Goal: Task Accomplishment & Management: Use online tool/utility

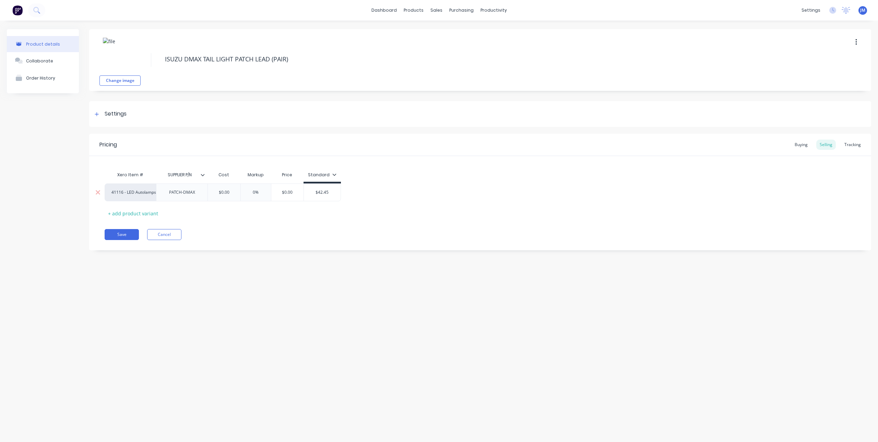
type input "$42.45"
click at [311, 193] on input "$42.45" at bounding box center [322, 192] width 37 height 6
click at [295, 225] on div "Pricing Buying Selling Tracking Xero Item # SUPPLIER P/N Cost Markup Price Stan…" at bounding box center [480, 192] width 782 height 117
click at [118, 235] on button "Save" at bounding box center [122, 234] width 34 height 11
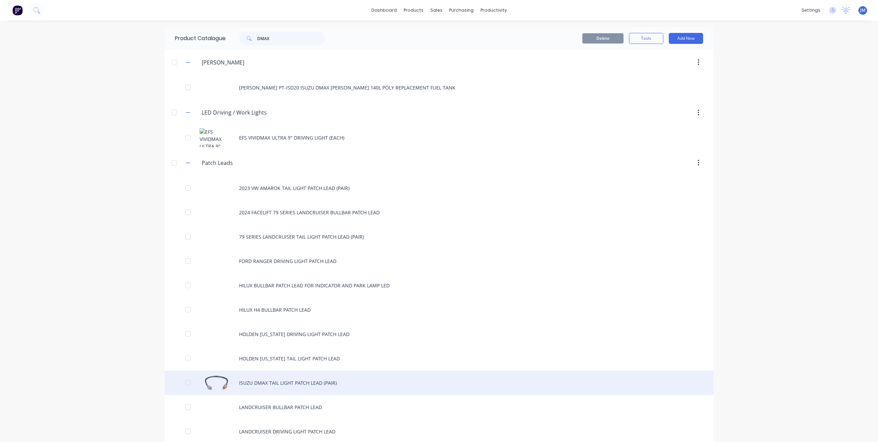
click at [265, 382] on div "ISUZU DMAX TAIL LIGHT PATCH LEAD (PAIR)" at bounding box center [439, 383] width 549 height 24
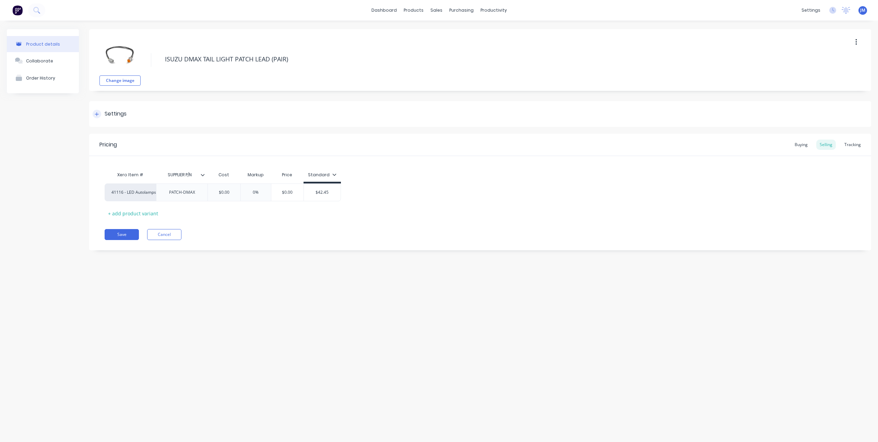
click at [95, 115] on icon at bounding box center [97, 114] width 4 height 5
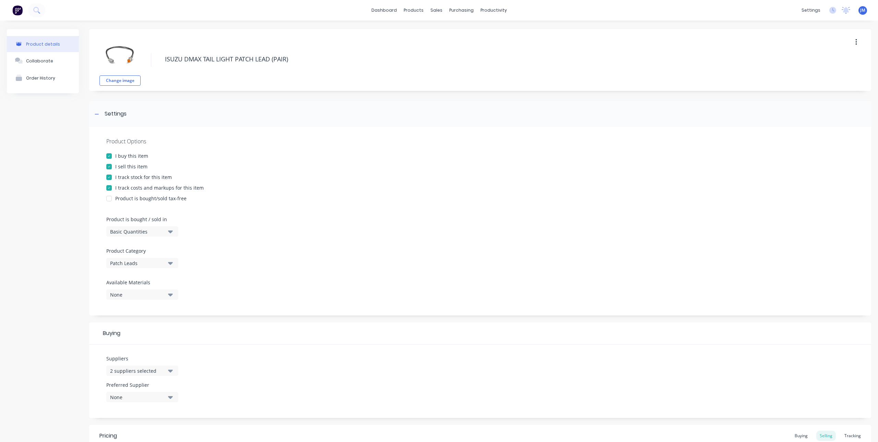
click at [113, 177] on div at bounding box center [109, 177] width 14 height 14
click at [110, 186] on div at bounding box center [109, 188] width 14 height 14
click at [262, 167] on div "I sell this item" at bounding box center [480, 166] width 748 height 7
drag, startPoint x: 108, startPoint y: 168, endPoint x: 233, endPoint y: 183, distance: 125.8
click at [111, 168] on div at bounding box center [109, 167] width 14 height 14
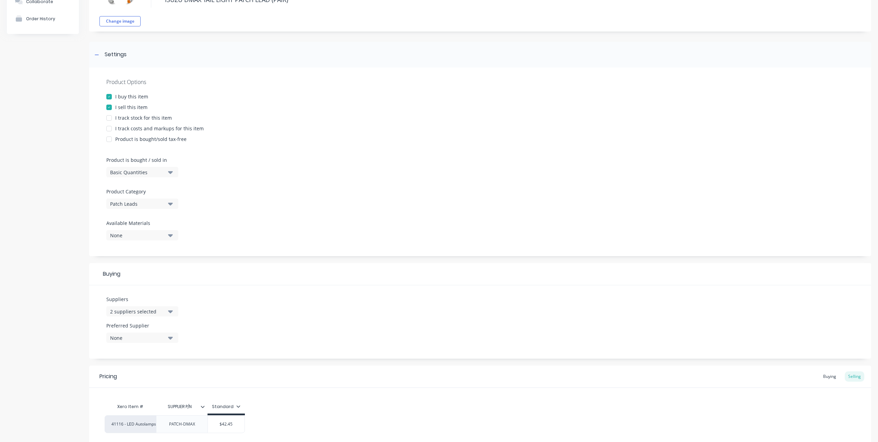
scroll to position [118, 0]
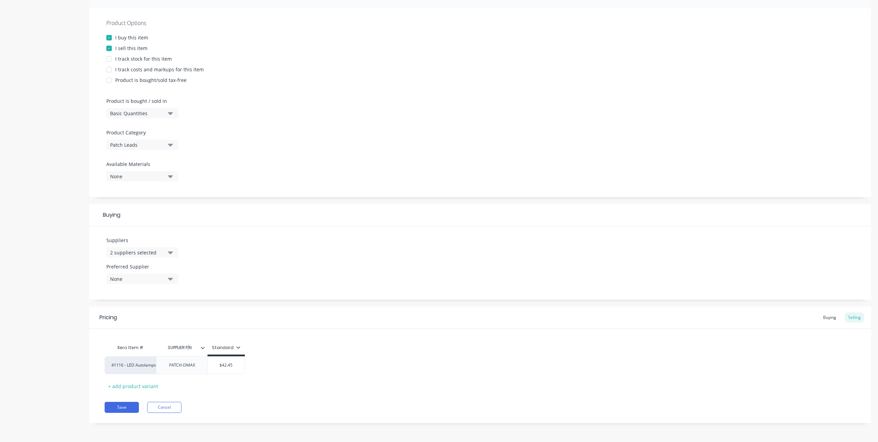
click at [302, 381] on div "Xero Item # SUPPLIER P/N Standard 41116 - LED Autolamps Sales PATCH-DMAX $42.45…" at bounding box center [480, 366] width 751 height 51
click at [825, 320] on div "Buying" at bounding box center [830, 317] width 20 height 10
click at [152, 255] on div "2 suppliers selected" at bounding box center [137, 254] width 55 height 7
click at [119, 293] on div "button" at bounding box center [118, 292] width 14 height 14
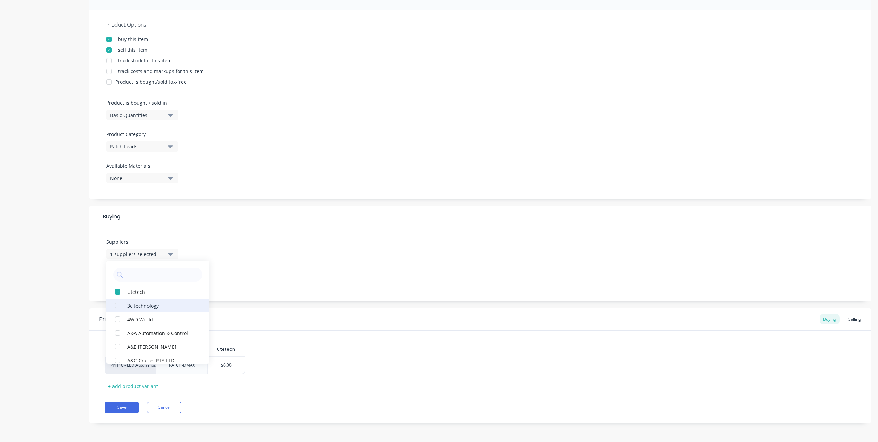
click at [120, 299] on div "button" at bounding box center [118, 306] width 14 height 14
click at [122, 293] on div "button" at bounding box center [118, 292] width 14 height 14
click at [119, 292] on div "button" at bounding box center [118, 292] width 14 height 14
type textarea "x"
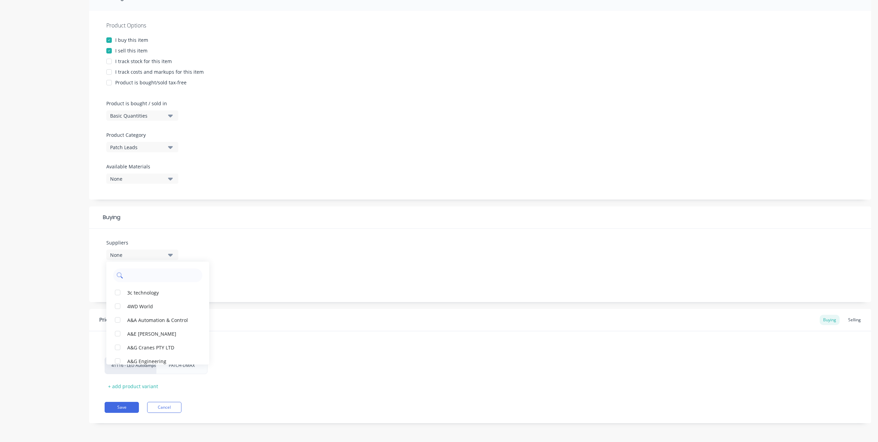
click at [141, 275] on input "text" at bounding box center [162, 276] width 73 height 14
type input "ecc"
click at [140, 292] on div "ECCO Safety Group Australia Pty Ltd" at bounding box center [161, 292] width 69 height 7
type textarea "x"
click at [295, 280] on div "Suppliers 1 suppliers selected ecc ECCO Safety Group Australia Pty Ltd Preferre…" at bounding box center [480, 265] width 782 height 73
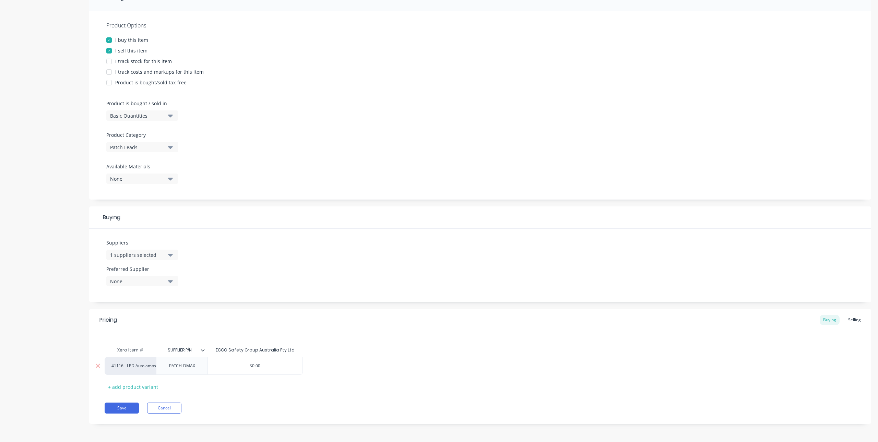
click at [267, 362] on div "$0.00" at bounding box center [255, 365] width 95 height 17
type input "$0.00"
drag, startPoint x: 272, startPoint y: 366, endPoint x: 223, endPoint y: 372, distance: 49.1
click at [223, 372] on div "$0.00 $0.00" at bounding box center [255, 365] width 95 height 17
type textarea "x"
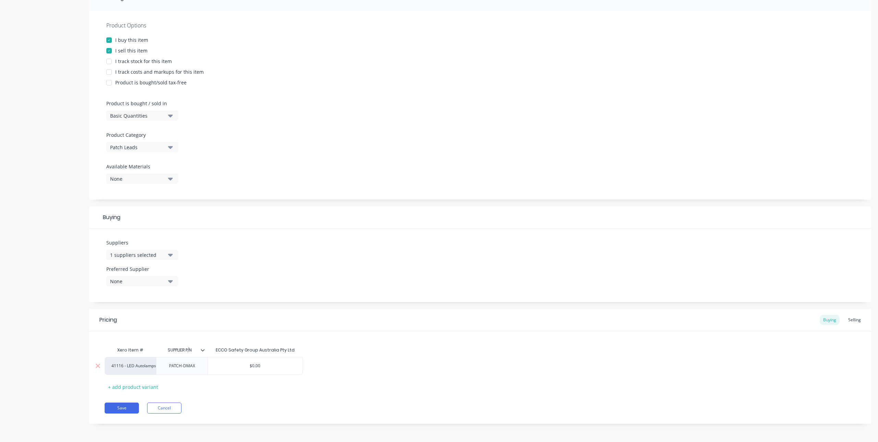
type input "3"
type textarea "x"
type input "39"
type textarea "x"
type input "39."
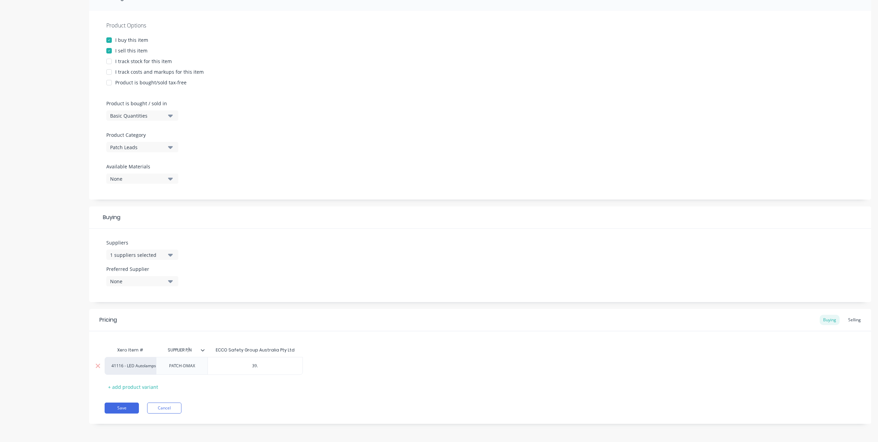
type textarea "x"
type input "39.7"
type textarea "x"
type input "39.70"
click at [232, 381] on div "Xero Item # SUPPLIER P/N ECCO Safety Group Australia Pty Ltd 41116 - LED Autola…" at bounding box center [480, 367] width 751 height 49
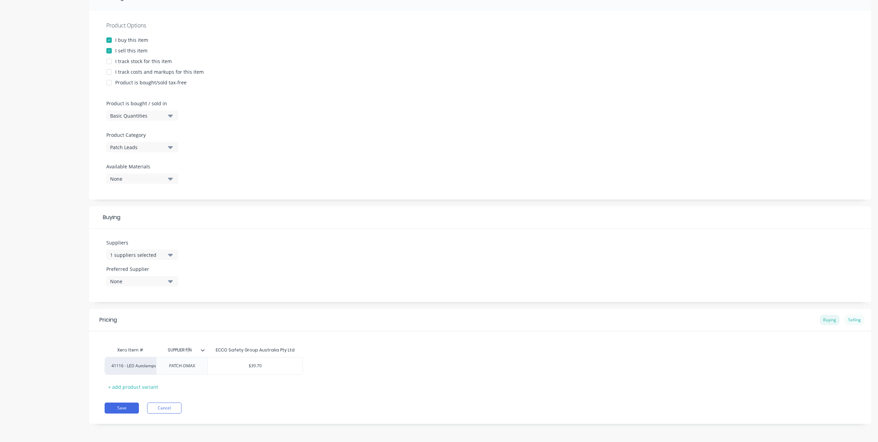
click at [851, 319] on div "Selling" at bounding box center [855, 320] width 20 height 10
click at [218, 367] on input "$42.45" at bounding box center [226, 368] width 37 height 6
drag, startPoint x: 216, startPoint y: 367, endPoint x: 250, endPoint y: 369, distance: 34.0
click at [250, 369] on div "41116 - LED Autolamps Sales PATCH-DMAX $42.45 $42.45" at bounding box center [480, 368] width 751 height 18
type input "54"
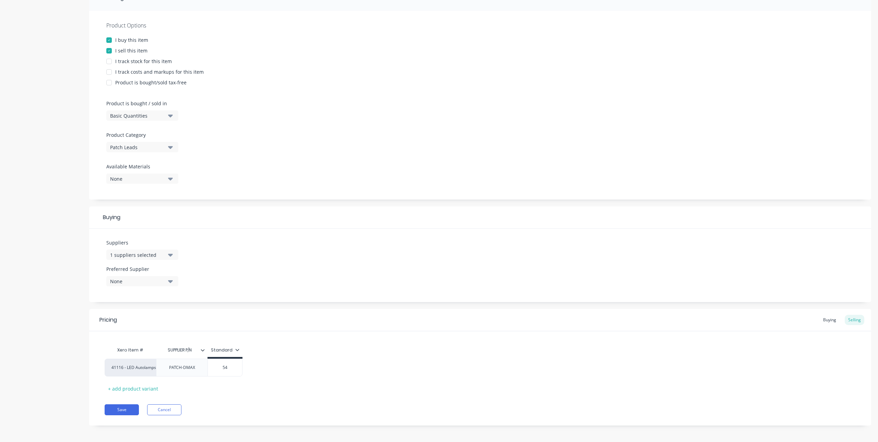
click at [257, 386] on div "Xero Item # SUPPLIER P/N Standard 41116 - LED Autolamps Sales PATCH-DMAX $54.00…" at bounding box center [480, 368] width 751 height 51
click at [123, 408] on button "Save" at bounding box center [122, 409] width 34 height 11
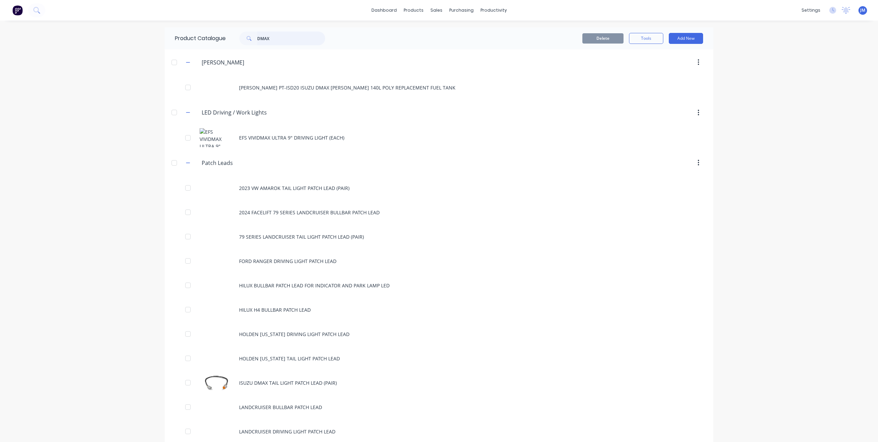
click at [277, 35] on input "DMAX" at bounding box center [291, 39] width 68 height 14
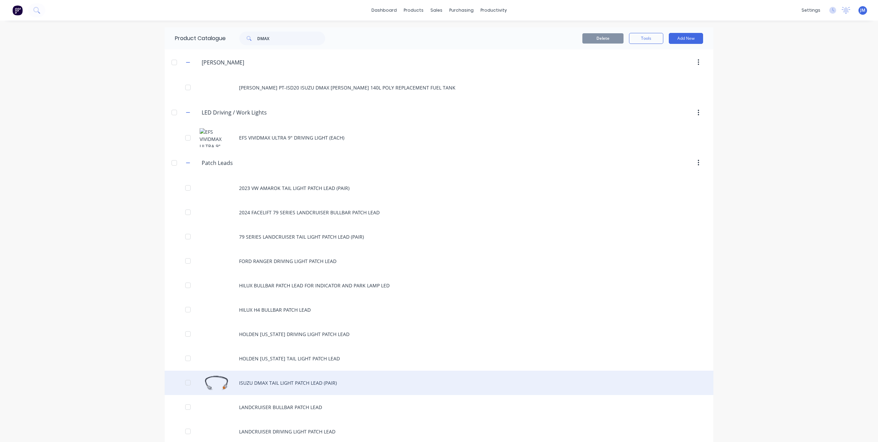
click at [294, 381] on div "ISUZU DMAX TAIL LIGHT PATCH LEAD (PAIR)" at bounding box center [439, 383] width 549 height 24
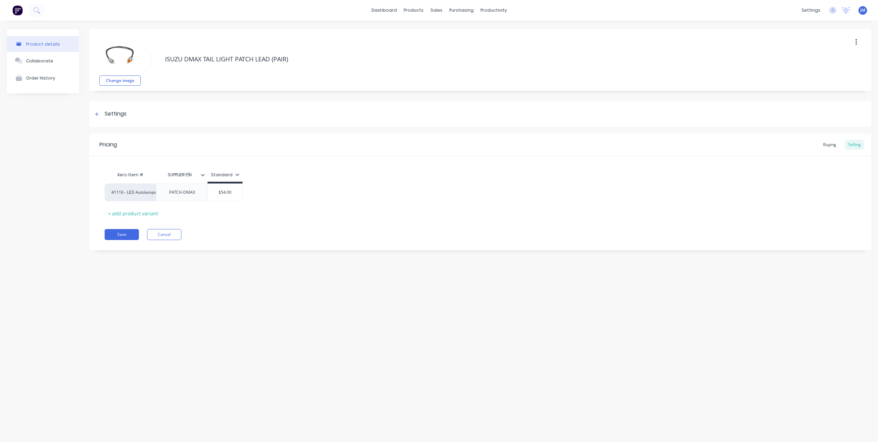
click at [203, 175] on icon at bounding box center [203, 175] width 4 height 2
click at [345, 215] on div "Xero Item # SUPPLIER P/N Standard 41116 - LED Autolamps Sales PATCH-DMAX $54.00…" at bounding box center [480, 193] width 751 height 51
click at [126, 231] on button "Save" at bounding box center [122, 234] width 34 height 11
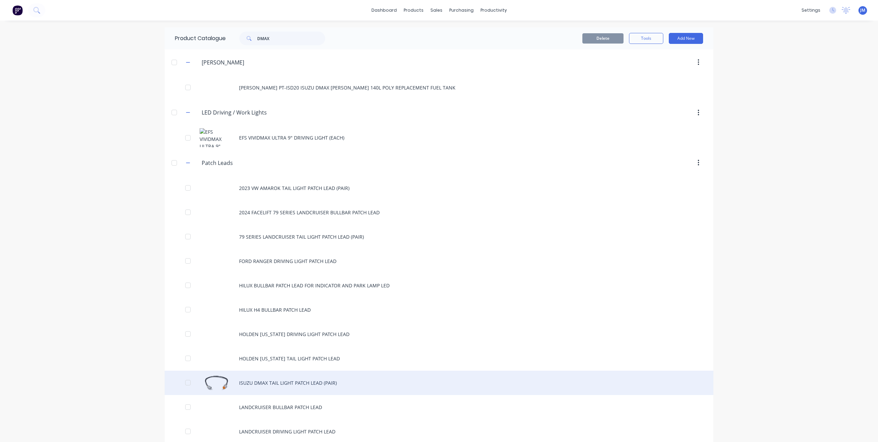
click at [288, 383] on div "ISUZU DMAX TAIL LIGHT PATCH LEAD (PAIR)" at bounding box center [439, 383] width 549 height 24
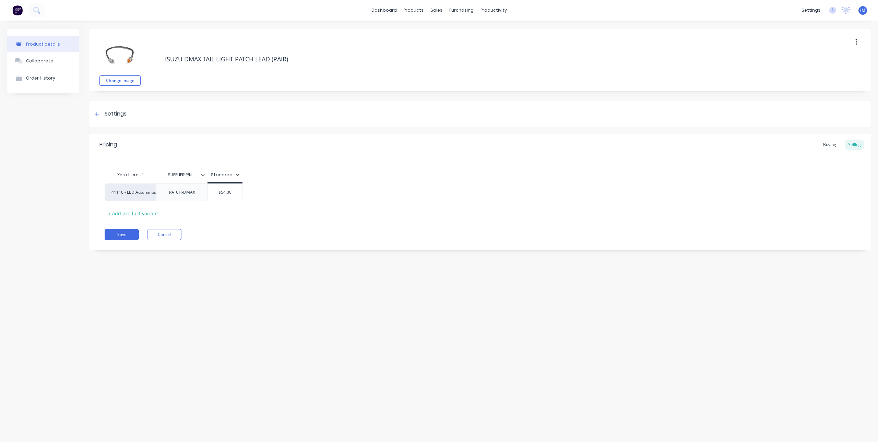
click at [851, 41] on button "button" at bounding box center [856, 42] width 16 height 12
click at [824, 60] on span "Duplicate" at bounding box center [830, 60] width 51 height 7
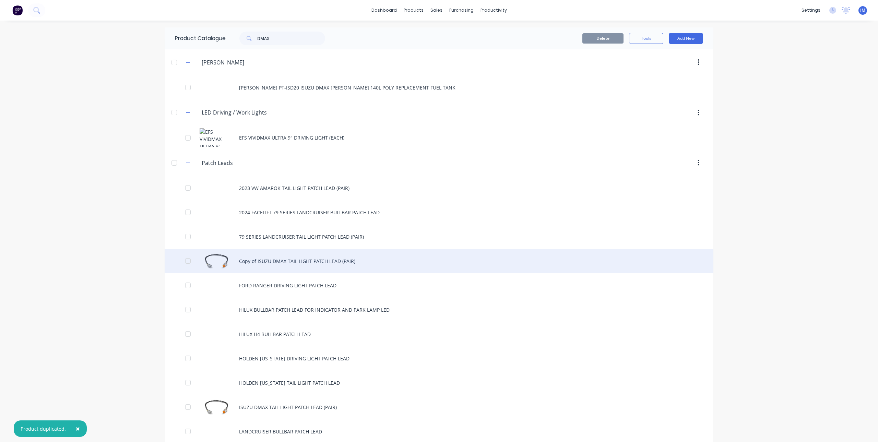
click at [276, 256] on div "Copy of ISUZU DMAX TAIL LIGHT PATCH LEAD (PAIR)" at bounding box center [439, 261] width 549 height 24
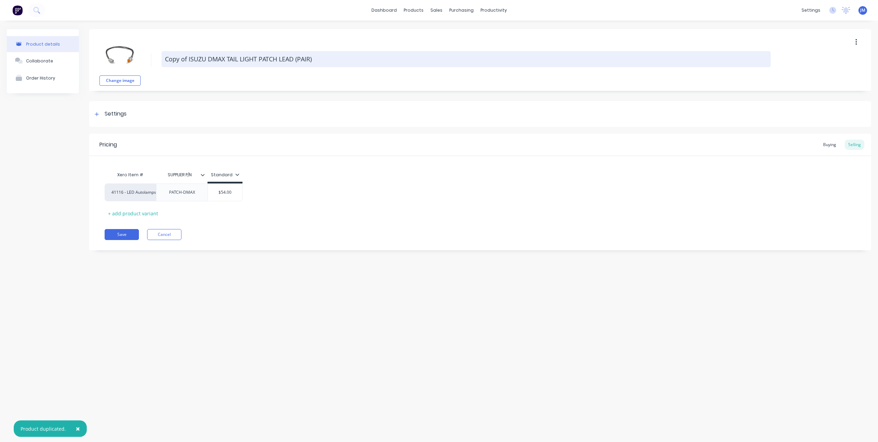
click at [191, 55] on textarea "Copy of ISUZU DMAX TAIL LIGHT PATCH LEAD (PAIR)" at bounding box center [466, 59] width 609 height 16
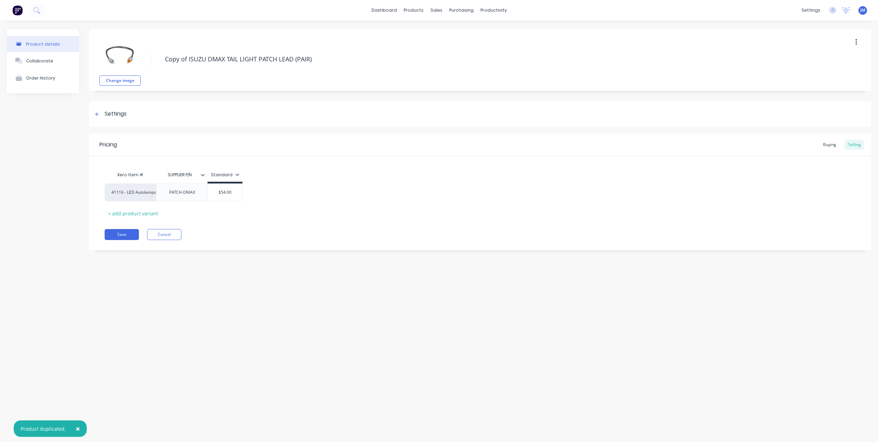
drag, startPoint x: 191, startPoint y: 56, endPoint x: 161, endPoint y: 60, distance: 29.7
click at [161, 60] on div "Change image Copy of ISUZU DMAX TAIL LIGHT PATCH LEAD (PAIR)" at bounding box center [480, 60] width 782 height 62
drag, startPoint x: 200, startPoint y: 59, endPoint x: 150, endPoint y: 60, distance: 50.4
click at [150, 60] on div "Change image SUZU DMAX TAIL LIGHT PATCH LEAD (PAIR)" at bounding box center [480, 60] width 782 height 62
type textarea "MITSUBISHI TRITON MQ/MR/MV TAIL LIGHT PATCH LEAD (PAIR)"
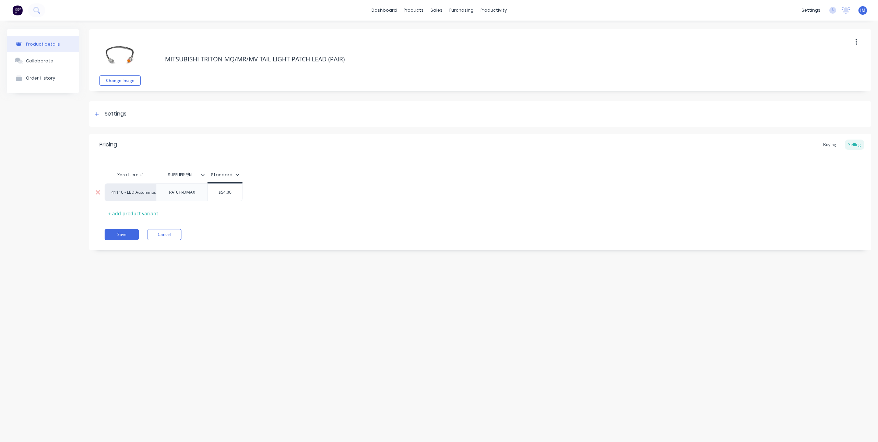
click at [184, 191] on div "PATCH-DMAX" at bounding box center [182, 192] width 37 height 9
drag, startPoint x: 185, startPoint y: 194, endPoint x: 192, endPoint y: 196, distance: 7.7
click at [193, 196] on div "PATCH-DMAX" at bounding box center [182, 192] width 37 height 9
click at [188, 195] on div "PATCH-DMAX" at bounding box center [182, 192] width 37 height 9
click at [183, 196] on div "PATCH-DMAX" at bounding box center [182, 192] width 37 height 9
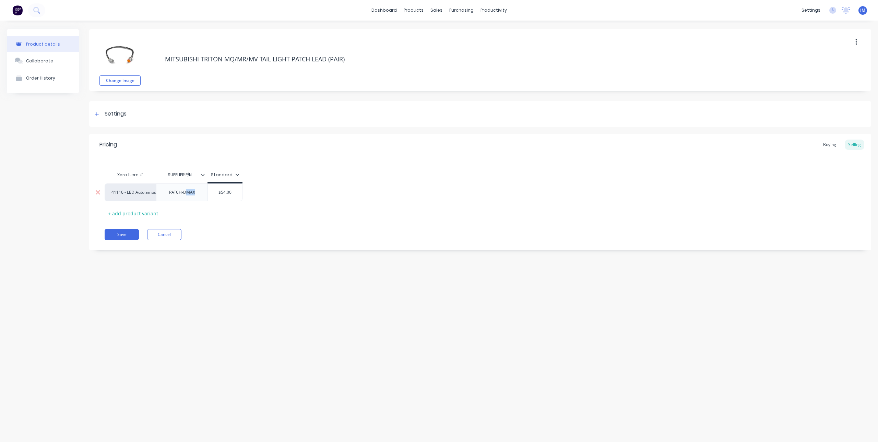
drag, startPoint x: 185, startPoint y: 196, endPoint x: 195, endPoint y: 197, distance: 10.6
click at [195, 197] on div "PATCH-DMAX" at bounding box center [182, 192] width 37 height 9
click at [198, 195] on div "PATCH-DMAX" at bounding box center [182, 192] width 37 height 9
click at [223, 227] on div "Pricing Buying Selling Xero Item # SUPPLIER P/N Standard 41116 - LED Autolamps …" at bounding box center [480, 194] width 782 height 120
click at [120, 239] on button "Save" at bounding box center [122, 238] width 34 height 11
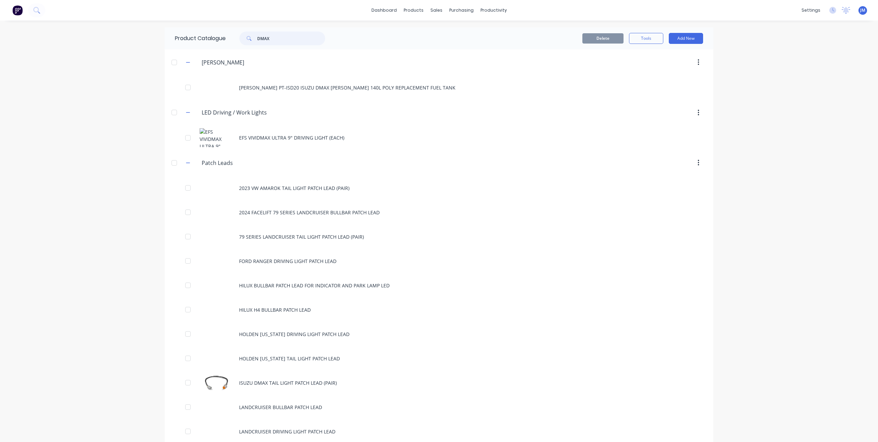
drag, startPoint x: 289, startPoint y: 39, endPoint x: 233, endPoint y: 37, distance: 56.3
click at [233, 37] on div "DMAX" at bounding box center [279, 39] width 93 height 14
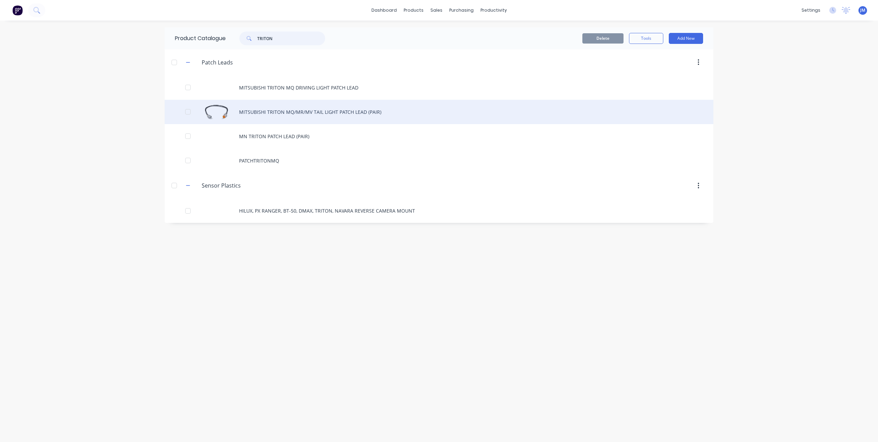
type input "TRITON"
click at [311, 111] on div "MITSUBISHI TRITON MQ/MR/MV TAIL LIGHT PATCH LEAD (PAIR)" at bounding box center [439, 112] width 549 height 24
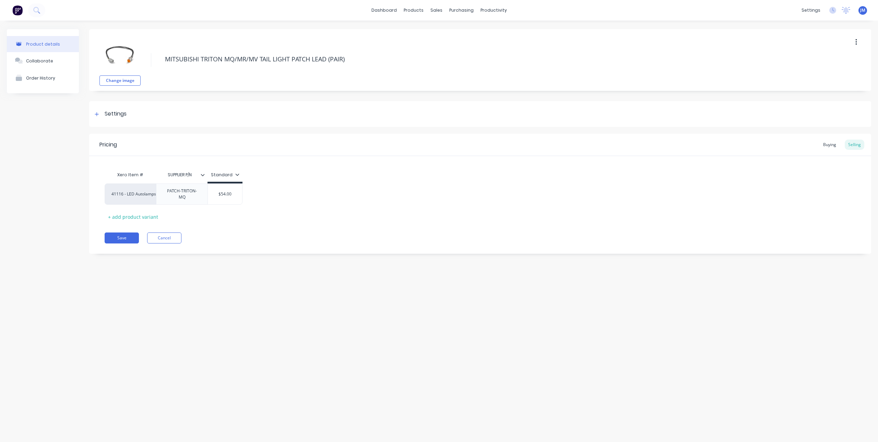
click at [858, 42] on button "button" at bounding box center [856, 42] width 16 height 12
click at [826, 59] on span "Duplicate" at bounding box center [830, 60] width 51 height 7
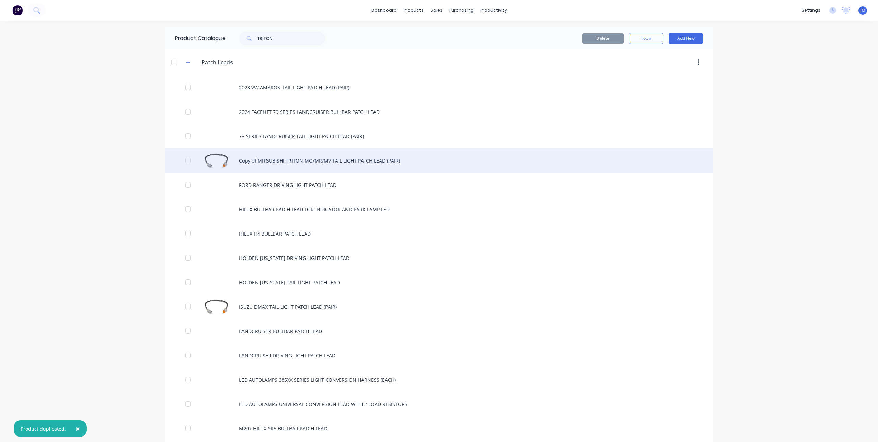
click at [314, 162] on div "Copy of MITSUBISHI TRITON MQ/MR/MV TAIL LIGHT PATCH LEAD (PAIR)" at bounding box center [439, 161] width 549 height 24
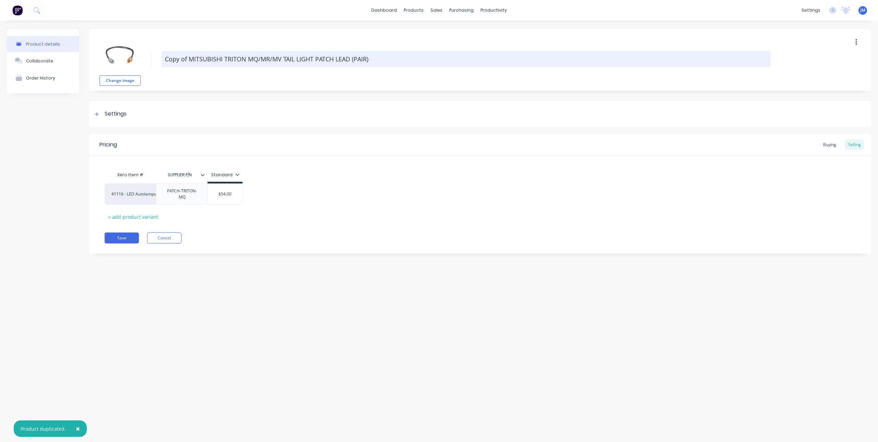
click at [196, 60] on textarea "Copy of MITSUBISHI TRITON MQ/MR/MV TAIL LIGHT PATCH LEAD (PAIR)" at bounding box center [466, 59] width 609 height 16
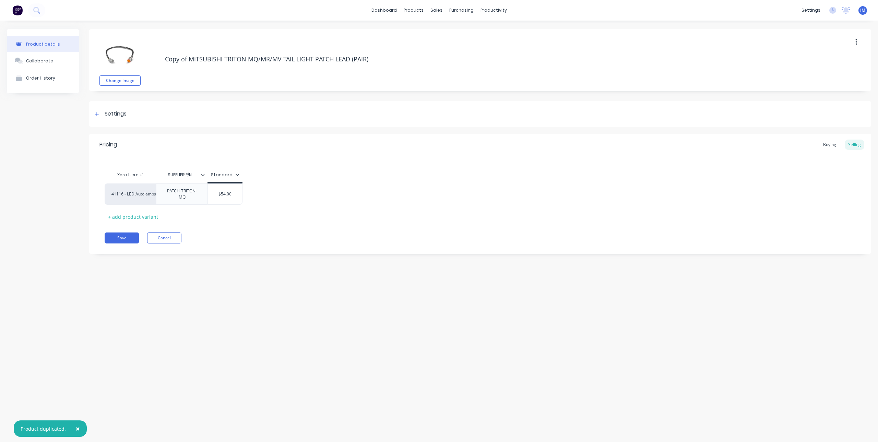
drag, startPoint x: 281, startPoint y: 58, endPoint x: 122, endPoint y: 59, distance: 158.8
click at [122, 59] on div "Change image Copy of MITSUBISHI TRITON MQ/MR/MV TAIL LIGHT PATCH LEAD (PAIR)" at bounding box center [480, 60] width 782 height 62
type textarea "TOYOTA HILUX TAIL LIGHT PATCH LEAD (PAIR)"
drag, startPoint x: 183, startPoint y: 193, endPoint x: 187, endPoint y: 194, distance: 3.8
click at [190, 194] on div "PATCH-TRITON-MQ" at bounding box center [182, 194] width 46 height 15
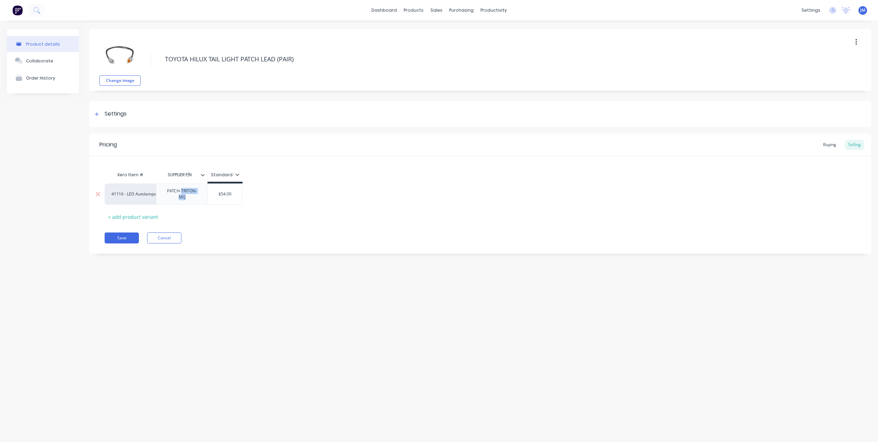
drag, startPoint x: 182, startPoint y: 193, endPoint x: 197, endPoint y: 200, distance: 16.4
click at [197, 200] on div "PATCH-TRITON-MQ" at bounding box center [182, 194] width 46 height 15
click at [283, 234] on div "Save Cancel" at bounding box center [488, 234] width 767 height 11
click at [122, 235] on button "Save" at bounding box center [122, 234] width 34 height 11
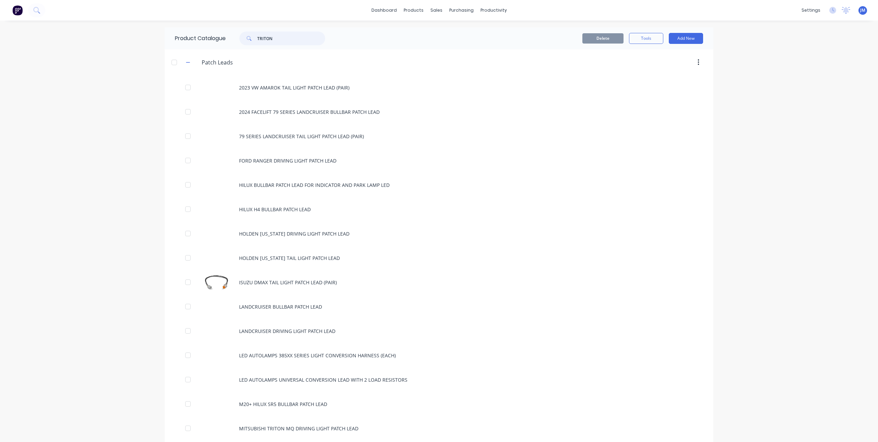
drag, startPoint x: 291, startPoint y: 33, endPoint x: 229, endPoint y: 45, distance: 62.8
click at [229, 45] on div "TRITON" at bounding box center [281, 39] width 110 height 14
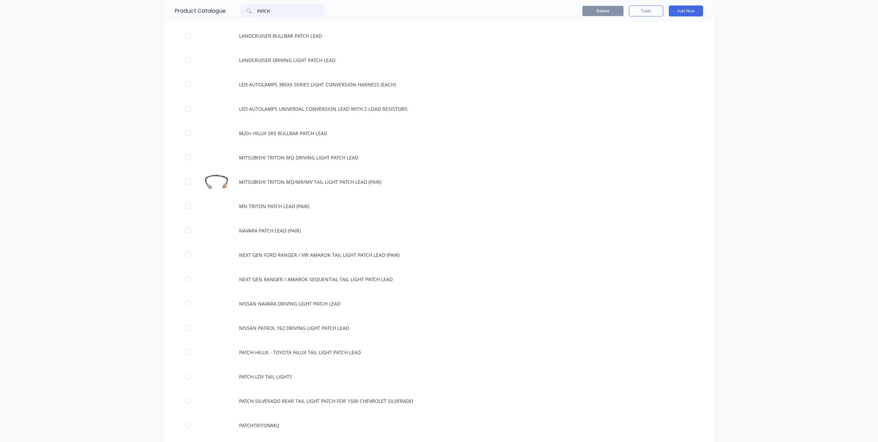
scroll to position [309, 0]
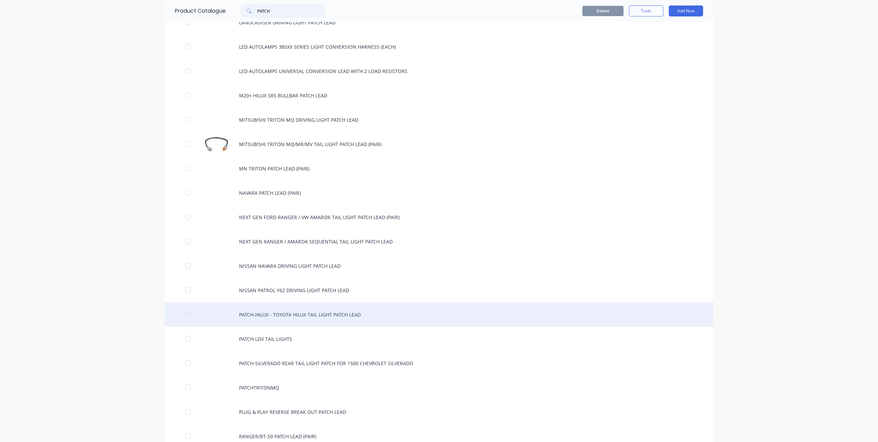
type input "PATCH"
click at [275, 317] on div "PATCH-HILUX - TOYOTA HILUX TAIL LIGHT PATCH LEAD" at bounding box center [439, 315] width 549 height 24
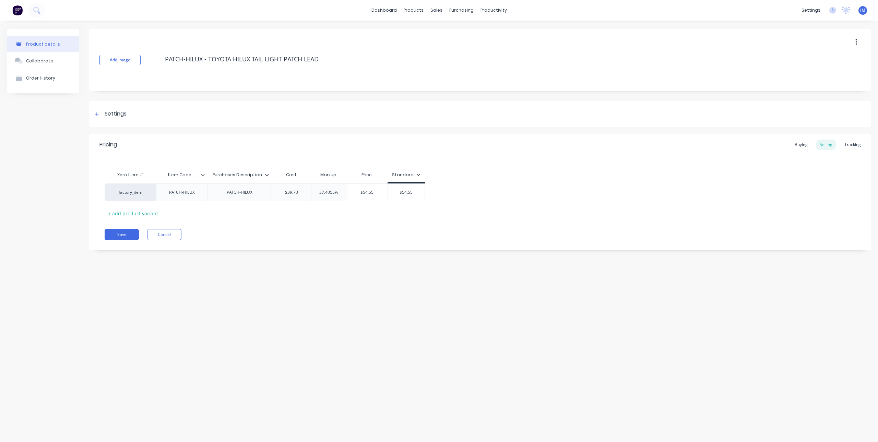
click at [856, 39] on icon "button" at bounding box center [856, 42] width 2 height 8
click at [822, 74] on div "Delete" at bounding box center [831, 74] width 53 height 10
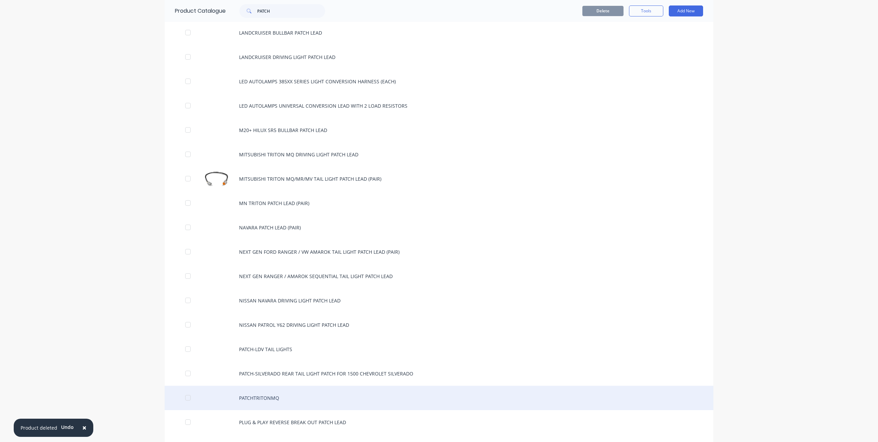
scroll to position [274, 0]
click at [258, 393] on div "PATCHTRITONMQ" at bounding box center [439, 398] width 549 height 24
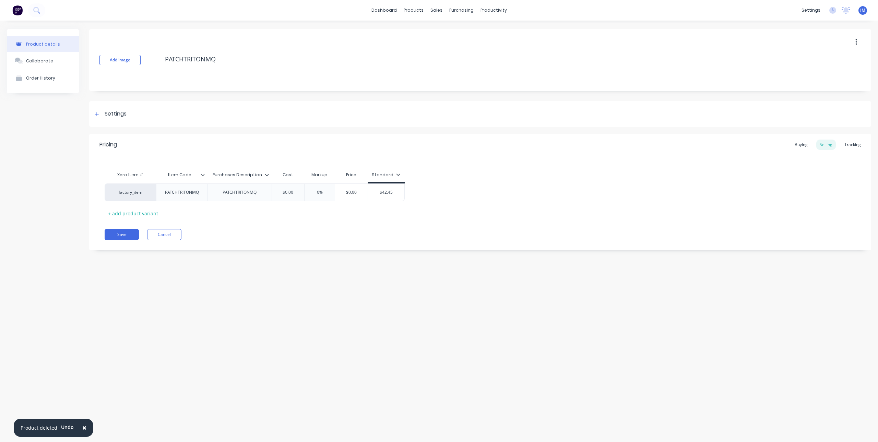
click at [857, 41] on icon "button" at bounding box center [856, 42] width 2 height 8
click at [836, 72] on div "Delete" at bounding box center [831, 74] width 53 height 10
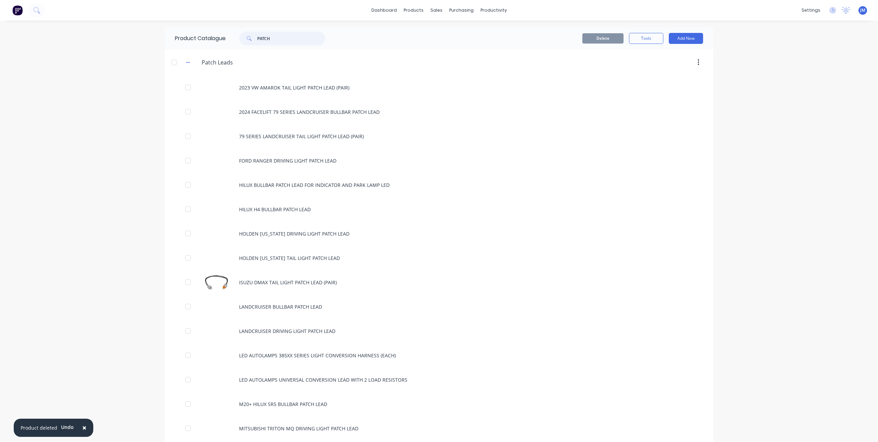
drag, startPoint x: 271, startPoint y: 38, endPoint x: 236, endPoint y: 40, distance: 35.4
click at [236, 40] on div "PATCH" at bounding box center [279, 39] width 93 height 14
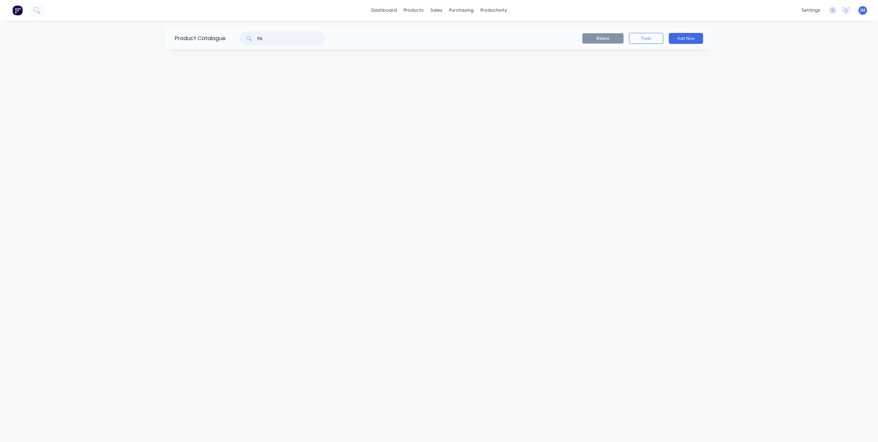
type input "P"
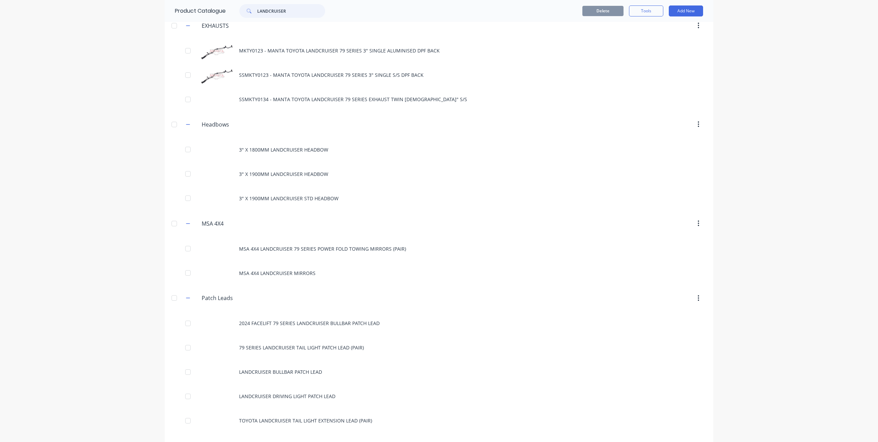
scroll to position [412, 0]
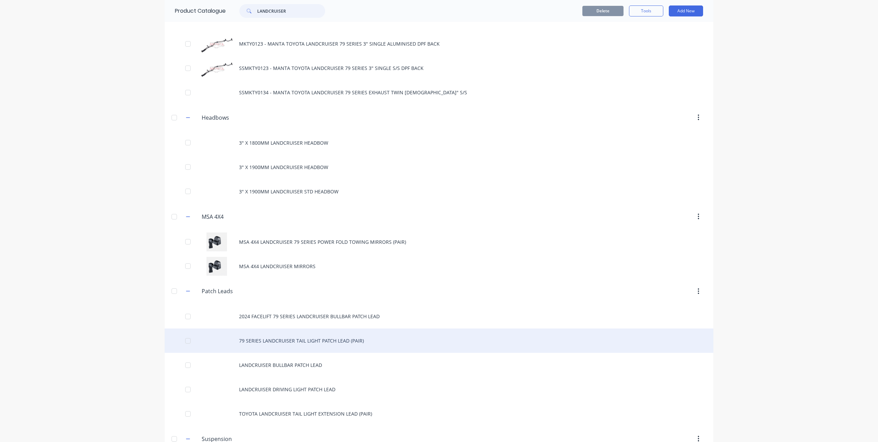
type input "LANDCRUISER"
click at [331, 338] on div "79 SERIES LANDCRUISER TAIL LIGHT PATCH LEAD (PAIR)" at bounding box center [439, 341] width 549 height 24
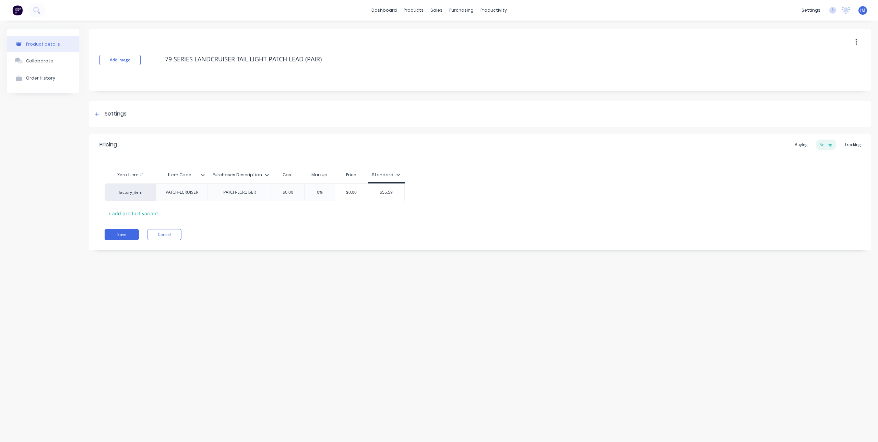
click at [857, 40] on button "button" at bounding box center [856, 42] width 16 height 12
click at [826, 73] on div "Delete" at bounding box center [831, 74] width 53 height 10
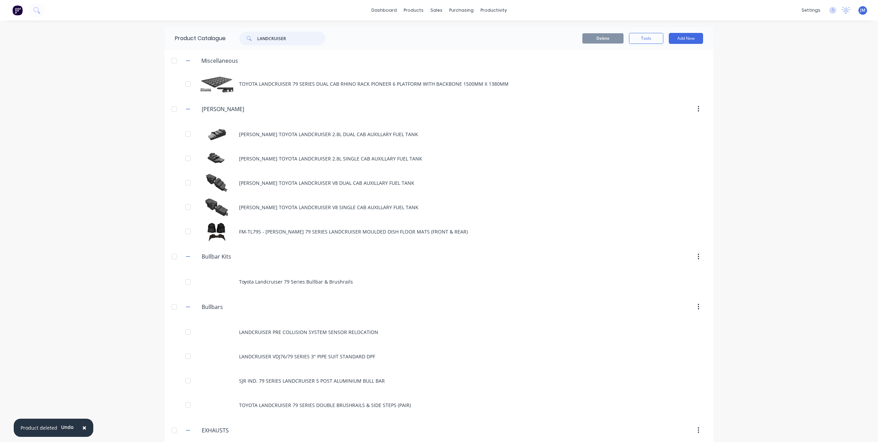
drag, startPoint x: 296, startPoint y: 40, endPoint x: 235, endPoint y: 35, distance: 61.6
click at [235, 35] on div "LANDCRUISER" at bounding box center [279, 39] width 93 height 14
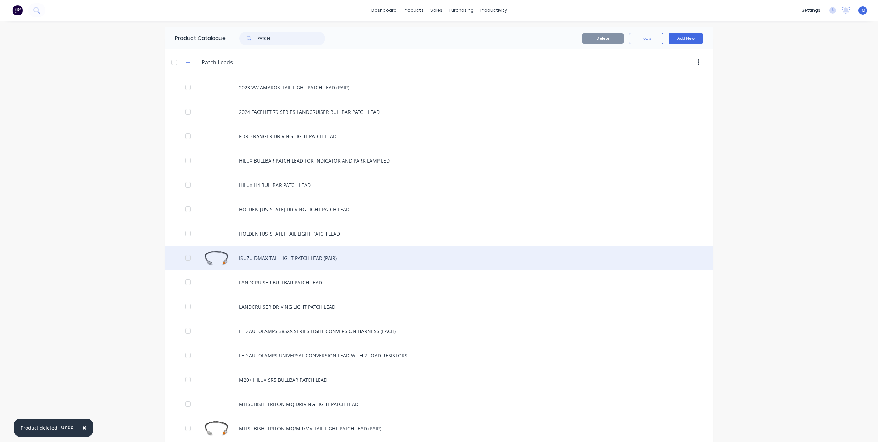
type input "PATCH"
click at [269, 257] on div "ISUZU DMAX TAIL LIGHT PATCH LEAD (PAIR)" at bounding box center [439, 258] width 549 height 24
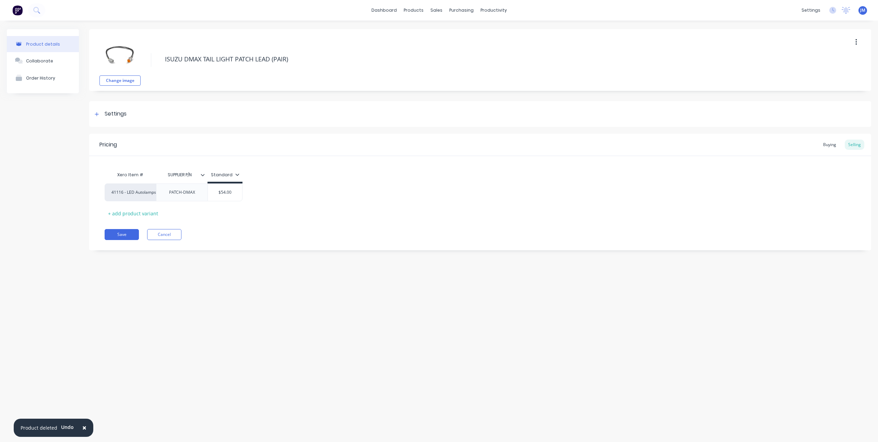
click at [853, 44] on button "button" at bounding box center [856, 42] width 16 height 12
click at [826, 59] on span "Duplicate" at bounding box center [830, 60] width 51 height 7
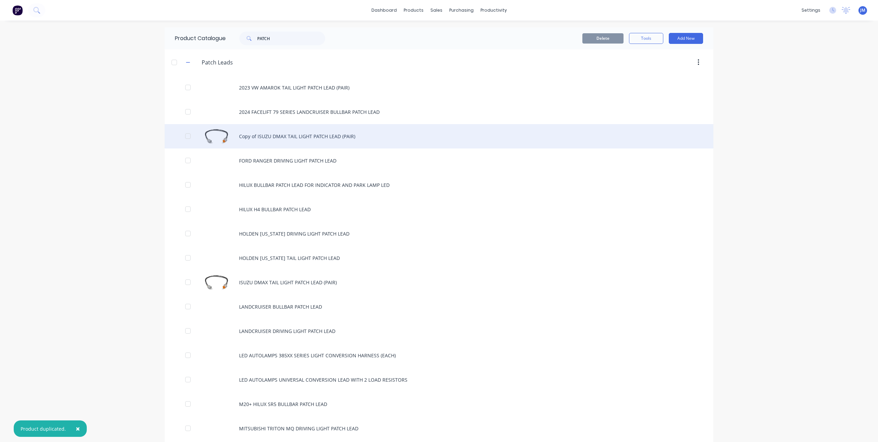
click at [274, 134] on div "Copy of ISUZU DMAX TAIL LIGHT PATCH LEAD (PAIR)" at bounding box center [439, 136] width 549 height 24
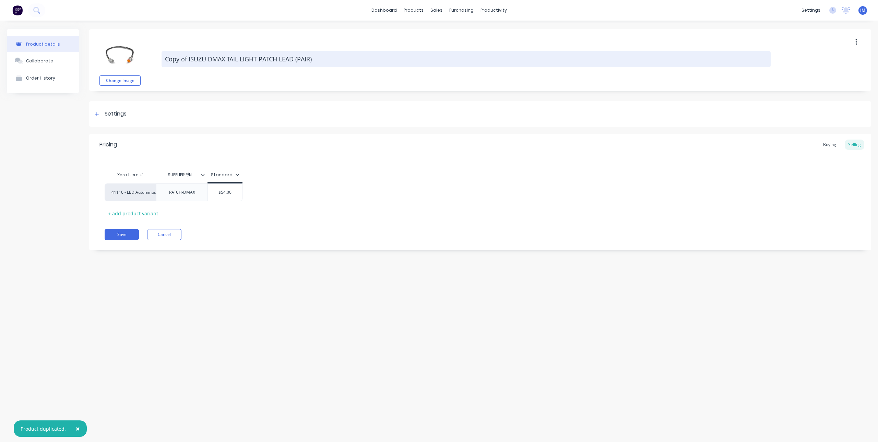
click at [205, 57] on textarea "Copy of ISUZU DMAX TAIL LIGHT PATCH LEAD (PAIR)" at bounding box center [466, 59] width 609 height 16
drag, startPoint x: 226, startPoint y: 59, endPoint x: 163, endPoint y: 63, distance: 62.9
click at [163, 63] on textarea "Copy of ISUZU DMAX TAIL LIGHT PATCH LEAD (PAIR)" at bounding box center [466, 59] width 609 height 16
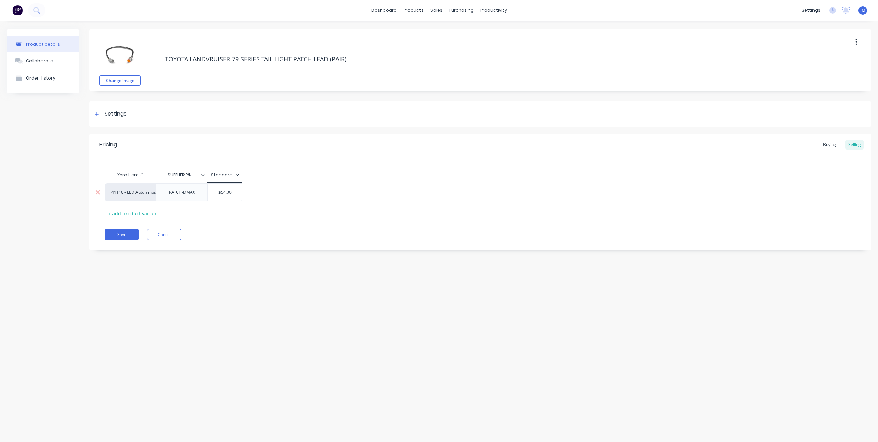
type textarea "TOYOTA LANDVRUISER 79 SERIES TAIL LIGHT PATCH LEAD (PAIR)"
click at [184, 196] on div "PATCH-DMAX" at bounding box center [182, 192] width 37 height 9
drag, startPoint x: 184, startPoint y: 196, endPoint x: 193, endPoint y: 196, distance: 8.9
click at [193, 196] on div "PATCH-DMAX" at bounding box center [182, 192] width 37 height 9
click at [124, 233] on button "Save" at bounding box center [122, 234] width 34 height 11
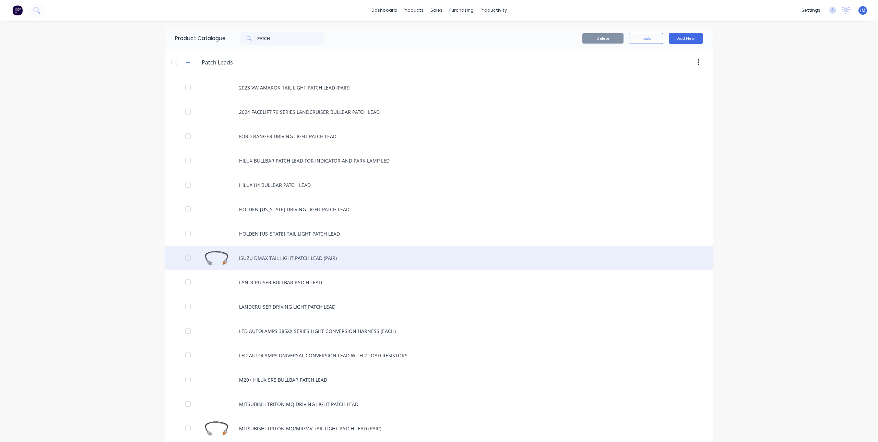
click at [291, 257] on div "ISUZU DMAX TAIL LIGHT PATCH LEAD (PAIR)" at bounding box center [439, 258] width 549 height 24
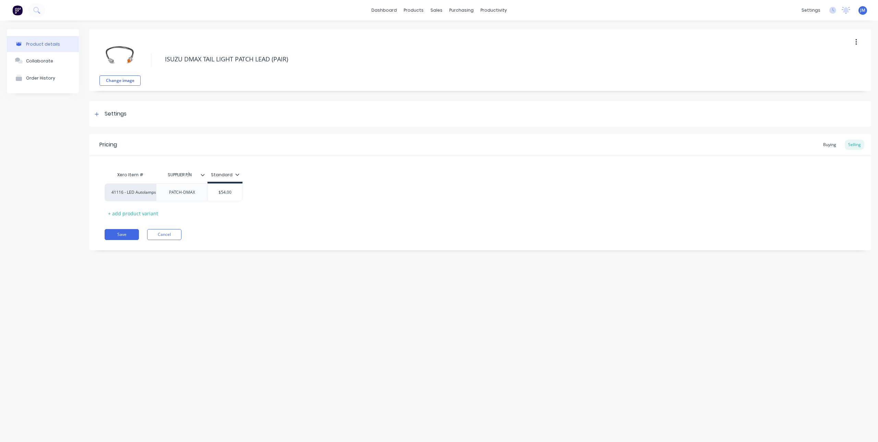
click at [855, 43] on icon "button" at bounding box center [856, 42] width 2 height 8
drag, startPoint x: 828, startPoint y: 59, endPoint x: 661, endPoint y: 43, distance: 168.1
click at [828, 58] on span "Duplicate" at bounding box center [830, 60] width 51 height 7
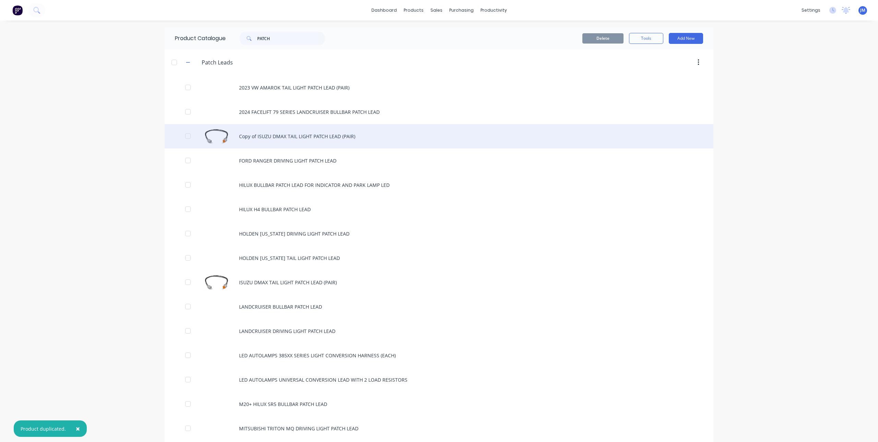
click at [299, 138] on div "Copy of ISUZU DMAX TAIL LIGHT PATCH LEAD (PAIR)" at bounding box center [439, 136] width 549 height 24
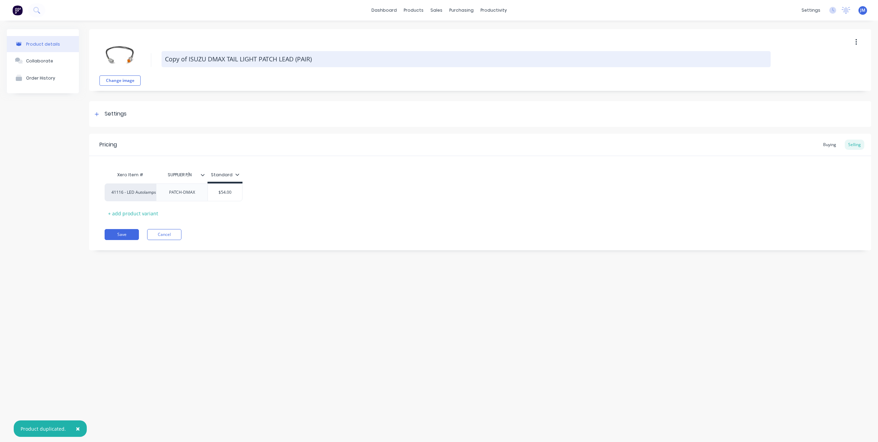
click at [206, 59] on textarea "Copy of ISUZU DMAX TAIL LIGHT PATCH LEAD (PAIR)" at bounding box center [466, 59] width 609 height 16
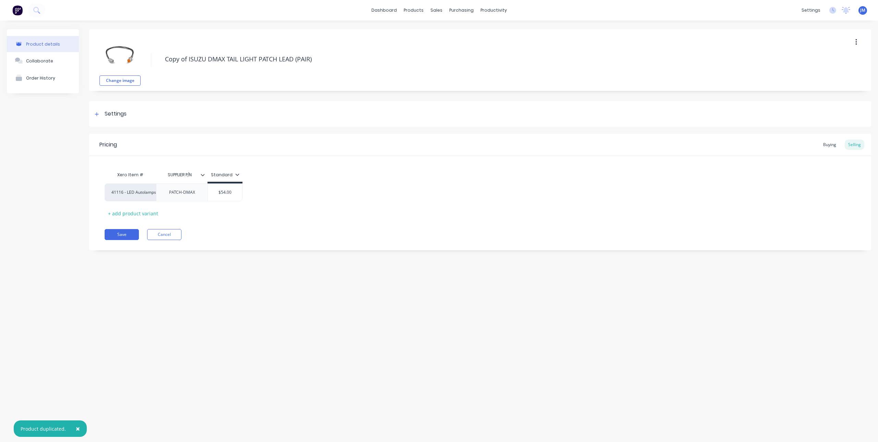
drag, startPoint x: 227, startPoint y: 59, endPoint x: 161, endPoint y: 56, distance: 66.6
click at [161, 56] on div "Change image Copy of ISUZU DMAX TAIL LIGHT PATCH LEAD (PAIR)" at bounding box center [480, 60] width 782 height 62
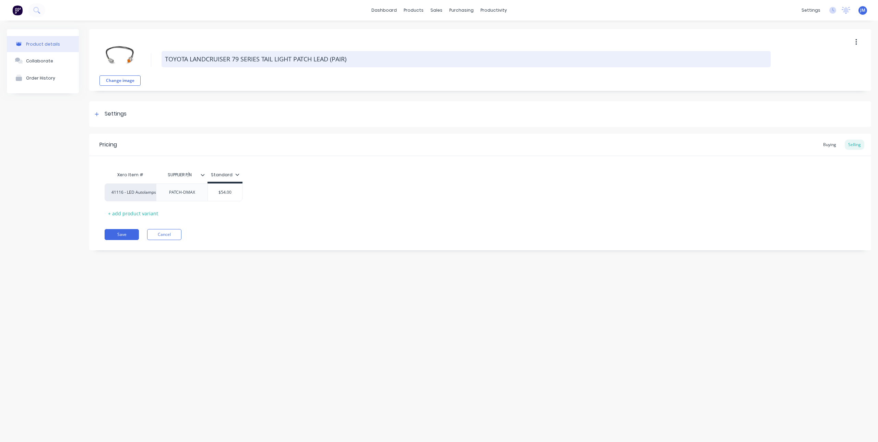
drag, startPoint x: 314, startPoint y: 61, endPoint x: 327, endPoint y: 63, distance: 13.6
click at [327, 63] on textarea "TOYOTA LANDCRUISER 79 SERIES TAIL LIGHT PATCH LEAD (PAIR)" at bounding box center [466, 59] width 609 height 16
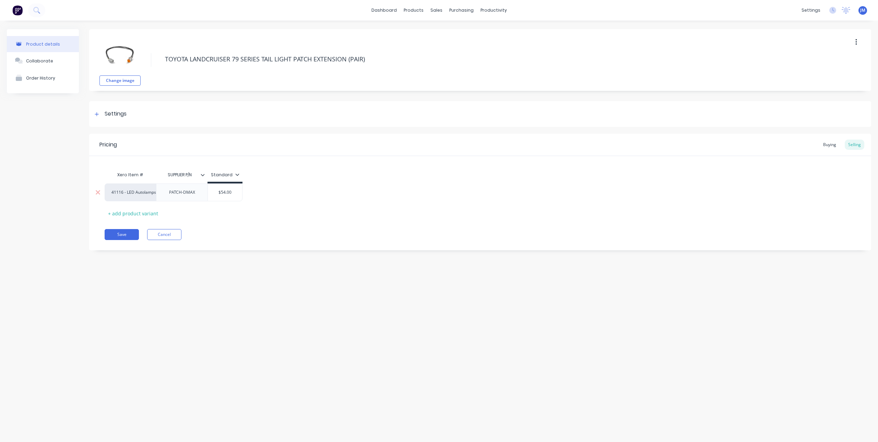
type textarea "TOYOTA LANDCRUISER 79 SERIES TAIL LIGHT PATCH EXTENSION (PAIR)"
click at [192, 192] on div "PATCH-DMAX" at bounding box center [182, 192] width 37 height 9
drag, startPoint x: 196, startPoint y: 192, endPoint x: 184, endPoint y: 201, distance: 14.3
click at [184, 201] on div "PATCH-DMAX" at bounding box center [181, 193] width 51 height 18
click at [235, 194] on input "$54.00" at bounding box center [226, 194] width 34 height 6
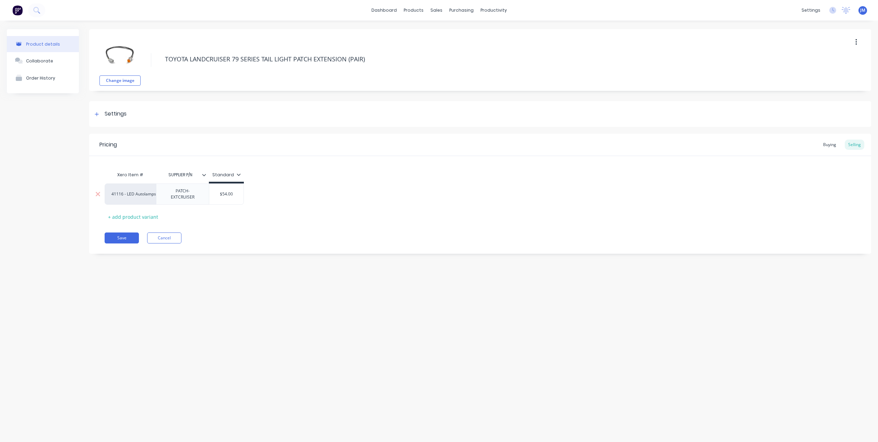
drag, startPoint x: 238, startPoint y: 194, endPoint x: 203, endPoint y: 202, distance: 35.1
click at [203, 202] on div "41116 - LED Autolamps Sales PATCH-EXTCRUISER $54.00 $54.00" at bounding box center [174, 194] width 139 height 21
type input "72"
click at [257, 229] on div "Pricing Buying Selling Xero Item # SUPPLIER P/N Standard 41116 - LED Autolamps …" at bounding box center [480, 194] width 782 height 120
click at [827, 143] on div "Buying" at bounding box center [830, 145] width 20 height 10
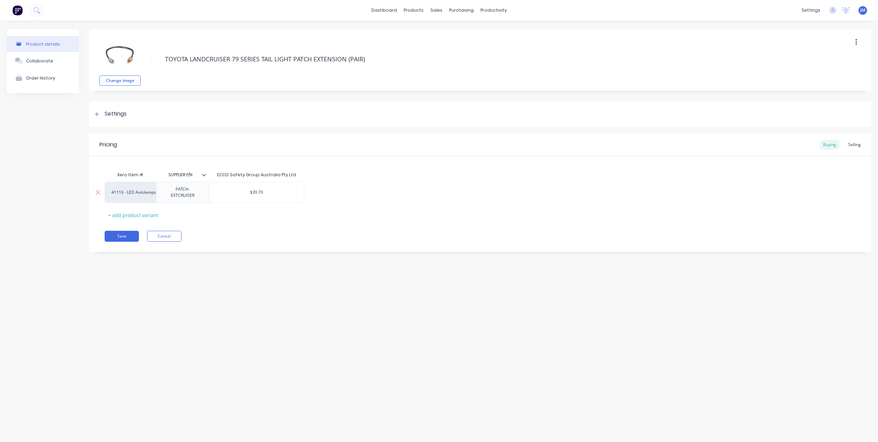
click at [273, 188] on div "$39.70" at bounding box center [256, 192] width 95 height 17
drag, startPoint x: 276, startPoint y: 190, endPoint x: 234, endPoint y: 185, distance: 42.2
click at [234, 185] on div "$39.70 $39.70" at bounding box center [256, 192] width 95 height 17
type input "52.84"
click at [267, 243] on div "Pricing Buying Selling Xero Item # SUPPLIER P/N ECCO Safety Group Australia Pty…" at bounding box center [480, 193] width 782 height 118
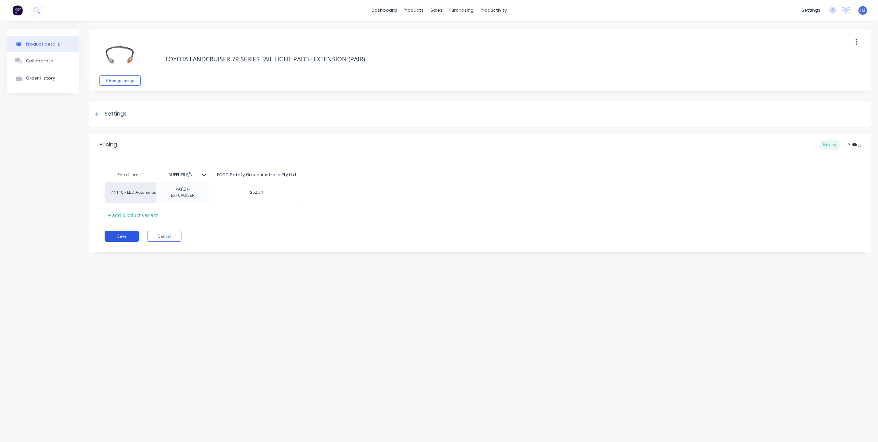
click at [116, 239] on button "Save" at bounding box center [122, 236] width 34 height 11
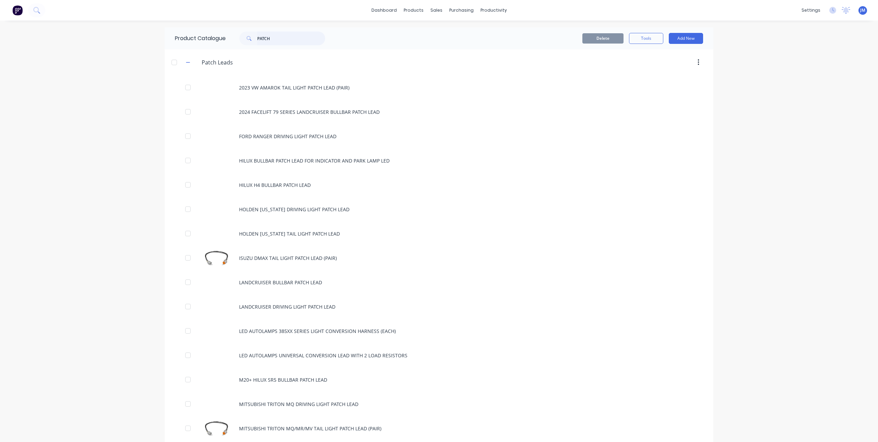
click at [298, 38] on input "PATCH" at bounding box center [291, 39] width 68 height 14
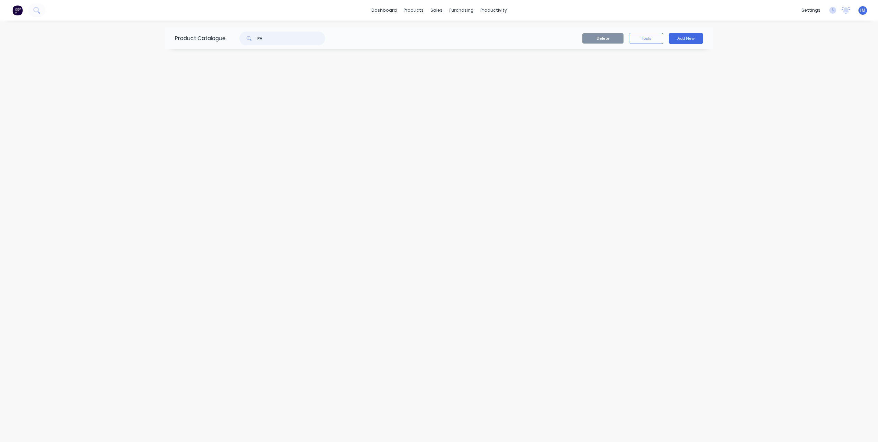
type input "P"
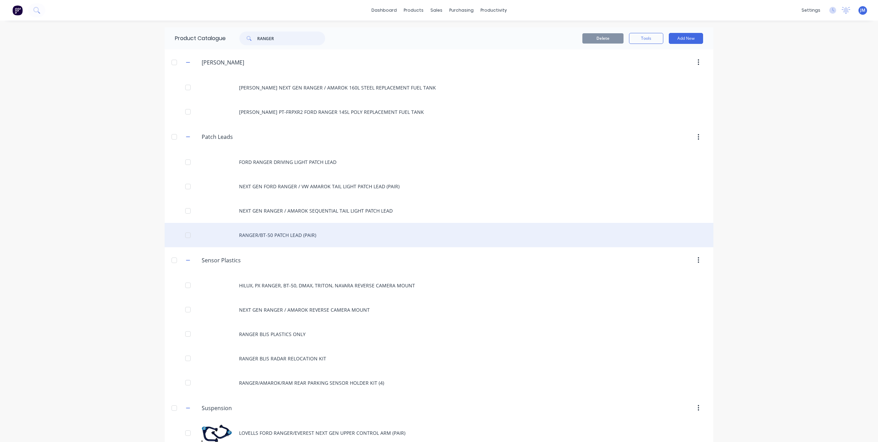
type input "RANGER"
click at [275, 234] on div "RANGER/BT-50 PATCH LEAD (PAIR)" at bounding box center [439, 235] width 549 height 24
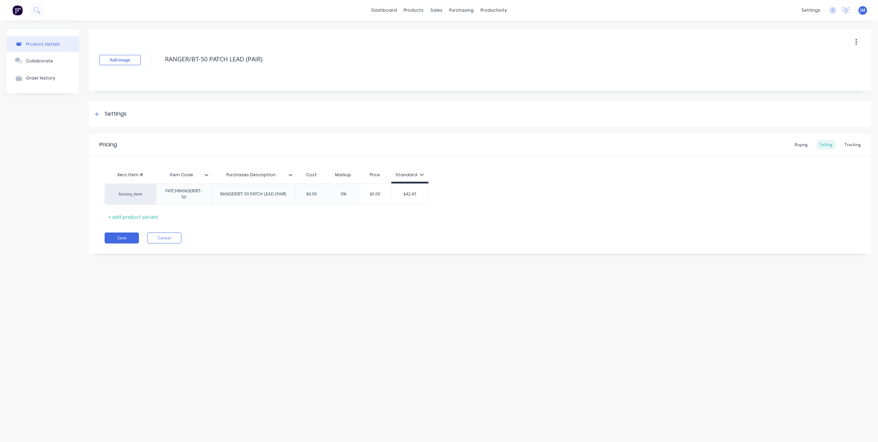
click at [857, 47] on button "button" at bounding box center [856, 42] width 16 height 12
drag, startPoint x: 828, startPoint y: 77, endPoint x: 769, endPoint y: 78, distance: 59.3
click at [826, 77] on div "Delete" at bounding box center [831, 74] width 53 height 10
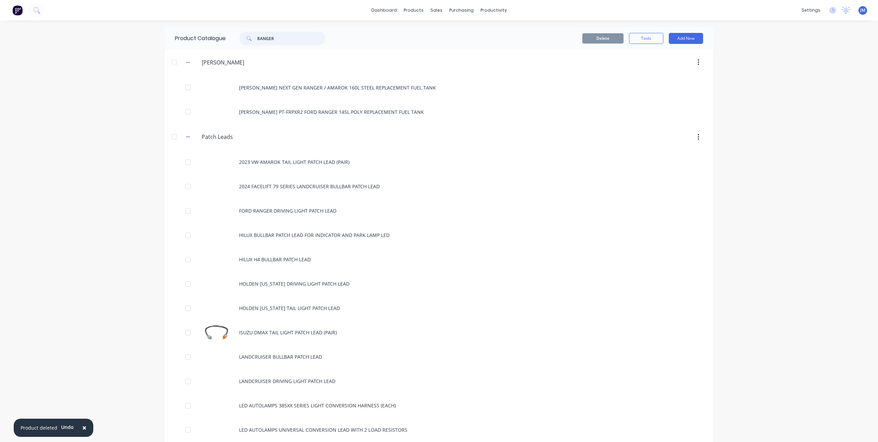
drag, startPoint x: 288, startPoint y: 38, endPoint x: 220, endPoint y: 41, distance: 67.6
click at [220, 41] on div "Product Catalogue RANGER" at bounding box center [254, 38] width 178 height 22
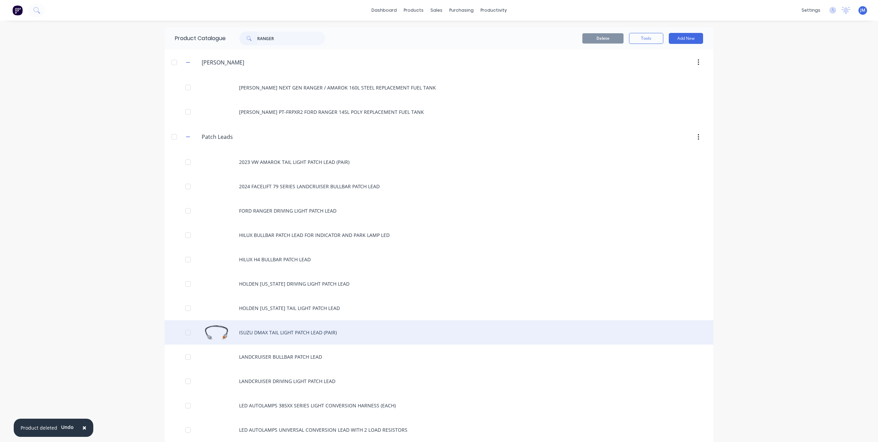
click at [261, 332] on div "ISUZU DMAX TAIL LIGHT PATCH LEAD (PAIR)" at bounding box center [439, 332] width 549 height 24
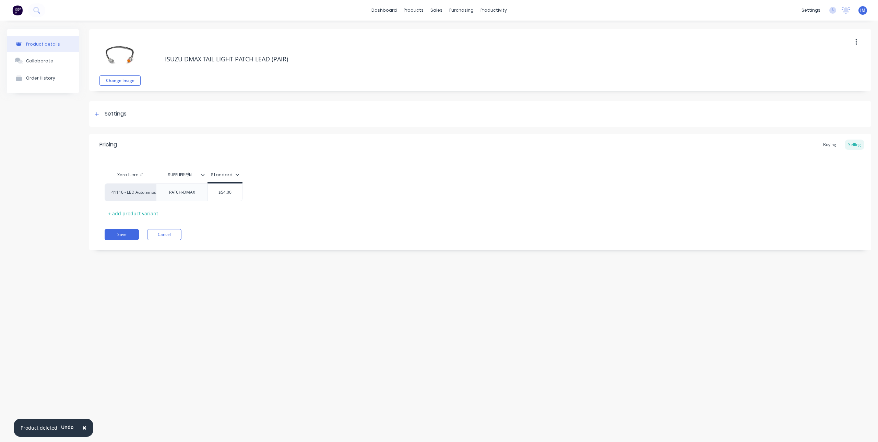
click at [854, 41] on button "button" at bounding box center [856, 42] width 16 height 12
click at [825, 64] on span "Duplicate" at bounding box center [830, 60] width 51 height 7
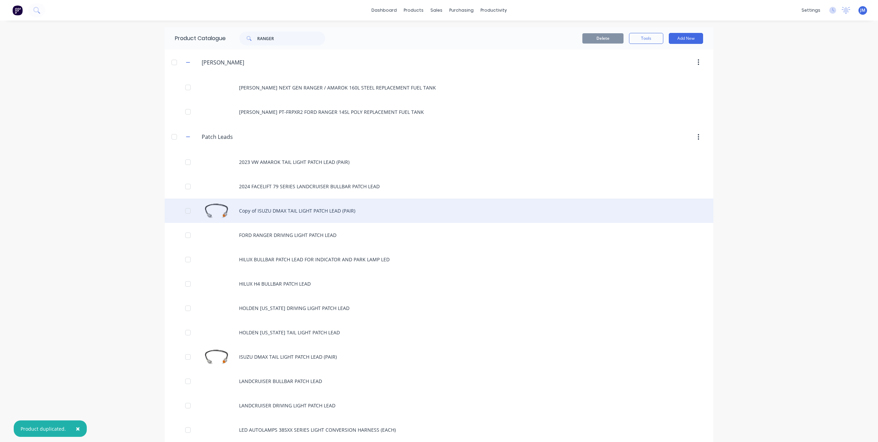
click at [277, 213] on div "Copy of ISUZU DMAX TAIL LIGHT PATCH LEAD (PAIR)" at bounding box center [439, 211] width 549 height 24
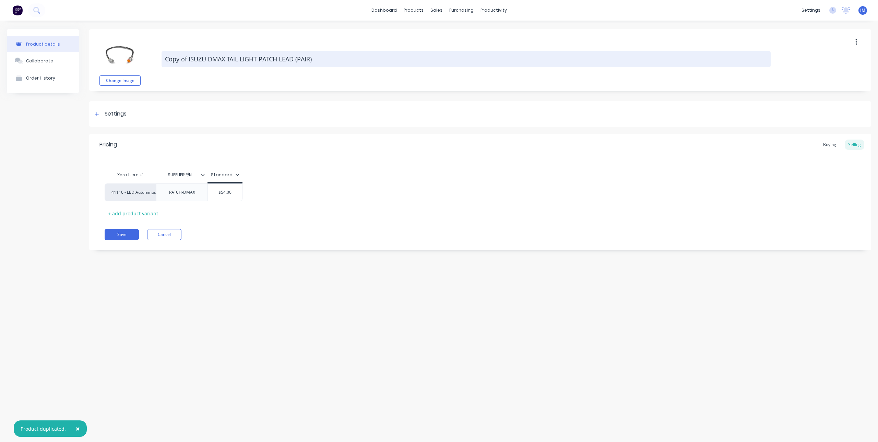
click at [212, 57] on textarea "Copy of ISUZU DMAX TAIL LIGHT PATCH LEAD (PAIR)" at bounding box center [466, 59] width 609 height 16
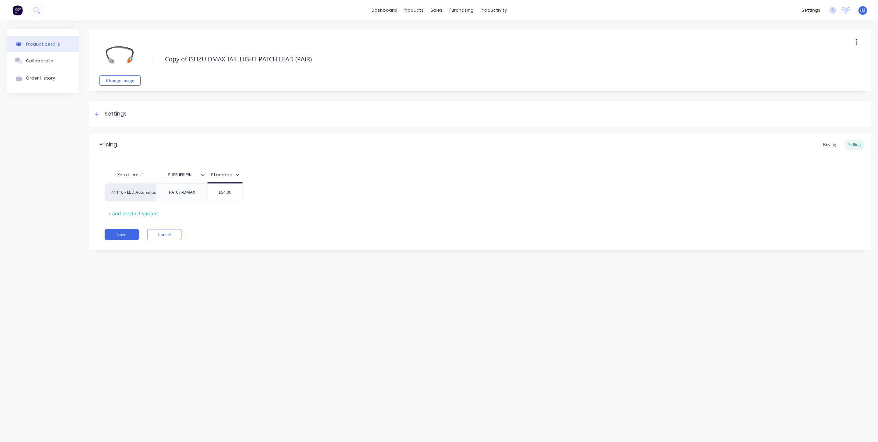
drag, startPoint x: 225, startPoint y: 58, endPoint x: 131, endPoint y: 58, distance: 94.7
click at [131, 58] on div "Change image Copy of ISUZU DMAX TAIL LIGHT PATCH LEAD (PAIR)" at bounding box center [480, 60] width 782 height 62
click at [189, 197] on div "PATCH-DMAX" at bounding box center [181, 193] width 51 height 18
type textarea "FORD RANGER/BT-50 TAIL LIGHT PATCH LEAD (PAIR)"
drag, startPoint x: 197, startPoint y: 196, endPoint x: 182, endPoint y: 205, distance: 16.9
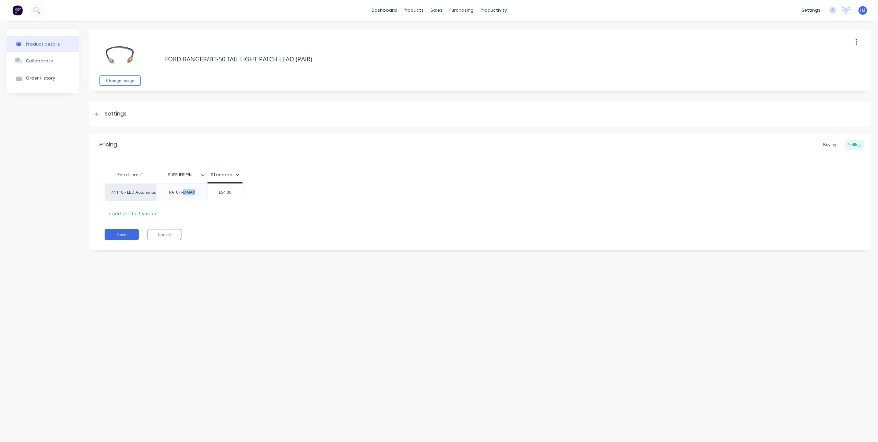
click at [182, 205] on div "Xero Item # SUPPLIER P/N Standard 41116 - LED Autolamps Sales PATCH-DMAX $54.00…" at bounding box center [480, 193] width 751 height 51
click at [122, 241] on button "Save" at bounding box center [122, 238] width 34 height 11
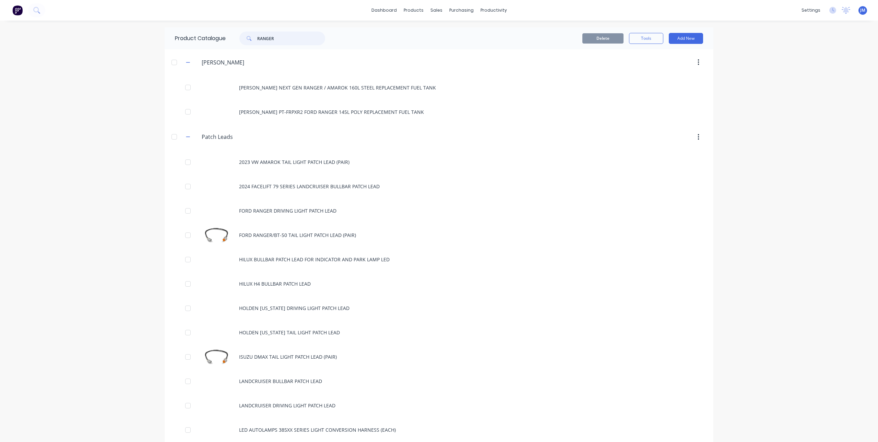
drag, startPoint x: 292, startPoint y: 35, endPoint x: 244, endPoint y: 39, distance: 47.5
click at [244, 39] on div "RANGER" at bounding box center [282, 39] width 86 height 14
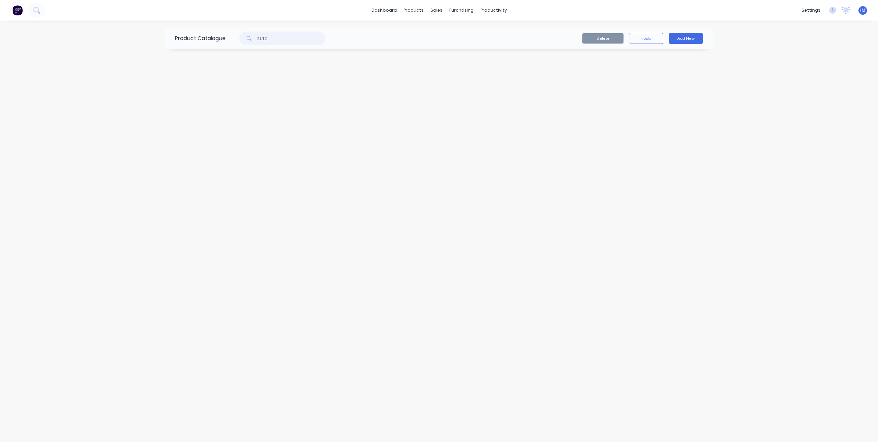
click at [263, 36] on input "2L12" at bounding box center [291, 39] width 68 height 14
drag, startPoint x: 292, startPoint y: 36, endPoint x: 240, endPoint y: 41, distance: 51.3
click at [240, 41] on div "2LR12" at bounding box center [282, 39] width 86 height 14
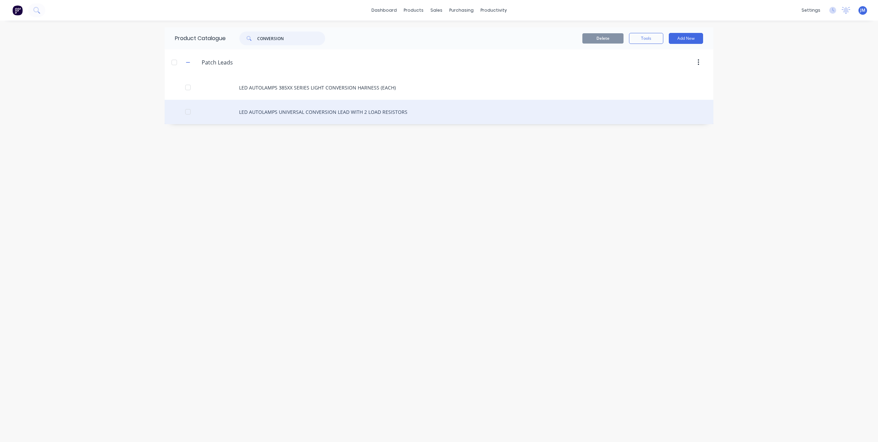
type input "CONVERSION"
click at [287, 117] on div "LED AUTOLAMPS UNIVERSAL CONVERSION LEAD WITH 2 LOAD RESISTORS" at bounding box center [439, 112] width 549 height 24
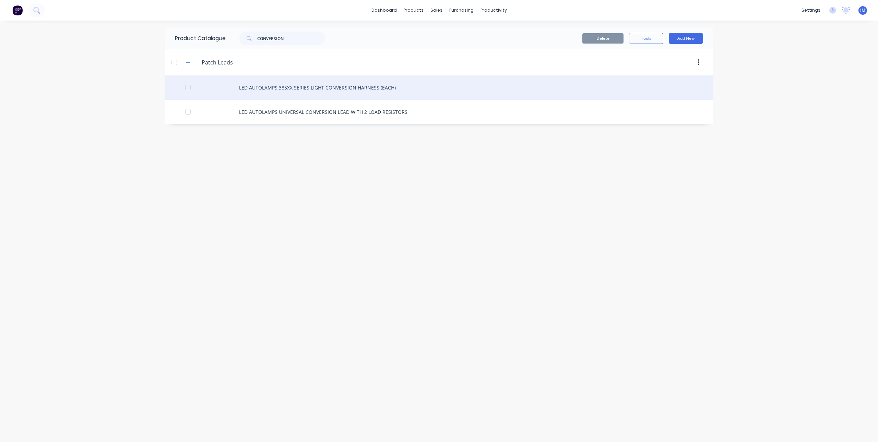
click at [288, 87] on div "LED AUTOLAMPS 385XX SERIES LIGHT CONVERSION HARNESS (EACH)" at bounding box center [439, 87] width 549 height 24
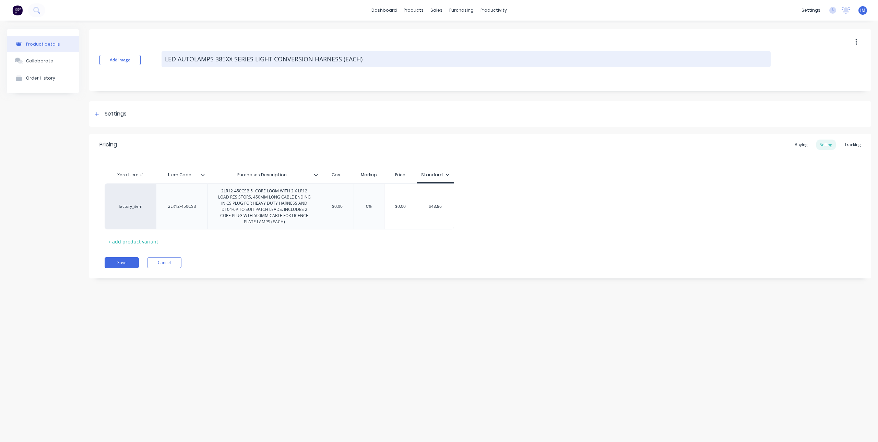
click at [235, 58] on textarea "LED AUTOLAMPS 385XX SERIES LIGHT CONVERSION HARNESS (EACH)" at bounding box center [466, 59] width 609 height 16
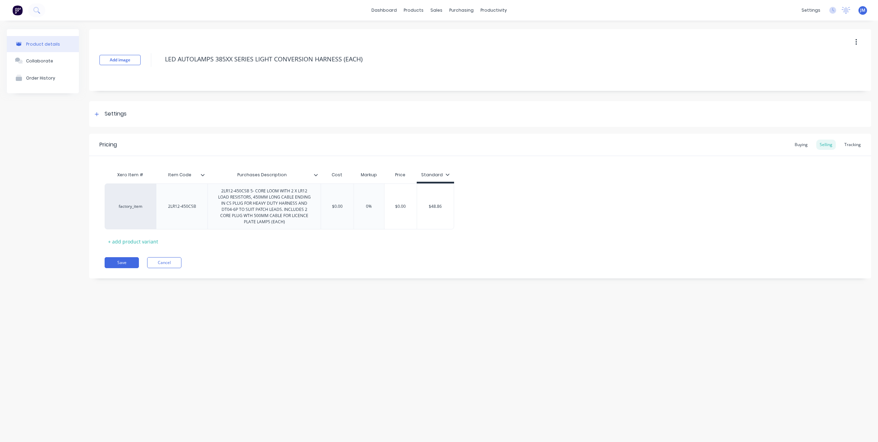
click at [192, 173] on input "Item Code" at bounding box center [179, 175] width 47 height 6
drag, startPoint x: 192, startPoint y: 173, endPoint x: 143, endPoint y: 173, distance: 49.0
click at [143, 173] on div "Xero Item # Item Code Item Code Purchases Description Cost Markup Price Standard" at bounding box center [280, 175] width 350 height 15
type input "s"
click at [188, 210] on div "2LR12-450CSB" at bounding box center [182, 206] width 39 height 9
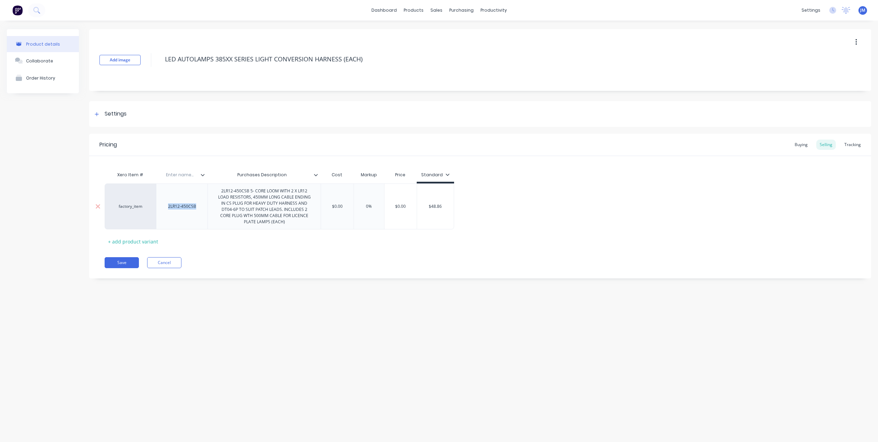
drag, startPoint x: 199, startPoint y: 209, endPoint x: 166, endPoint y: 216, distance: 33.3
click at [166, 216] on div "2LR12-450CSB" at bounding box center [181, 207] width 51 height 46
copy div "2LR12-450CSB"
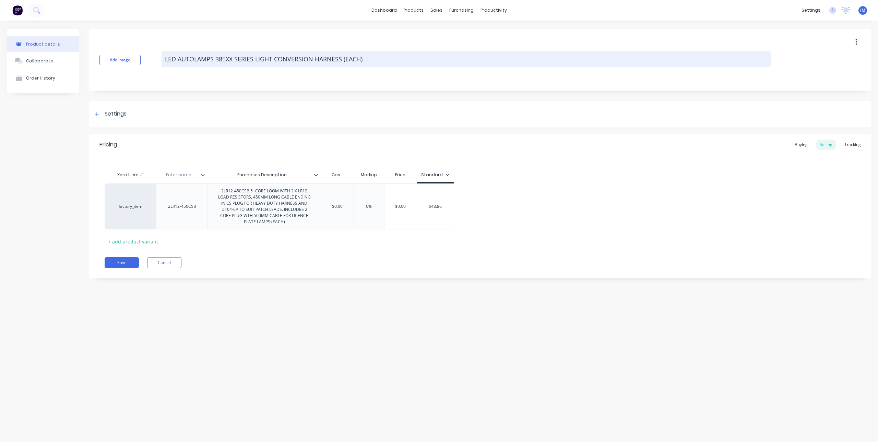
click at [180, 60] on textarea "LED AUTOLAMPS 385XX SERIES LIGHT CONVERSION HARNESS (EACH)" at bounding box center [466, 59] width 609 height 16
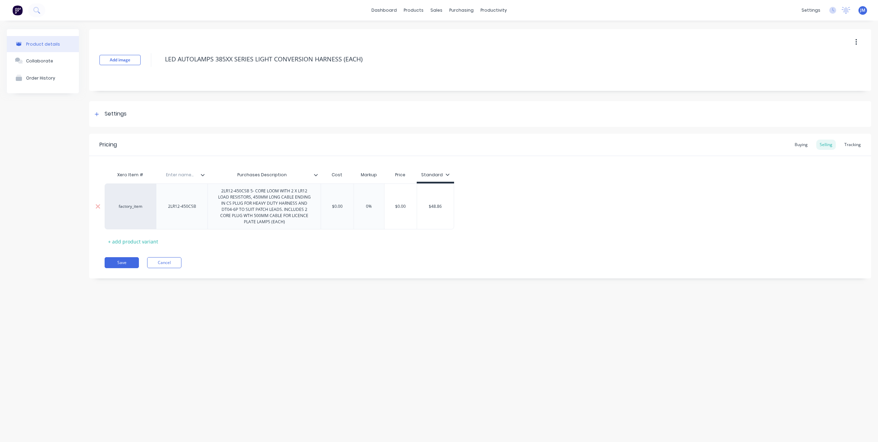
click at [175, 210] on div "2LR12-450CSB" at bounding box center [182, 206] width 39 height 9
copy div "2LR12-450CSB"
drag, startPoint x: 251, startPoint y: 193, endPoint x: 251, endPoint y: 199, distance: 5.8
click at [251, 199] on div "2LR12-450CSB 5- CORE LOOM WITH 2 X LR12 LOAD RESISTORS, 450MM LONG CABLE ENDING…" at bounding box center [264, 207] width 107 height 40
copy div "5- CORE LOOM WITH 2 X LR12 LOAD RESISTORS"
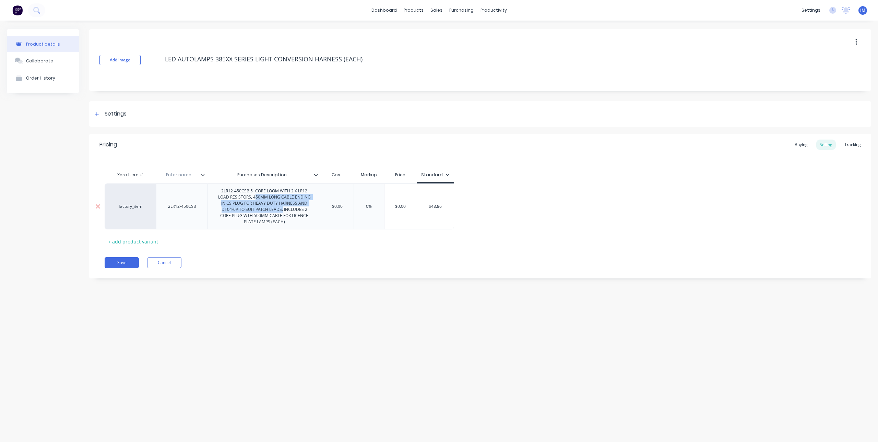
drag, startPoint x: 255, startPoint y: 198, endPoint x: 276, endPoint y: 211, distance: 25.2
click at [276, 211] on div "2LR12-450CSB 5- CORE LOOM WITH 2 X LR12 LOAD RESISTORS, 450MM LONG CABLE ENDING…" at bounding box center [264, 207] width 107 height 40
copy div "50MM LONG CABLE ENDING IN CS PLUG FOR HEAVY DUTY HARNESS AND DT04-6P TO SUIT PA…"
drag, startPoint x: 299, startPoint y: 212, endPoint x: 305, endPoint y: 220, distance: 10.2
click at [305, 220] on div "2LR12-450CSB 5- CORE LOOM WITH 2 X LR12 LOAD RESISTORS, 450MM LONG CABLE ENDING…" at bounding box center [264, 207] width 107 height 40
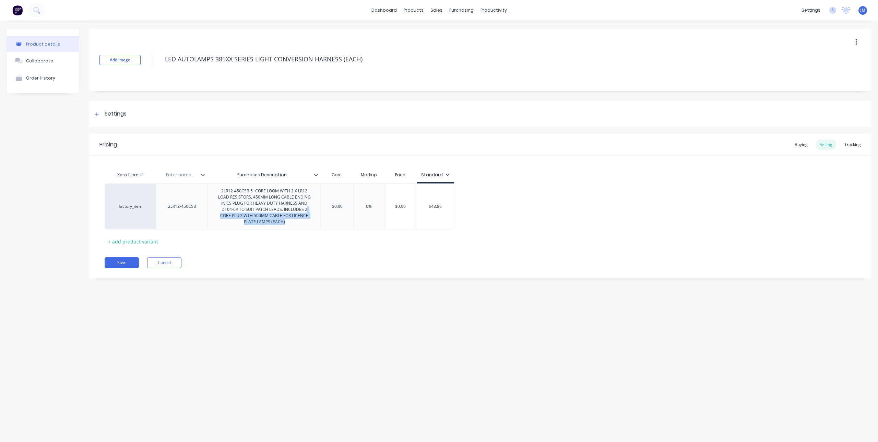
copy div "CORE PLUG WTH 500MM CABLE FOR LICENCE PLATE LAMPS (EACH)"
click at [196, 211] on div "2LR12-450CSB" at bounding box center [181, 207] width 51 height 46
drag, startPoint x: 198, startPoint y: 208, endPoint x: 149, endPoint y: 214, distance: 49.7
click at [149, 214] on div "factory_item 2LR12-450CSB 2LR12-450CSB 5- CORE LOOM WITH 2 X LR12 LOAD RESISTOR…" at bounding box center [280, 207] width 350 height 46
copy div "2LR12-450CSB"
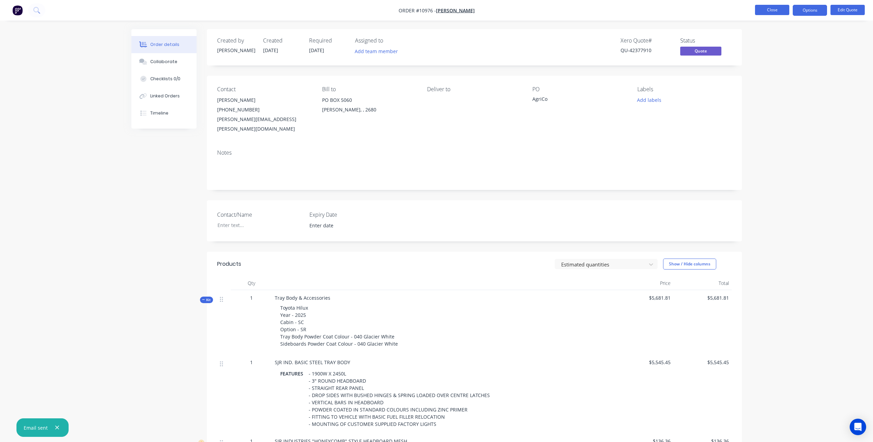
click at [782, 10] on button "Close" at bounding box center [772, 10] width 34 height 10
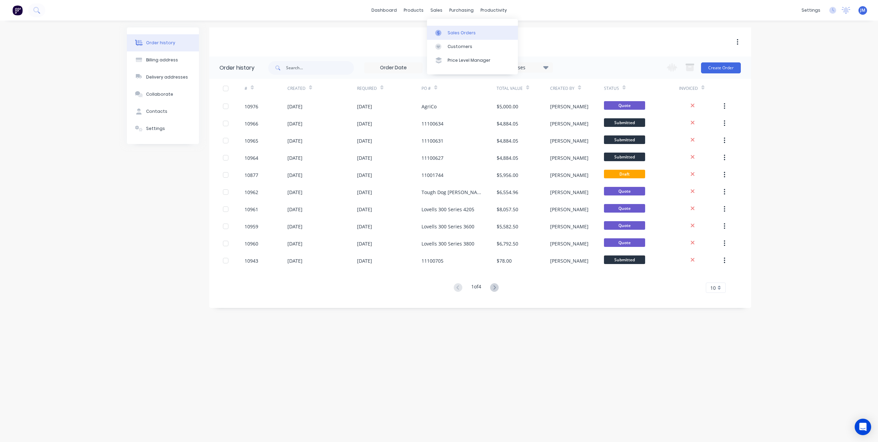
click at [439, 31] on icon at bounding box center [438, 33] width 6 height 6
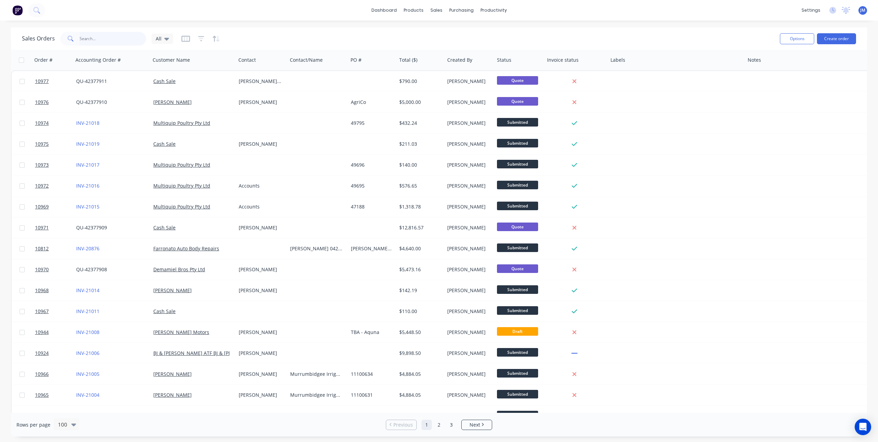
click at [123, 38] on input "text" at bounding box center [113, 39] width 67 height 14
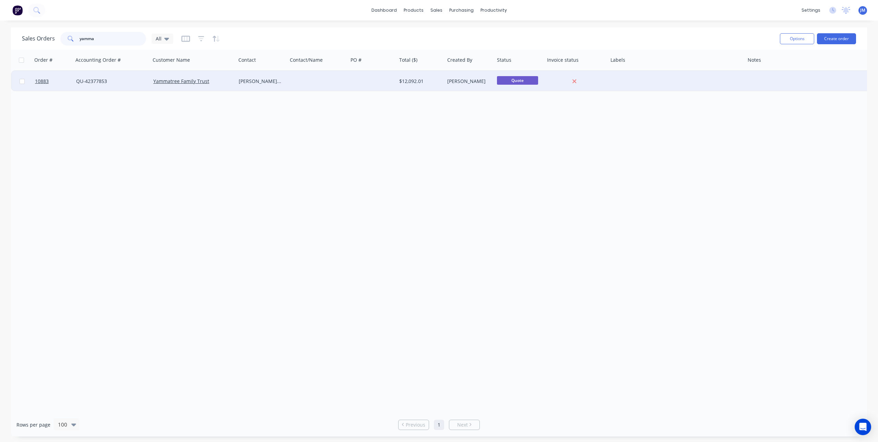
type input "yamma"
click at [227, 83] on div "Yammatree Family Trust" at bounding box center [191, 81] width 76 height 7
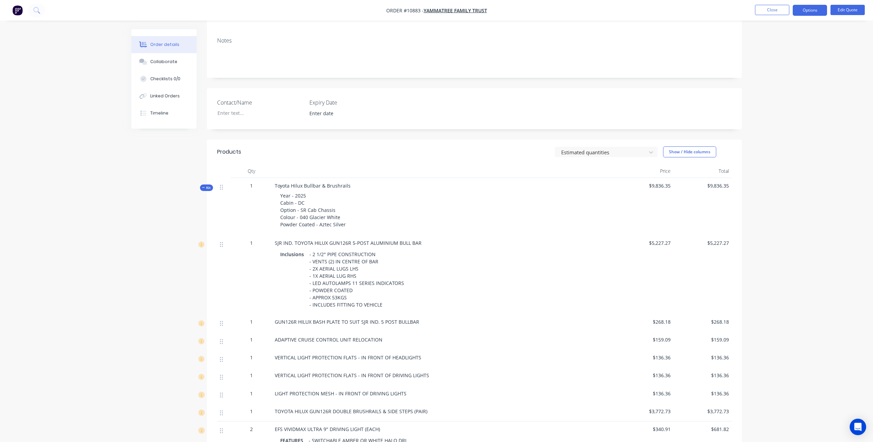
scroll to position [103, 0]
click at [464, 11] on span "Yammatree Family Trust" at bounding box center [455, 10] width 63 height 7
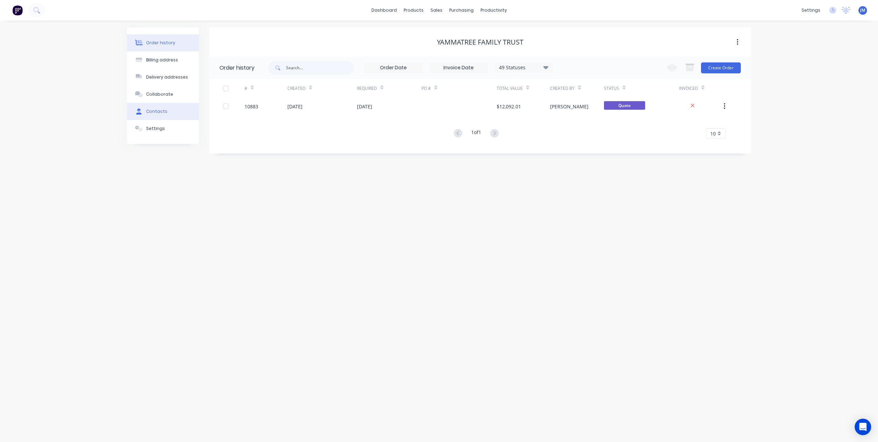
click at [160, 109] on div "Contacts" at bounding box center [156, 111] width 21 height 6
select select "AU"
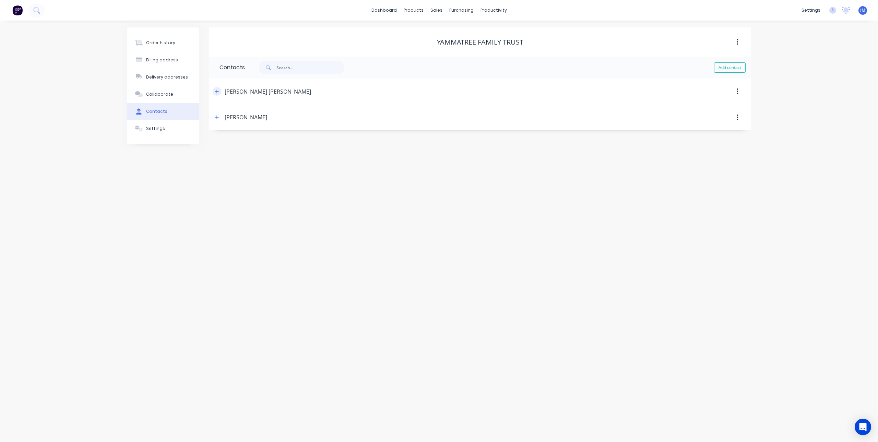
click at [216, 94] on icon "button" at bounding box center [217, 91] width 4 height 5
drag, startPoint x: 285, startPoint y: 117, endPoint x: 192, endPoint y: 125, distance: 93.2
click at [192, 125] on div "Order history Billing address Delivery addresses Collaborate Contacts Settings …" at bounding box center [439, 135] width 624 height 217
click at [398, 119] on div "Contact name Accounts" at bounding box center [480, 118] width 521 height 27
drag, startPoint x: 251, startPoint y: 121, endPoint x: 201, endPoint y: 123, distance: 50.1
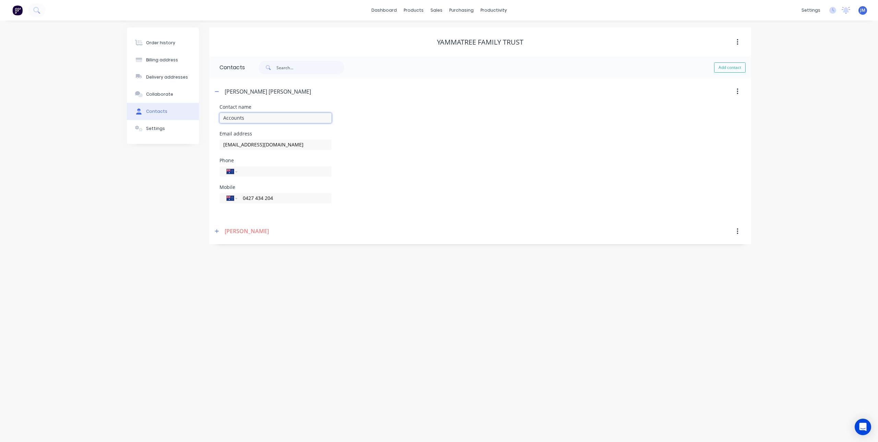
click at [201, 123] on div "Order history Billing address Delivery addresses Collaborate Contacts Settings …" at bounding box center [439, 135] width 624 height 217
type input "Admin"
click at [382, 108] on div "Contact name Admin" at bounding box center [480, 118] width 521 height 27
drag, startPoint x: 293, startPoint y: 200, endPoint x: 223, endPoint y: 202, distance: 69.7
click at [223, 202] on div "International Afghanistan Åland Islands Albania Algeria American Samoa Andorra …" at bounding box center [276, 198] width 112 height 10
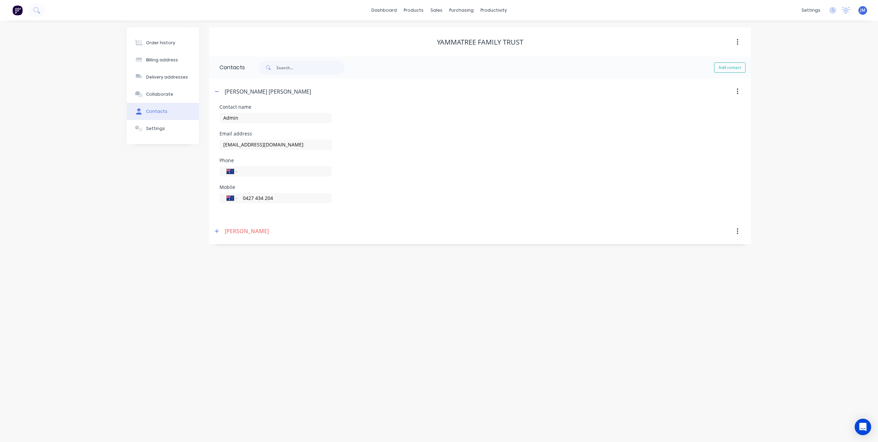
click at [416, 169] on div "Phone International Afghanistan Åland Islands Albania Algeria American Samoa An…" at bounding box center [480, 171] width 521 height 27
click at [304, 192] on div "International Afghanistan Åland Islands Albania Algeria American Samoa Andorra …" at bounding box center [276, 201] width 112 height 20
drag, startPoint x: 294, startPoint y: 196, endPoint x: 229, endPoint y: 199, distance: 64.2
click at [229, 200] on div "International Afghanistan Åland Islands Albania Algeria American Samoa Andorra …" at bounding box center [276, 198] width 112 height 10
click at [430, 153] on div "Email address yammatree@bigpond.com" at bounding box center [480, 144] width 521 height 27
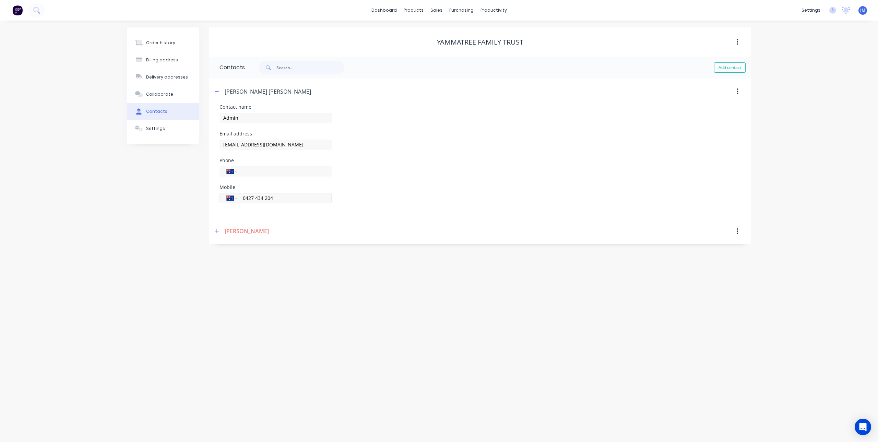
drag, startPoint x: 243, startPoint y: 202, endPoint x: 230, endPoint y: 201, distance: 13.1
click at [230, 201] on div "International Afghanistan Åland Islands Albania Algeria American Samoa Andorra …" at bounding box center [276, 198] width 112 height 10
click at [444, 165] on div "Phone International Afghanistan Åland Islands Albania Algeria American Samoa An…" at bounding box center [480, 171] width 521 height 27
click at [726, 66] on button "Add contact" at bounding box center [730, 67] width 32 height 10
select select "AU"
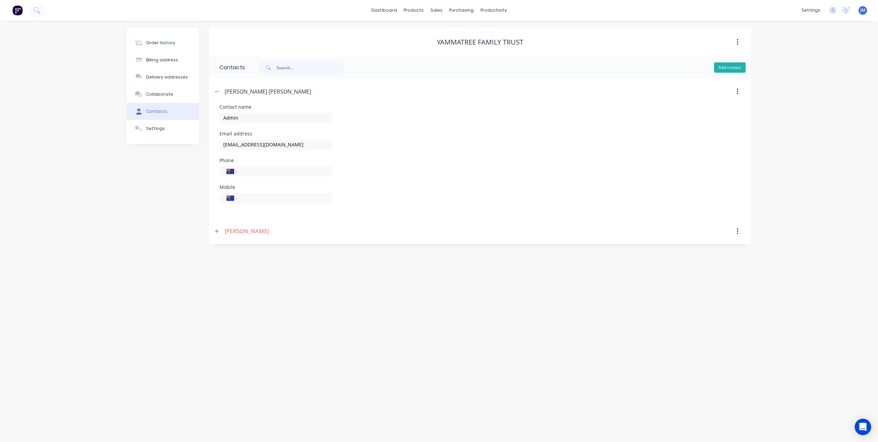
select select "AU"
click at [265, 199] on input "tel" at bounding box center [283, 198] width 82 height 8
paste input "0427 434 204"
type input "0427 434 204"
click at [259, 118] on input "text" at bounding box center [276, 118] width 112 height 10
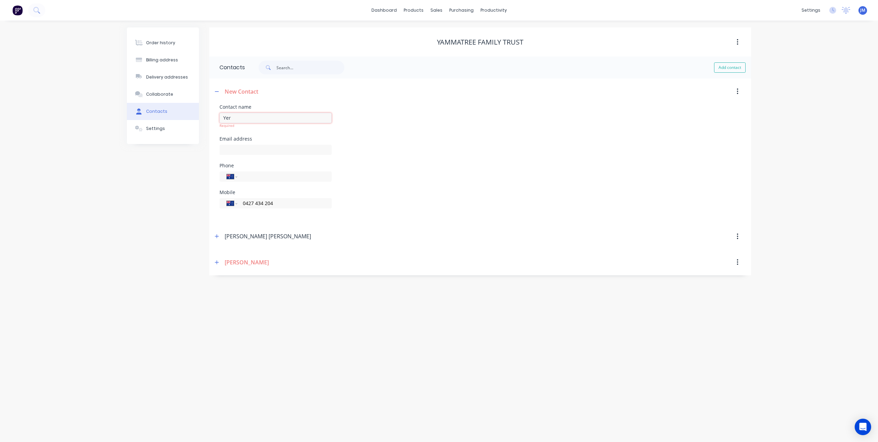
type input "Yergen Henwood"
type input "yhenwood@outlook.com"
click at [215, 232] on icon "button" at bounding box center [217, 231] width 4 height 5
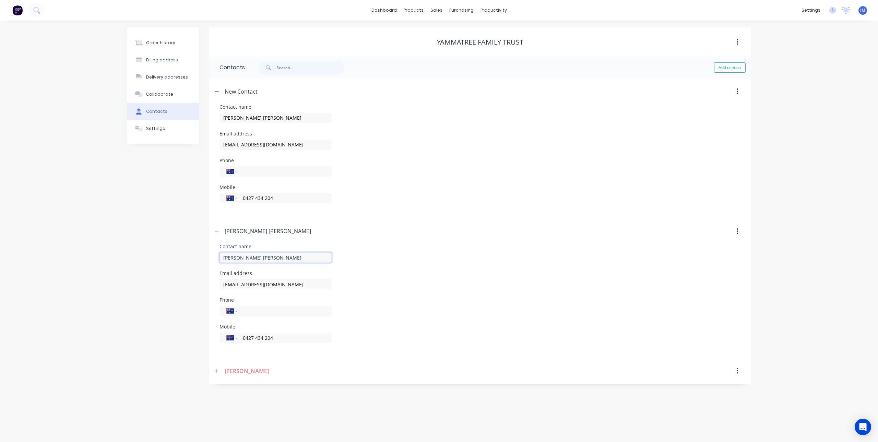
drag, startPoint x: 274, startPoint y: 260, endPoint x: 186, endPoint y: 258, distance: 87.8
click at [186, 258] on div "Order history Billing address Delivery addresses Collaborate Contacts Settings …" at bounding box center [439, 205] width 624 height 357
type input "A"
type input "Admin"
click at [360, 231] on div "Yergen Henwood" at bounding box center [415, 231] width 404 height 12
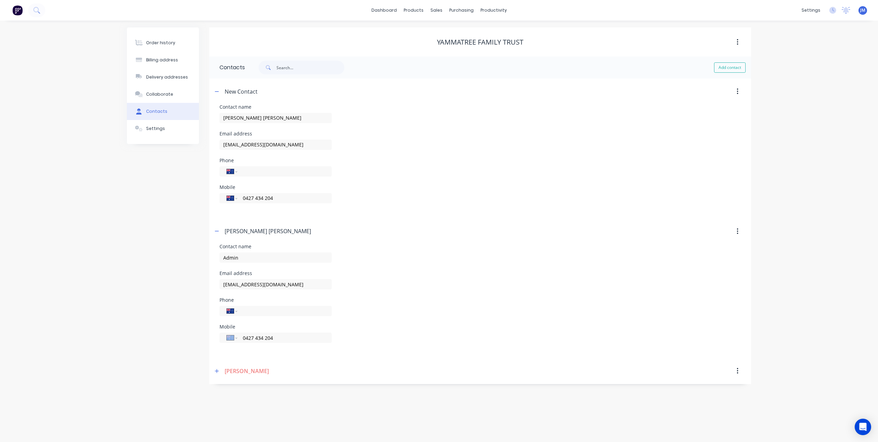
drag, startPoint x: 286, startPoint y: 345, endPoint x: 282, endPoint y: 344, distance: 4.5
click at [282, 344] on div "International Afghanistan Åland Islands Albania Algeria American Samoa Andorra …" at bounding box center [276, 341] width 112 height 20
drag, startPoint x: 282, startPoint y: 344, endPoint x: 451, endPoint y: 284, distance: 180.2
click at [469, 281] on div "Email address yammatree@bigpond.com" at bounding box center [480, 284] width 521 height 27
click at [288, 338] on input "0427 434 204" at bounding box center [283, 338] width 82 height 8
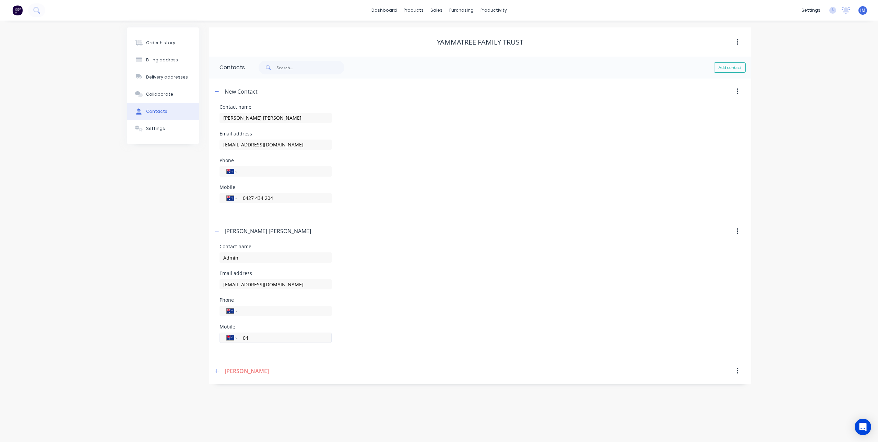
type input "0"
click at [396, 304] on div "Phone International Afghanistan Åland Islands Albania Algeria American Samoa An…" at bounding box center [480, 311] width 521 height 27
click at [215, 233] on icon "button" at bounding box center [217, 231] width 4 height 5
click at [218, 258] on icon "button" at bounding box center [217, 257] width 4 height 5
drag, startPoint x: 305, startPoint y: 371, endPoint x: 187, endPoint y: 367, distance: 118.1
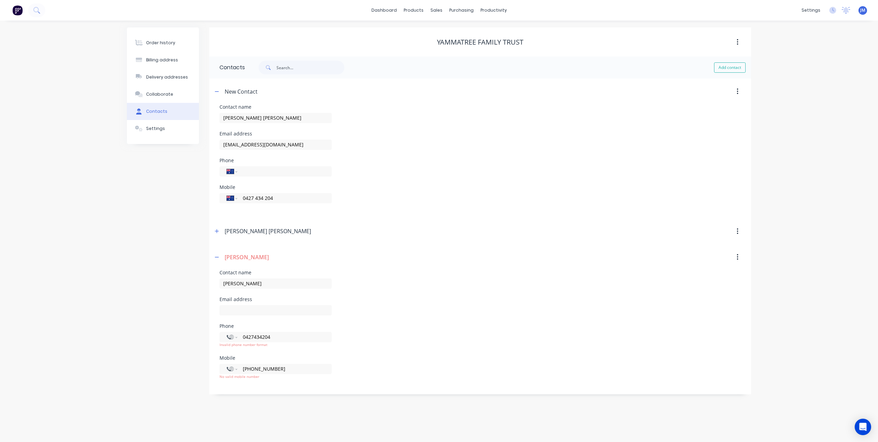
click at [187, 367] on div "Order history Billing address Delivery addresses Collaborate Contacts Settings …" at bounding box center [439, 210] width 624 height 367
click at [246, 336] on input "0427434204" at bounding box center [283, 337] width 82 height 8
drag, startPoint x: 247, startPoint y: 336, endPoint x: 241, endPoint y: 336, distance: 6.2
click at [241, 336] on div "International Afghanistan Åland Islands Albania Algeria American Samoa Andorra …" at bounding box center [276, 337] width 112 height 10
type input "743420414"
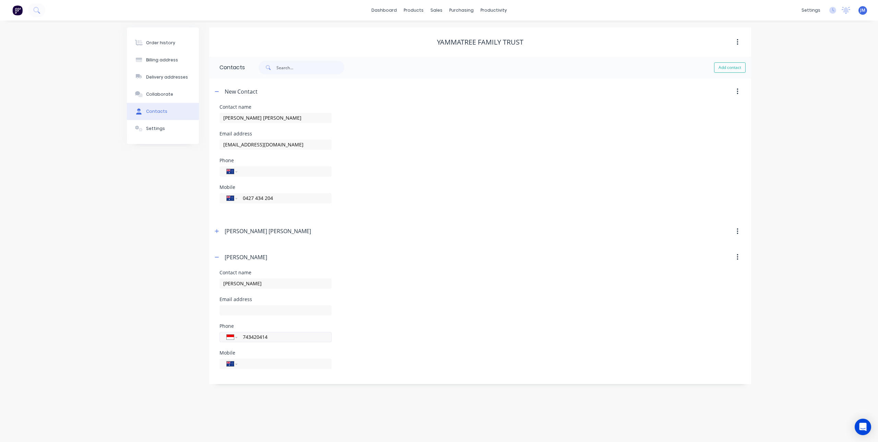
select select "AU"
click at [382, 351] on div "Contact name Brenton Henwood Email address Phone International Afghanistan Ålan…" at bounding box center [480, 323] width 521 height 107
click at [737, 256] on icon "button" at bounding box center [738, 257] width 2 height 8
click at [699, 275] on div "Delete" at bounding box center [713, 275] width 53 height 10
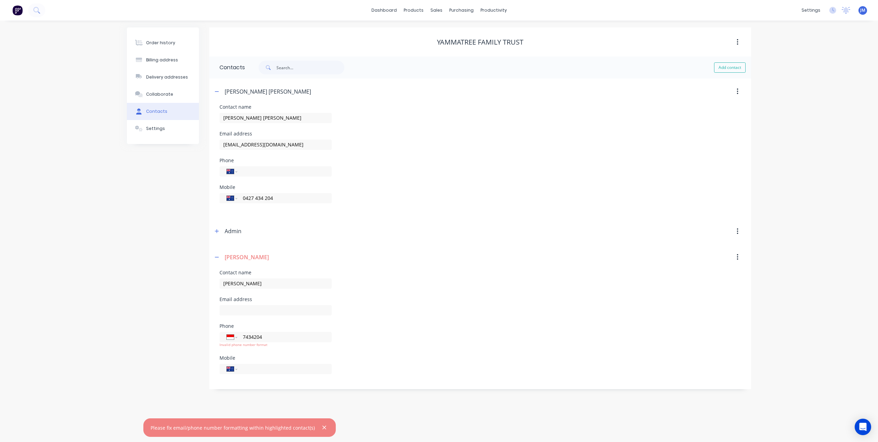
click at [382, 380] on div "Mobile International Afghanistan Åland Islands Albania Algeria American Samoa A…" at bounding box center [480, 369] width 521 height 27
click at [285, 333] on input "7434204" at bounding box center [283, 337] width 82 height 8
type input "7"
click at [353, 314] on div "Email address" at bounding box center [480, 310] width 521 height 27
click at [737, 258] on icon "button" at bounding box center [738, 257] width 2 height 8
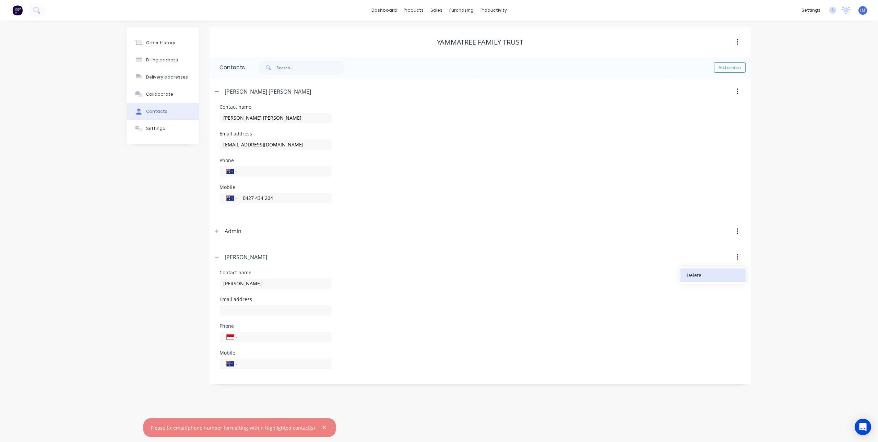
drag, startPoint x: 706, startPoint y: 274, endPoint x: 702, endPoint y: 274, distance: 4.1
click at [706, 274] on div "Delete" at bounding box center [713, 275] width 53 height 10
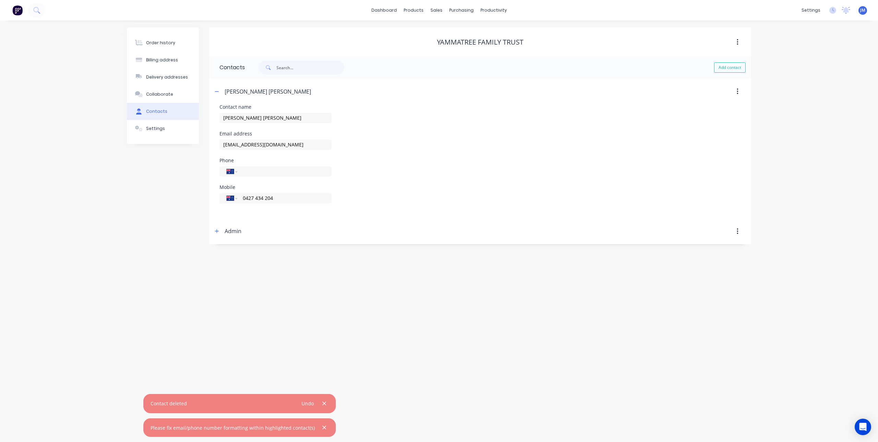
click at [343, 279] on div "Order history Billing address Delivery addresses Collaborate Contacts Settings …" at bounding box center [439, 232] width 878 height 422
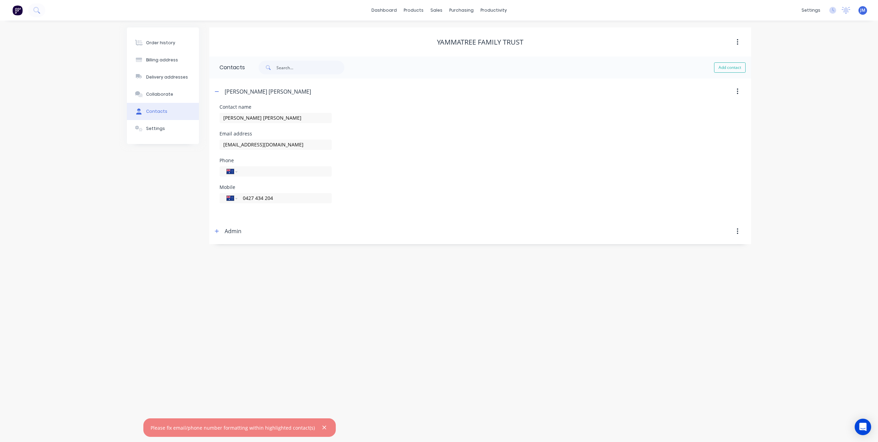
click at [453, 196] on div "Mobile International Afghanistan Åland Islands Albania Algeria American Samoa A…" at bounding box center [480, 198] width 521 height 27
click at [278, 292] on div "Order history Billing address Delivery addresses Collaborate Contacts Settings …" at bounding box center [439, 232] width 878 height 422
click at [731, 66] on button "Add contact" at bounding box center [730, 67] width 32 height 10
select select "AU"
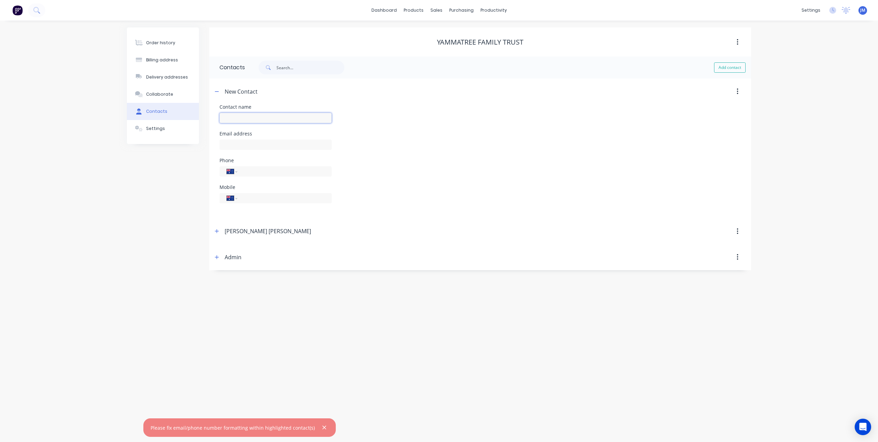
click at [260, 115] on input "text" at bounding box center [276, 118] width 112 height 10
type input "Druan Janke"
click at [279, 140] on input "text" at bounding box center [276, 145] width 112 height 10
select select "AU"
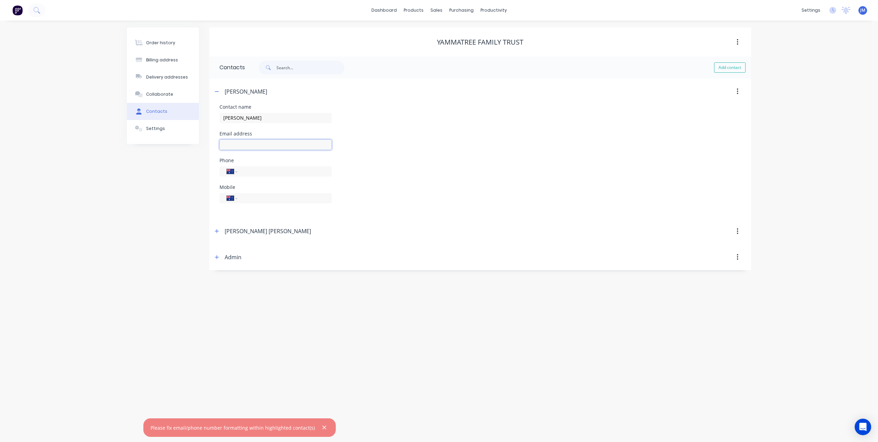
click at [286, 145] on input "text" at bounding box center [276, 145] width 112 height 10
type input "druan_90@hotmail.com"
click at [418, 153] on div "Email address druan_90@hotmail.com" at bounding box center [480, 144] width 521 height 27
click at [277, 172] on input "tel" at bounding box center [283, 171] width 82 height 8
click at [246, 199] on input "tel" at bounding box center [283, 198] width 82 height 8
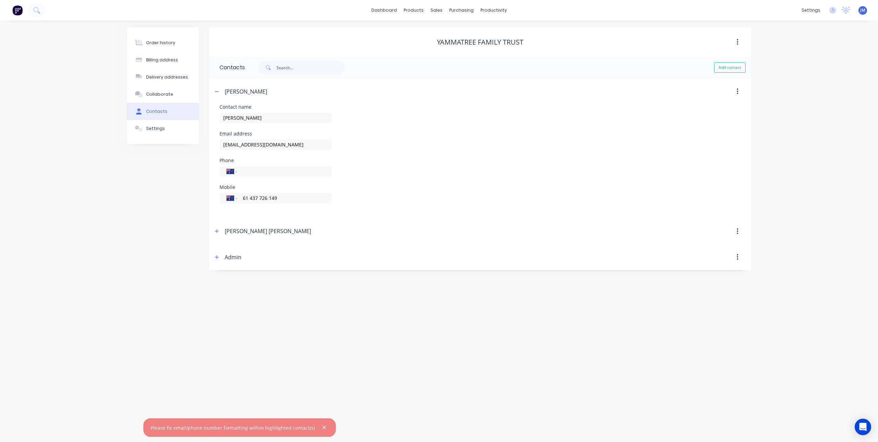
type input "61 437 726 149"
click at [338, 222] on header "Yergen Henwood" at bounding box center [480, 231] width 542 height 26
click at [322, 425] on icon "button" at bounding box center [324, 428] width 4 height 6
click at [338, 309] on div "Order history Billing address Delivery addresses Collaborate Contacts Settings …" at bounding box center [439, 232] width 878 height 422
click at [217, 93] on icon "button" at bounding box center [217, 91] width 4 height 5
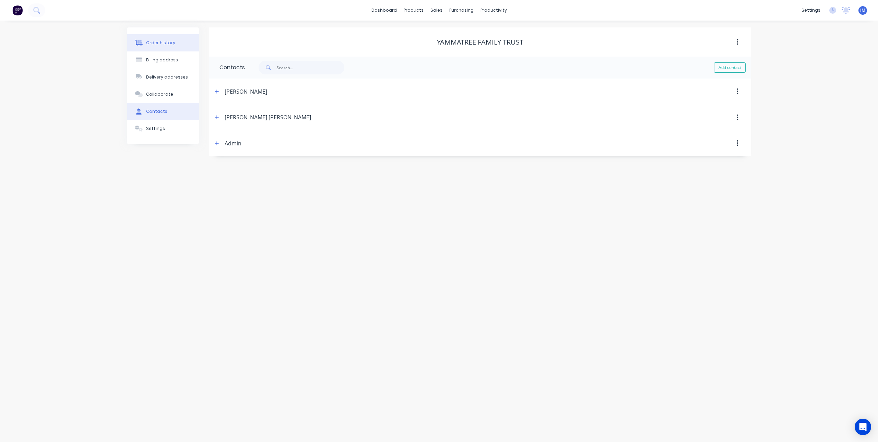
click at [164, 46] on button "Order history" at bounding box center [163, 42] width 72 height 17
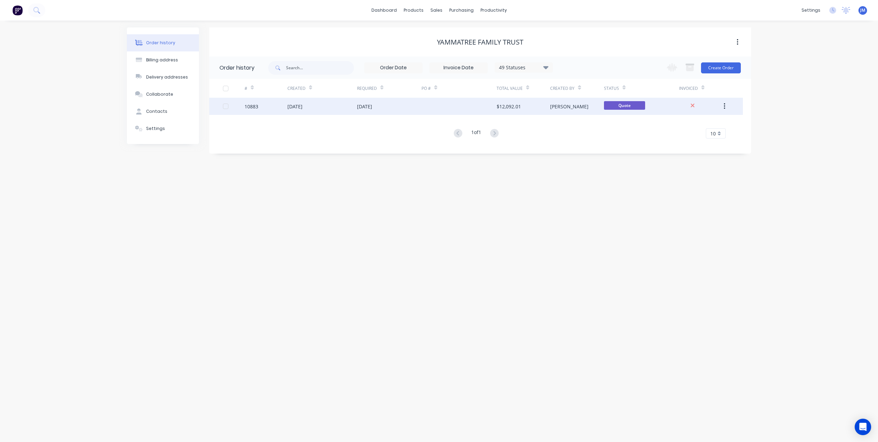
click at [403, 109] on div "05 Sep 2025" at bounding box center [389, 106] width 64 height 17
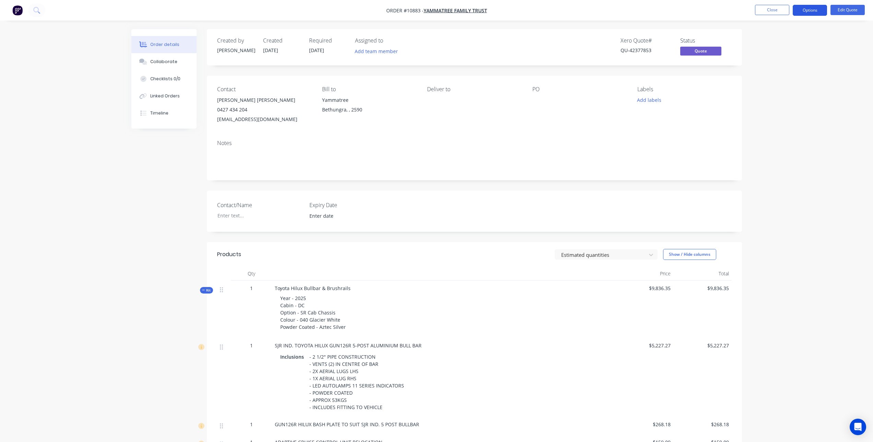
click at [807, 10] on button "Options" at bounding box center [810, 10] width 34 height 11
click at [769, 40] on div "Quote" at bounding box center [789, 42] width 63 height 10
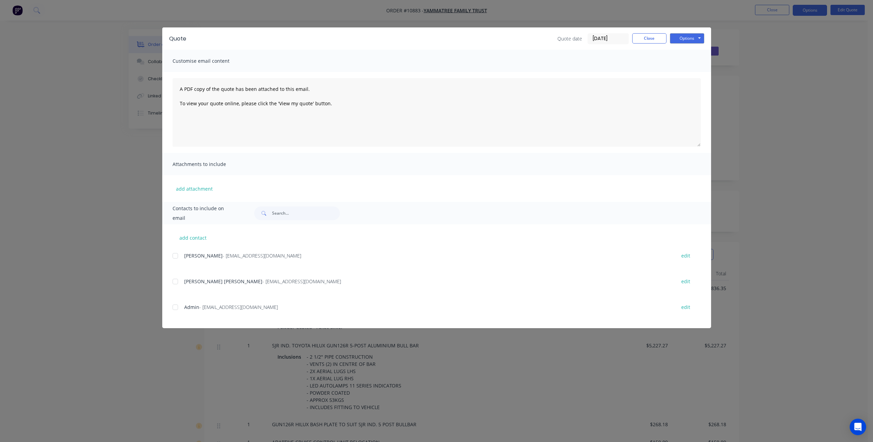
click at [173, 252] on div at bounding box center [175, 256] width 14 height 14
click at [175, 282] on div at bounding box center [175, 282] width 14 height 14
click at [652, 38] on button "Close" at bounding box center [649, 38] width 34 height 10
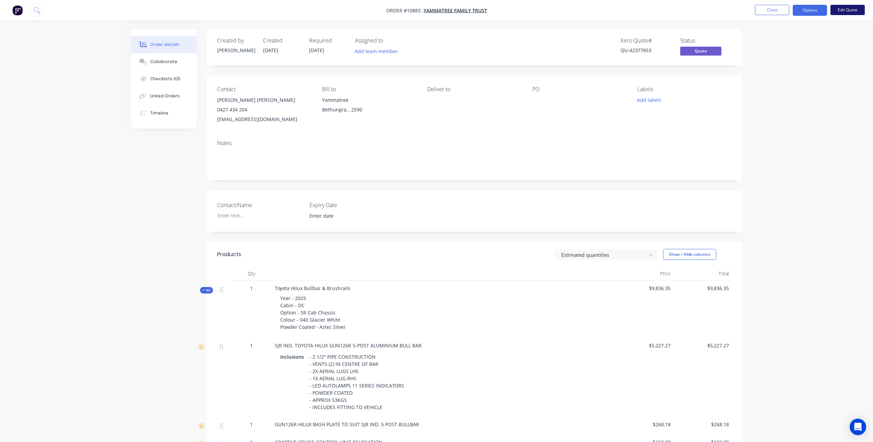
click at [841, 11] on button "Edit Quote" at bounding box center [847, 10] width 34 height 10
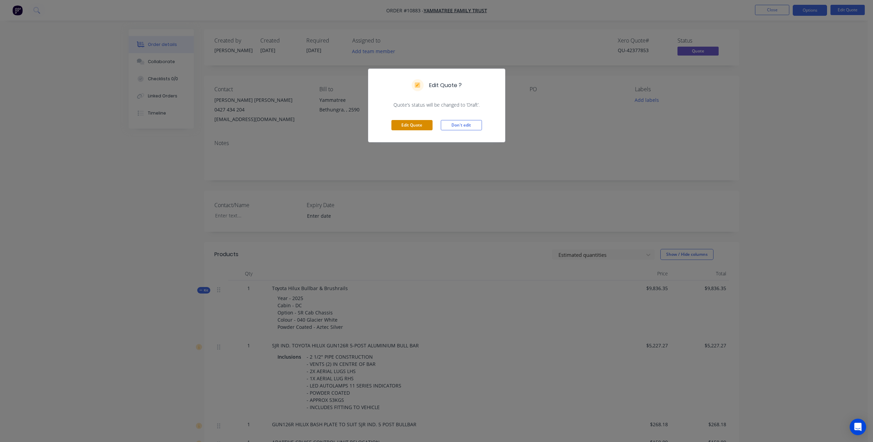
click at [416, 125] on button "Edit Quote" at bounding box center [411, 125] width 41 height 10
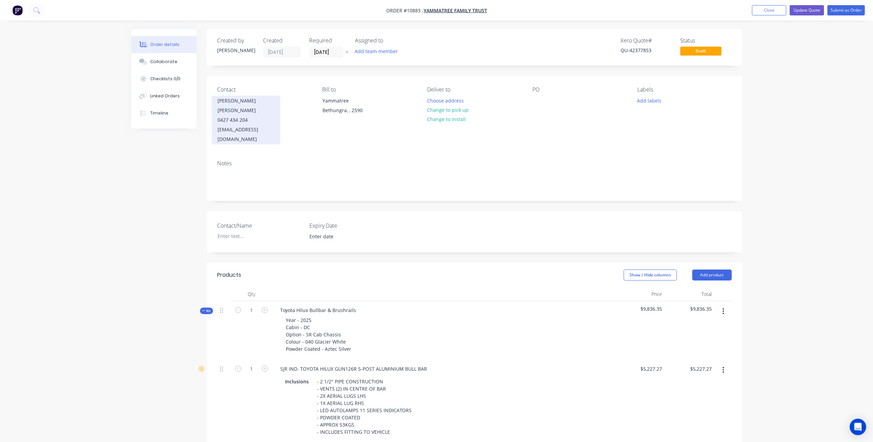
click at [272, 115] on div "0427 434 204" at bounding box center [245, 120] width 57 height 10
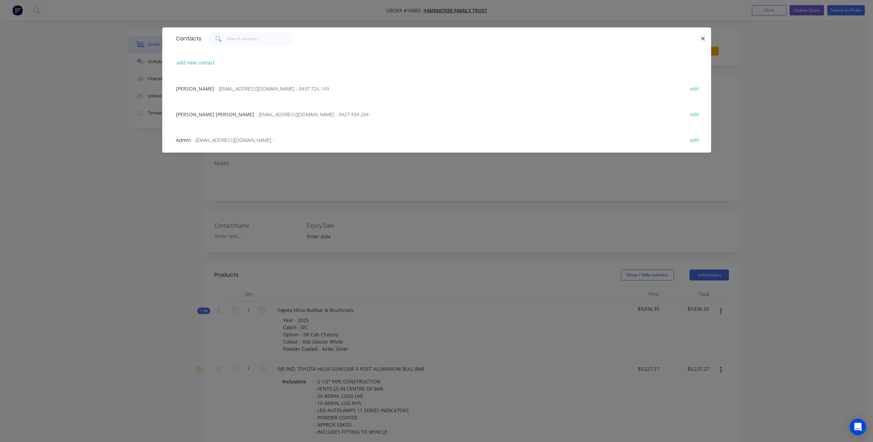
click at [199, 113] on span "Yergen Henwood" at bounding box center [215, 114] width 78 height 7
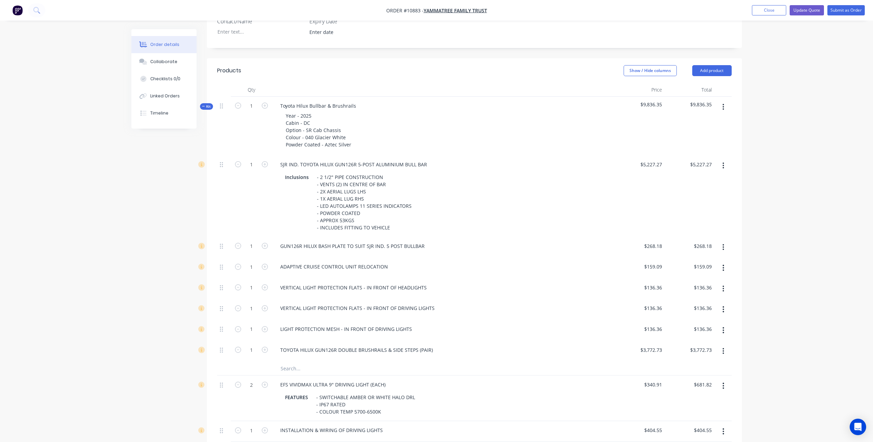
scroll to position [206, 0]
click at [806, 11] on button "Update Quote" at bounding box center [807, 10] width 34 height 10
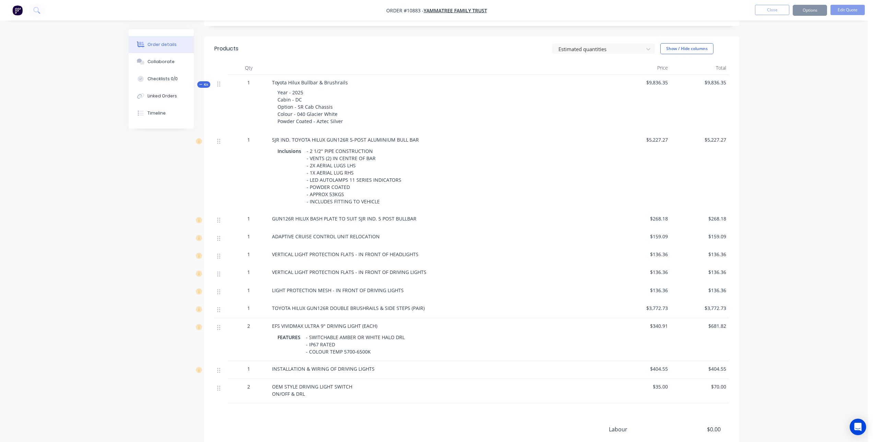
scroll to position [0, 0]
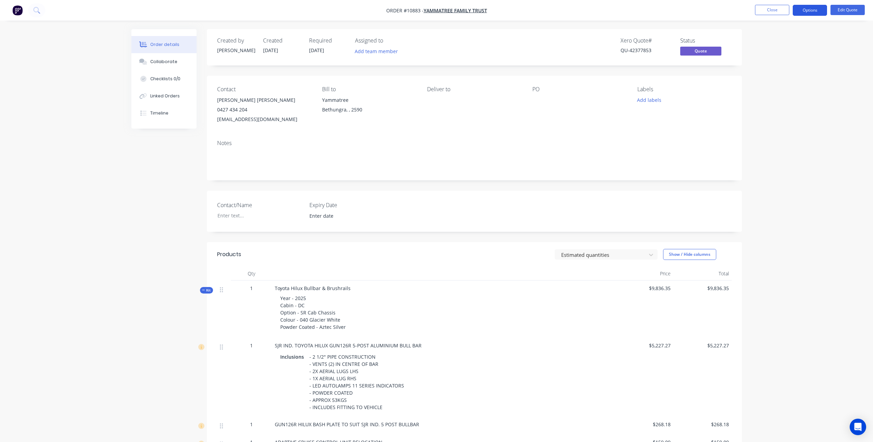
click at [814, 10] on button "Options" at bounding box center [810, 10] width 34 height 11
click at [777, 40] on div "Quote" at bounding box center [789, 42] width 63 height 10
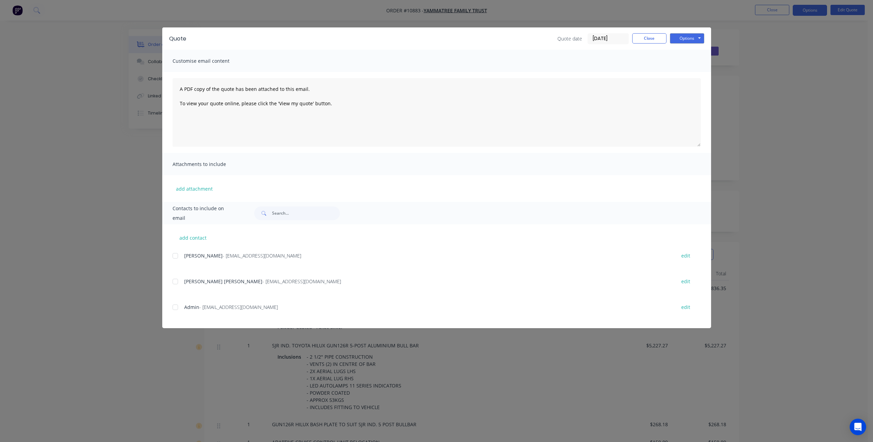
click at [176, 257] on div at bounding box center [175, 256] width 14 height 14
click at [175, 282] on div at bounding box center [175, 282] width 14 height 14
click at [695, 38] on button "Options" at bounding box center [687, 38] width 34 height 10
click at [694, 74] on button "Email" at bounding box center [692, 73] width 44 height 11
click at [650, 40] on button "Close" at bounding box center [649, 38] width 34 height 10
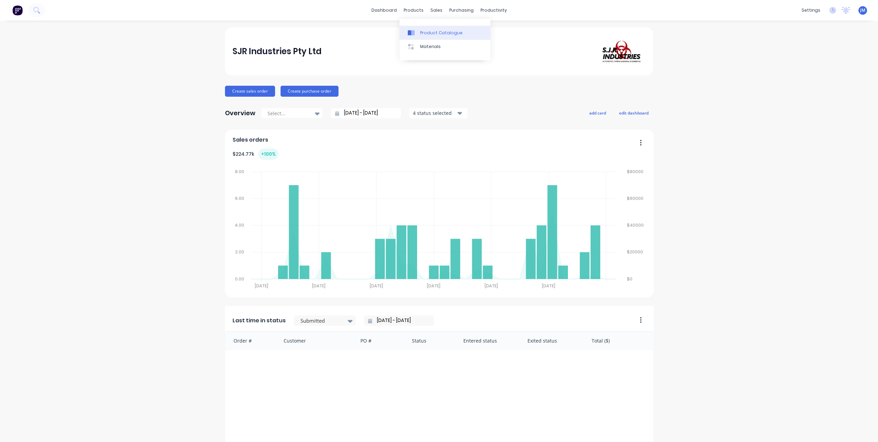
click at [415, 31] on icon at bounding box center [412, 32] width 3 height 5
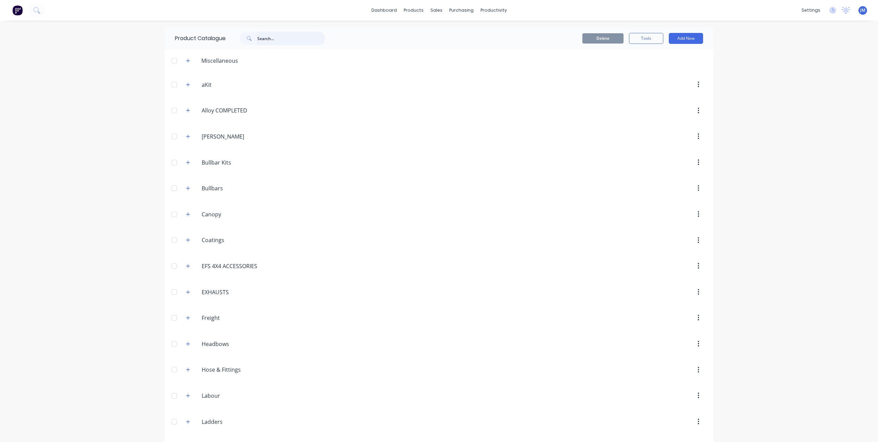
click at [275, 40] on input "text" at bounding box center [291, 39] width 68 height 14
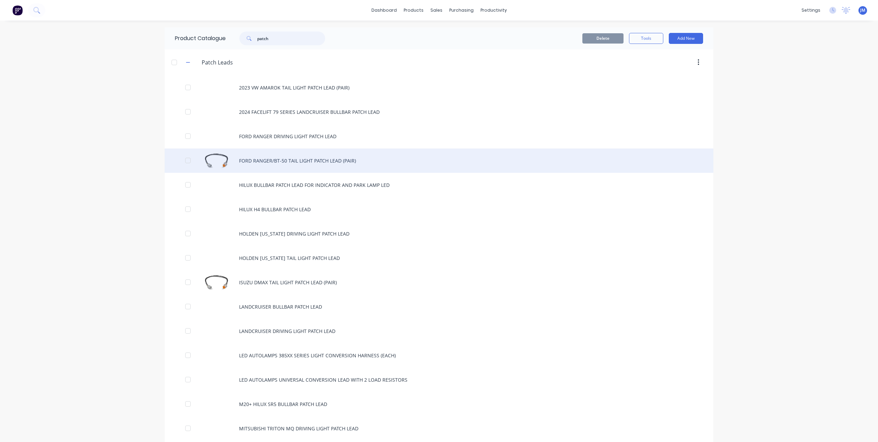
type input "patch"
click at [281, 165] on div "FORD RANGER/BT-50 TAIL LIGHT PATCH LEAD (PAIR)" at bounding box center [439, 161] width 549 height 24
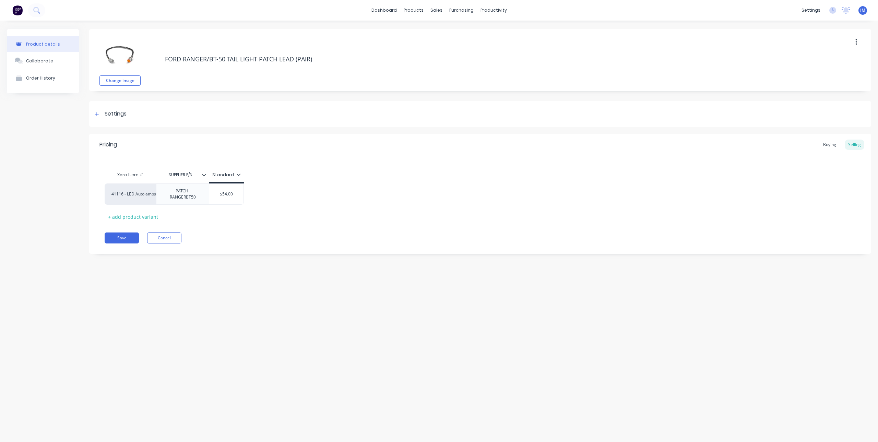
click at [856, 37] on button "button" at bounding box center [856, 42] width 16 height 12
click at [832, 61] on span "Duplicate" at bounding box center [830, 60] width 51 height 7
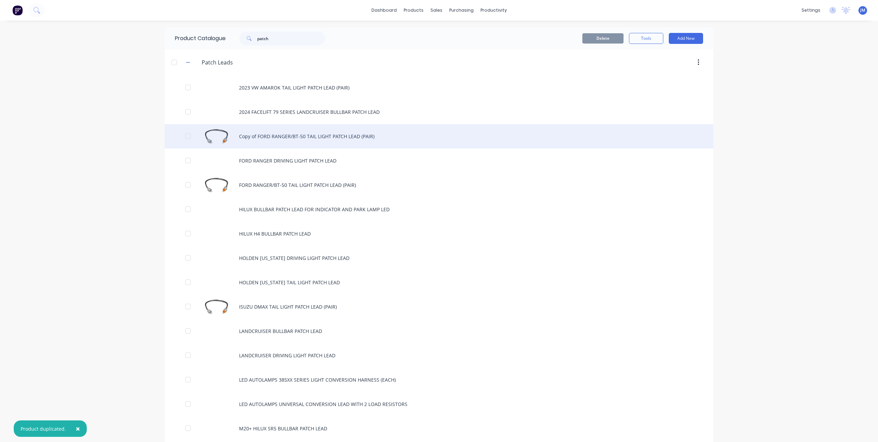
click at [270, 138] on div "Copy of FORD RANGER/BT-50 TAIL LIGHT PATCH LEAD (PAIR)" at bounding box center [439, 136] width 549 height 24
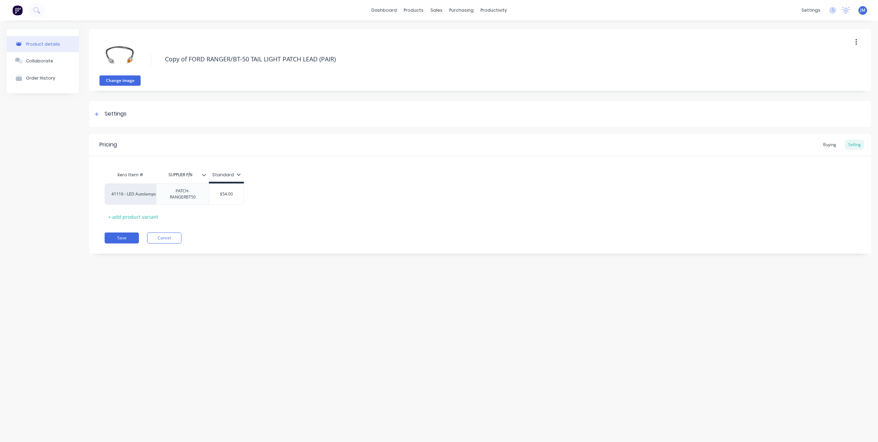
click at [125, 76] on button "Change image" at bounding box center [119, 80] width 41 height 10
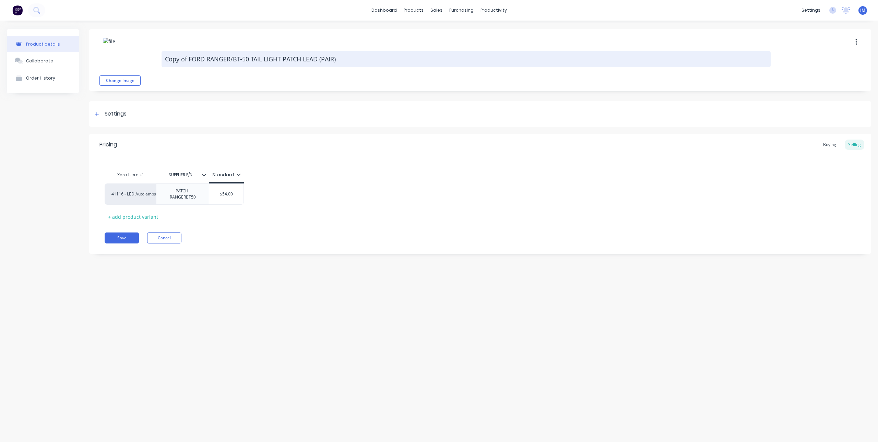
click at [178, 57] on textarea "Copy of FORD RANGER/BT-50 TAIL LIGHT PATCH LEAD (PAIR)" at bounding box center [466, 59] width 609 height 16
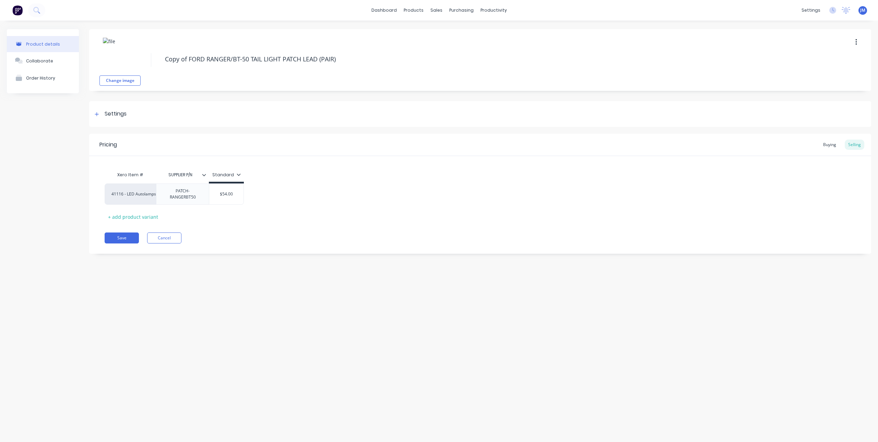
drag, startPoint x: 427, startPoint y: 58, endPoint x: 145, endPoint y: 66, distance: 282.4
click at [145, 66] on div "Change image Copy of FORD RANGER/BT-50 TAIL LIGHT PATCH LEAD (PAIR)" at bounding box center [480, 60] width 782 height 62
paste textarea "LED AUTOLAMPS 385XX SERIES LIGHT CONVERSION HARNESS (EACH"
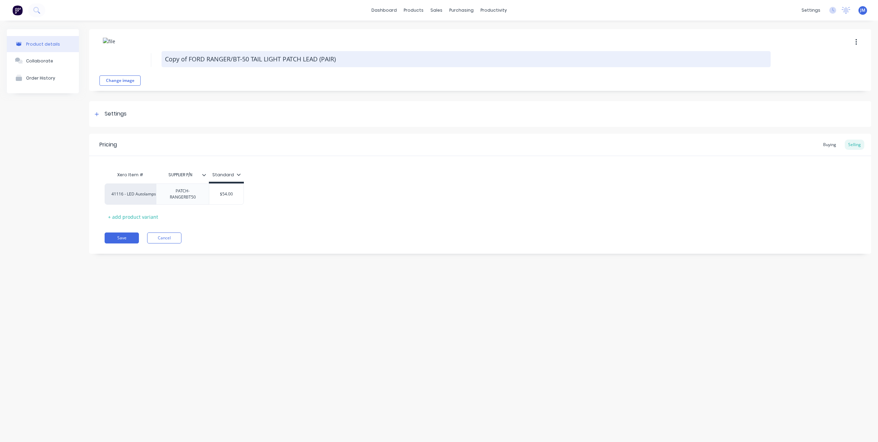
type textarea "x"
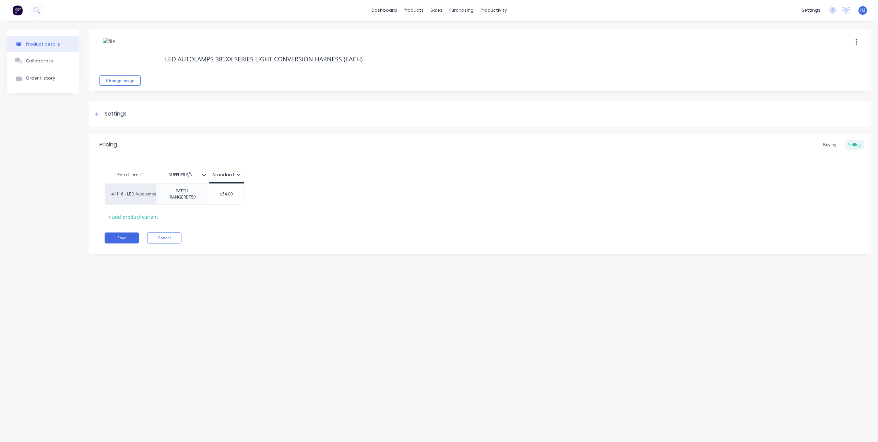
type textarea "LED AUTOLAMPS 385XX SERIES LIGHT CONVERSION HARNESS (EACH)"
type textarea "x"
type textarea "LED AUTOLAMPS 385XX SERIES LIGHT CONVERSION HARNESS (EACH)"
type textarea "x"
click at [192, 196] on div "PATCH-RANGERBT50" at bounding box center [182, 194] width 47 height 15
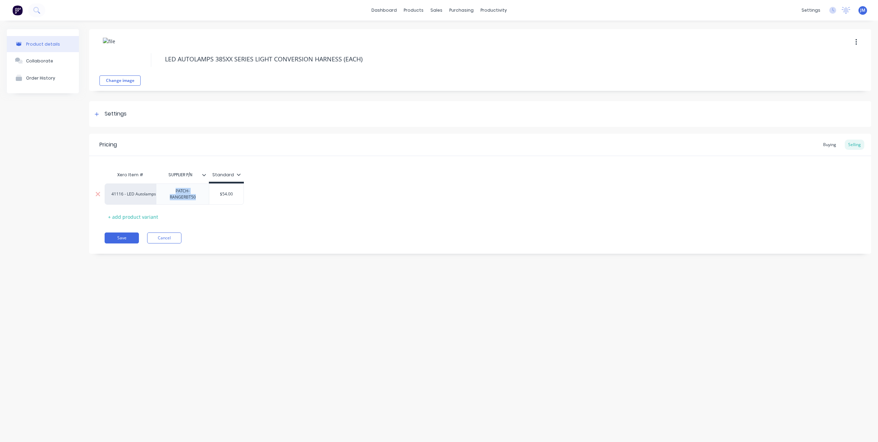
drag, startPoint x: 198, startPoint y: 198, endPoint x: 164, endPoint y: 188, distance: 35.1
click at [164, 188] on div "PATCH-RANGERBT50" at bounding box center [182, 194] width 47 height 15
paste div
click at [198, 219] on div "Pricing Buying Selling Xero Item # SUPPLIER P/N Standard 41116 - LED Autolamps …" at bounding box center [480, 192] width 782 height 117
click at [202, 177] on icon at bounding box center [203, 175] width 4 height 4
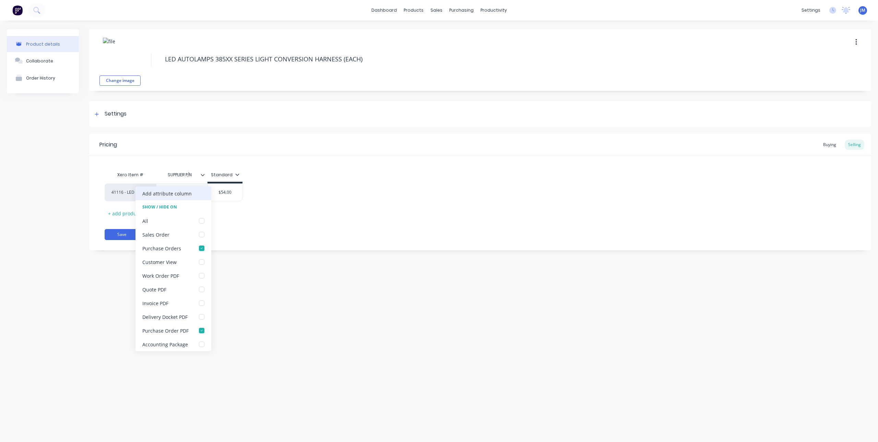
click at [172, 192] on div "Add attribute column" at bounding box center [166, 193] width 49 height 7
type textarea "x"
click at [240, 174] on input "text" at bounding box center [231, 175] width 47 height 6
type input "D"
type input "FEATURES"
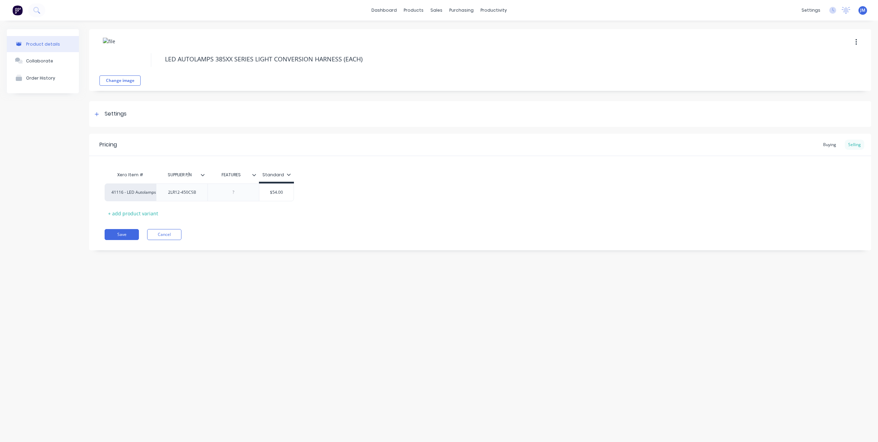
type textarea "x"
click at [238, 193] on div at bounding box center [233, 192] width 34 height 9
click at [274, 199] on div "-5- CORE LOOM WITH 2 X LR12 LOAD RESISTORS" at bounding box center [265, 194] width 103 height 15
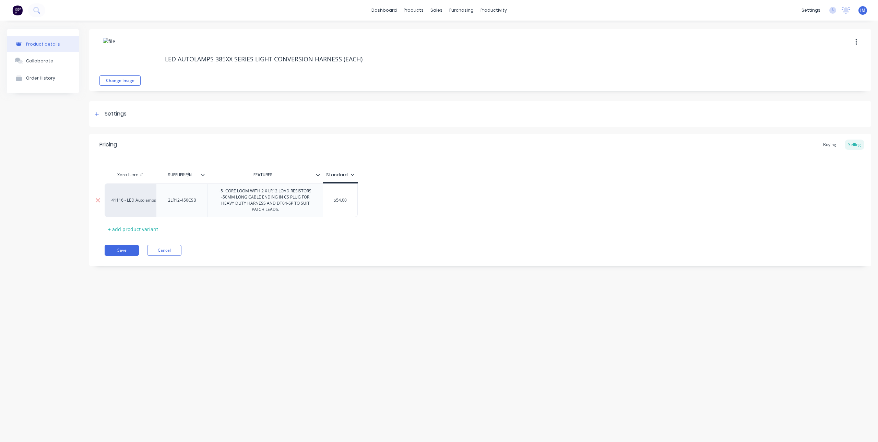
click at [230, 198] on div "-5- CORE LOOM WITH 2 X LR12 LOAD RESISTORS -50MM LONG CABLE ENDING IN CS PLUG F…" at bounding box center [265, 200] width 109 height 27
click at [224, 200] on div "-5- CORE LOOM WITH 2 X LR12 LOAD RESISTORS -50MM LONG CABLE ENDING IN CS PLUG F…" at bounding box center [265, 200] width 109 height 27
click at [276, 208] on div "-5- CORE LOOM WITH 2 X LR12 LOAD RESISTORS -450MM LONG CABLE ENDING IN CS PLUG …" at bounding box center [265, 200] width 109 height 27
click at [288, 197] on div "-5- CORE LOOM WITH 2 X LR12 LOAD RESISTORS -450MM LONG CABLE ENDING IN CS PLUG …" at bounding box center [265, 200] width 109 height 27
click at [291, 197] on div "-5- CORE LOOM WITH 2 X LR12 LOAD RESISTORS -450MM LONG CABLE ENDING IN CS PLUG …" at bounding box center [265, 200] width 109 height 27
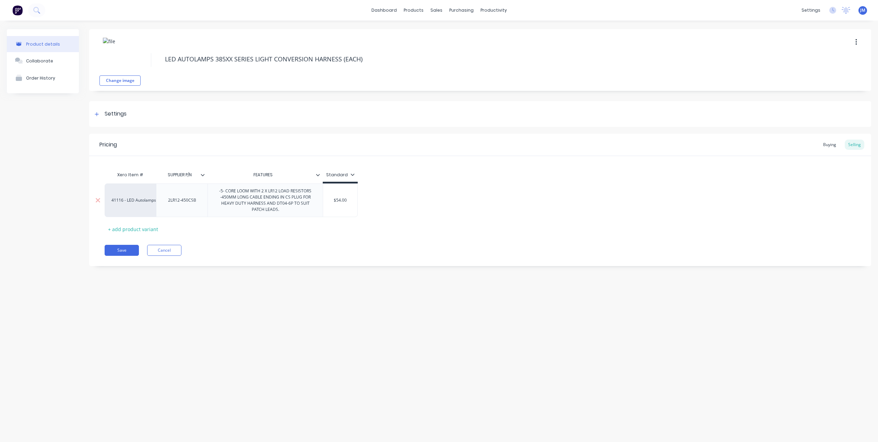
click at [290, 211] on div "-5- CORE LOOM WITH 2 X LR12 LOAD RESISTORS -450MM LONG CABLE ENDING IN CS PLUG …" at bounding box center [265, 200] width 109 height 27
click at [277, 220] on div "-5- CORE LOOM WITH 2 X LR12 LOAD RESISTORS -450MM LONG CABLE ENDING IN CS PLUG …" at bounding box center [264, 204] width 107 height 34
click at [224, 218] on div "-5- CORE LOOM WITH 2 X LR12 LOAD RESISTORS -450MM LONG CABLE ENDING IN CS PLUG …" at bounding box center [264, 207] width 107 height 40
type textarea "x"
click at [284, 238] on div "Xero Item # SUPPLIER P/N FEATURES Standard 41116 - LED Autolamps Sales 2LR12-45…" at bounding box center [480, 207] width 751 height 79
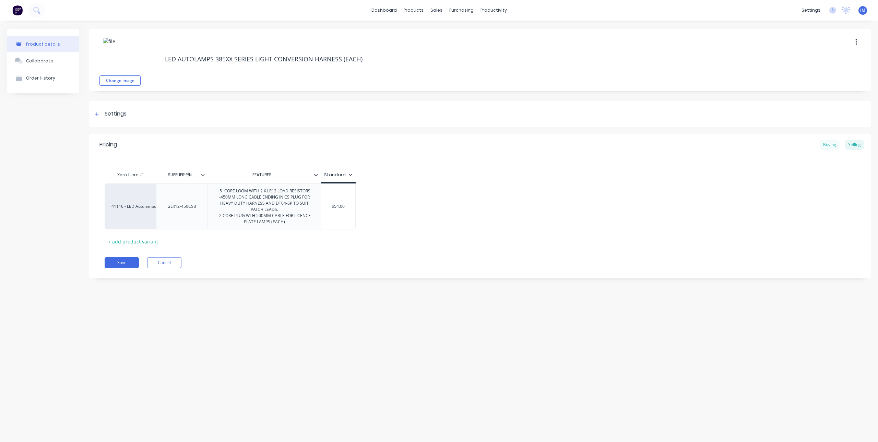
drag, startPoint x: 827, startPoint y: 142, endPoint x: 821, endPoint y: 143, distance: 5.2
click at [827, 142] on div "Buying" at bounding box center [830, 145] width 20 height 10
type input "$39.70"
click at [383, 207] on input "$39.70" at bounding box center [368, 205] width 95 height 6
click at [356, 207] on input "$39.70" at bounding box center [368, 205] width 95 height 6
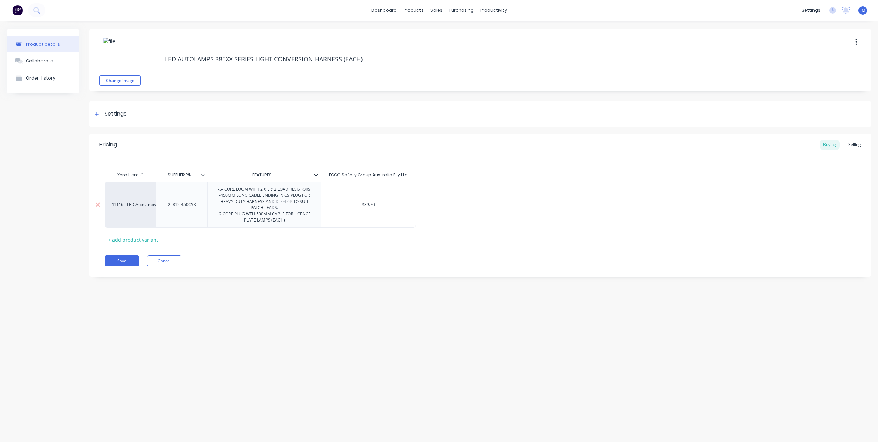
type textarea "x"
type input "2"
type textarea "x"
type input "29"
type textarea "x"
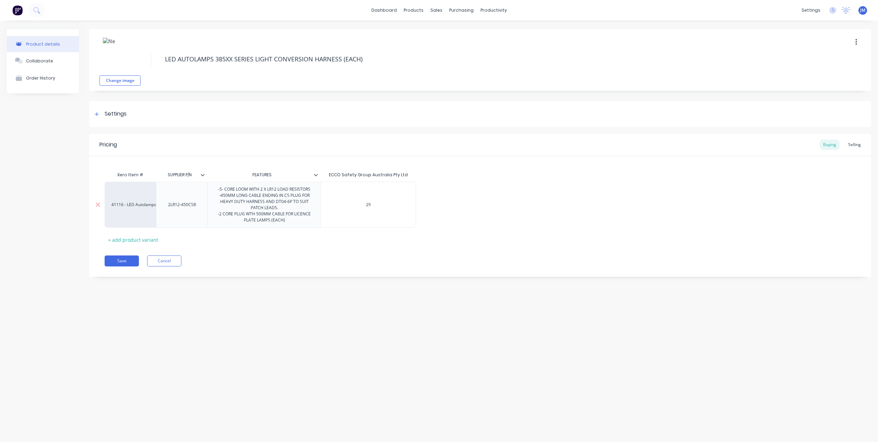
type input "29."
type textarea "x"
type input "29.8"
type textarea "x"
type input "$29.81"
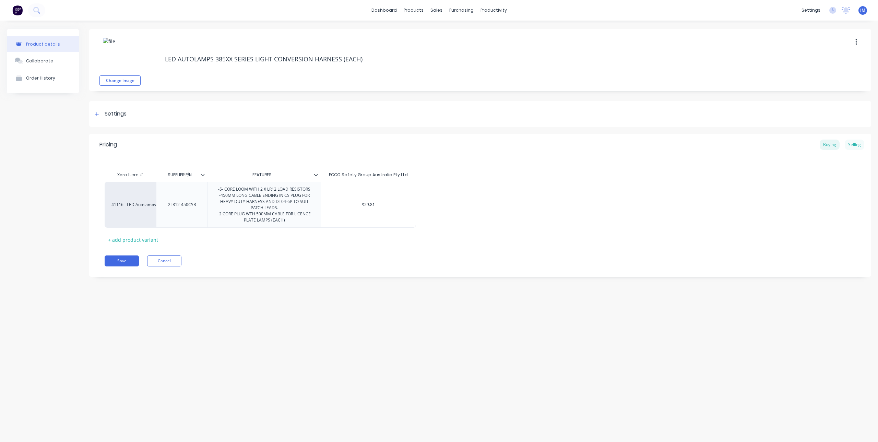
click at [856, 145] on div "Selling" at bounding box center [855, 145] width 20 height 10
type input "$54.00"
click at [330, 205] on input "$54.00" at bounding box center [338, 206] width 34 height 6
drag, startPoint x: 330, startPoint y: 205, endPoint x: 364, endPoint y: 206, distance: 34.0
click at [364, 206] on div "41116 - LED Autolamps Sales 2LR12-450CSB -5- CORE LOOM WITH 2 X LR12 LOAD RESIS…" at bounding box center [480, 207] width 751 height 46
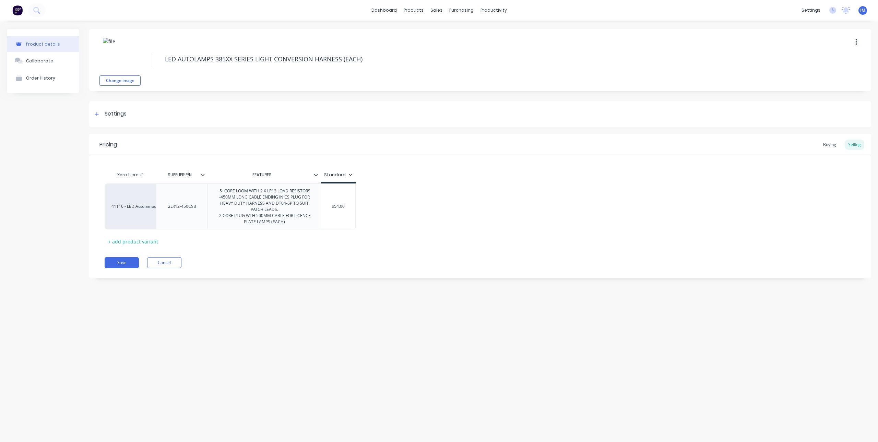
type textarea "x"
type input "6"
type textarea "x"
drag, startPoint x: 364, startPoint y: 206, endPoint x: 364, endPoint y: 215, distance: 8.9
click at [364, 215] on div "41116 - LED Autolamps Sales 2LR12-450CSB -5- CORE LOOM WITH 2 X LR12 LOAD RESIS…" at bounding box center [480, 207] width 751 height 46
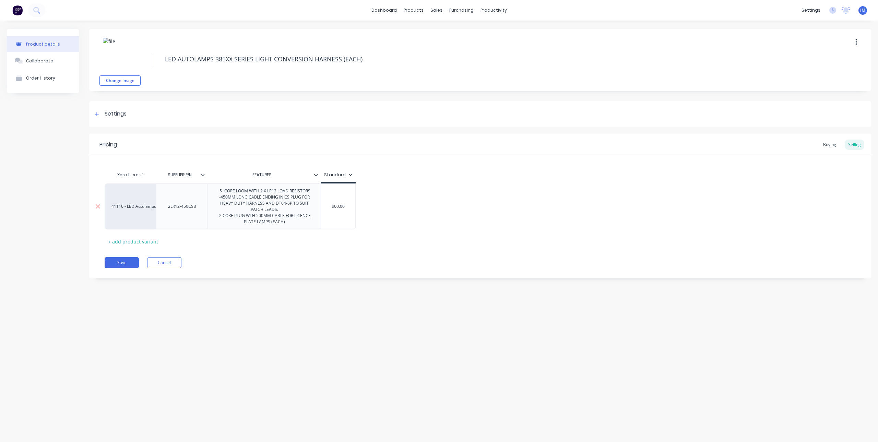
type input "$60.00"
click at [345, 207] on input "$60.00" at bounding box center [338, 206] width 34 height 6
drag, startPoint x: 347, startPoint y: 208, endPoint x: 331, endPoint y: 209, distance: 15.8
click at [331, 209] on input "$60.00" at bounding box center [338, 206] width 34 height 6
type textarea "x"
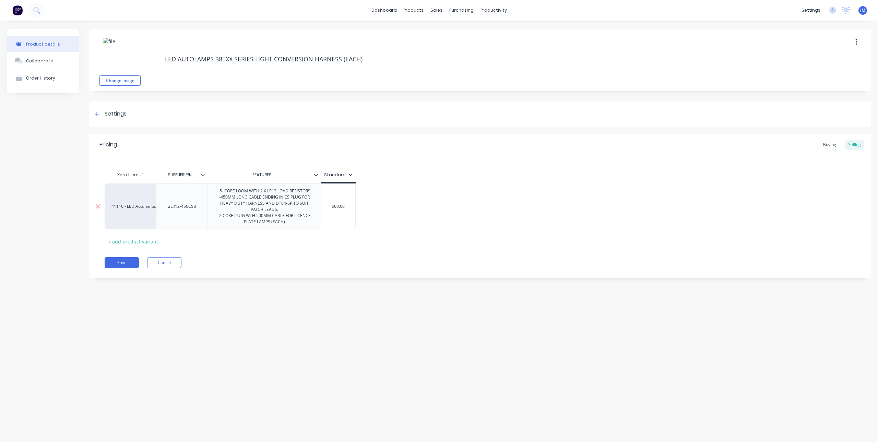
type input "6"
type textarea "x"
type input "62"
click at [322, 241] on div "Xero Item # SUPPLIER P/N FEATURES Standard 41116 - LED Autolamps Sales 2LR12-45…" at bounding box center [480, 207] width 751 height 79
click at [225, 195] on div "-5- CORE LOOM WITH 2 X LR12 LOAD RESISTORS -450MM LONG CABLE ENDING IN CS PLUG …" at bounding box center [264, 207] width 107 height 40
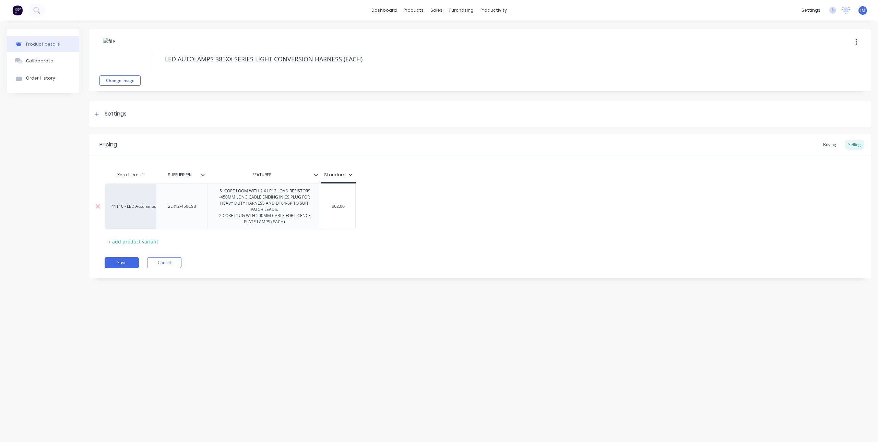
click at [225, 190] on div "-5- CORE LOOM WITH 2 X LR12 LOAD RESISTORS -450MM LONG CABLE ENDING IN CS PLUG …" at bounding box center [264, 207] width 107 height 40
click at [280, 249] on div "Pricing Buying Selling Xero Item # SUPPLIER P/N FEATURES Standard 41116 - LED A…" at bounding box center [480, 206] width 782 height 145
click at [96, 112] on icon at bounding box center [97, 114] width 4 height 5
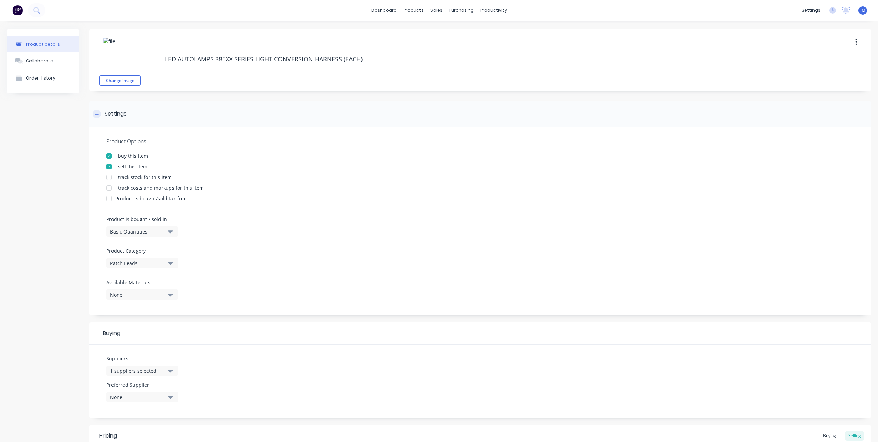
click at [96, 112] on icon at bounding box center [97, 114] width 4 height 5
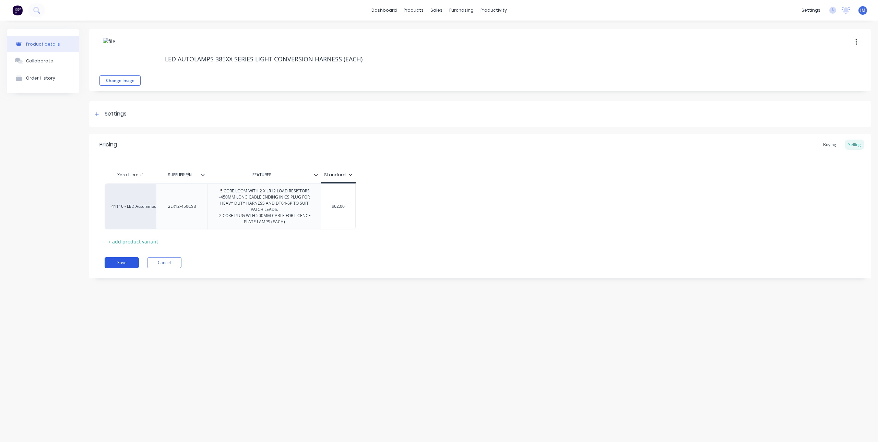
click at [124, 261] on button "Save" at bounding box center [122, 262] width 34 height 11
type textarea "x"
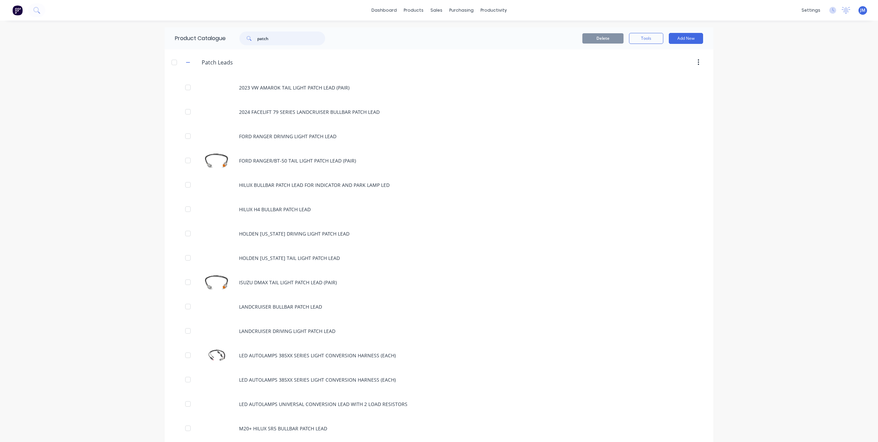
drag, startPoint x: 281, startPoint y: 36, endPoint x: 247, endPoint y: 41, distance: 34.3
click at [247, 41] on div "patch" at bounding box center [282, 39] width 86 height 14
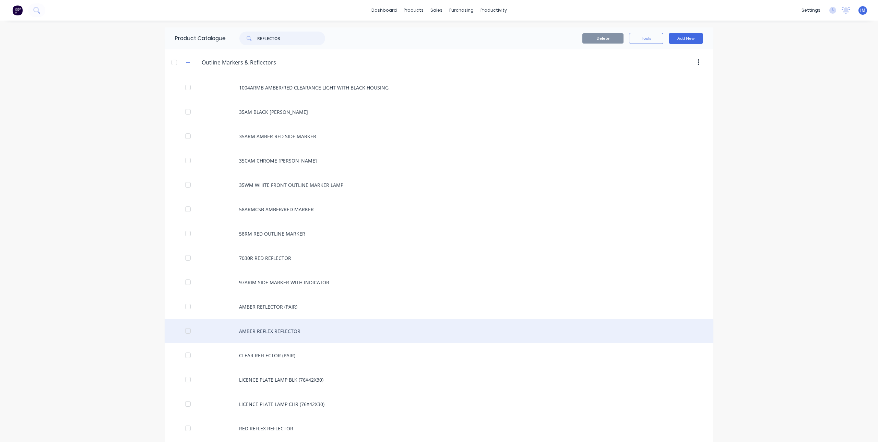
type input "REFLECTOR"
click at [286, 331] on div "AMBER REFLEX REFLECTOR" at bounding box center [439, 331] width 549 height 24
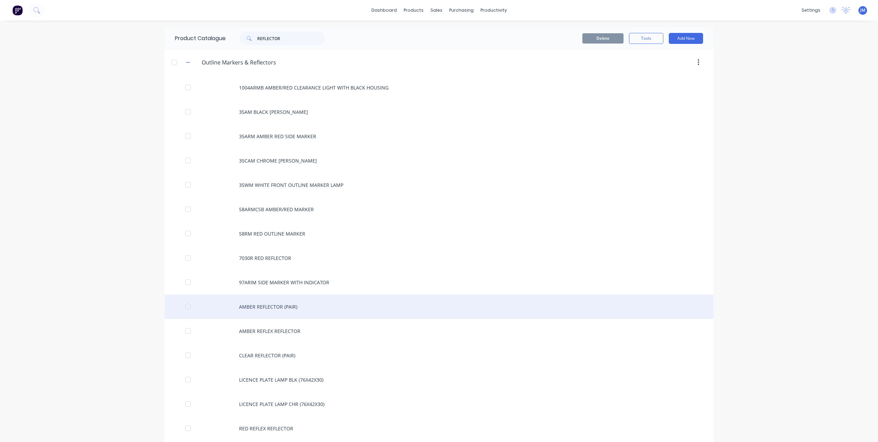
click at [276, 308] on div "AMBER REFLECTOR (PAIR)" at bounding box center [439, 307] width 549 height 24
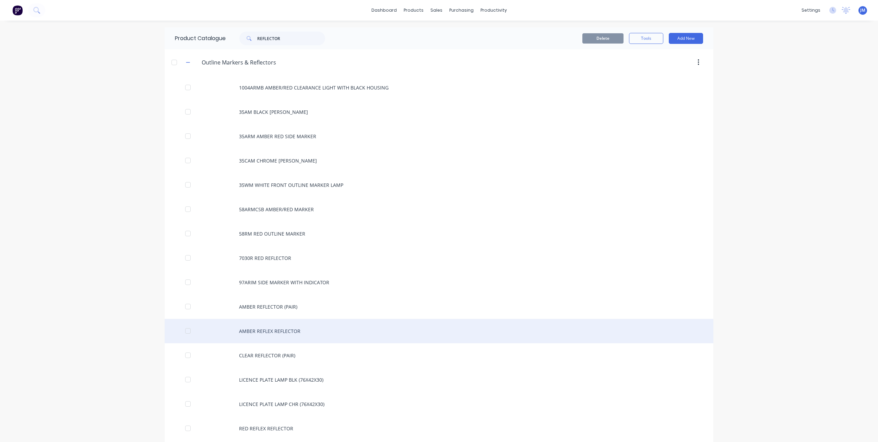
click at [279, 331] on div "AMBER REFLEX REFLECTOR" at bounding box center [439, 331] width 549 height 24
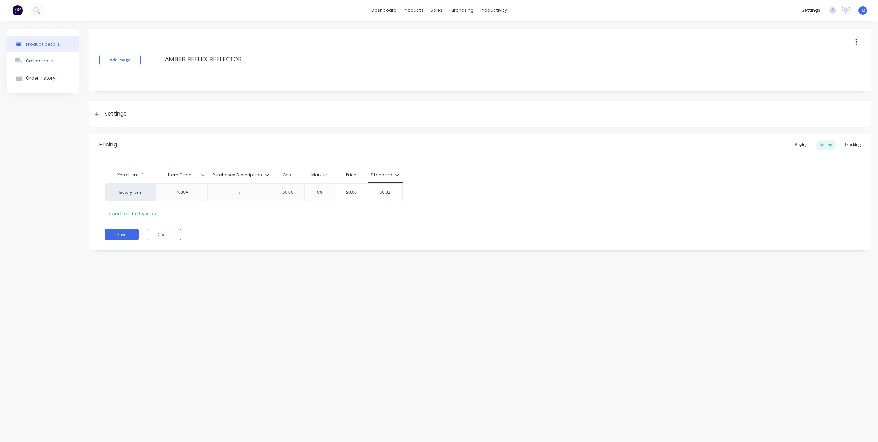
click at [856, 42] on icon "button" at bounding box center [855, 42] width 1 height 6
click at [817, 71] on div "Delete" at bounding box center [831, 74] width 53 height 10
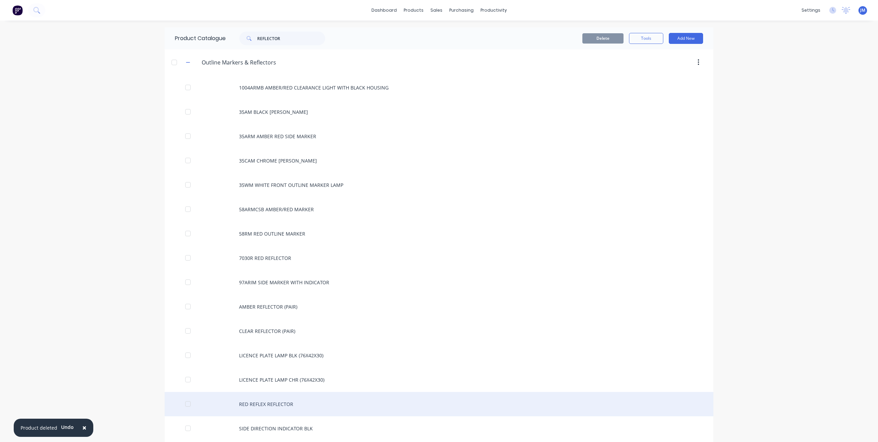
click at [276, 404] on div "RED REFLEX REFLECTOR" at bounding box center [439, 404] width 549 height 24
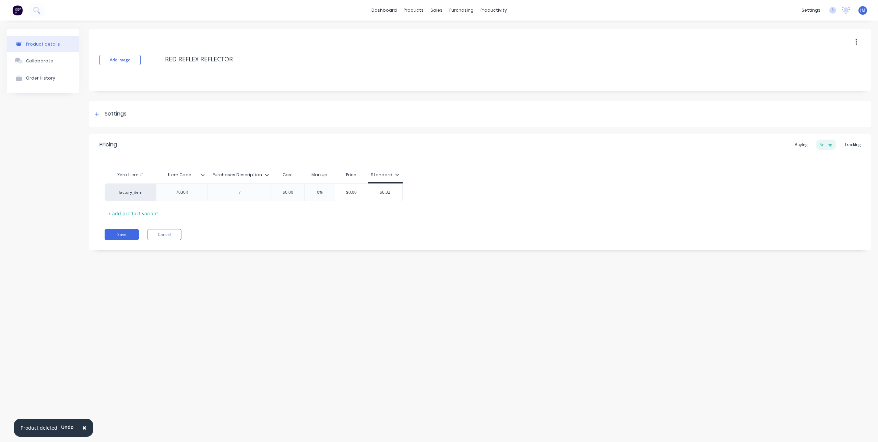
click at [855, 45] on button "button" at bounding box center [856, 42] width 16 height 12
click at [826, 72] on div "Delete" at bounding box center [831, 74] width 53 height 10
click at [854, 40] on button "button" at bounding box center [856, 42] width 16 height 12
click at [816, 73] on div "Delete" at bounding box center [831, 74] width 53 height 10
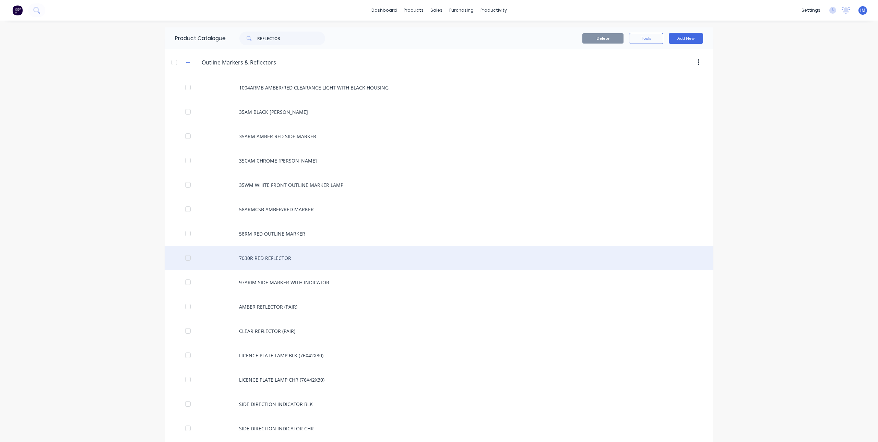
click at [283, 256] on div "7030R RED REFLECTOR" at bounding box center [439, 258] width 549 height 24
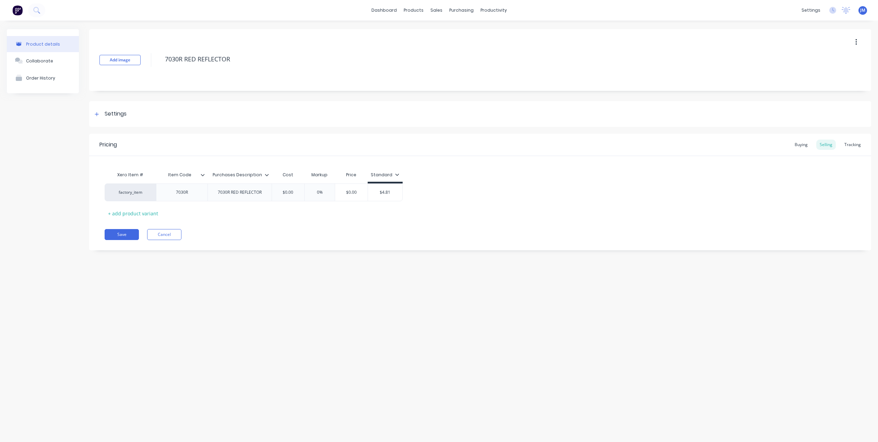
click at [853, 44] on button "button" at bounding box center [856, 42] width 16 height 12
click at [827, 75] on div "Delete" at bounding box center [831, 74] width 53 height 10
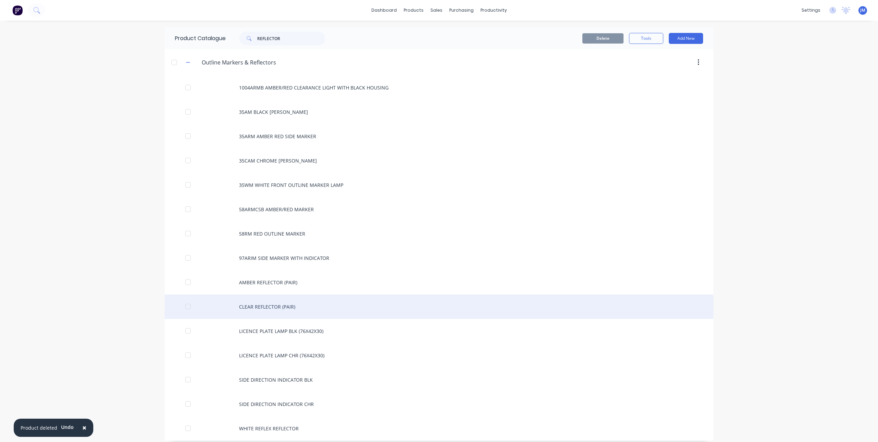
click at [274, 311] on div "CLEAR REFLECTOR (PAIR)" at bounding box center [439, 307] width 549 height 24
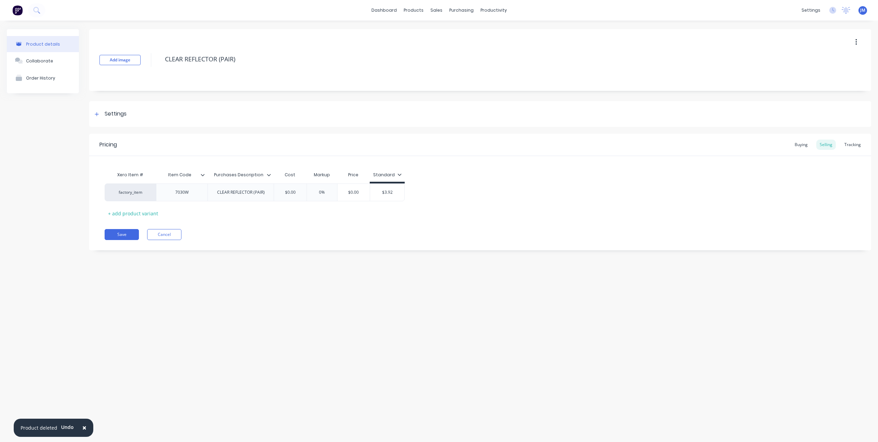
click at [858, 44] on button "button" at bounding box center [856, 42] width 16 height 12
click at [819, 78] on div "Delete" at bounding box center [831, 74] width 53 height 10
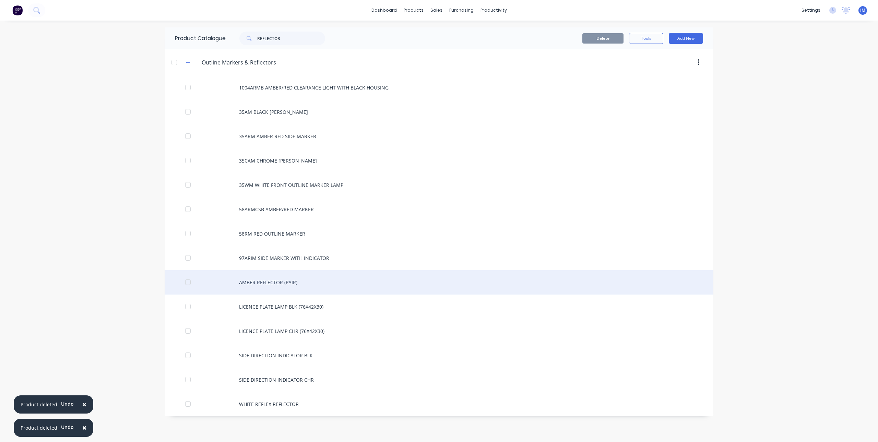
click at [278, 283] on div "AMBER REFLECTOR (PAIR)" at bounding box center [439, 282] width 549 height 24
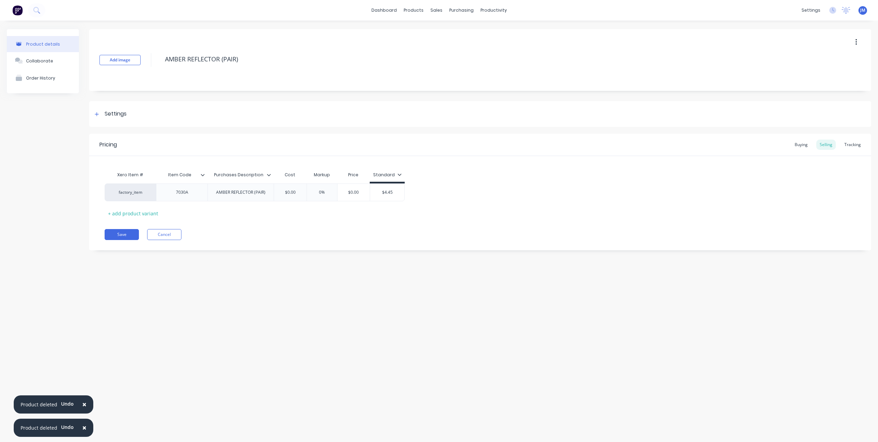
click at [861, 43] on button "button" at bounding box center [856, 42] width 16 height 12
click at [825, 78] on div "Delete" at bounding box center [831, 74] width 53 height 10
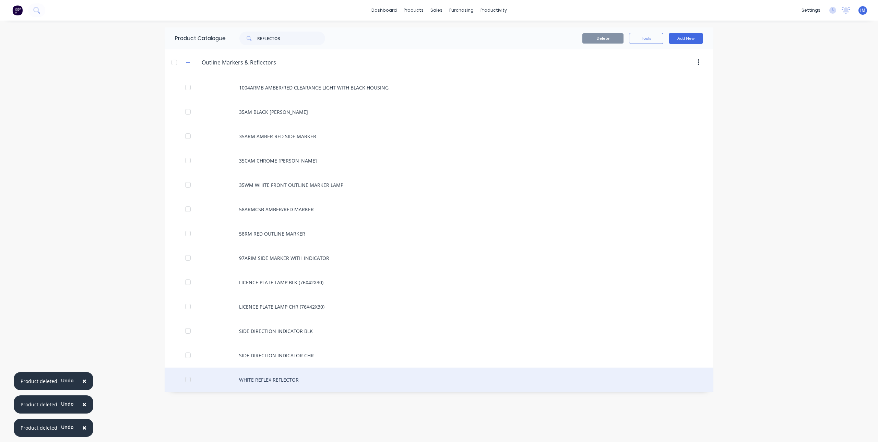
click at [283, 379] on div "WHITE REFLEX REFLECTOR" at bounding box center [439, 380] width 549 height 24
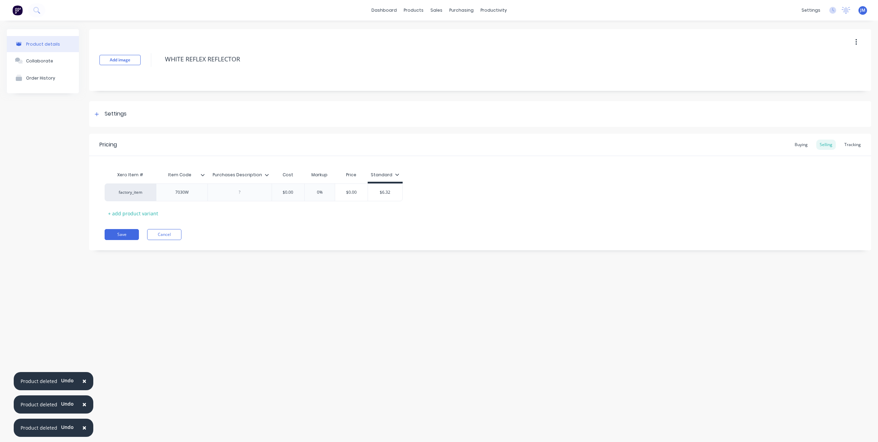
click at [853, 42] on button "button" at bounding box center [856, 42] width 16 height 12
click at [825, 74] on div "Delete" at bounding box center [831, 74] width 53 height 10
type textarea "x"
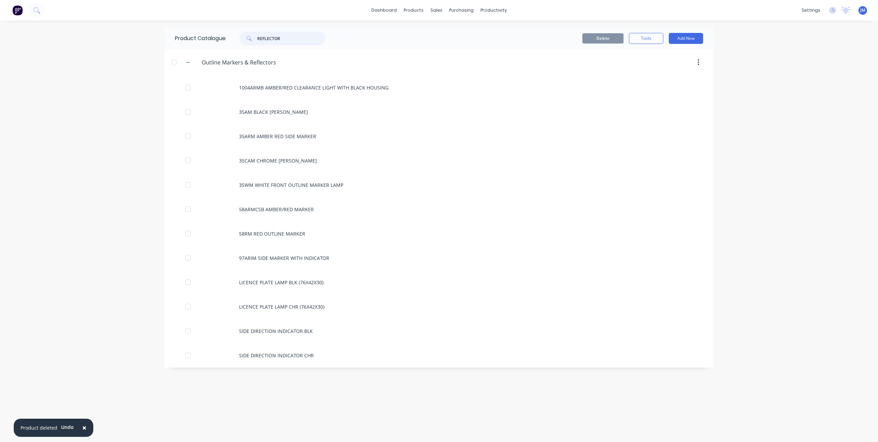
click at [306, 37] on input "REFLECTOR" at bounding box center [291, 39] width 68 height 14
drag, startPoint x: 306, startPoint y: 37, endPoint x: 235, endPoint y: 36, distance: 70.7
click at [235, 36] on div "REFLECTOR" at bounding box center [279, 39] width 93 height 14
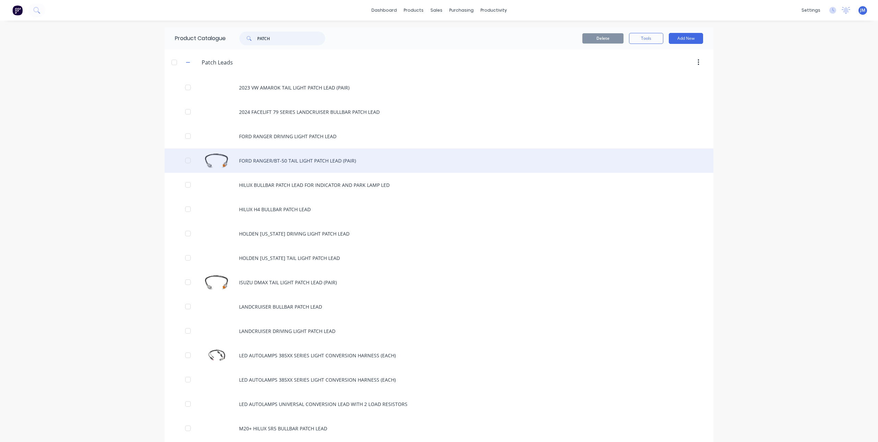
type input "PATCH"
click at [276, 155] on div "FORD RANGER/BT-50 TAIL LIGHT PATCH LEAD (PAIR)" at bounding box center [439, 161] width 549 height 24
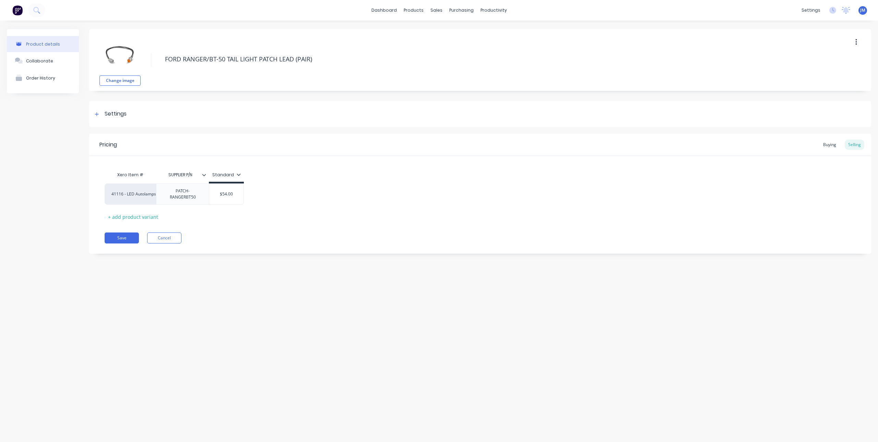
click at [859, 42] on button "button" at bounding box center [856, 42] width 16 height 12
click at [817, 62] on span "Duplicate" at bounding box center [830, 60] width 51 height 7
click at [825, 60] on span "Duplicate" at bounding box center [830, 60] width 51 height 7
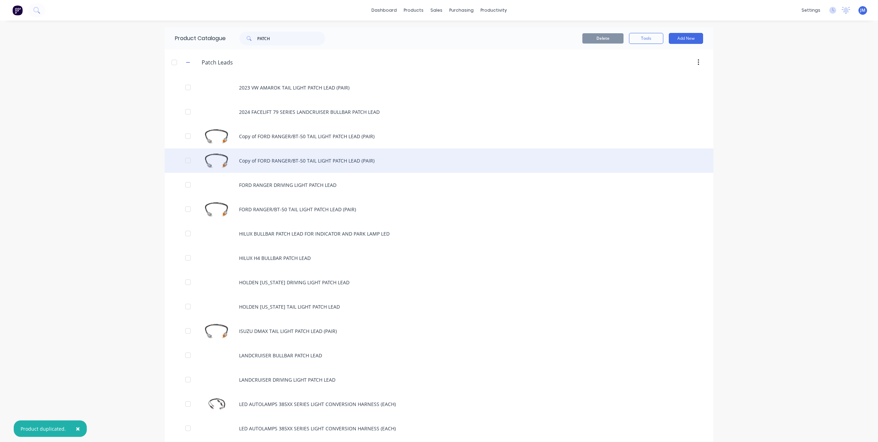
click at [305, 161] on div "Copy of FORD RANGER/BT-50 TAIL LIGHT PATCH LEAD (PAIR)" at bounding box center [439, 161] width 549 height 24
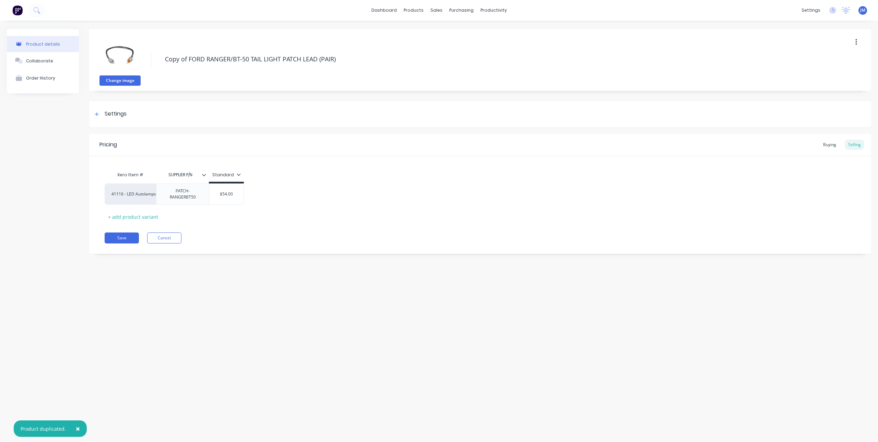
click at [128, 83] on button "Change image" at bounding box center [119, 80] width 41 height 10
drag, startPoint x: 347, startPoint y: 59, endPoint x: 104, endPoint y: 59, distance: 242.8
click at [104, 59] on div "Change image Copy of FORD RANGER/BT-50 TAIL LIGHT PATCH LEAD (PAIR)" at bounding box center [480, 60] width 782 height 62
type textarea "x"
type textarea "W"
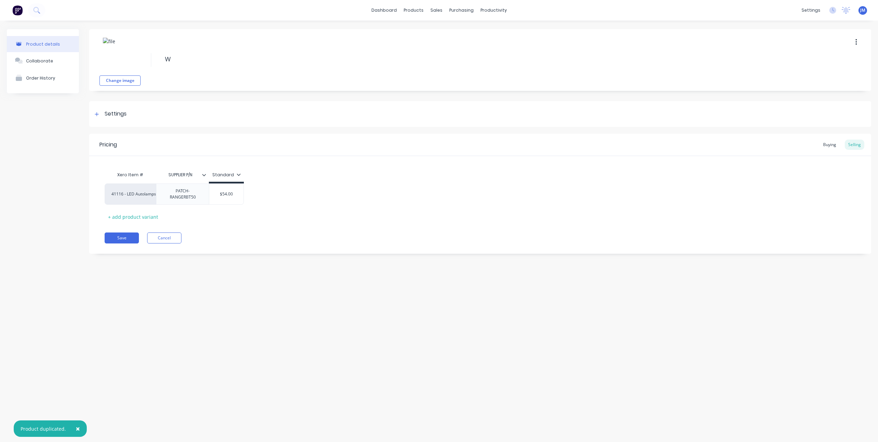
type textarea "x"
type textarea "WH"
type textarea "x"
type textarea "WHI"
type textarea "x"
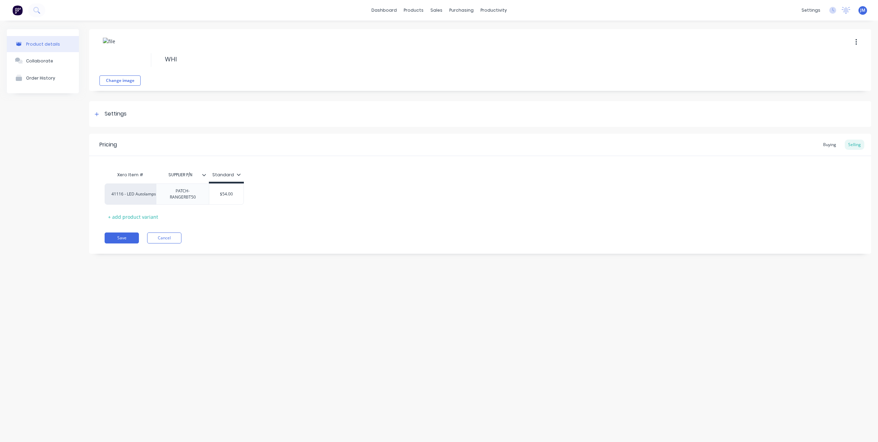
type textarea "WHIT"
type textarea "x"
type textarea "WHITE"
type textarea "x"
type textarea "WHITE"
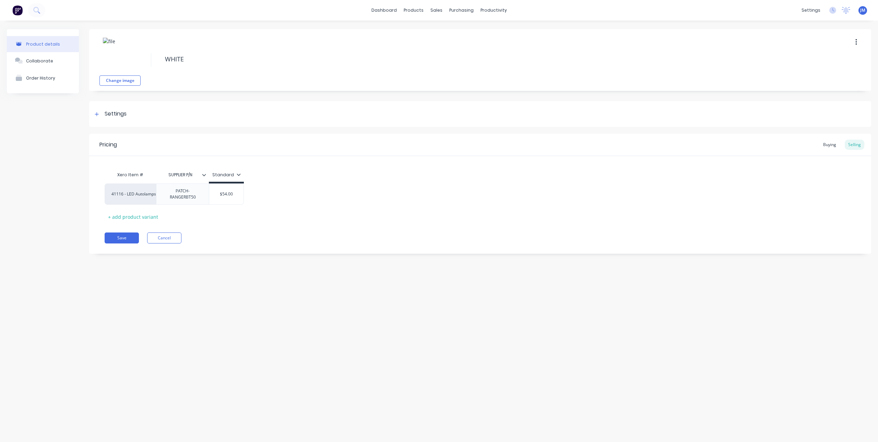
type textarea "x"
type textarea "WHITE R"
type textarea "x"
type textarea "WHITE RE"
type textarea "x"
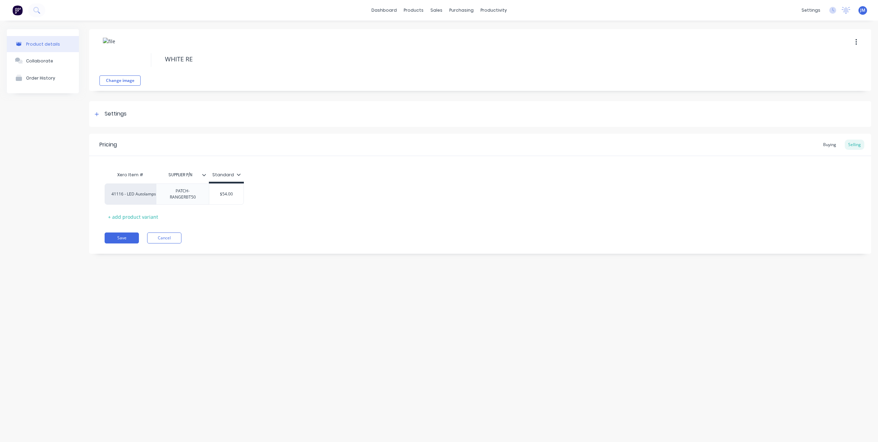
type textarea "WHITE REF"
type textarea "x"
type textarea "WHITE REFL"
type textarea "x"
type textarea "WHITE REFLE"
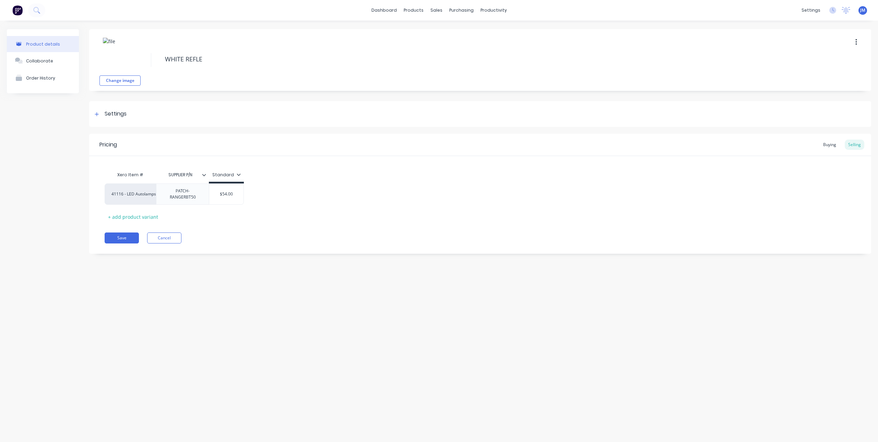
type textarea "x"
type textarea "WHITE REFLEC"
type textarea "x"
type textarea "WHITE REFLECT"
type textarea "x"
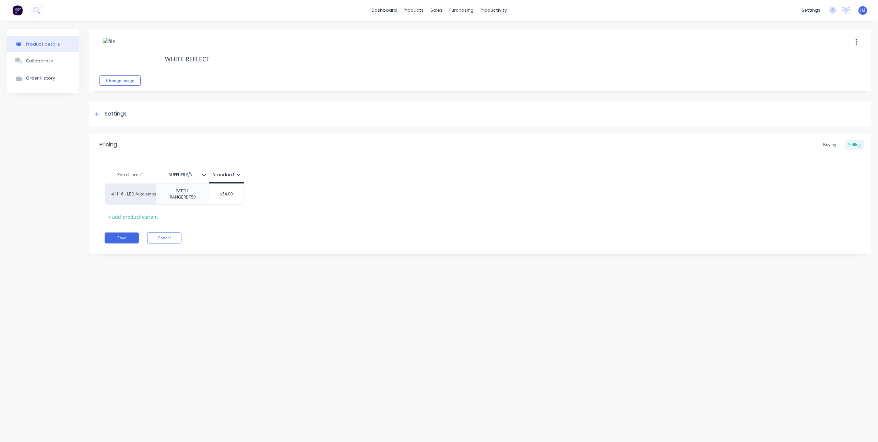
type textarea "WHITE REFLECTO"
type textarea "x"
type textarea "WHITE REFLECTOR"
type textarea "x"
type textarea "WHITE REFLECTOR"
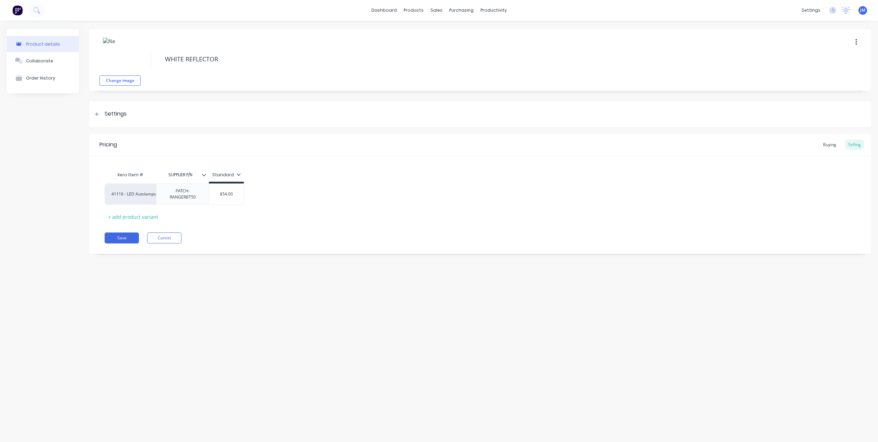
type textarea "x"
type textarea "WHITE REFLECTOR ("
type textarea "x"
type textarea "WHITE REFLECTOR (P"
type textarea "x"
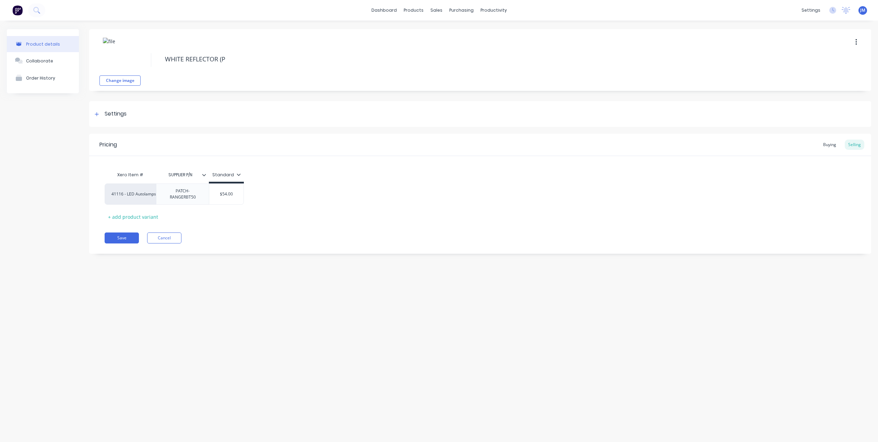
type textarea "WHITE REFLECTOR (PA"
type textarea "x"
type textarea "WHITE REFLECTOR (PAI"
type textarea "x"
type textarea "WHITE REFLECTOR (PAIR"
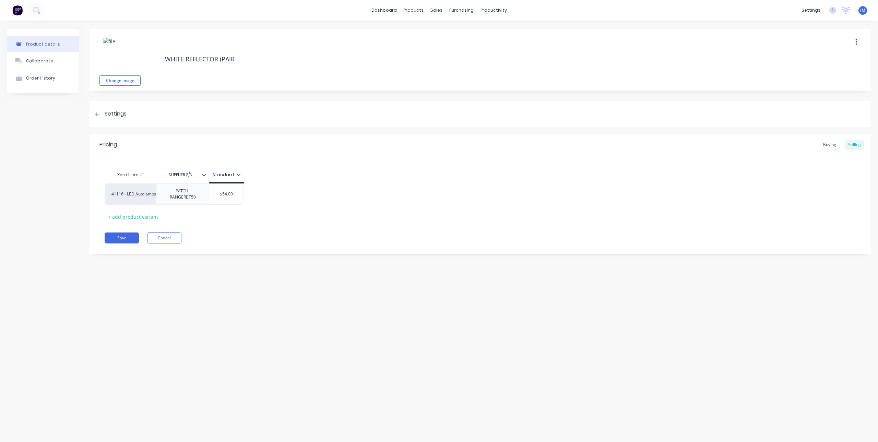
type textarea "x"
type textarea "WHITE REFLECTOR (PAIR)"
type textarea "x"
type textarea "WHITE REFLECTOR (PAIR)"
click at [196, 199] on div "PATCH-RANGERBT50" at bounding box center [182, 194] width 47 height 15
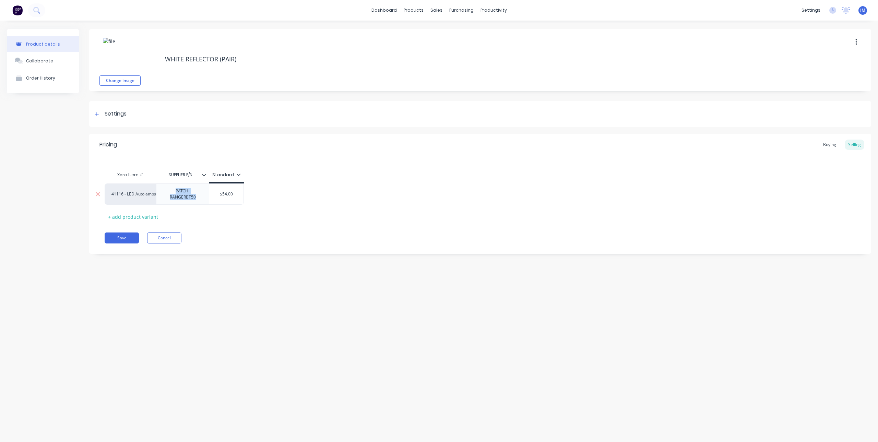
drag, startPoint x: 185, startPoint y: 199, endPoint x: 158, endPoint y: 189, distance: 28.7
click at [158, 189] on div "PATCH-RANGERBT50" at bounding box center [182, 194] width 53 height 21
type textarea "x"
click at [830, 145] on div "Buying" at bounding box center [830, 145] width 20 height 10
click at [220, 191] on input "$39.70" at bounding box center [255, 191] width 95 height 6
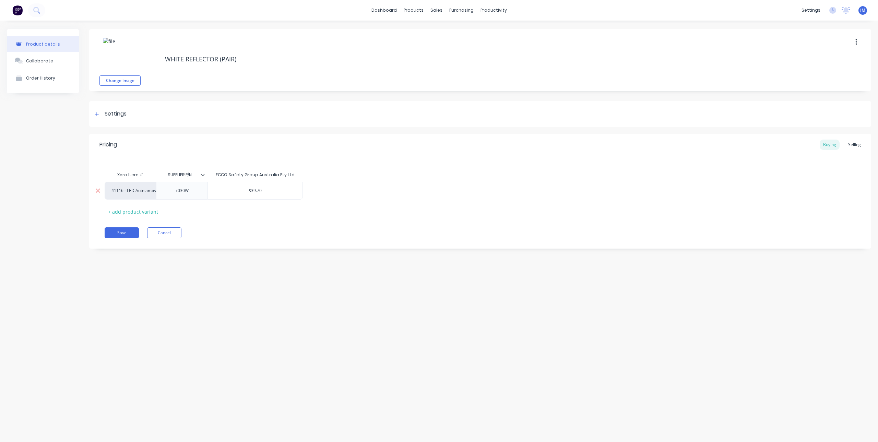
drag, startPoint x: 219, startPoint y: 190, endPoint x: 283, endPoint y: 193, distance: 63.9
click at [283, 193] on input "$39.70" at bounding box center [255, 191] width 95 height 6
type input "3"
type textarea "x"
type input "3."
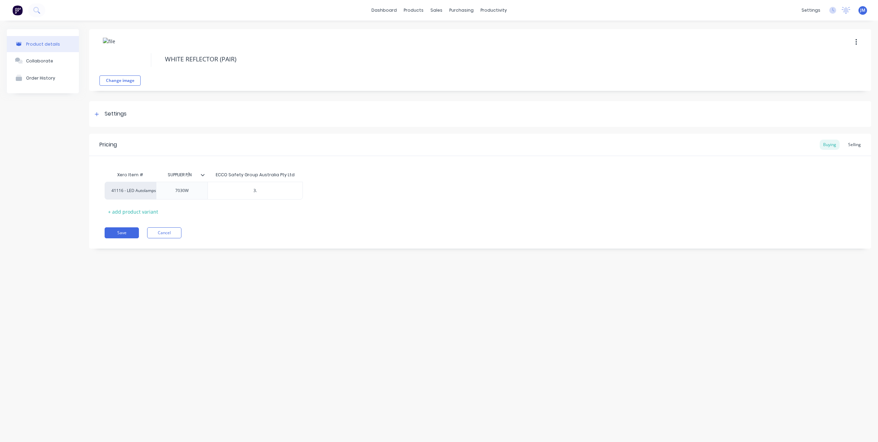
type textarea "x"
type input "3.5"
type textarea "x"
type input "3.56"
click at [283, 226] on div "Pricing Buying Selling Xero Item # SUPPLIER P/N ECCO Safety Group Australia Pty…" at bounding box center [480, 191] width 782 height 115
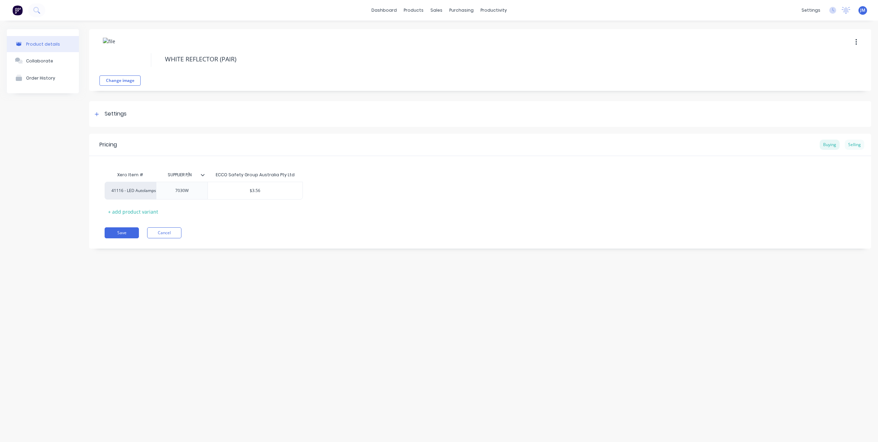
click at [861, 144] on div "Selling" at bounding box center [855, 145] width 20 height 10
type input "$54.00"
click at [226, 192] on input "$54.00" at bounding box center [225, 192] width 34 height 6
drag, startPoint x: 211, startPoint y: 193, endPoint x: 240, endPoint y: 193, distance: 29.2
click at [240, 193] on input "$54.00" at bounding box center [225, 192] width 34 height 6
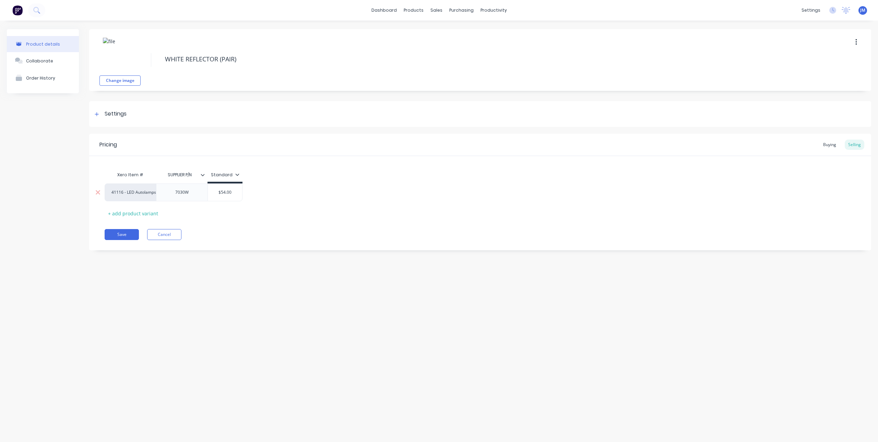
type textarea "x"
type input "7"
type textarea "x"
type input "7."
type textarea "x"
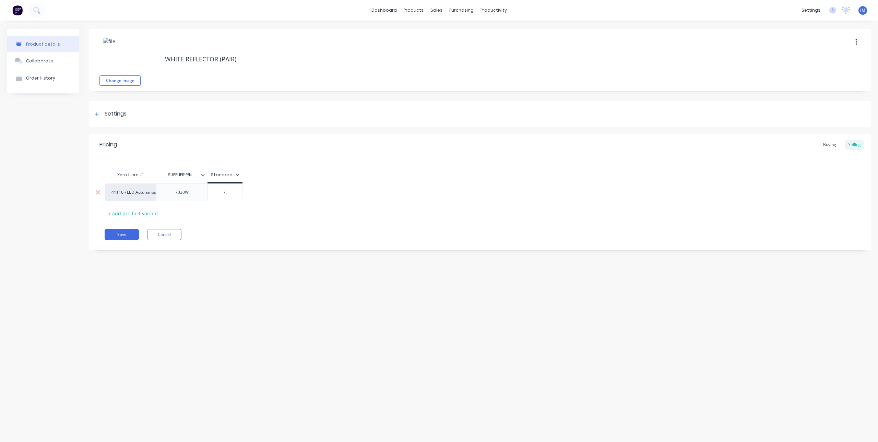
type input "7.2"
type textarea "x"
type input "7.20"
click at [262, 218] on div "Xero Item # SUPPLIER P/N Standard 41116 - LED Autolamps Sales 7030W $7.20 7.20 …" at bounding box center [480, 193] width 751 height 51
click at [127, 235] on button "Save" at bounding box center [122, 234] width 34 height 11
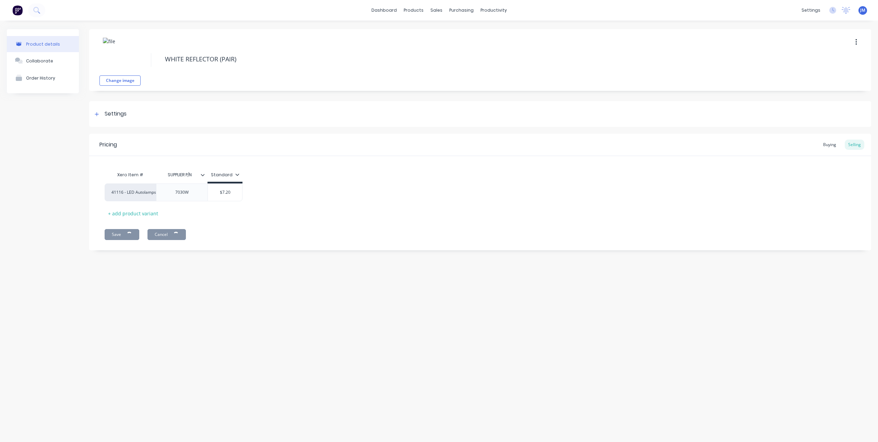
type textarea "x"
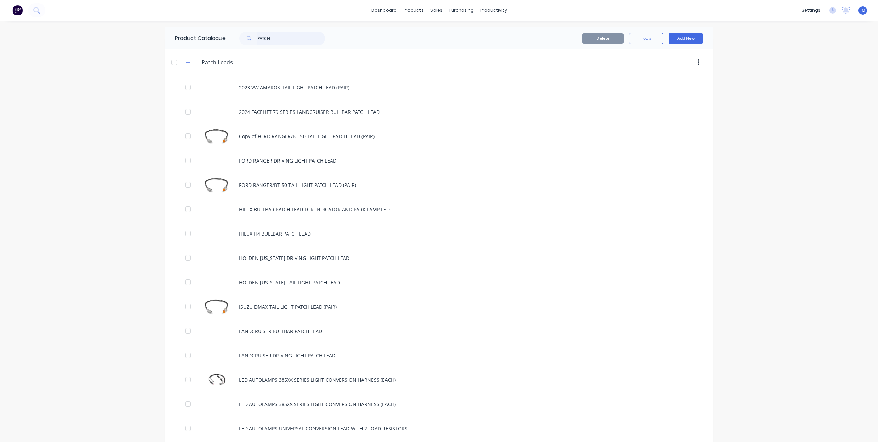
drag, startPoint x: 276, startPoint y: 36, endPoint x: 240, endPoint y: 41, distance: 37.1
click at [240, 41] on div "PATCH" at bounding box center [282, 39] width 86 height 14
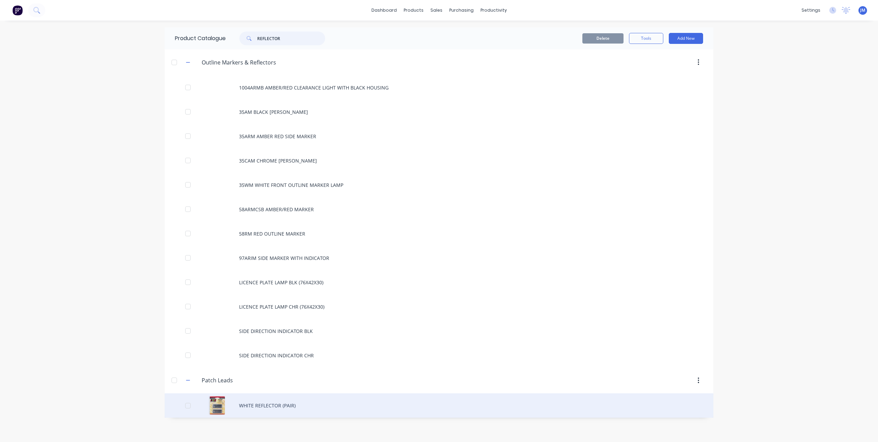
type input "REFLECTOR"
click at [264, 401] on div "WHITE REFLECTOR (PAIR)" at bounding box center [439, 405] width 549 height 24
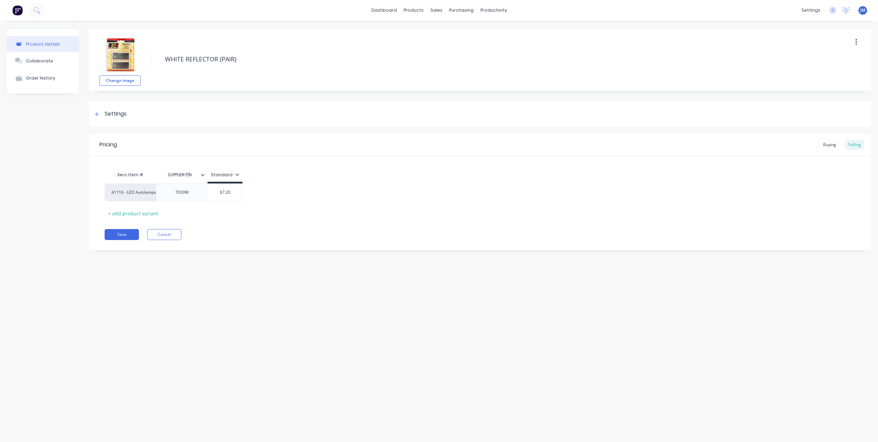
type textarea "x"
click at [96, 114] on icon at bounding box center [97, 114] width 4 height 4
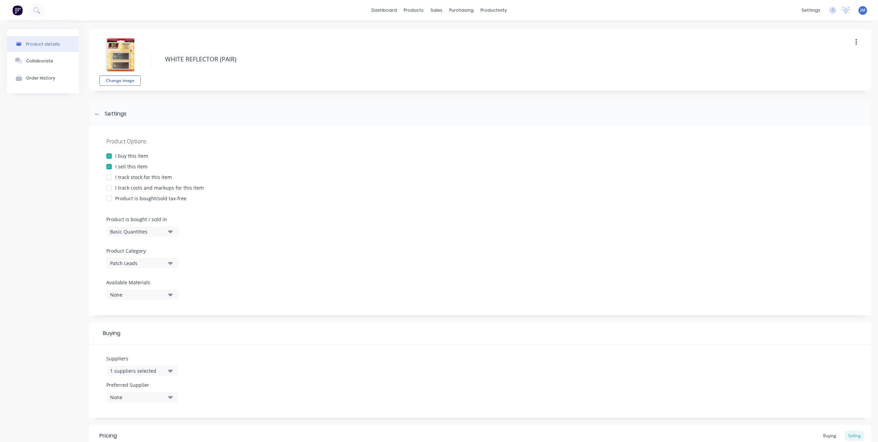
click at [146, 261] on div "Patch Leads" at bounding box center [137, 263] width 55 height 7
click at [154, 285] on Category "text" at bounding box center [162, 284] width 73 height 14
type Category "LED"
click at [156, 312] on div "Misc. LED Autolamps" at bounding box center [157, 315] width 103 height 14
click at [291, 244] on div at bounding box center [480, 244] width 748 height 5
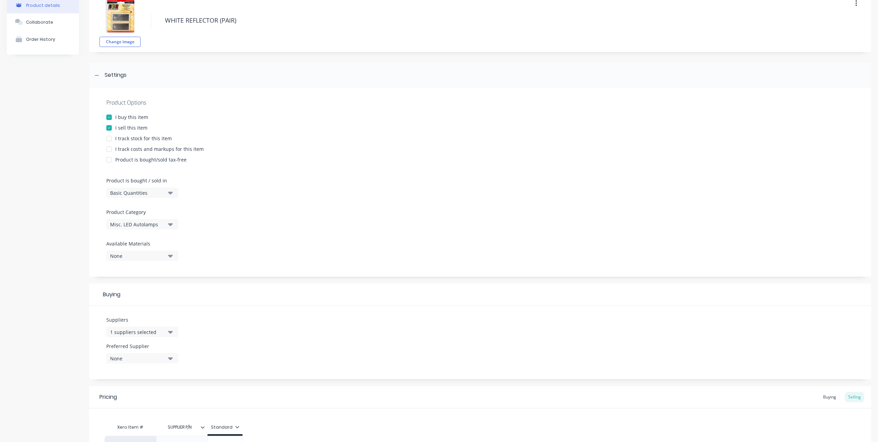
scroll to position [118, 0]
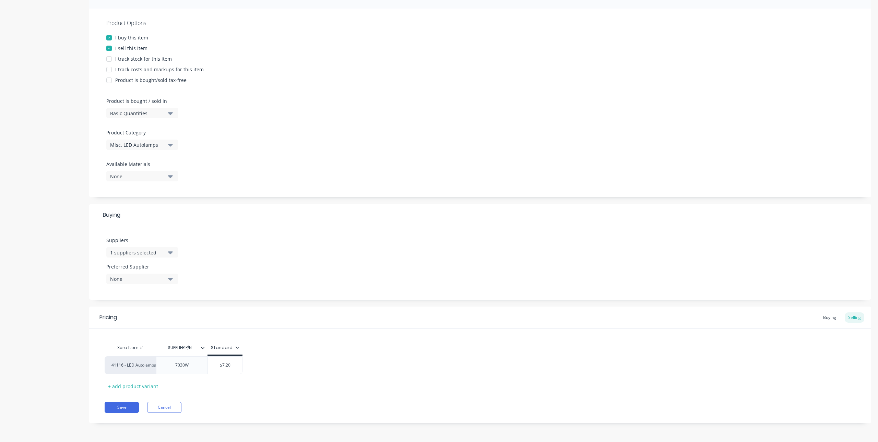
click at [132, 398] on div "Pricing Buying Selling Xero Item # SUPPLIER P/N Standard 41116 - LED Autolamps …" at bounding box center [480, 365] width 782 height 117
click at [132, 400] on div "Pricing Buying Selling Xero Item # SUPPLIER P/N Standard 41116 - LED Autolamps …" at bounding box center [480, 365] width 782 height 117
click at [130, 404] on button "Save" at bounding box center [122, 407] width 34 height 11
type textarea "x"
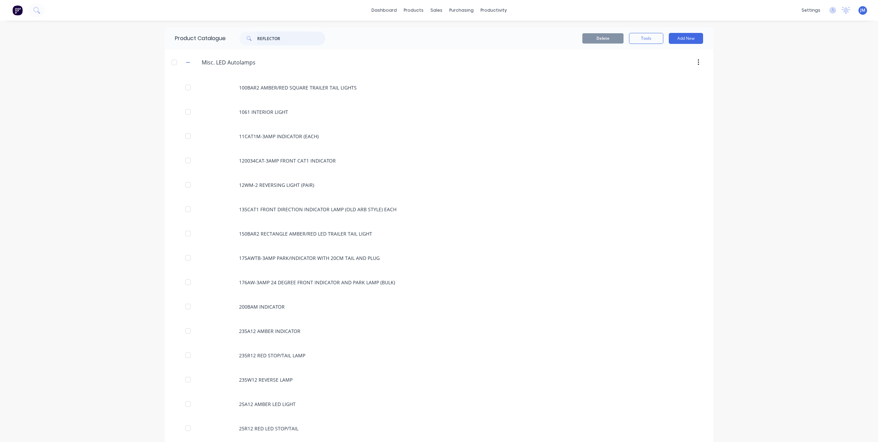
drag, startPoint x: 286, startPoint y: 36, endPoint x: 238, endPoint y: 44, distance: 48.9
click at [239, 44] on div "REFLECTOR" at bounding box center [282, 39] width 86 height 14
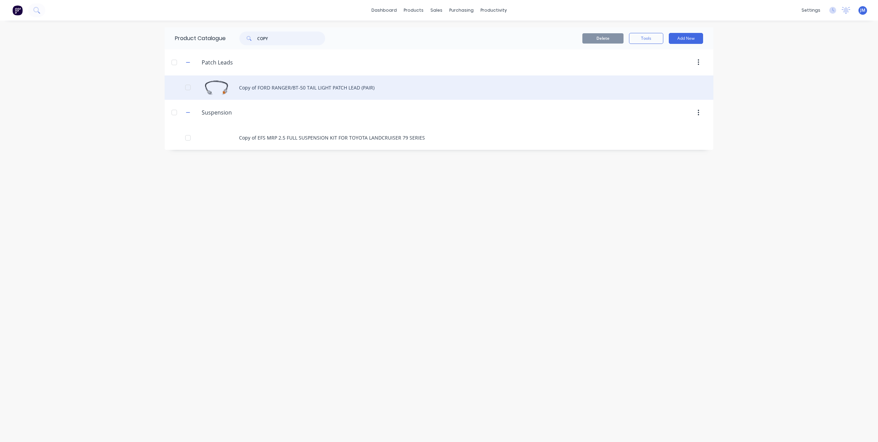
click at [189, 88] on div at bounding box center [188, 88] width 14 height 14
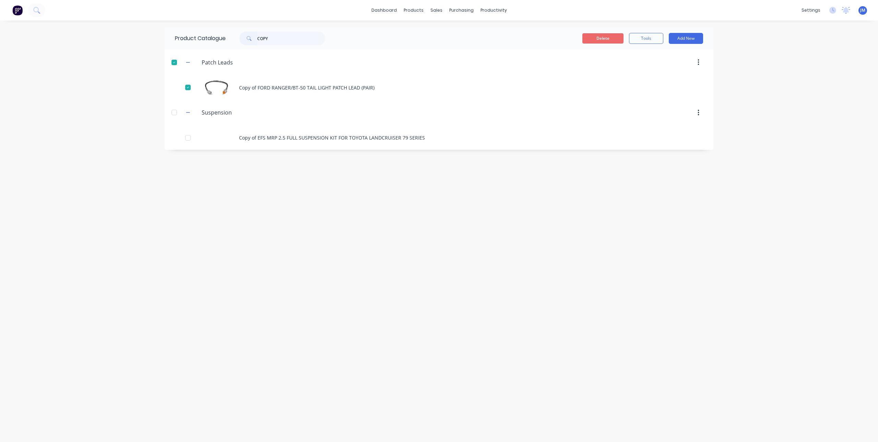
click at [594, 40] on button "Delete" at bounding box center [602, 38] width 41 height 10
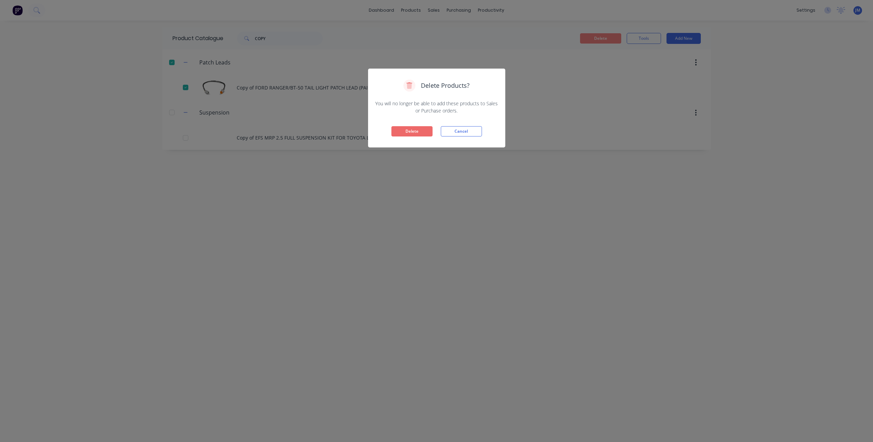
click at [415, 128] on button "Delete" at bounding box center [411, 131] width 41 height 10
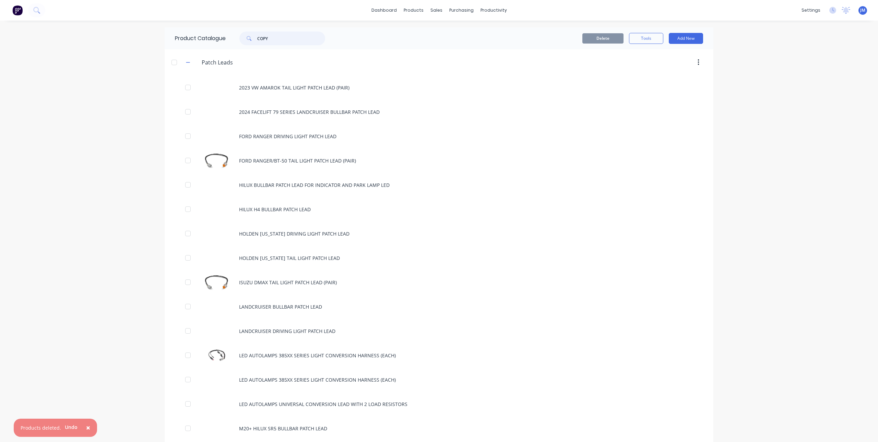
click at [295, 39] on input "COPY" at bounding box center [291, 39] width 68 height 14
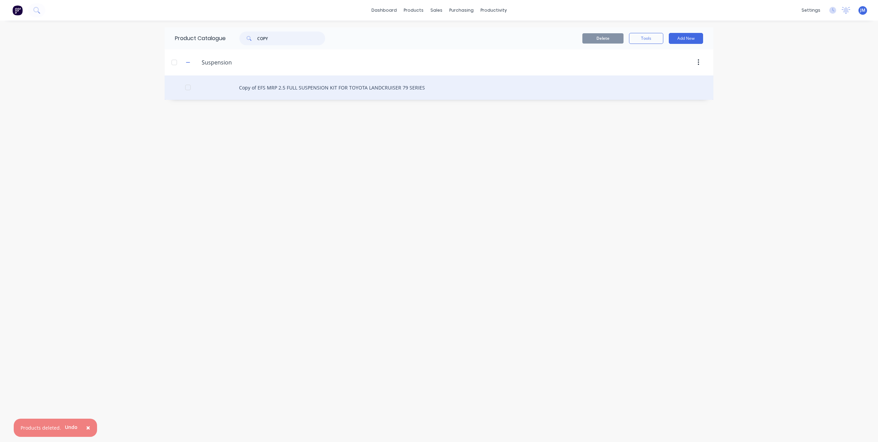
click at [185, 87] on div at bounding box center [188, 88] width 14 height 14
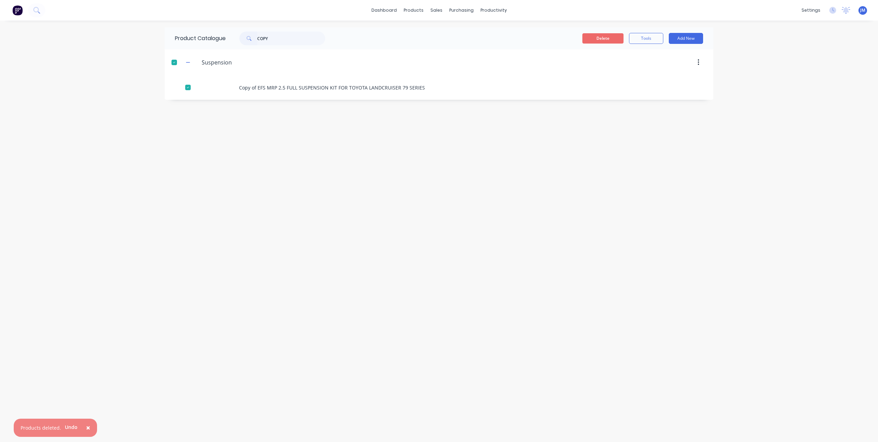
click at [595, 37] on button "Delete" at bounding box center [602, 38] width 41 height 10
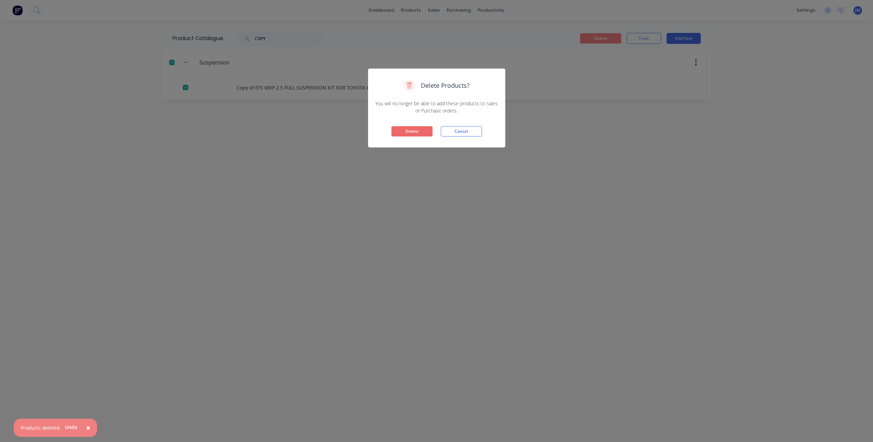
click at [403, 127] on button "Delete" at bounding box center [411, 131] width 41 height 10
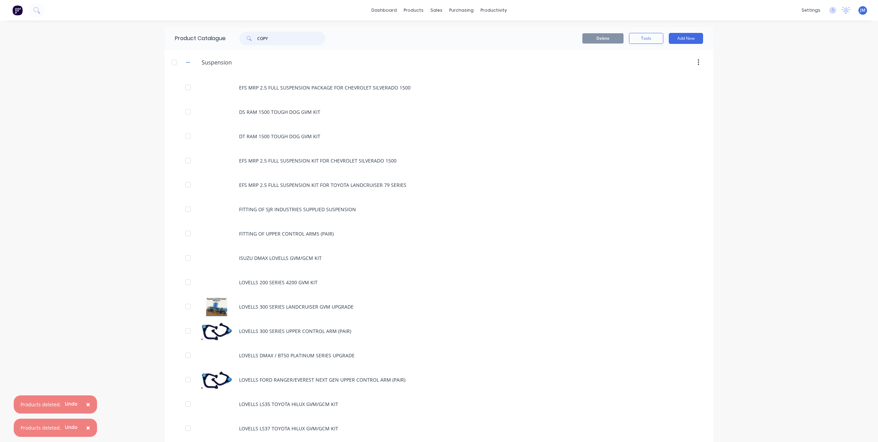
drag, startPoint x: 271, startPoint y: 39, endPoint x: 234, endPoint y: 39, distance: 36.7
click at [234, 39] on div "COPY" at bounding box center [279, 39] width 93 height 14
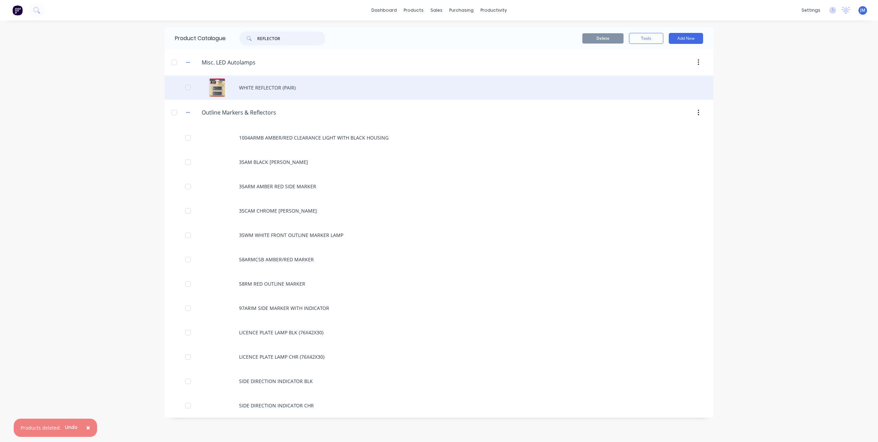
type input "REFLECTOR"
click at [264, 86] on div "WHITE REFLECTOR (PAIR)" at bounding box center [439, 87] width 549 height 24
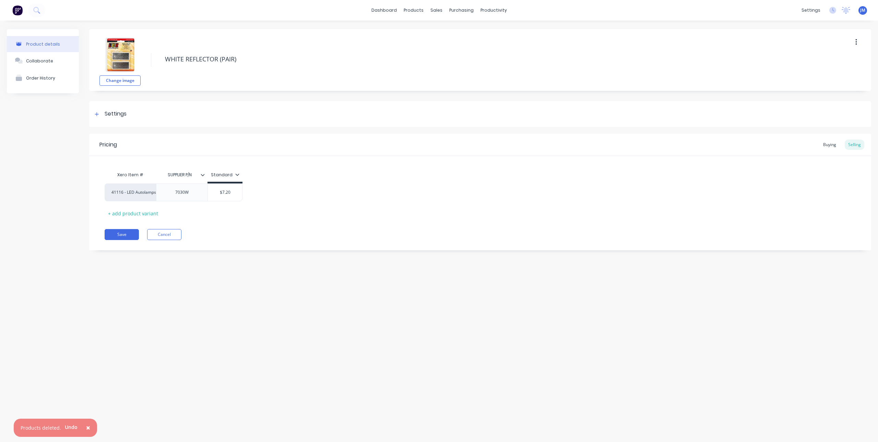
click at [858, 40] on button "button" at bounding box center [856, 42] width 16 height 12
click at [828, 56] on div "Duplicate" at bounding box center [831, 60] width 53 height 10
type textarea "x"
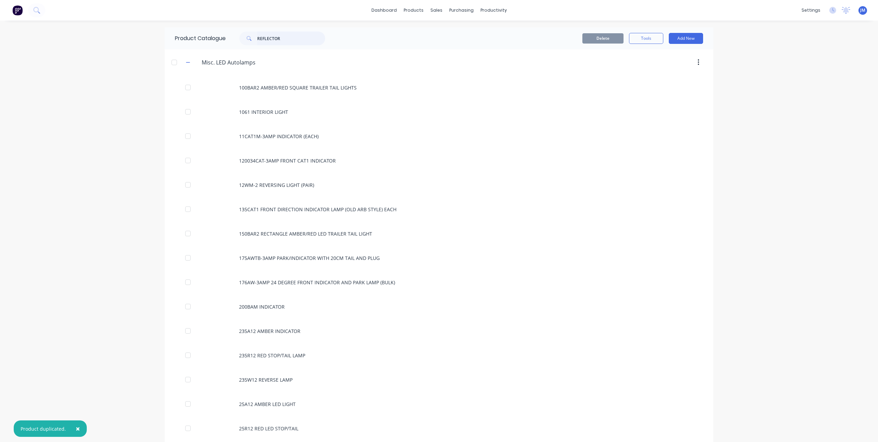
click at [300, 36] on input "REFLECTOR" at bounding box center [291, 39] width 68 height 14
type input "REFLECTOR"
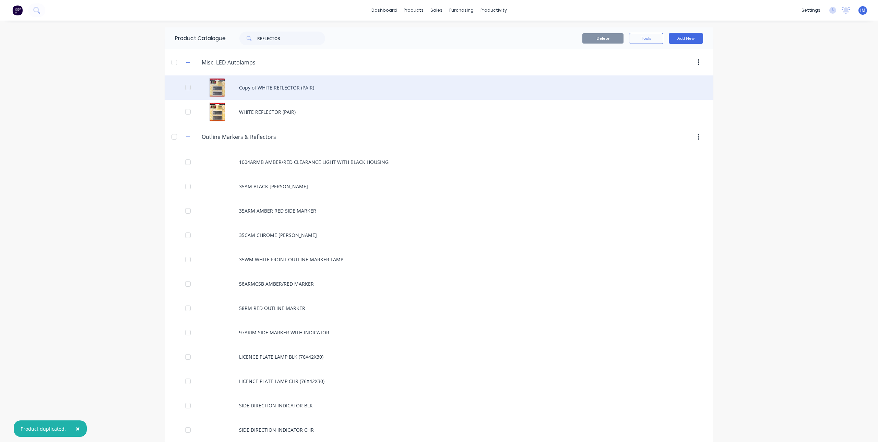
click at [288, 88] on div "Copy of WHITE REFLECTOR (PAIR)" at bounding box center [439, 87] width 549 height 24
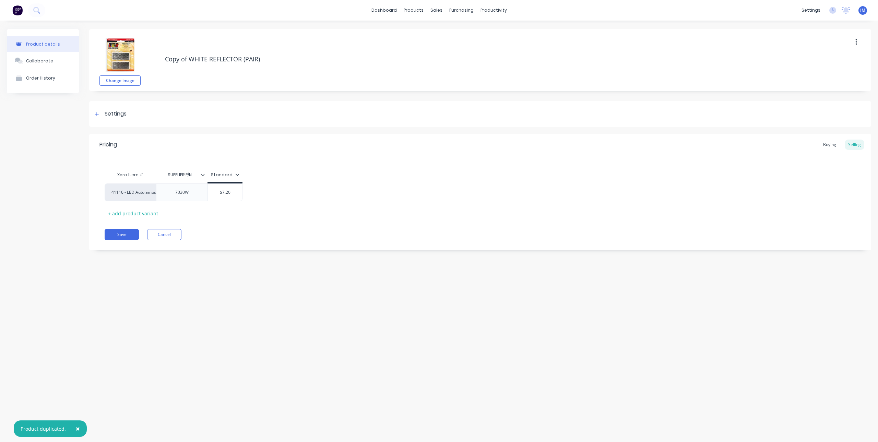
drag, startPoint x: 208, startPoint y: 60, endPoint x: 143, endPoint y: 68, distance: 65.3
click at [143, 68] on div "Change image Copy of WHITE REFLECTOR (PAIR)" at bounding box center [480, 60] width 782 height 62
type textarea "x"
type textarea "R REFLECTOR (PAIR)"
type textarea "x"
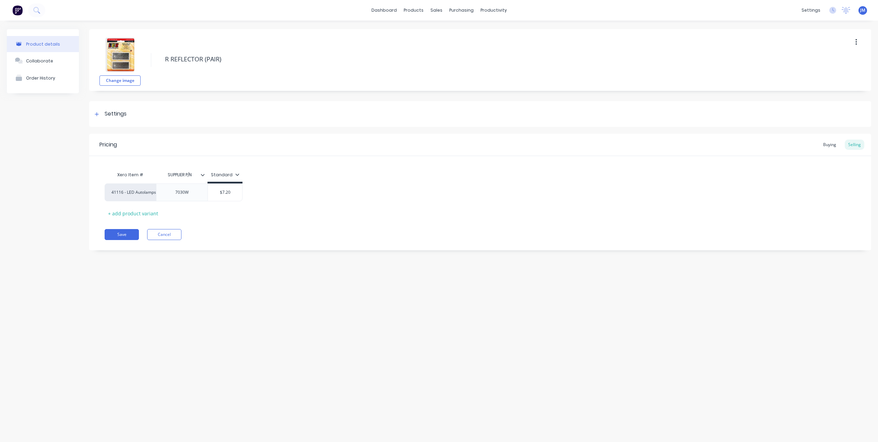
type textarea "RE REFLECTOR (PAIR)"
type textarea "x"
type textarea "RED REFLECTOR (PAIR)"
type textarea "x"
type textarea "RED REFLECTOR (PAIR)"
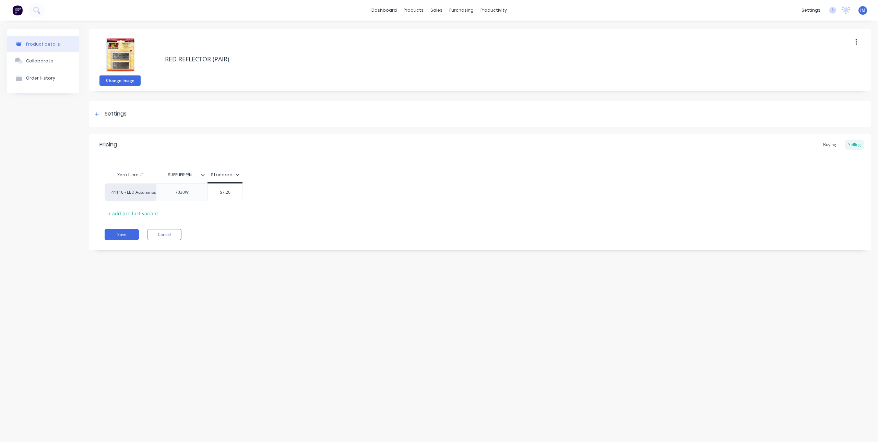
click at [129, 79] on button "Change image" at bounding box center [119, 80] width 41 height 10
type textarea "x"
click at [195, 196] on div "7030W" at bounding box center [182, 192] width 34 height 9
click at [203, 175] on icon at bounding box center [203, 175] width 4 height 4
click at [333, 202] on div "Xero Item # SUPPLIER P/N Standard 41116 - LED Autolamps Sales 7030R $7.20 + add…" at bounding box center [480, 193] width 751 height 51
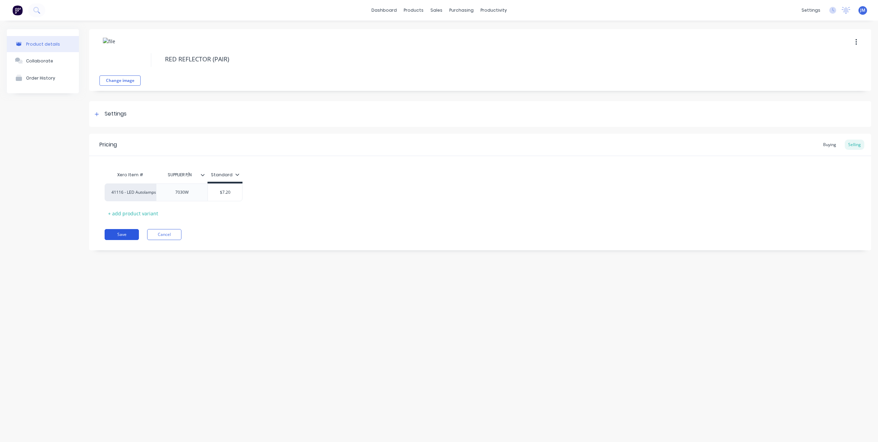
click at [121, 232] on button "Save" at bounding box center [122, 234] width 34 height 11
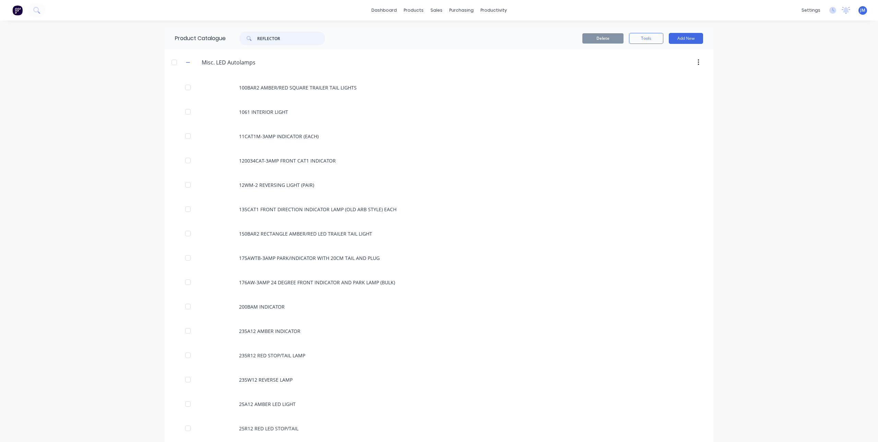
click at [301, 35] on input "REFLECTOR" at bounding box center [291, 39] width 68 height 14
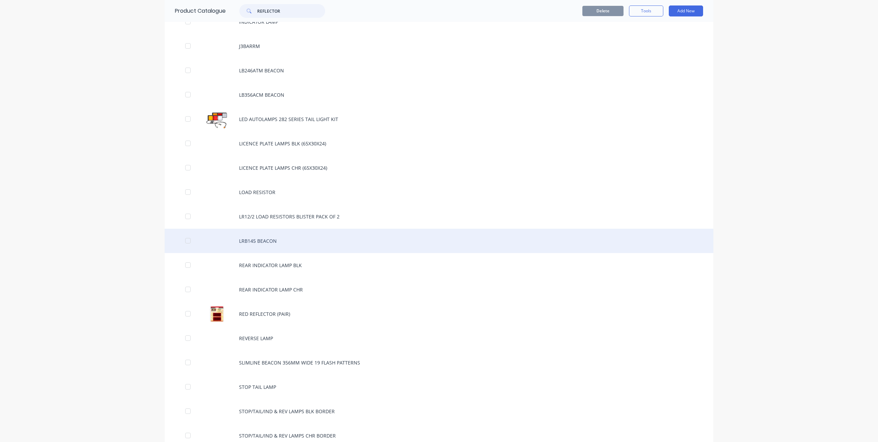
scroll to position [926, 0]
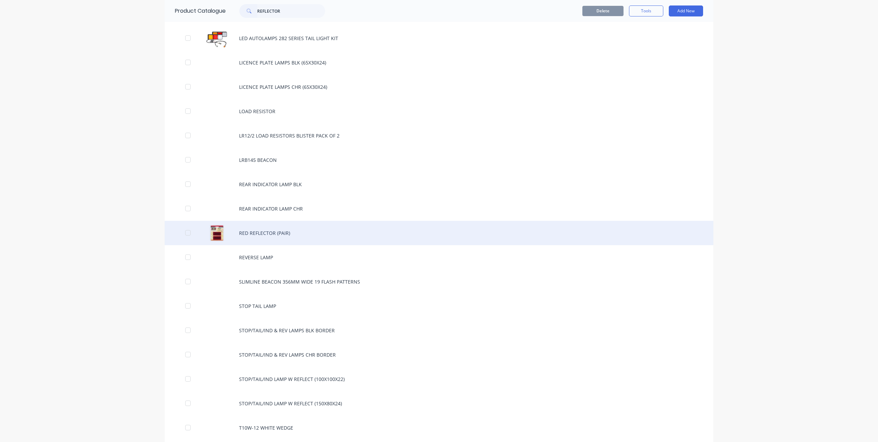
click at [279, 232] on div "RED REFLECTOR (PAIR)" at bounding box center [439, 233] width 549 height 24
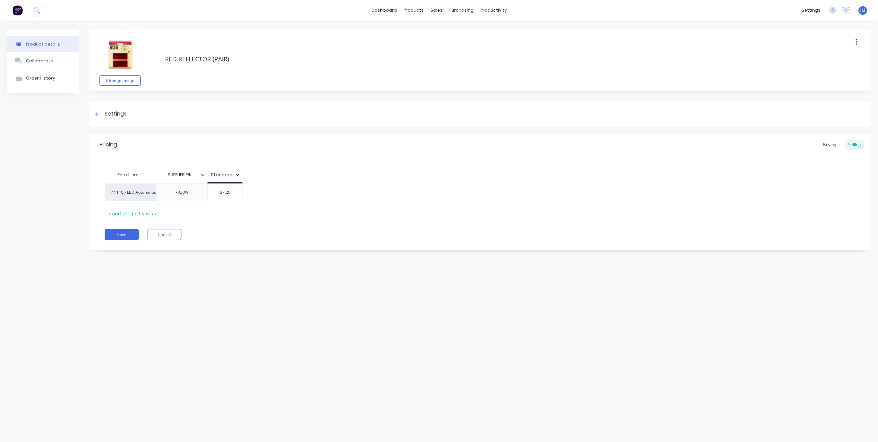
click at [858, 41] on button "button" at bounding box center [856, 42] width 16 height 12
click at [820, 61] on span "Duplicate" at bounding box center [830, 60] width 51 height 7
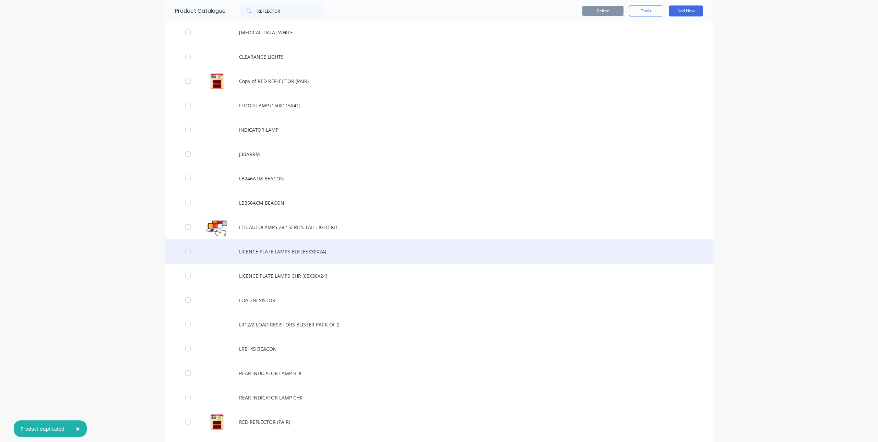
scroll to position [755, 0]
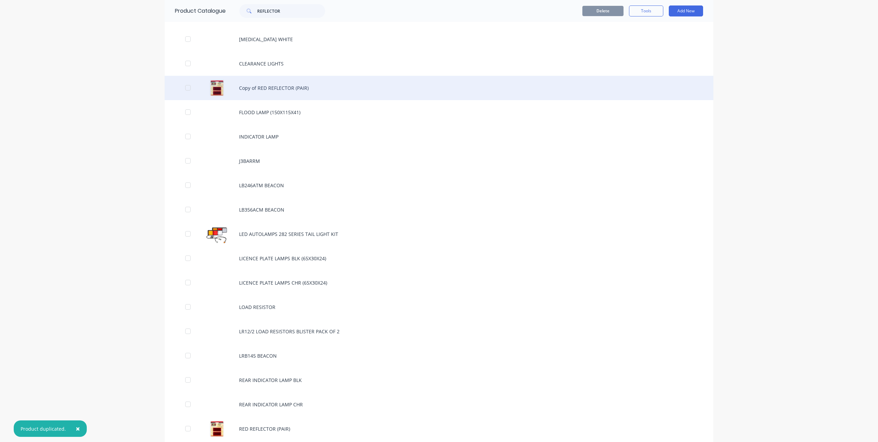
click at [283, 84] on div "Copy of RED REFLECTOR (PAIR)" at bounding box center [439, 88] width 549 height 24
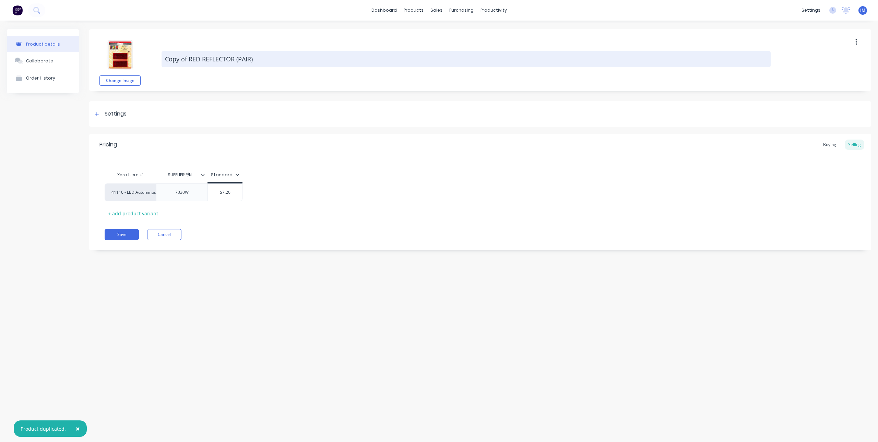
click at [186, 55] on textarea "Copy of RED REFLECTOR (PAIR)" at bounding box center [466, 59] width 609 height 16
drag, startPoint x: 201, startPoint y: 60, endPoint x: 164, endPoint y: 62, distance: 36.8
click at [164, 62] on textarea "Copy of RED REFLECTOR (PAIR)" at bounding box center [466, 59] width 609 height 16
type textarea "x"
type textarea "AREFLECTOR (PAIR)"
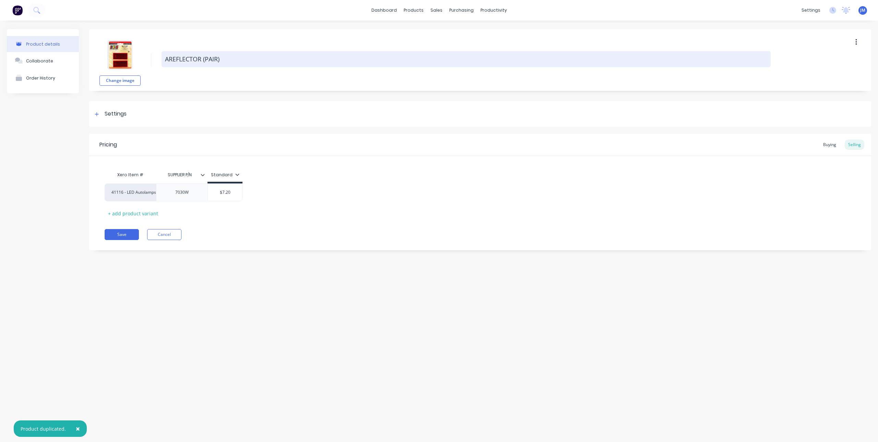
type textarea "x"
type textarea "AMREFLECTOR (PAIR)"
type textarea "x"
type textarea "AMBREFLECTOR (PAIR)"
type textarea "x"
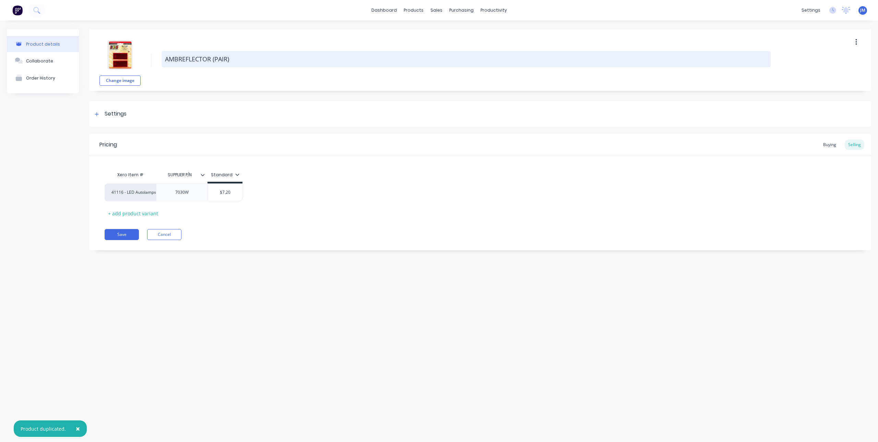
type textarea "AMBEREFLECTOR (PAIR)"
type textarea "x"
type textarea "AMBERREFLECTOR (PAIR)"
type textarea "x"
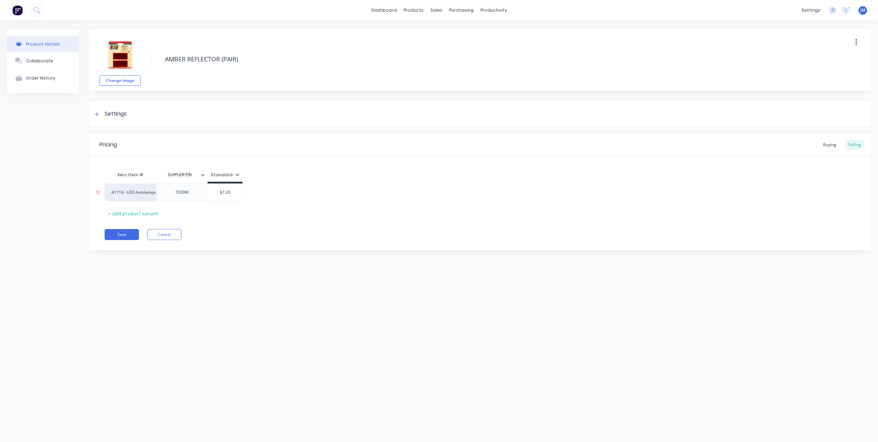
type textarea "AMBER REFLECTOR (PAIR)"
type textarea "x"
type textarea "AMBER REFLECTOR (PAIR)"
click at [194, 196] on div "7030W" at bounding box center [182, 192] width 34 height 9
click at [118, 78] on button "Change image" at bounding box center [119, 80] width 41 height 10
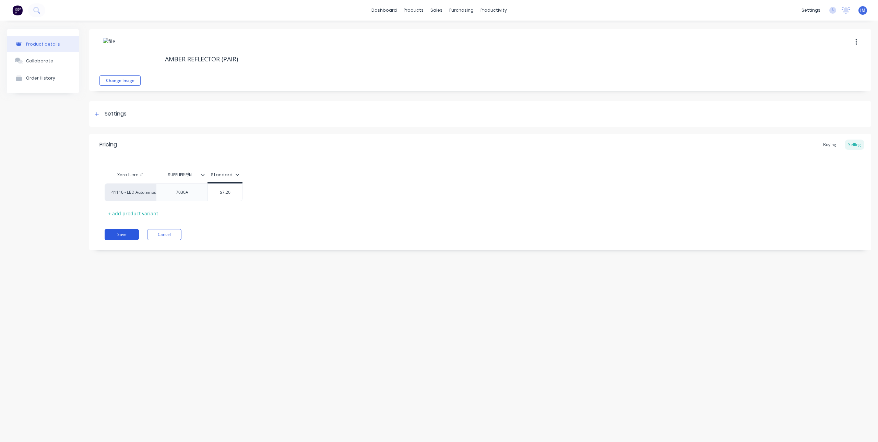
click at [128, 233] on button "Save" at bounding box center [122, 234] width 34 height 11
type textarea "x"
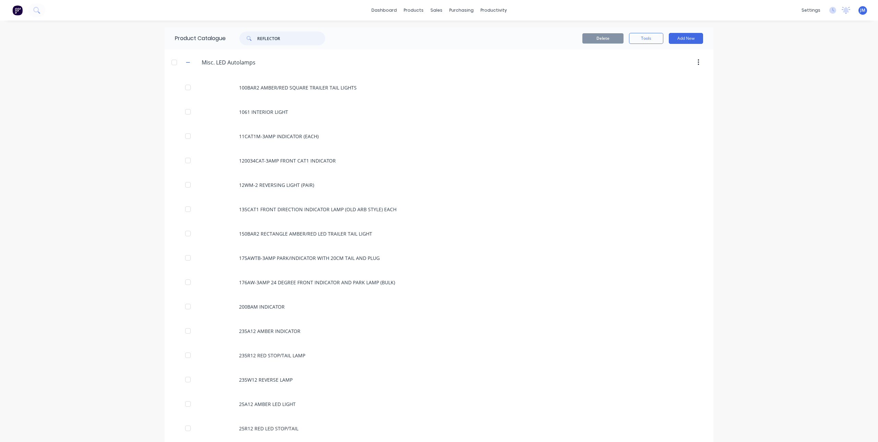
drag, startPoint x: 240, startPoint y: 44, endPoint x: 231, endPoint y: 45, distance: 9.3
click at [233, 45] on div "REFLECTOR" at bounding box center [279, 39] width 93 height 14
type input "60BLM"
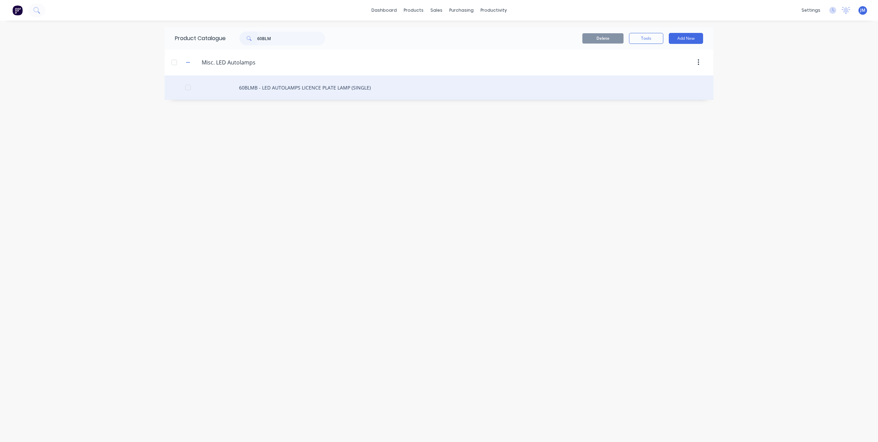
click at [319, 91] on div "60BLMB - LED AUTOLAMPS LICENCE PLATE LAMP (SINGLE)" at bounding box center [439, 87] width 549 height 24
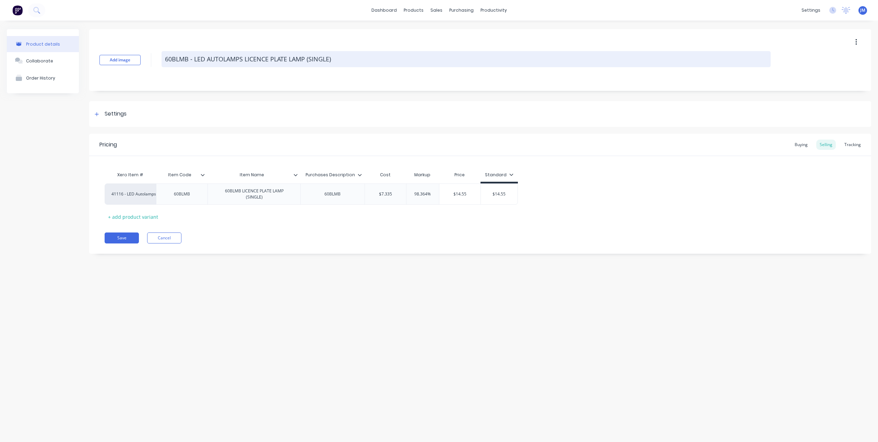
click at [197, 63] on textarea "60BLMB - LED AUTOLAMPS LICENCE PLATE LAMP (SINGLE)" at bounding box center [466, 59] width 609 height 16
click at [193, 62] on textarea "60BLMB - LED AUTOLAMPS LICENCE PLATE LAMP (SINGLE)" at bounding box center [466, 59] width 609 height 16
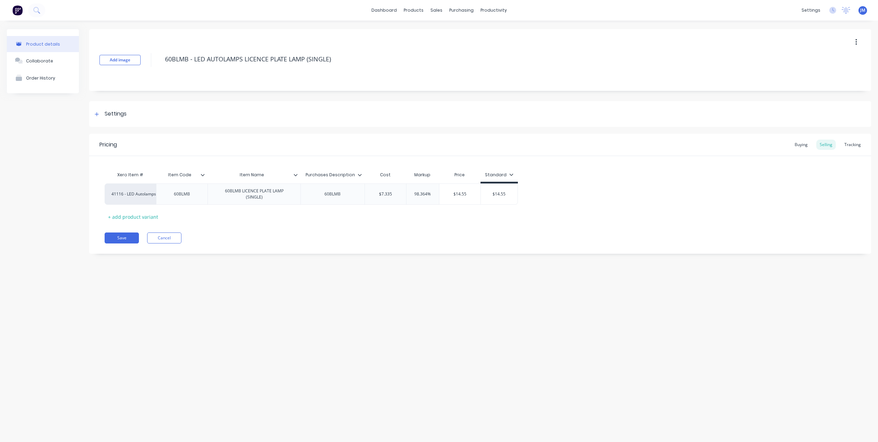
click at [201, 176] on icon at bounding box center [203, 175] width 4 height 4
click at [203, 177] on div at bounding box center [205, 175] width 4 height 6
click at [199, 265] on div at bounding box center [202, 262] width 14 height 14
click at [202, 343] on div at bounding box center [202, 345] width 14 height 14
type textarea "x"
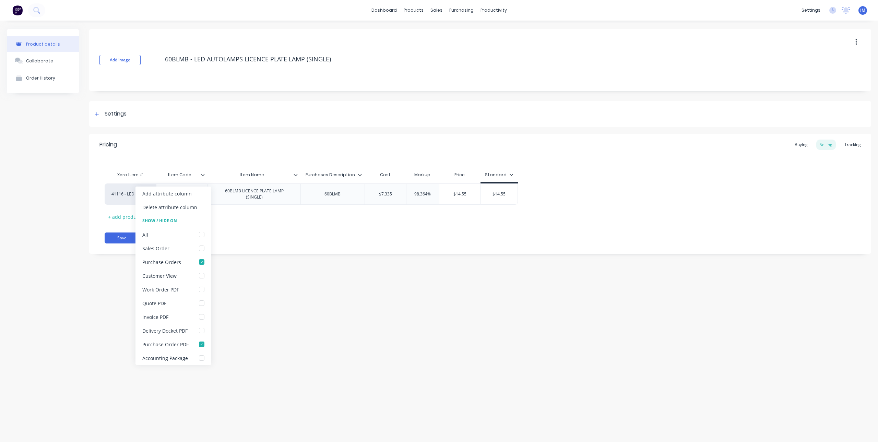
click at [235, 150] on div "Pricing Buying Selling Tracking" at bounding box center [480, 145] width 782 height 22
click at [189, 176] on input "Item Code" at bounding box center [179, 175] width 47 height 6
drag, startPoint x: 193, startPoint y: 176, endPoint x: 153, endPoint y: 176, distance: 39.5
click at [154, 176] on div "Xero Item # Item Code Item Code Item Name Purchases Description Cost Markup Pri…" at bounding box center [311, 175] width 413 height 15
type input "SUPPLIERS P/N"
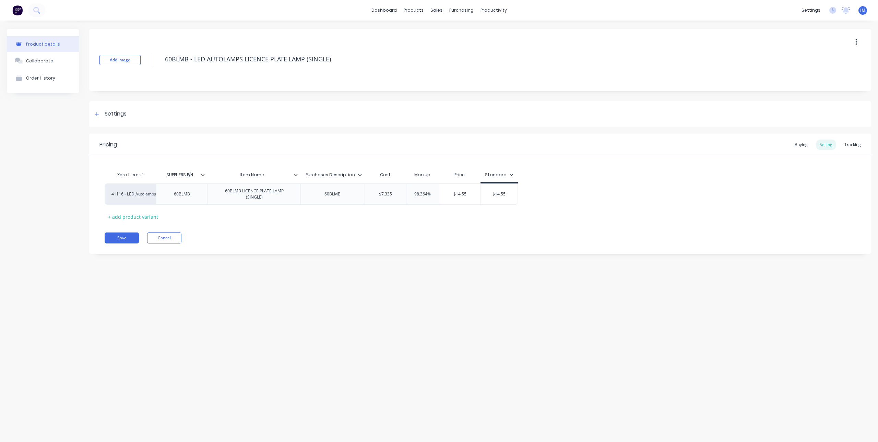
click at [230, 228] on div "Pricing Buying Selling Tracking Xero Item # Item Code SUPPLIERS P/N Item Name P…" at bounding box center [480, 194] width 782 height 120
click at [295, 175] on icon at bounding box center [296, 175] width 4 height 2
click at [272, 210] on div "Delete attribute column" at bounding box center [262, 207] width 55 height 7
click at [269, 176] on div at bounding box center [270, 175] width 4 height 6
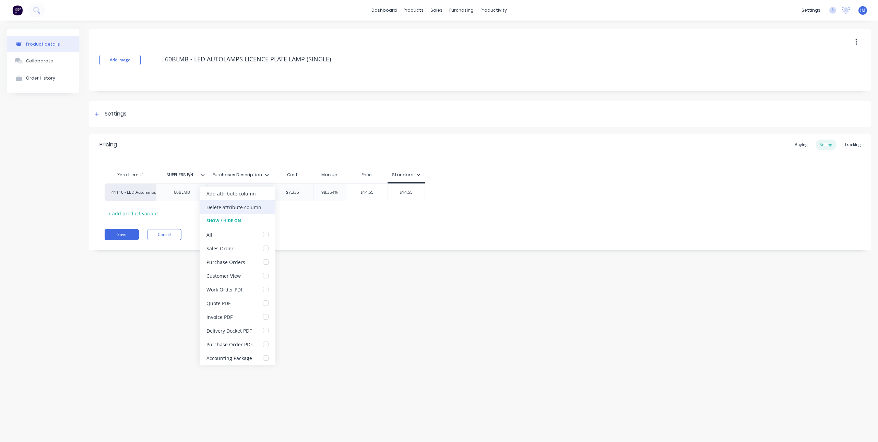
click at [251, 205] on div "Delete attribute column" at bounding box center [233, 207] width 55 height 7
click at [98, 116] on div at bounding box center [97, 114] width 9 height 9
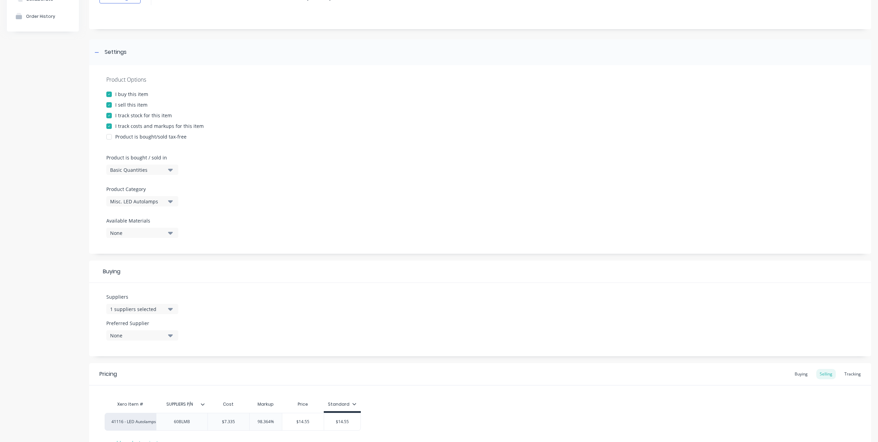
scroll to position [69, 0]
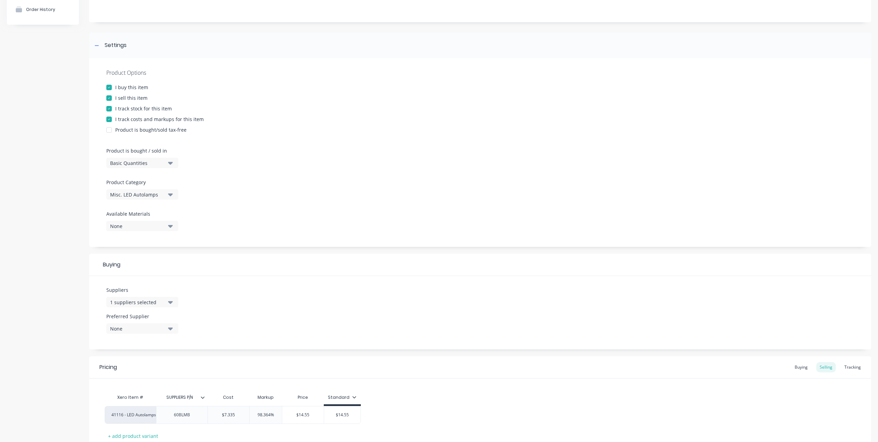
click at [169, 302] on icon "button" at bounding box center [170, 302] width 5 height 3
click at [242, 272] on div "Buying" at bounding box center [480, 265] width 782 height 22
click at [170, 329] on icon "button" at bounding box center [170, 329] width 5 height 3
drag, startPoint x: 133, startPoint y: 365, endPoint x: 158, endPoint y: 356, distance: 26.1
click at [133, 365] on div "ECCO Safety Group Australia Pty Ltd" at bounding box center [161, 366] width 69 height 7
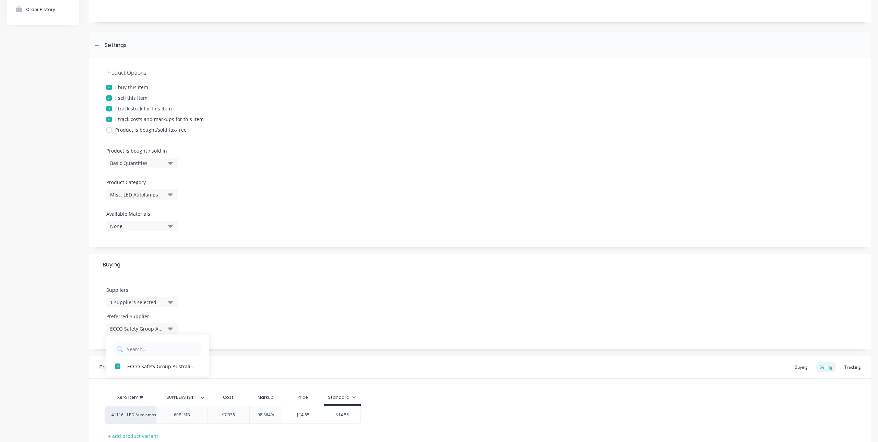
click at [276, 307] on div "Suppliers 1 suppliers selected Preferred Supplier ECCO Safety Group Australia P…" at bounding box center [480, 312] width 782 height 73
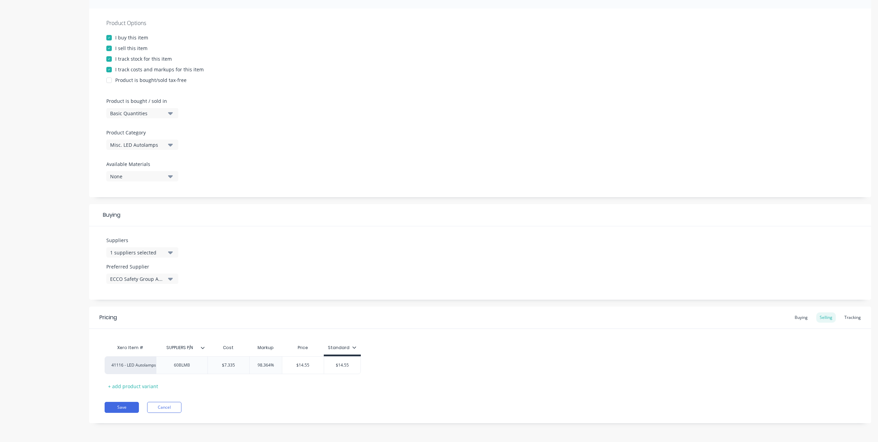
scroll to position [84, 0]
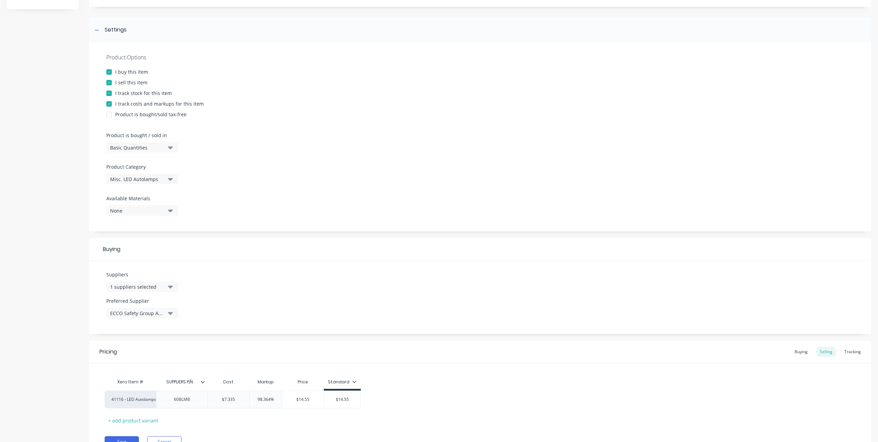
click at [111, 93] on div at bounding box center [109, 93] width 14 height 14
click at [109, 105] on div at bounding box center [109, 104] width 14 height 14
click at [264, 151] on div "Product Options I buy this item I sell this item I track stock for this item I …" at bounding box center [480, 137] width 782 height 189
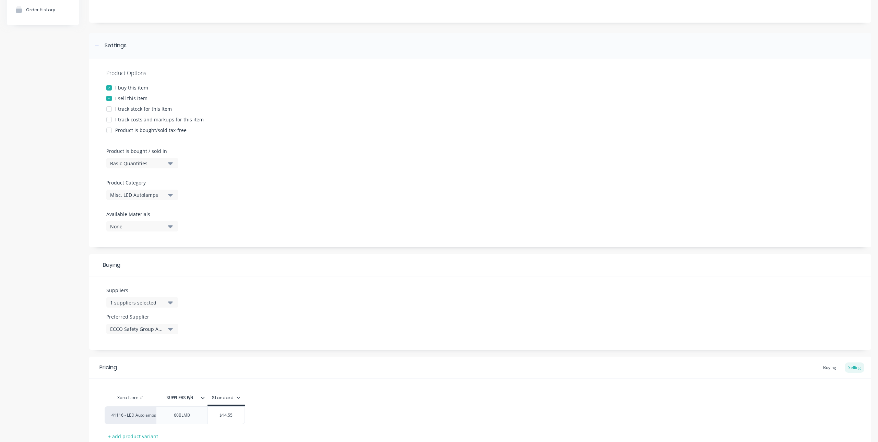
scroll to position [0, 0]
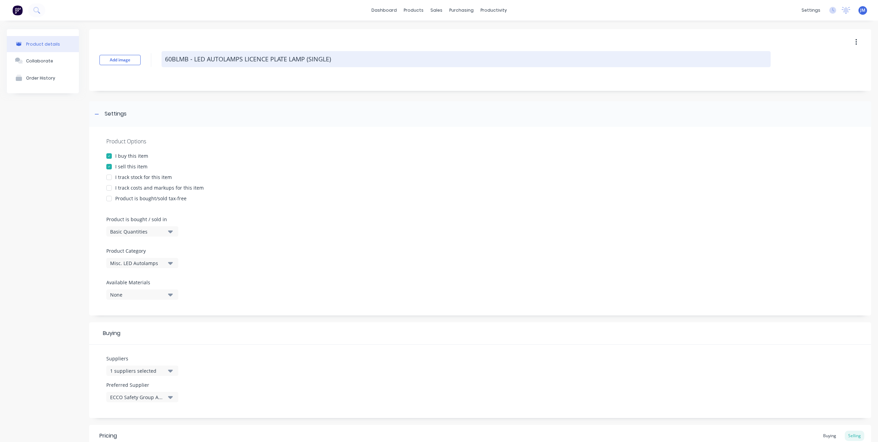
click at [204, 61] on textarea "60BLMB - LED AUTOLAMPS LICENCE PLATE LAMP (SINGLE)" at bounding box center [466, 59] width 609 height 16
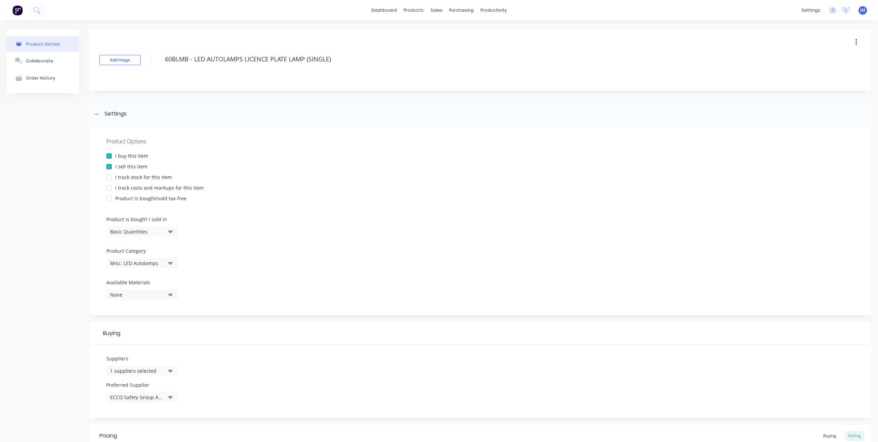
drag, startPoint x: 194, startPoint y: 59, endPoint x: 161, endPoint y: 59, distance: 33.6
click at [161, 59] on div "Add image 60BLMB - LED AUTOLAMPS LICENCE PLATE LAMP (SINGLE)" at bounding box center [480, 60] width 782 height 62
type textarea "x"
type textarea "LED AUTOLAMPS LICENCE PLATE LAMP (SINGLE)"
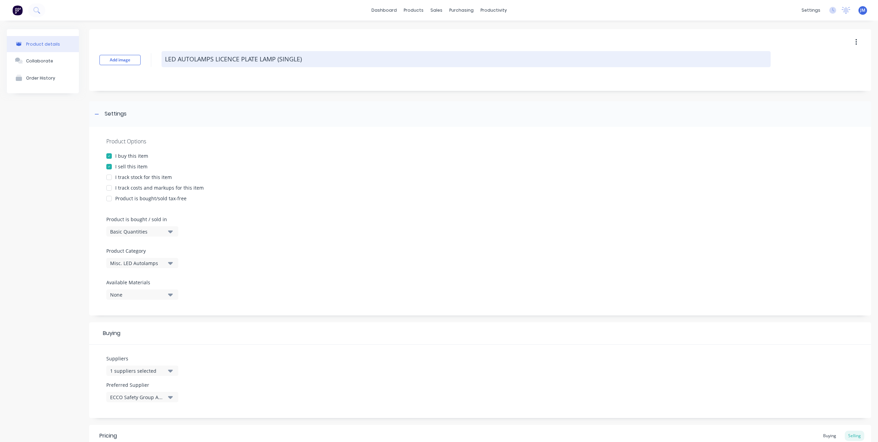
click at [301, 62] on textarea "LED AUTOLAMPS LICENCE PLATE LAMP (SINGLE)" at bounding box center [466, 59] width 609 height 16
type textarea "x"
type textarea "LED AUTOLAMPS LICENCE PLATE LAMP (SINGL)"
type textarea "x"
type textarea "LED AUTOLAMPS LICENCE PLATE LAMP (SING)"
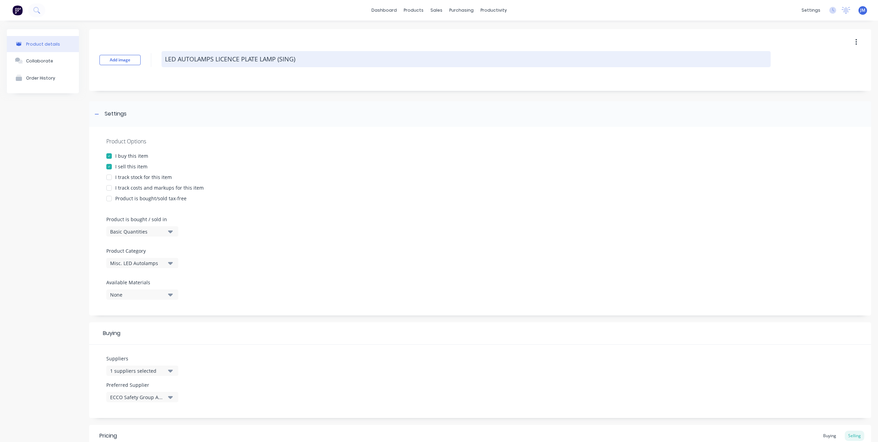
type textarea "x"
type textarea "LED AUTOLAMPS LICENCE PLATE LAMP (SIN)"
type textarea "x"
type textarea "LED AUTOLAMPS LICENCE PLATE LAMP (SI)"
type textarea "x"
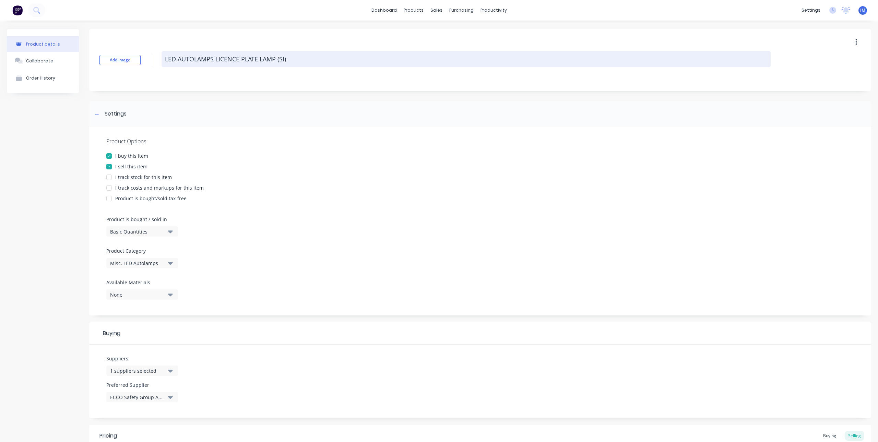
type textarea "LED AUTOLAMPS LICENCE PLATE LAMP (S)"
type textarea "x"
type textarea "LED AUTOLAMPS LICENCE PLATE LAMP ()"
type textarea "x"
type textarea "LED AUTOLAMPS LICENCE PLATE LAMP (E)"
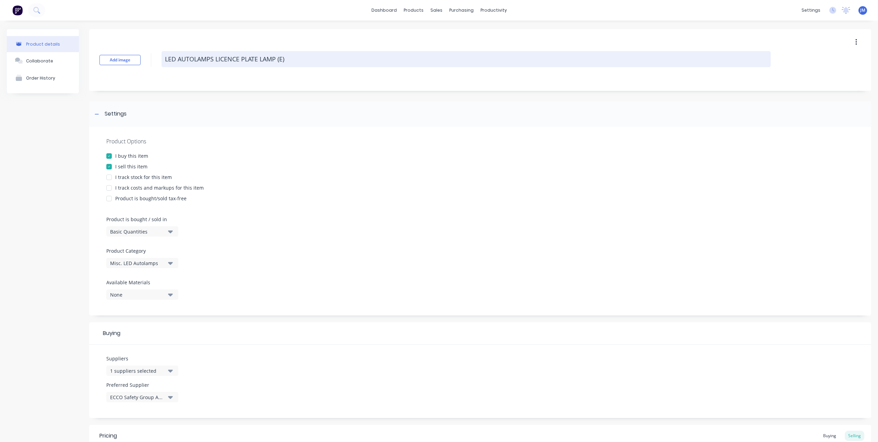
type textarea "x"
type textarea "LED AUTOLAMPS LICENCE PLATE LAMP (EA)"
type textarea "x"
type textarea "LED AUTOLAMPS LICENCE PLATE LAMP (EAC)"
type textarea "x"
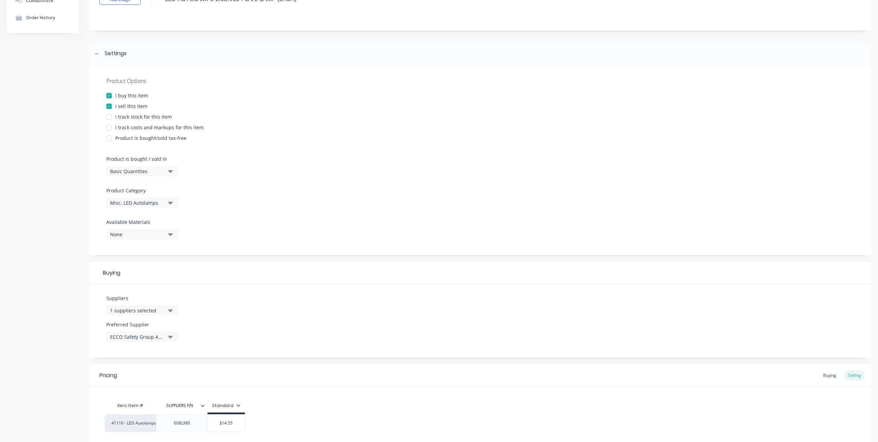
scroll to position [118, 0]
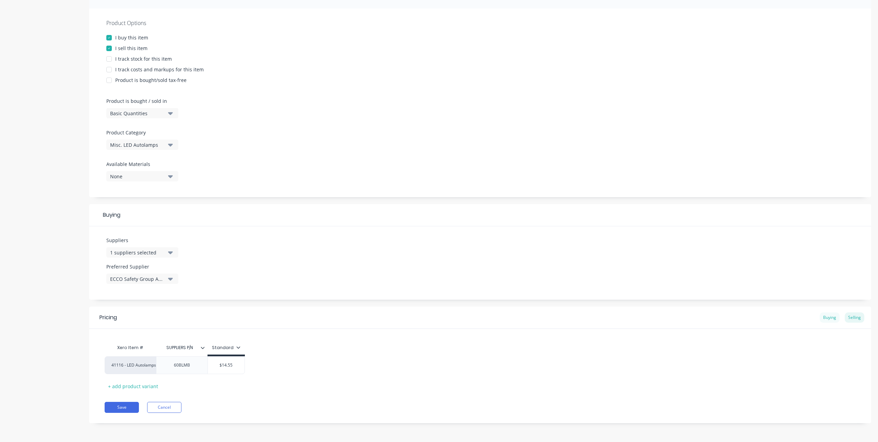
type textarea "LED AUTOLAMPS LICENCE PLATE LAMP (EACH)"
type textarea "x"
type textarea "LED AUTOLAMPS LICENCE PLATE LAMP (EACH)"
click at [826, 316] on div "Buying" at bounding box center [830, 317] width 20 height 10
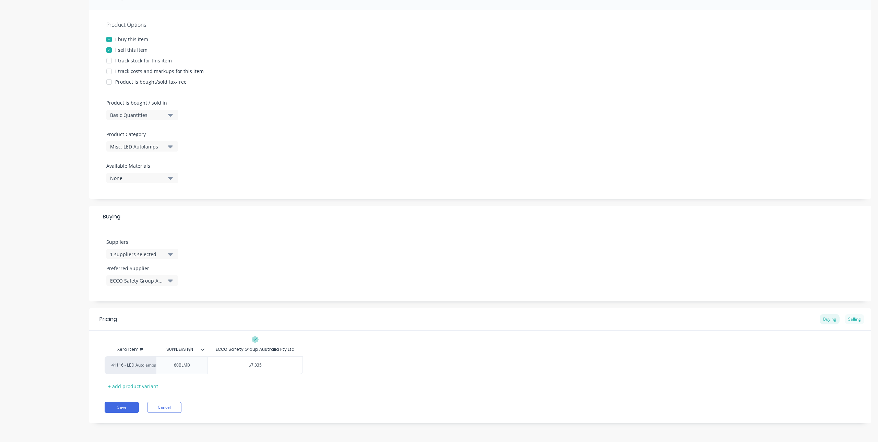
click at [856, 318] on div "Selling" at bounding box center [855, 319] width 20 height 10
type input "$14.55"
drag, startPoint x: 238, startPoint y: 367, endPoint x: 193, endPoint y: 369, distance: 44.7
click at [193, 369] on div "41116 - LED Autolamps Sales 60BLMB $14.55 $14.55" at bounding box center [175, 367] width 140 height 18
type textarea "x"
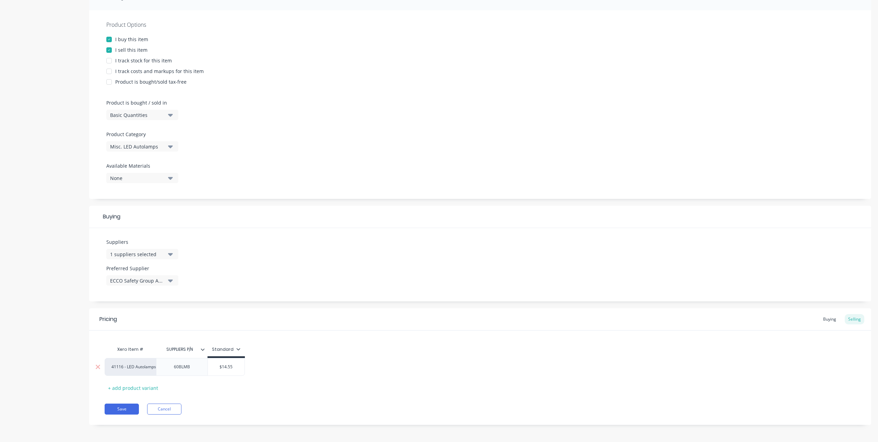
type input "1"
type textarea "x"
type input "15"
click at [217, 400] on div "Pricing Buying Selling Xero Item # SUPPLIERS P/N Standard 41116 - LED Autolamps…" at bounding box center [480, 366] width 782 height 117
click at [202, 351] on icon at bounding box center [203, 349] width 4 height 4
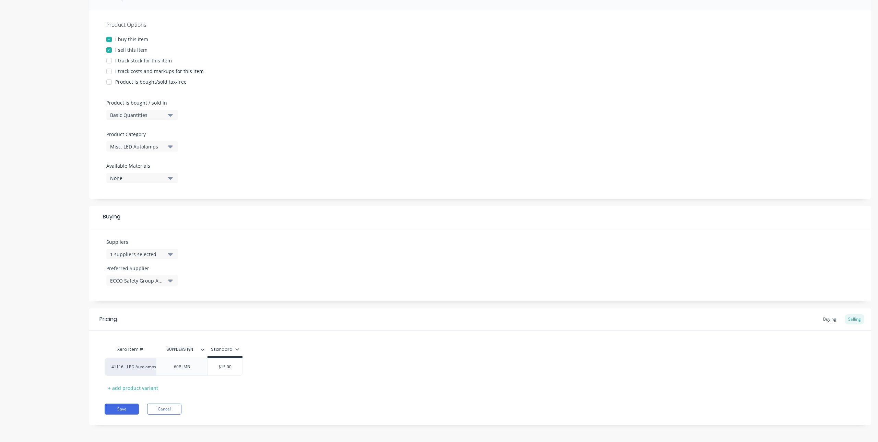
click at [312, 341] on div "Xero Item # SUPPLIERS P/N Standard 41116 - LED Autolamps Sales 60BLMB $15.00 15…" at bounding box center [480, 362] width 782 height 63
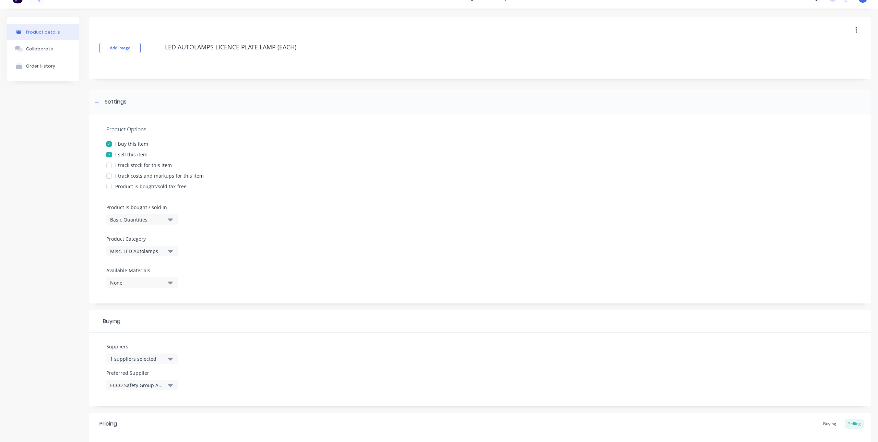
scroll to position [0, 0]
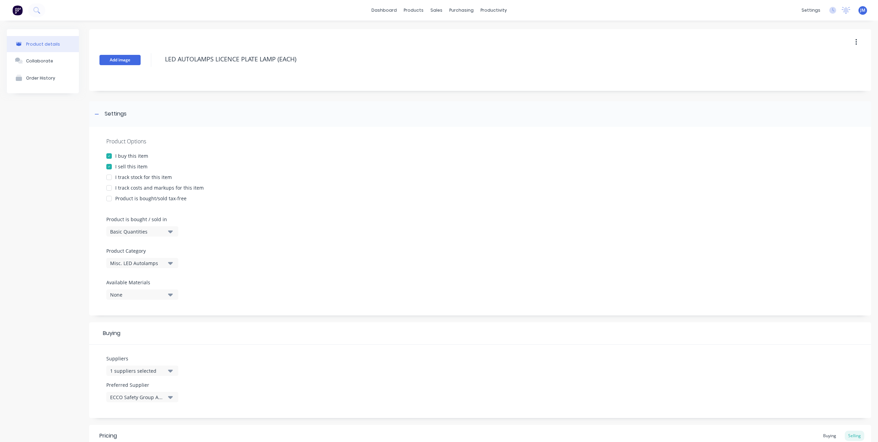
click at [117, 62] on button "Add image" at bounding box center [119, 60] width 41 height 10
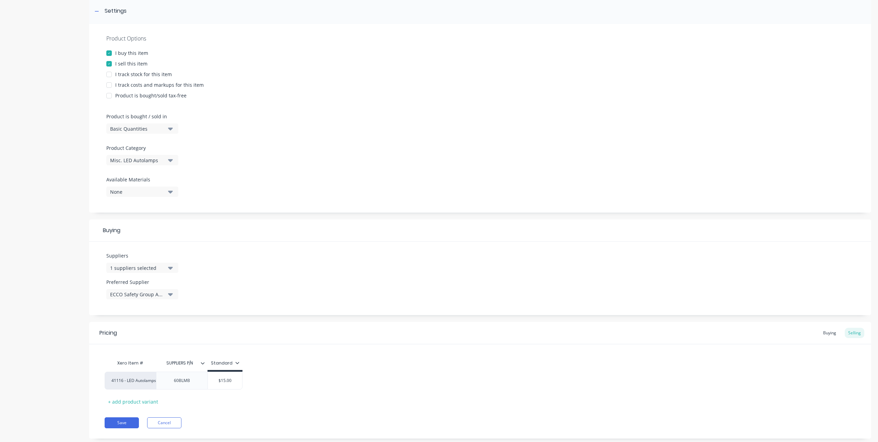
scroll to position [118, 0]
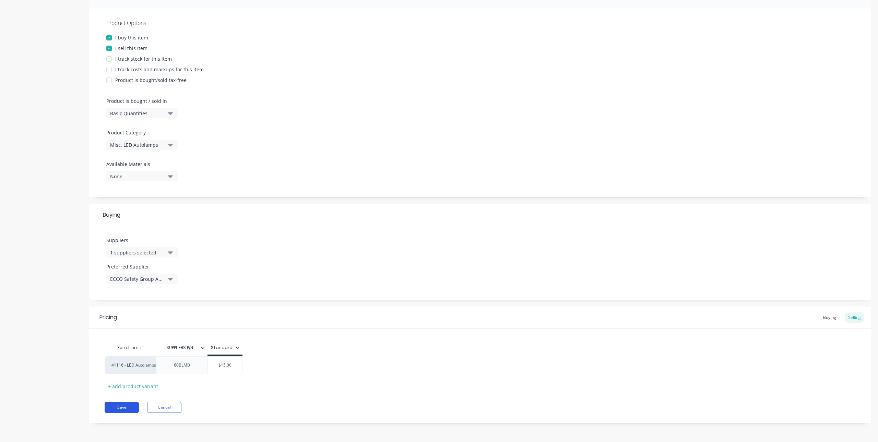
click at [122, 409] on button "Save" at bounding box center [122, 407] width 34 height 11
type textarea "x"
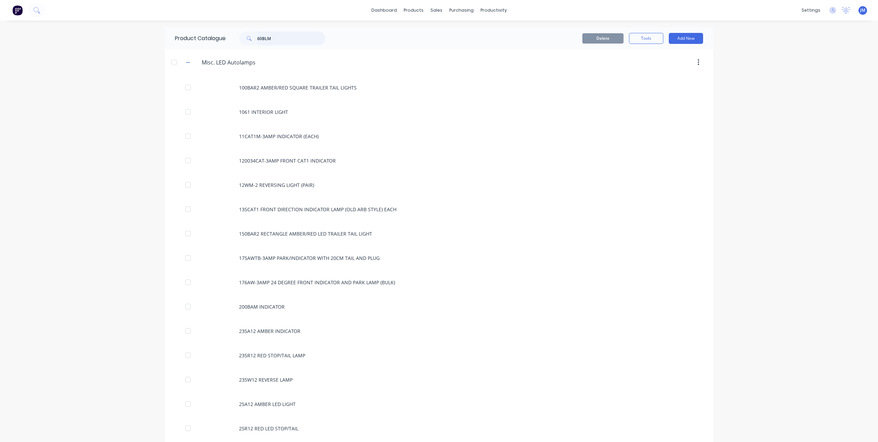
drag, startPoint x: 287, startPoint y: 39, endPoint x: 193, endPoint y: 41, distance: 94.7
click at [193, 41] on div "Product Catalogue 60BLM" at bounding box center [254, 38] width 178 height 22
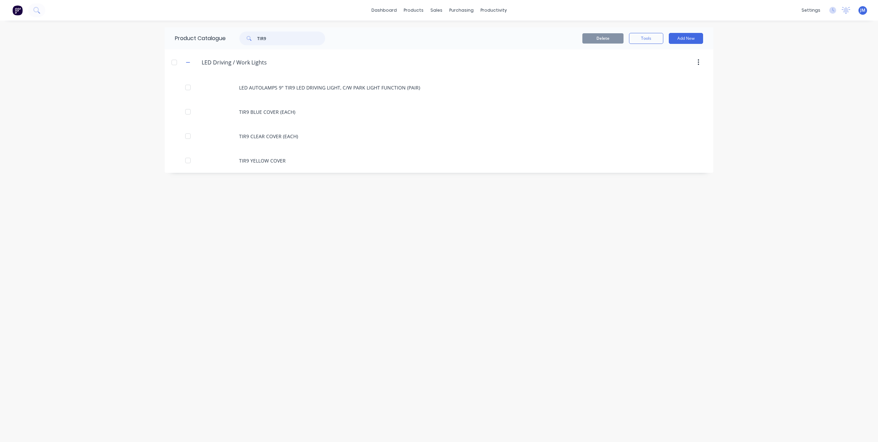
type input "TIR9"
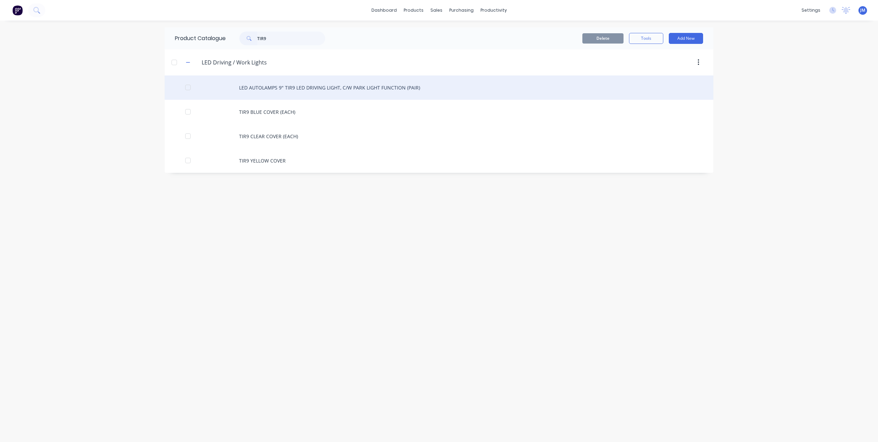
click at [309, 91] on div "LED AUTOLAMPS 9" TIR9 LED DRIVING LIGHT, C/W PARK LIGHT FUNCTION (PAIR)" at bounding box center [439, 87] width 549 height 24
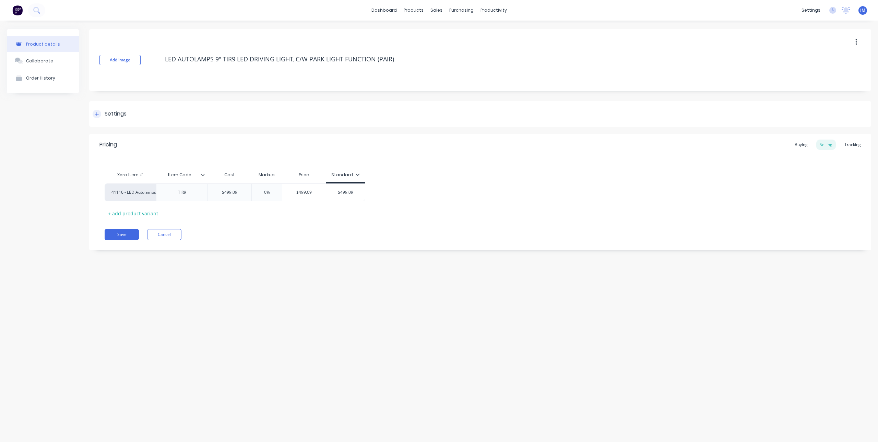
click at [102, 114] on div "Settings" at bounding box center [110, 114] width 34 height 9
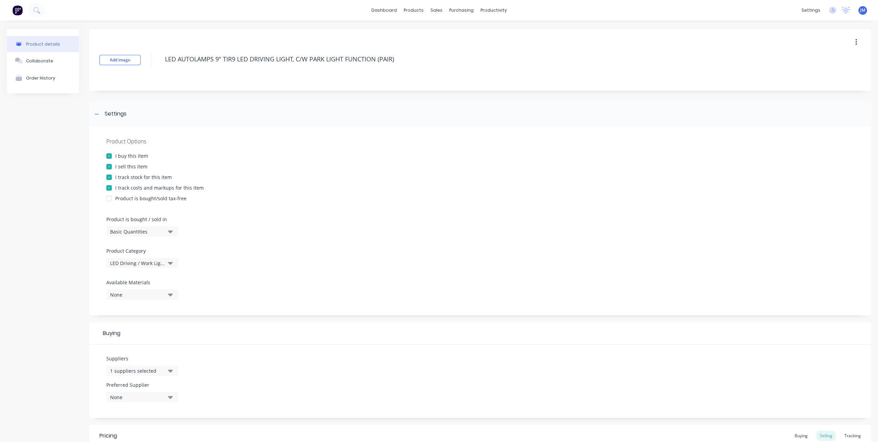
click at [109, 178] on div at bounding box center [109, 177] width 14 height 14
click at [110, 185] on div at bounding box center [109, 188] width 14 height 14
type textarea "x"
click at [152, 263] on div "LED Driving / Work Lights" at bounding box center [137, 263] width 55 height 7
click at [157, 286] on Category "text" at bounding box center [162, 284] width 73 height 14
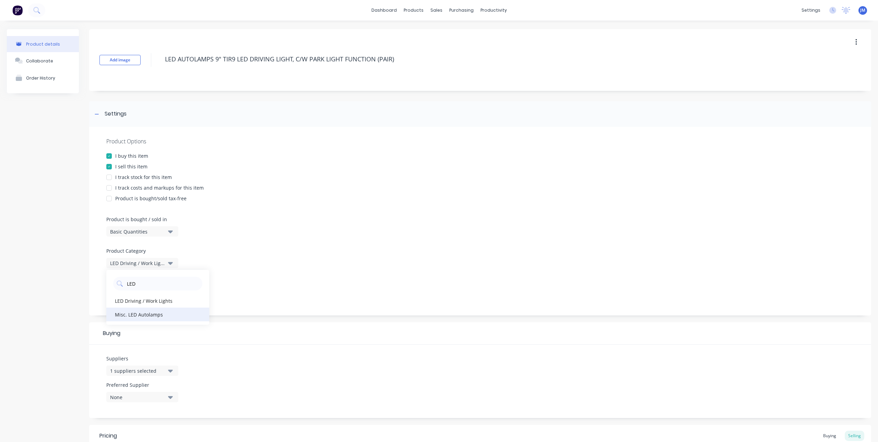
type Category "LED"
click at [141, 314] on div "Misc. LED Autolamps" at bounding box center [157, 315] width 103 height 14
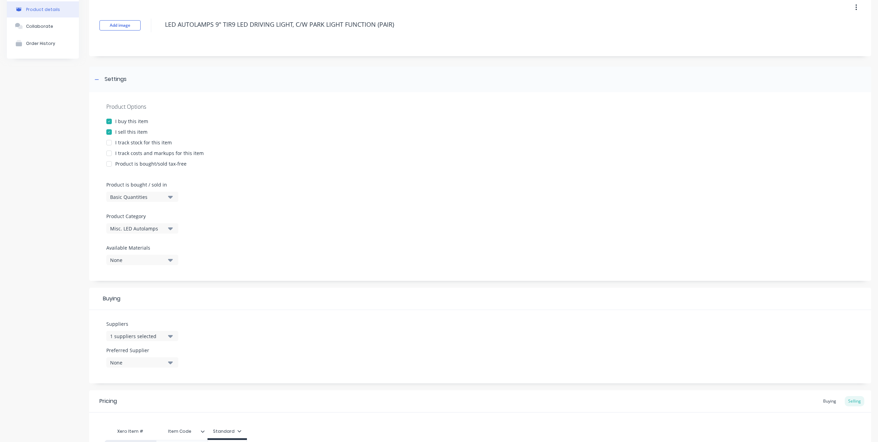
scroll to position [69, 0]
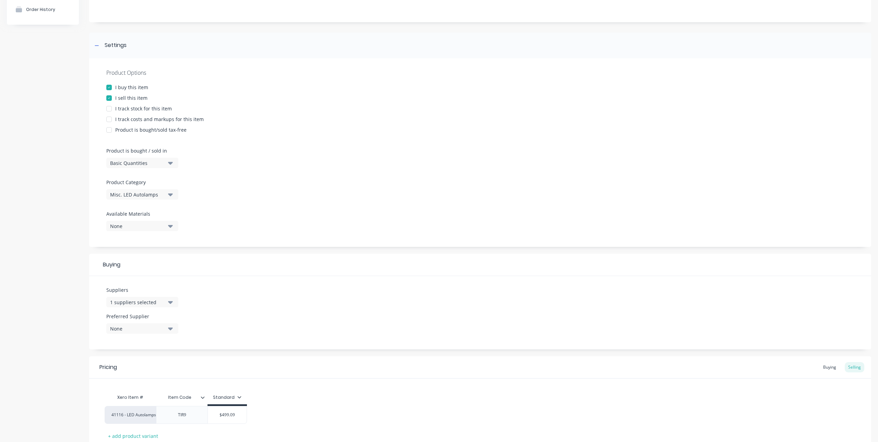
click at [174, 301] on button "1 suppliers selected" at bounding box center [142, 302] width 72 height 10
click at [117, 339] on div "button" at bounding box center [118, 340] width 14 height 14
type textarea "x"
click at [139, 321] on input "text" at bounding box center [162, 323] width 73 height 14
type input "ECC"
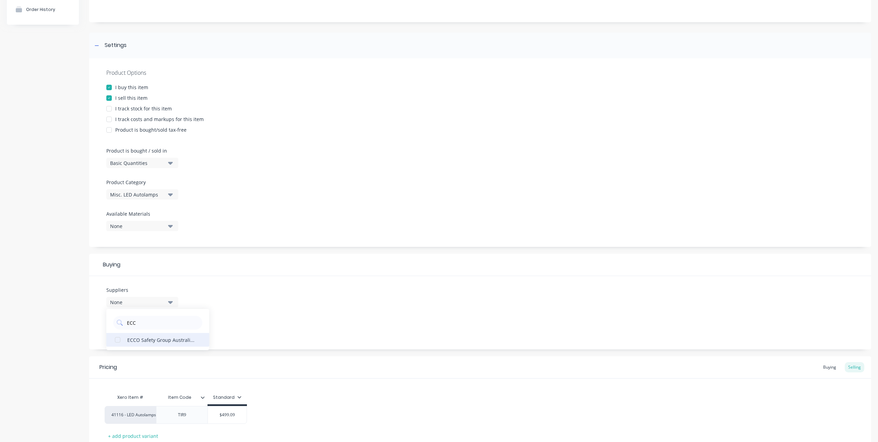
click at [128, 340] on div "ECCO Safety Group Australia Pty Ltd" at bounding box center [161, 339] width 69 height 7
click at [249, 300] on div "Suppliers 1 suppliers selected ECC ECCO Safety Group Australia Pty Ltd Preferre…" at bounding box center [480, 312] width 782 height 73
click at [153, 328] on div "None" at bounding box center [137, 328] width 55 height 7
click at [135, 363] on div "ECCO Safety Group Australia Pty Ltd" at bounding box center [161, 366] width 69 height 7
type textarea "x"
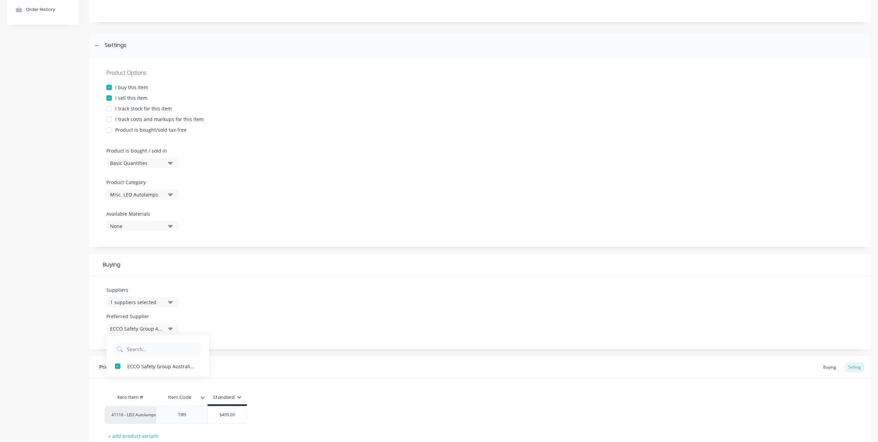
click at [294, 308] on div "Suppliers 1 suppliers selected ECC Preferred Supplier ECCO Safety Group Austral…" at bounding box center [480, 312] width 782 height 73
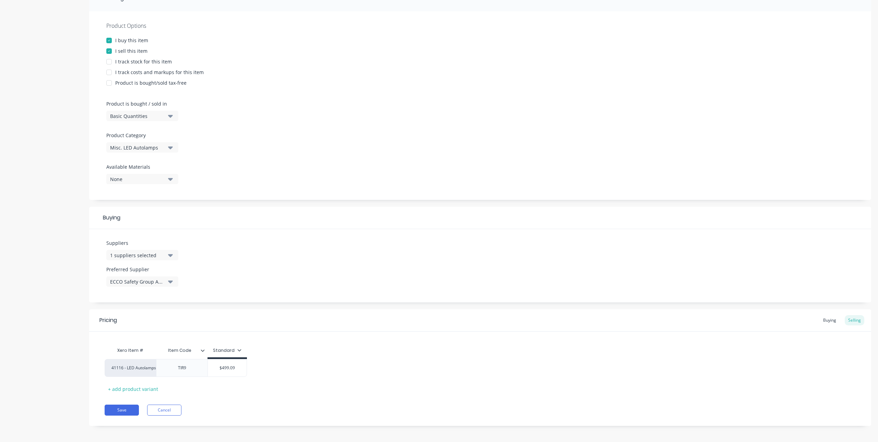
scroll to position [118, 0]
click at [213, 373] on div "$499.09" at bounding box center [227, 365] width 39 height 17
type input "$499.09"
drag, startPoint x: 209, startPoint y: 365, endPoint x: 263, endPoint y: 364, distance: 54.6
click at [263, 364] on div "41116 - LED Autolamps Sales TIR9 $499.09 $499.09" at bounding box center [480, 365] width 751 height 18
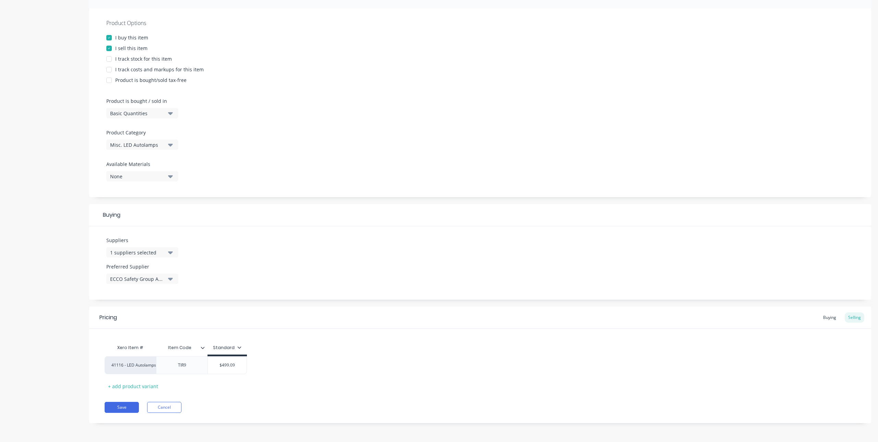
type textarea "x"
type input "5"
type textarea "x"
type input "55"
type textarea "x"
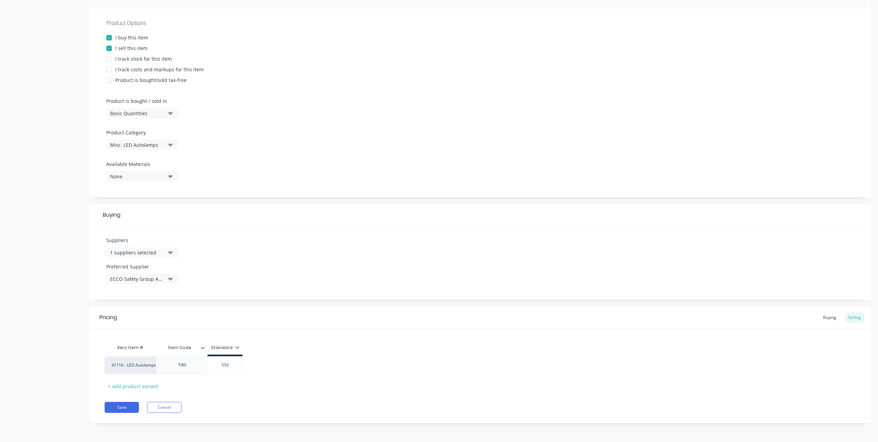
type input "550"
click at [305, 383] on div "Xero Item # Item Code Standard 41116 - LED Autolamps Sales TIR9 $550.00 550 + a…" at bounding box center [480, 366] width 751 height 51
click at [181, 354] on div "Item Code" at bounding box center [179, 347] width 47 height 17
type input "Item Code"
click at [202, 348] on icon at bounding box center [203, 348] width 4 height 2
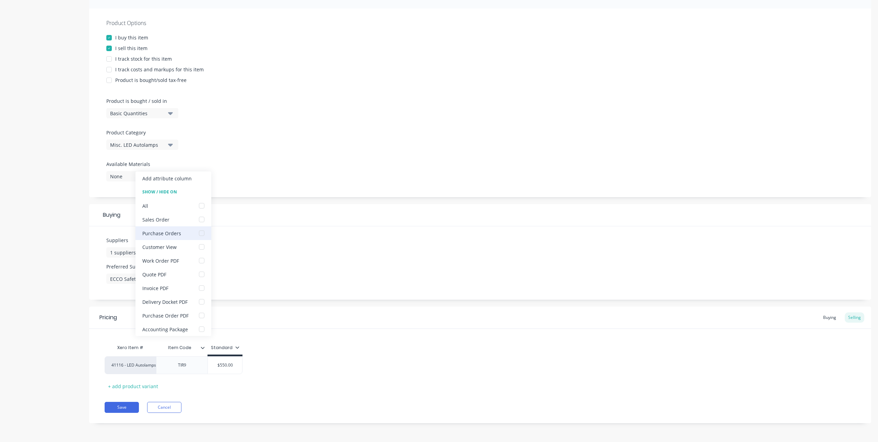
click at [200, 232] on div at bounding box center [202, 233] width 14 height 14
click at [204, 312] on div at bounding box center [202, 316] width 14 height 14
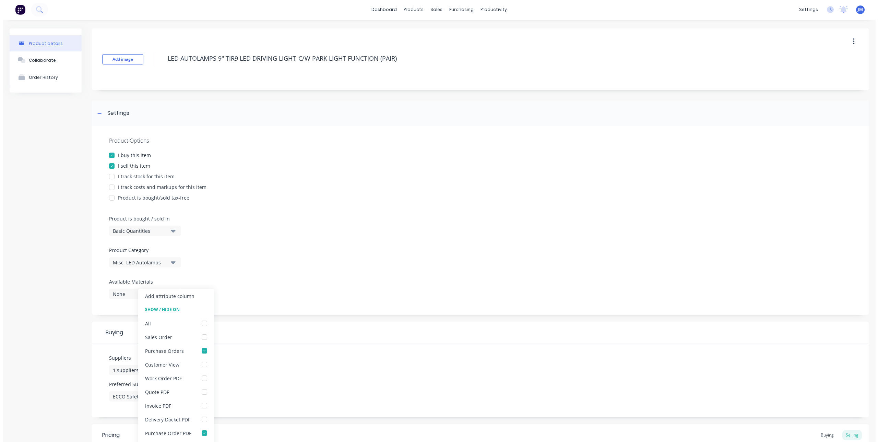
scroll to position [0, 0]
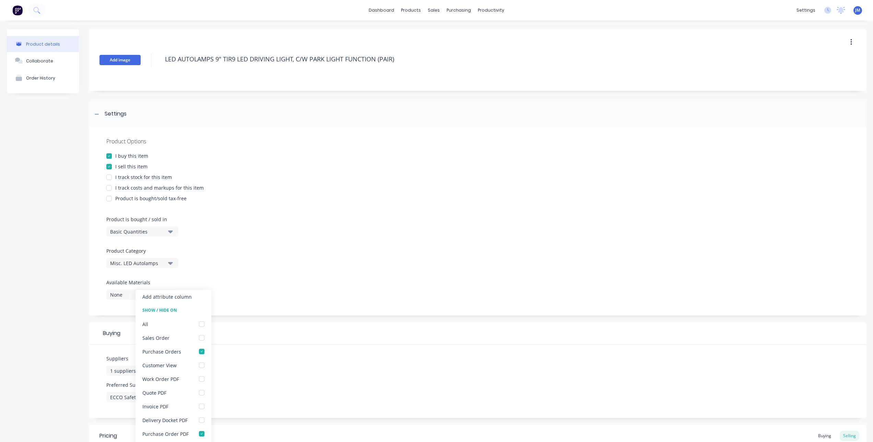
click at [131, 59] on button "Add image" at bounding box center [119, 60] width 41 height 10
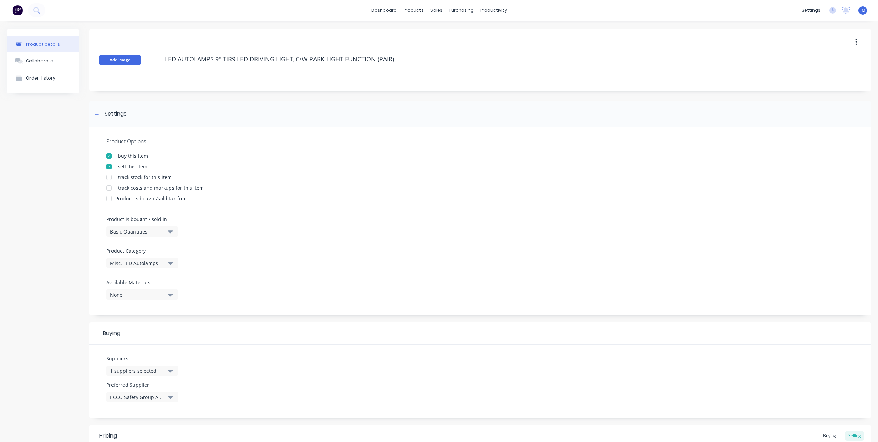
type textarea "x"
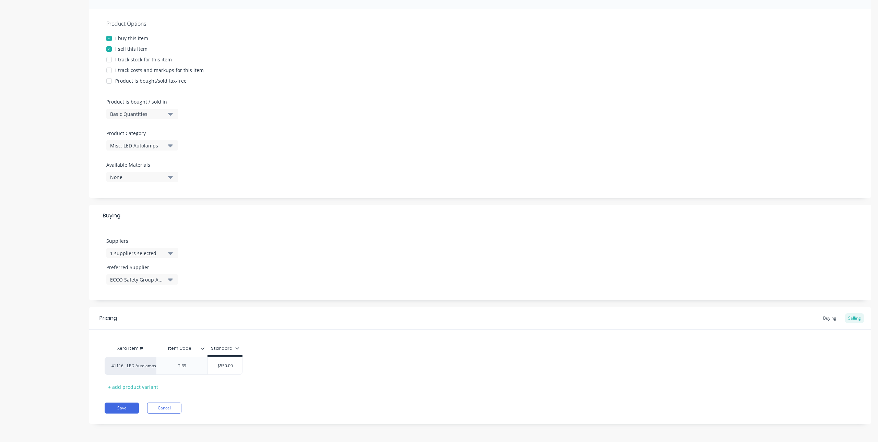
scroll to position [118, 0]
click at [194, 350] on input "Item Code" at bounding box center [179, 348] width 47 height 6
drag, startPoint x: 194, startPoint y: 347, endPoint x: 156, endPoint y: 348, distance: 37.7
click at [156, 348] on input "Item Code" at bounding box center [179, 348] width 47 height 6
type input "SUPPLIERS P/N"
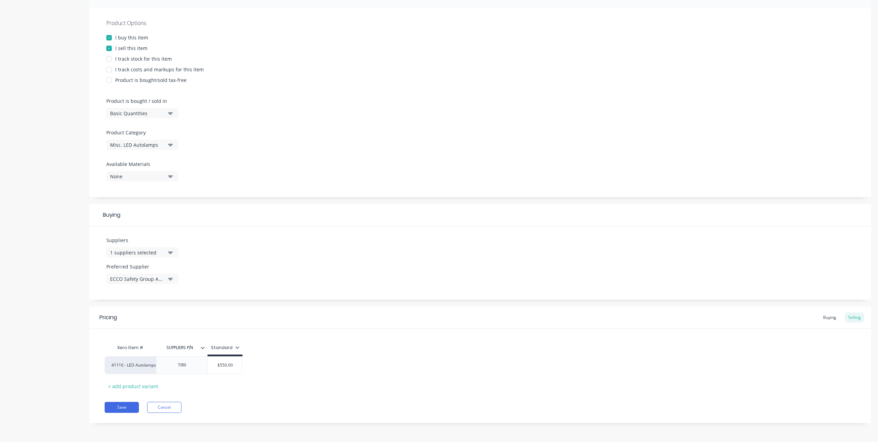
click at [362, 365] on div "41116 - LED Autolamps Sales TIR9 $550.00 550" at bounding box center [480, 365] width 751 height 18
click at [121, 406] on button "Save" at bounding box center [122, 407] width 34 height 11
type textarea "x"
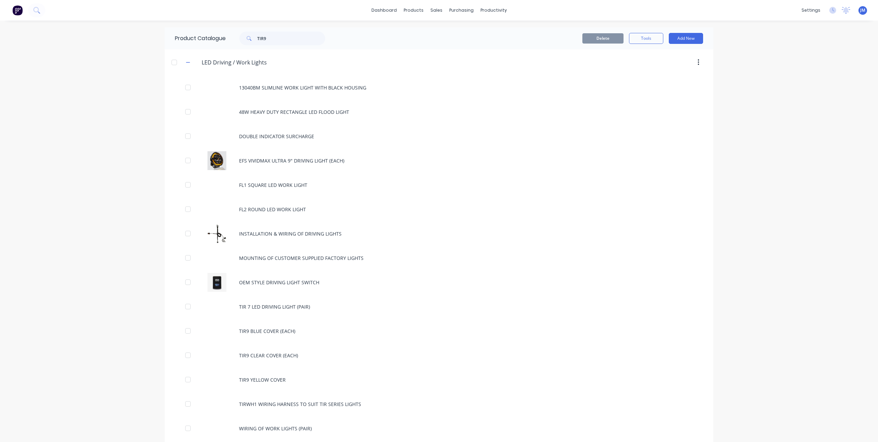
click at [805, 107] on div "dashboard products sales purchasing productivity dashboard products Product Cat…" at bounding box center [439, 221] width 878 height 442
click at [470, 33] on div "Purchase Orders" at bounding box center [481, 33] width 36 height 6
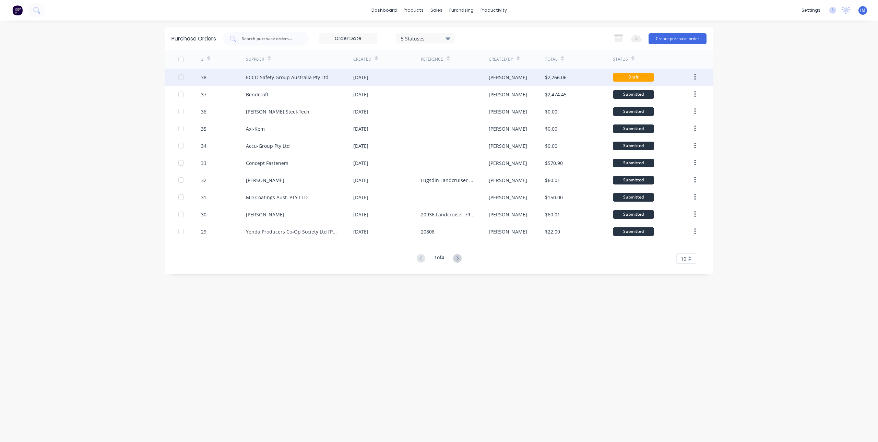
click at [313, 76] on div "ECCO Safety Group Australia Pty Ltd" at bounding box center [287, 77] width 83 height 7
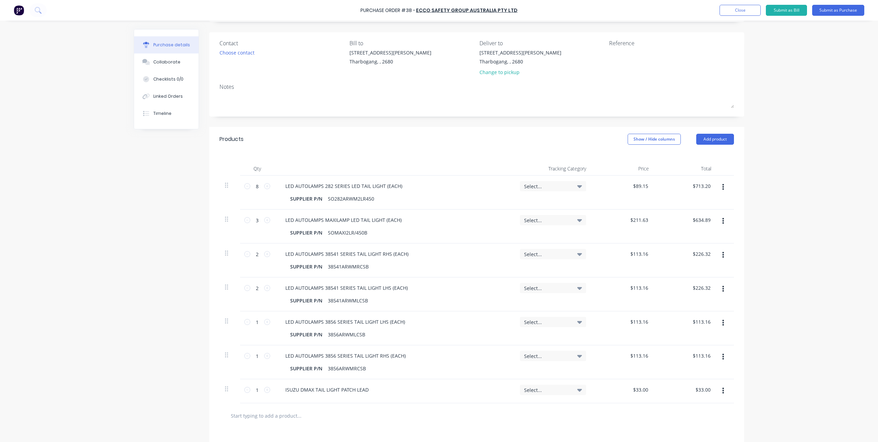
scroll to position [137, 0]
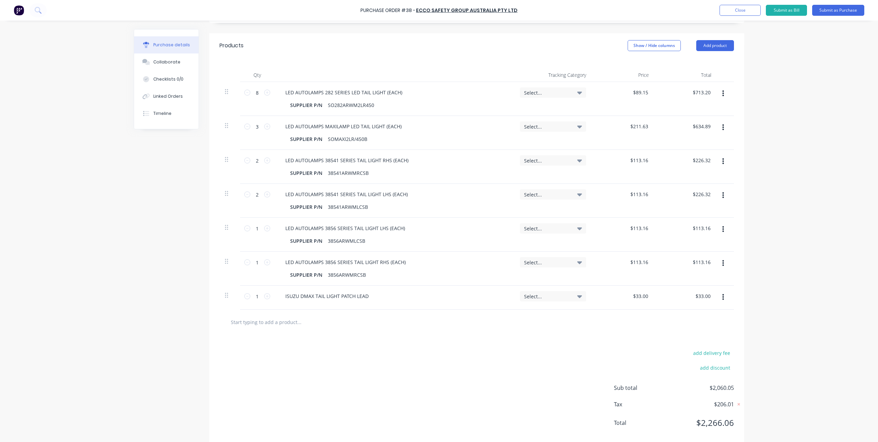
click at [722, 297] on button "button" at bounding box center [723, 297] width 16 height 12
click at [697, 354] on button "Delete" at bounding box center [702, 357] width 58 height 14
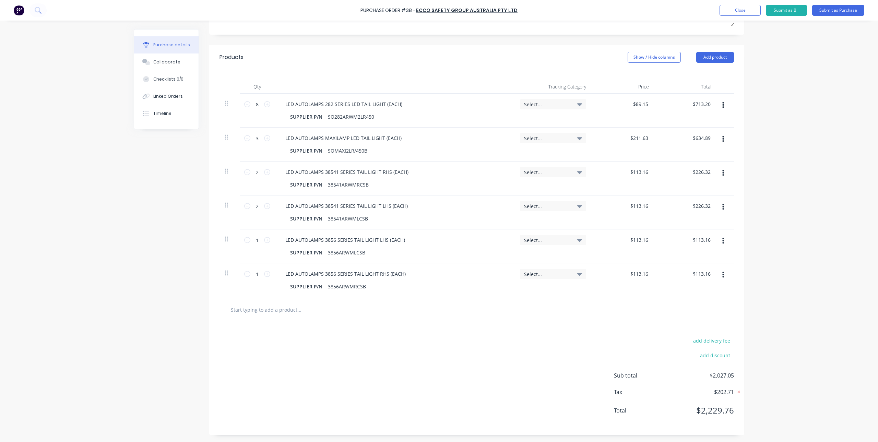
scroll to position [126, 0]
click at [280, 311] on input "text" at bounding box center [298, 310] width 137 height 14
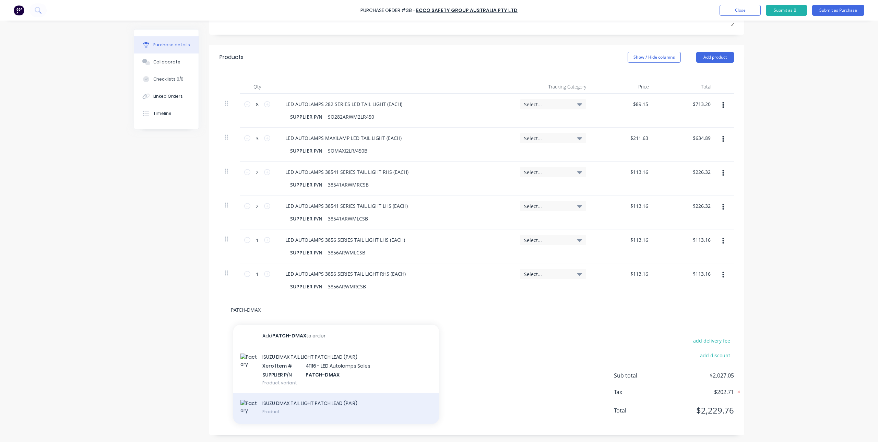
type input "PATCH-DMAX"
click at [334, 401] on div "ISUZU DMAX TAIL LIGHT PATCH LEAD (PAIR) Product" at bounding box center [336, 408] width 206 height 31
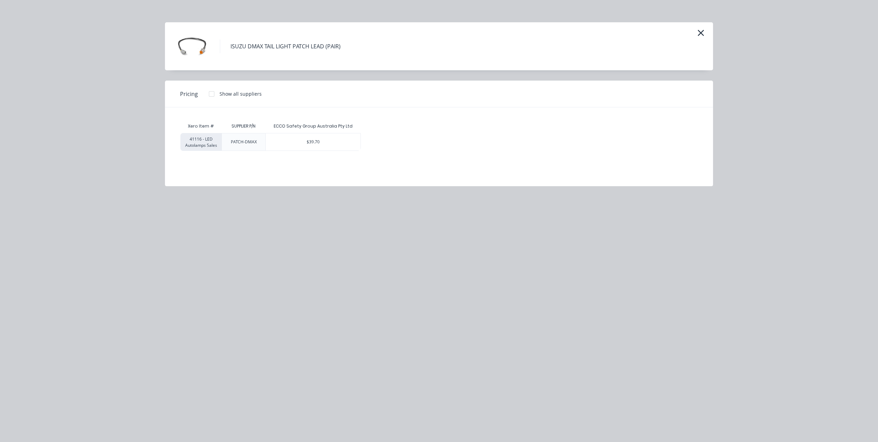
click at [214, 94] on div at bounding box center [212, 94] width 14 height 14
click at [307, 143] on div "$39.70" at bounding box center [313, 141] width 95 height 17
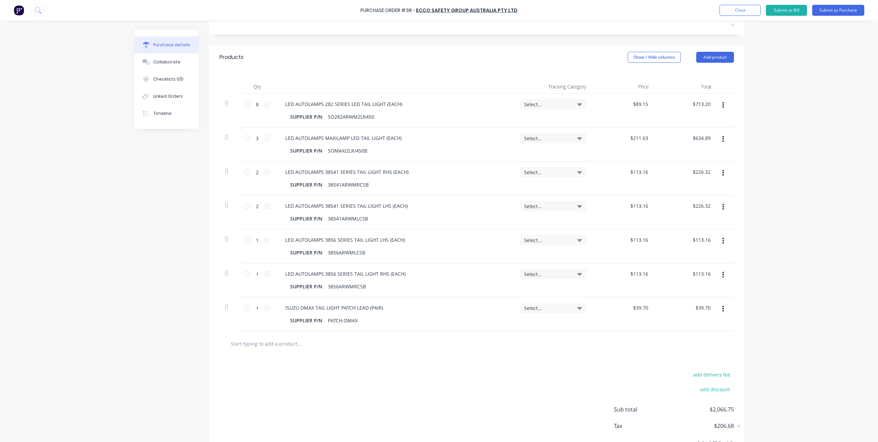
click at [284, 346] on input "text" at bounding box center [298, 344] width 137 height 14
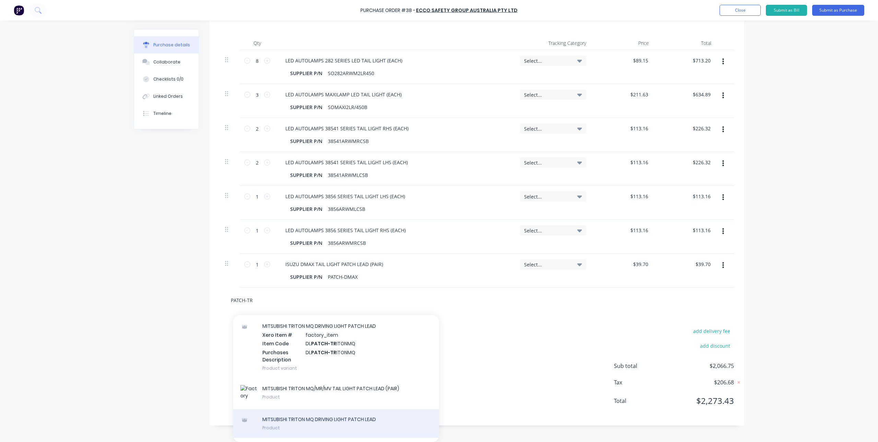
scroll to position [425, 0]
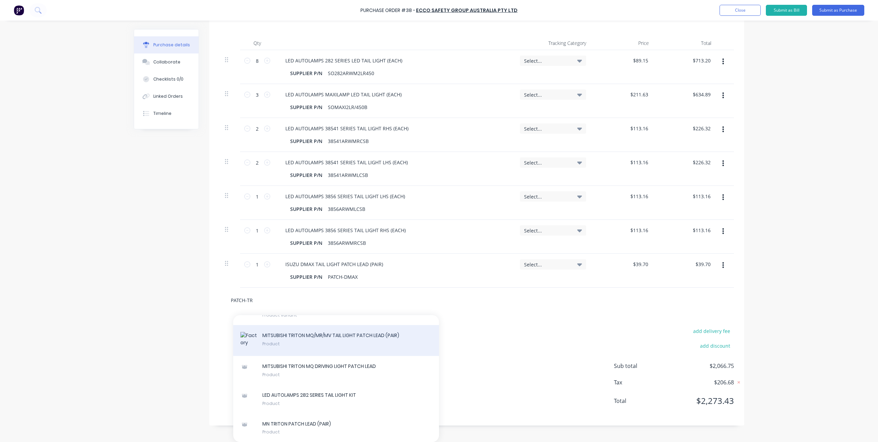
type input "PATCH-TR"
click at [346, 336] on div "MITSUBISHI TRITON MQ/MR/MV TAIL LIGHT PATCH LEAD (PAIR) Product" at bounding box center [336, 340] width 206 height 31
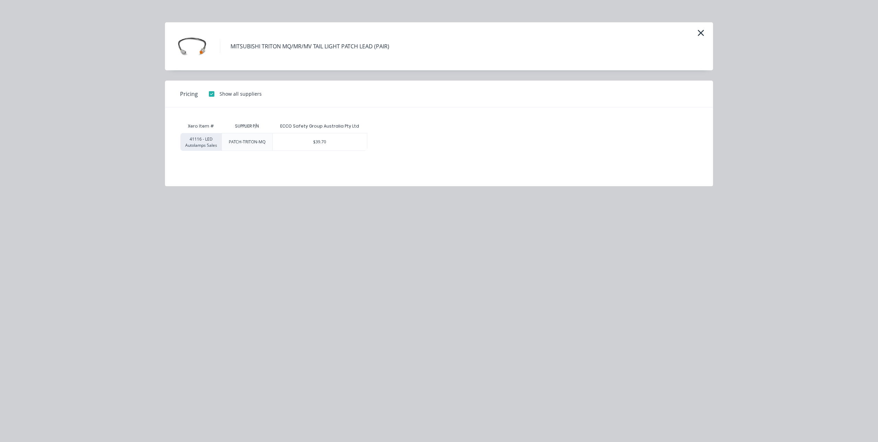
click at [332, 132] on div "ECCO Safety Group Australia Pty Ltd" at bounding box center [319, 126] width 95 height 14
click at [332, 140] on div "$39.70" at bounding box center [320, 141] width 95 height 17
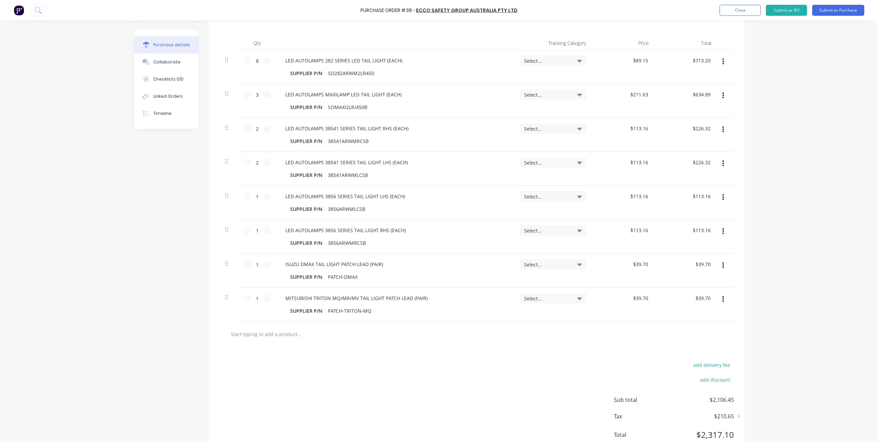
click at [268, 266] on div "1 1" at bounding box center [257, 271] width 34 height 34
click at [265, 266] on icon at bounding box center [267, 264] width 6 height 6
type input "2"
type input "$79.40"
click at [264, 296] on icon at bounding box center [267, 298] width 6 height 6
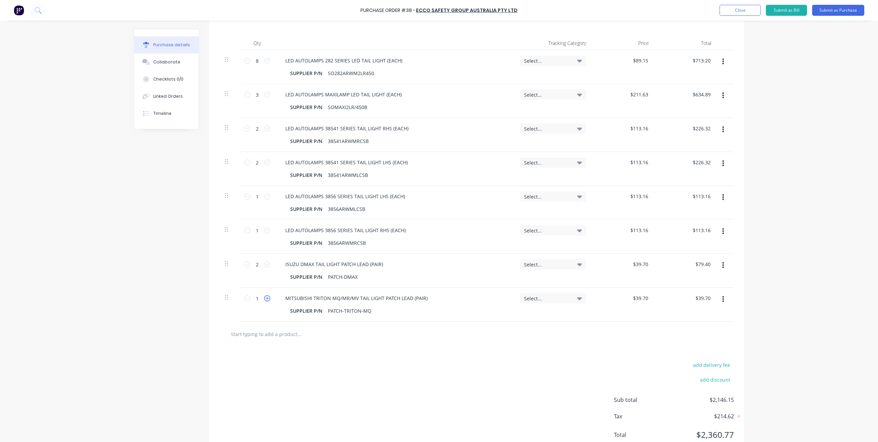
type input "2"
type input "$79.40"
click at [306, 348] on div "add delivery fee add discount Sub total $2,185.85 Tax $218.59 Total $2,404.44" at bounding box center [476, 403] width 535 height 113
click at [286, 336] on input "text" at bounding box center [298, 334] width 137 height 14
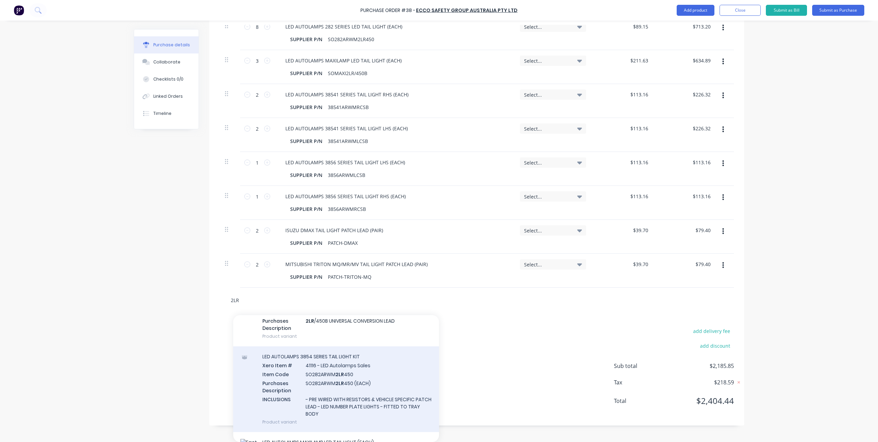
scroll to position [0, 0]
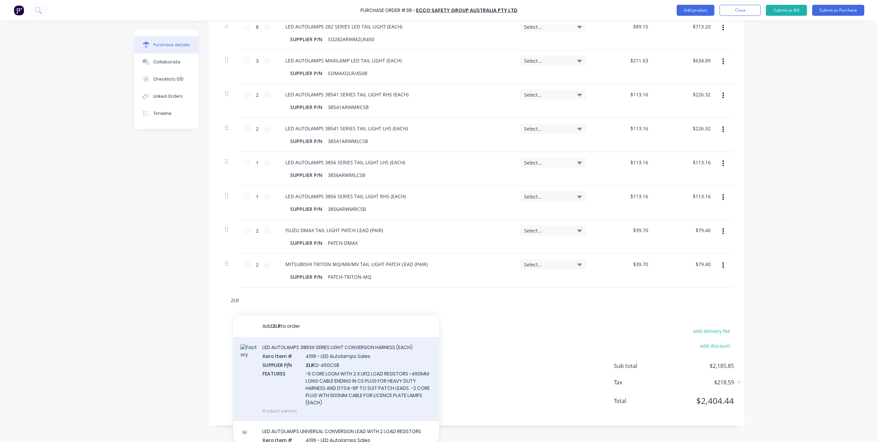
type input "2LR"
click at [362, 375] on div "LED AUTOLAMPS 385XX SERIES LIGHT CONVERSION HARNESS (EACH) Xero Item # 41116 - …" at bounding box center [336, 379] width 206 height 84
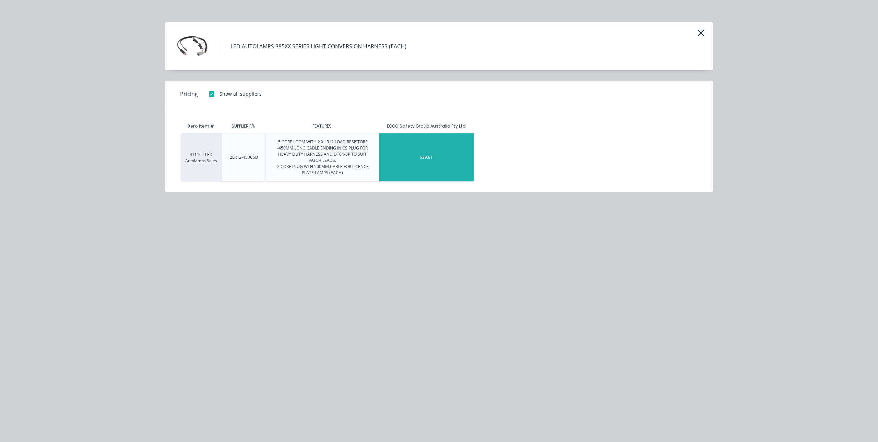
click at [422, 156] on div "$29.81" at bounding box center [426, 157] width 95 height 48
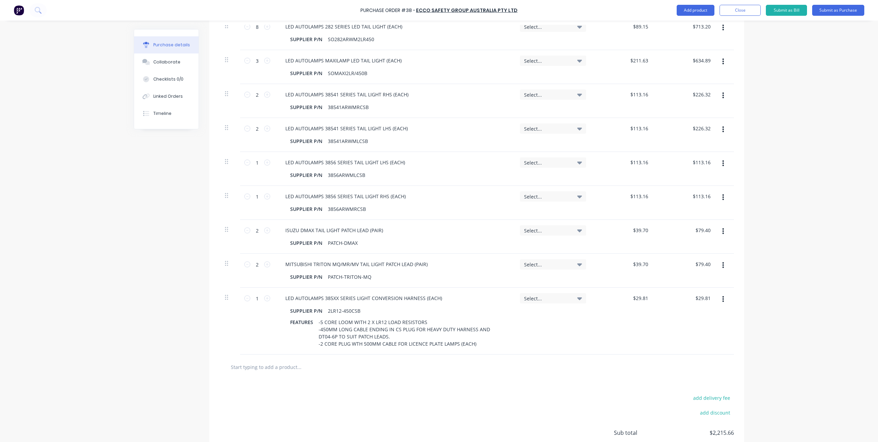
click at [416, 399] on div "add delivery fee add discount Sub total $2,215.66 Tax $221.57 Total $2,437.23" at bounding box center [476, 436] width 535 height 113
click at [741, 9] on button "Close" at bounding box center [740, 10] width 41 height 11
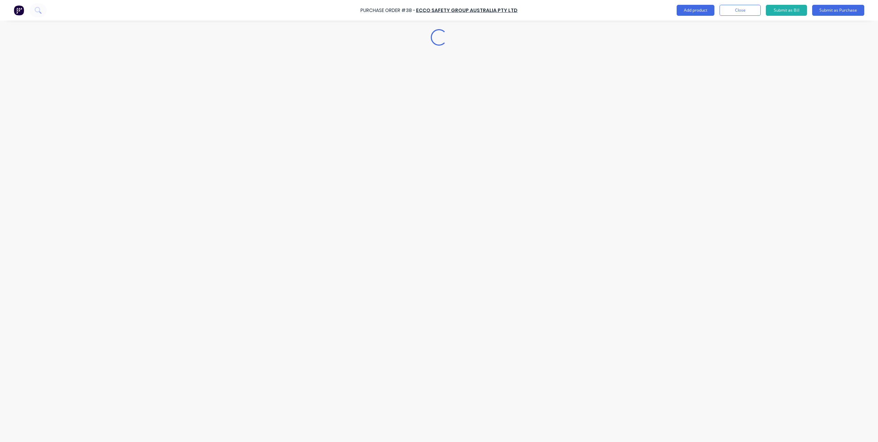
scroll to position [0, 0]
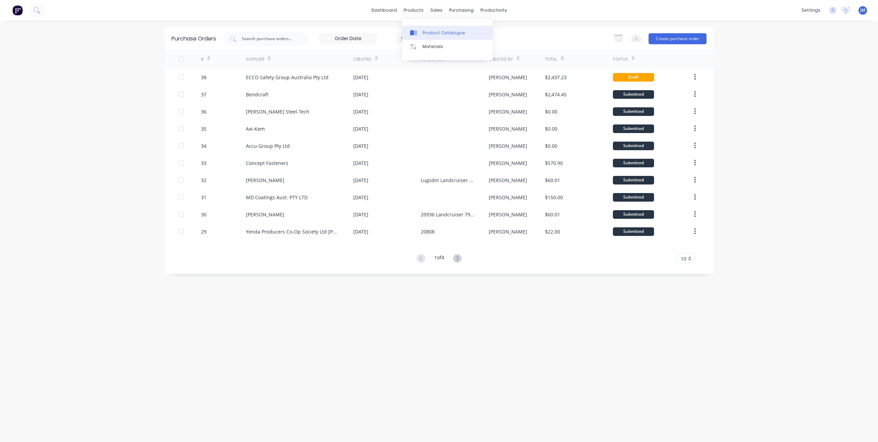
click at [416, 33] on icon at bounding box center [415, 32] width 3 height 5
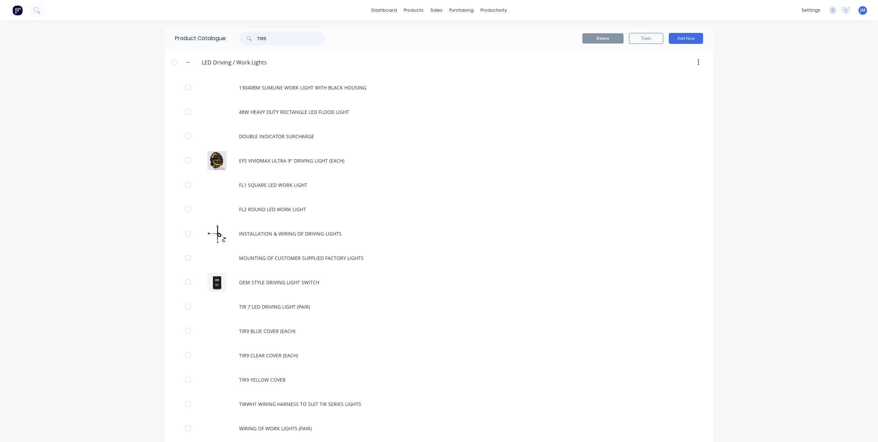
drag, startPoint x: 283, startPoint y: 35, endPoint x: 246, endPoint y: 44, distance: 37.3
click at [246, 44] on div "TIR9" at bounding box center [282, 39] width 86 height 14
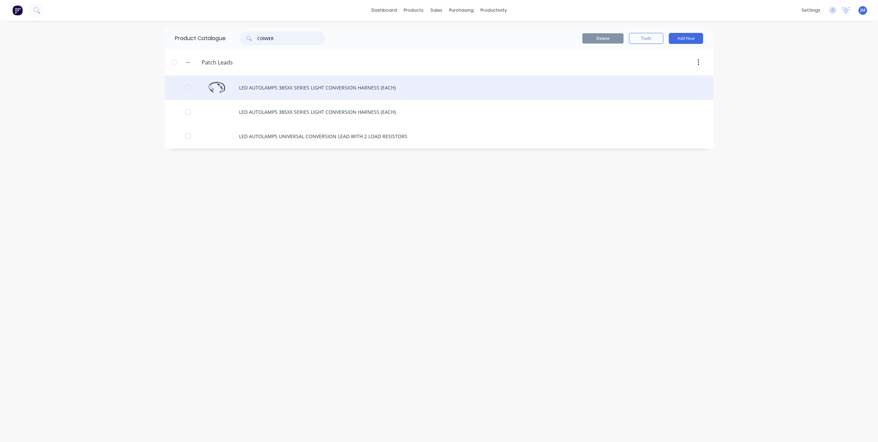
type input "CONVER"
click at [292, 94] on div "LED AUTOLAMPS 385XX SERIES LIGHT CONVERSION HARNESS (EACH)" at bounding box center [439, 87] width 549 height 24
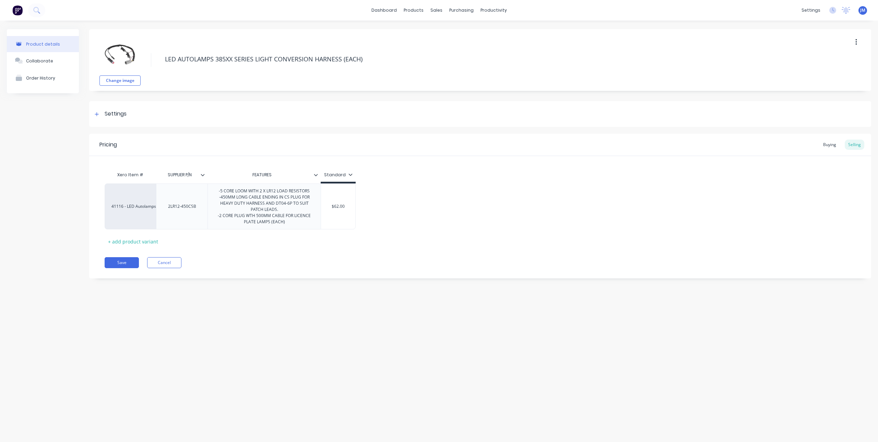
click at [203, 178] on div at bounding box center [205, 175] width 4 height 6
drag, startPoint x: 342, startPoint y: 269, endPoint x: 339, endPoint y: 262, distance: 7.5
click at [342, 268] on div "Pricing Buying Selling Xero Item # SUPPLIER P/N FEATURES Standard 41116 - LED A…" at bounding box center [480, 206] width 782 height 145
click at [316, 175] on icon at bounding box center [316, 175] width 4 height 2
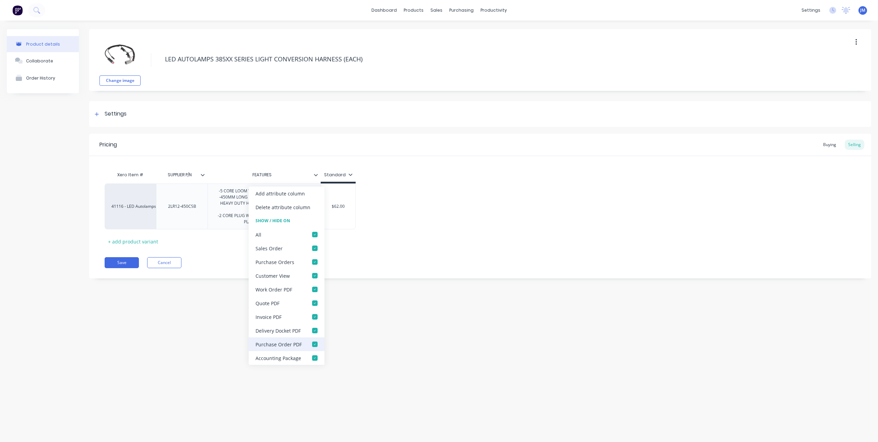
click at [312, 344] on div at bounding box center [315, 345] width 14 height 14
click at [315, 261] on div at bounding box center [315, 262] width 14 height 14
click at [314, 289] on div at bounding box center [315, 290] width 14 height 14
click at [315, 357] on div at bounding box center [315, 358] width 14 height 14
click at [205, 284] on div "Change image LED AUTOLAMPS 385XX SERIES LIGHT CONVERSION HARNESS (EACH) Setting…" at bounding box center [480, 159] width 782 height 260
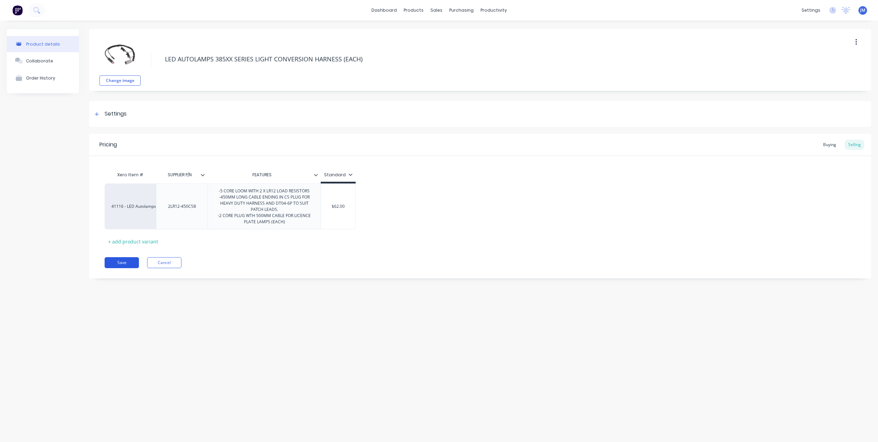
click at [124, 264] on button "Save" at bounding box center [122, 262] width 34 height 11
type textarea "x"
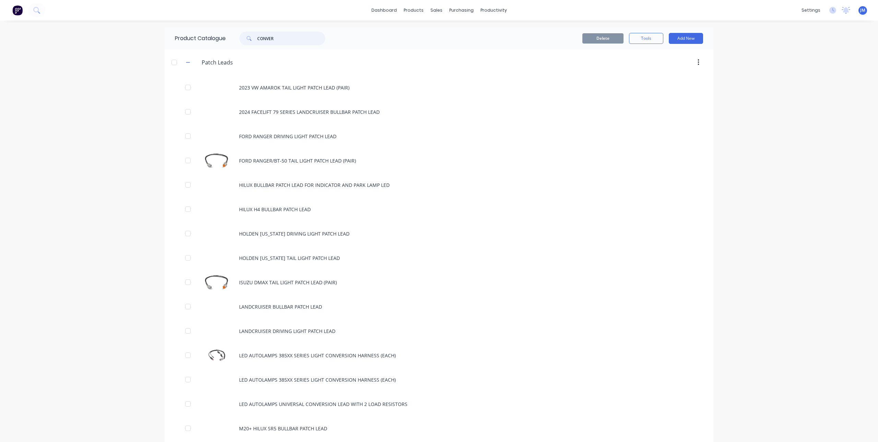
click at [290, 37] on input "CONVER" at bounding box center [291, 39] width 68 height 14
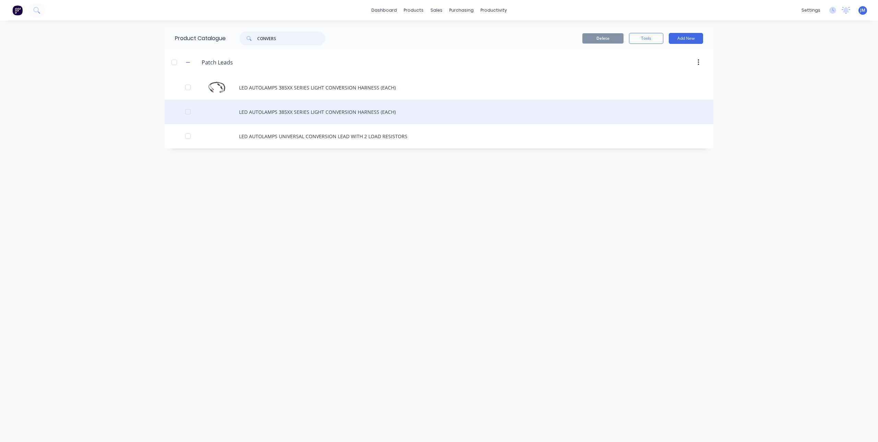
type input "CONVERS"
click at [323, 115] on div "LED AUTOLAMPS 385XX SERIES LIGHT CONVERSION HARNESS (EACH)" at bounding box center [439, 112] width 549 height 24
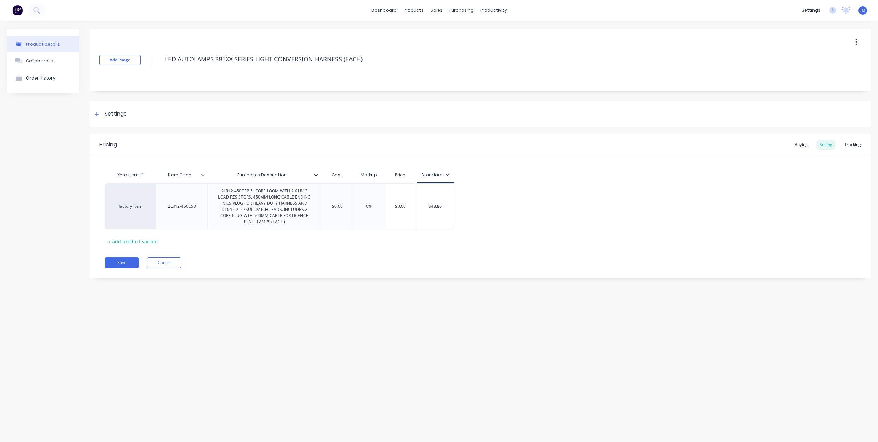
click at [859, 43] on button "button" at bounding box center [856, 42] width 16 height 12
click at [814, 69] on div "Delete" at bounding box center [831, 74] width 53 height 10
type textarea "x"
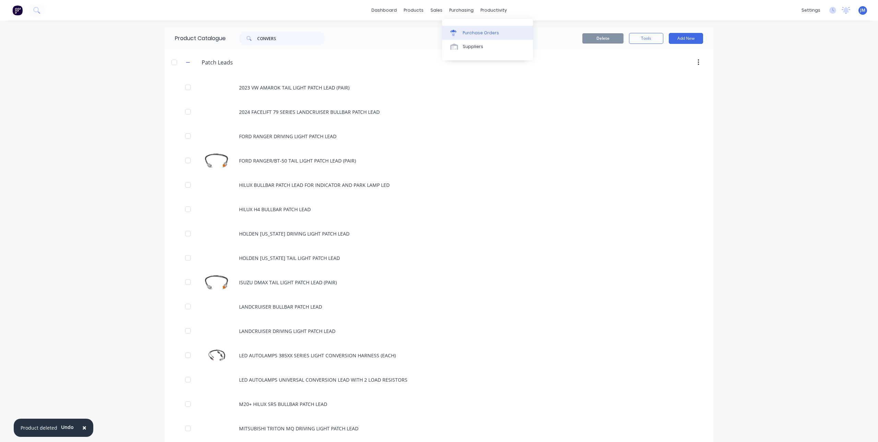
click at [465, 28] on link "Purchase Orders" at bounding box center [487, 33] width 91 height 14
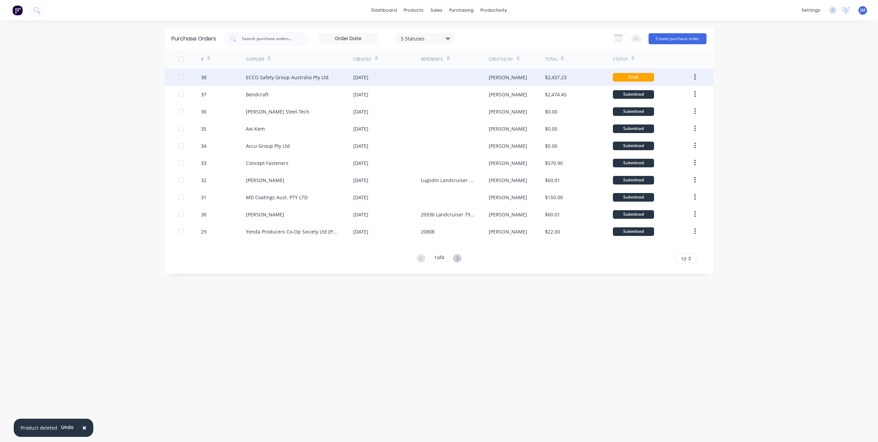
click at [287, 76] on div "ECCO Safety Group Australia Pty Ltd" at bounding box center [287, 77] width 83 height 7
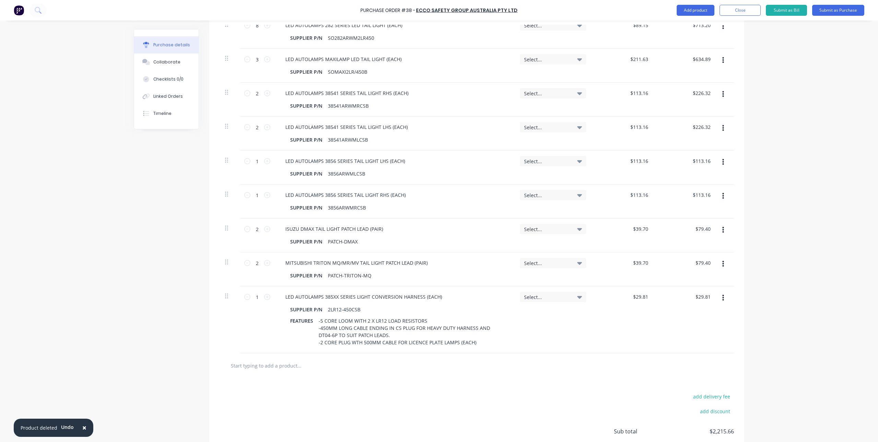
scroll to position [206, 0]
click at [722, 299] on button "button" at bounding box center [723, 297] width 16 height 12
click at [688, 355] on button "Delete" at bounding box center [702, 356] width 58 height 14
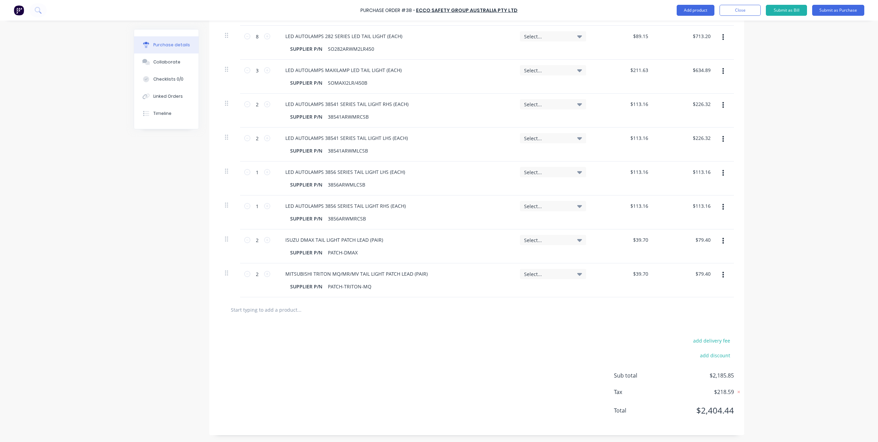
scroll to position [193, 0]
click at [288, 309] on input "text" at bounding box center [298, 310] width 137 height 14
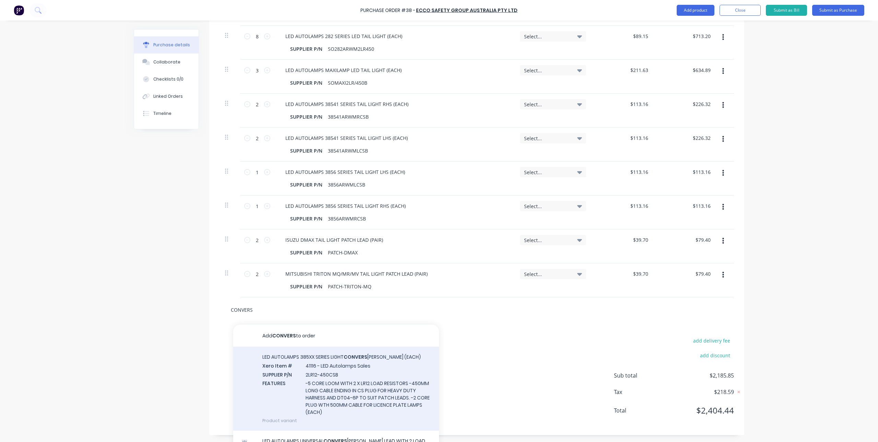
type input "CONVERS"
click at [339, 372] on div "LED AUTOLAMPS 385XX SERIES LIGHT CONVERS ION HARNESS (EACH) Xero Item # 41116 -…" at bounding box center [336, 389] width 206 height 84
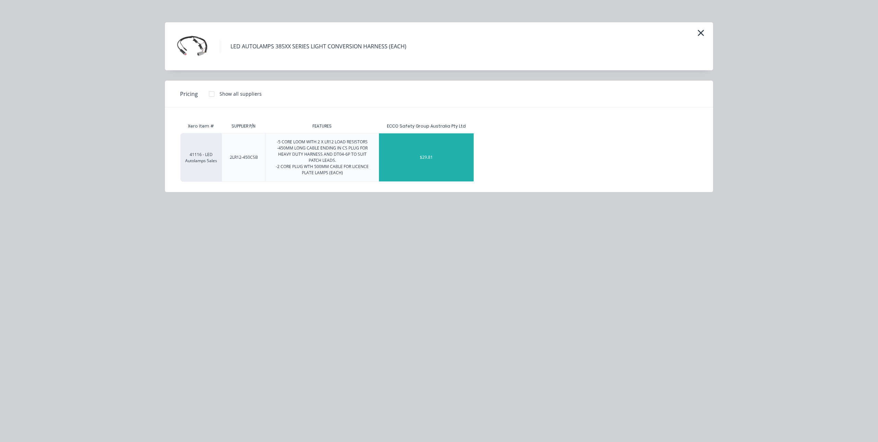
click at [412, 152] on div "$29.81" at bounding box center [426, 157] width 95 height 48
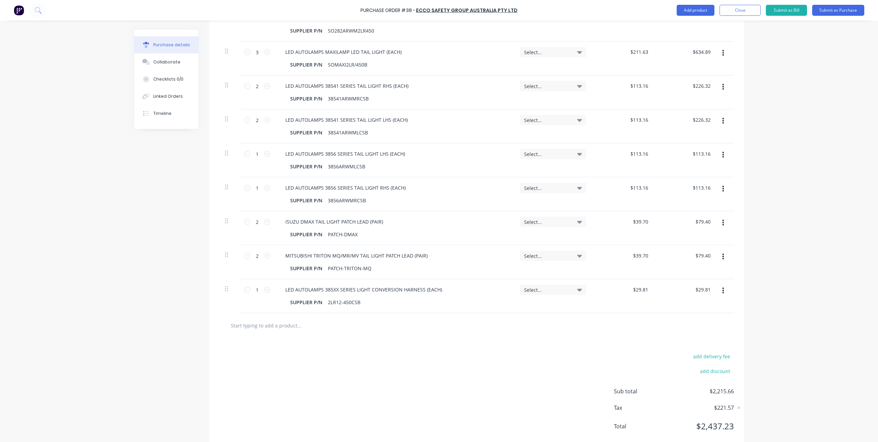
scroll to position [227, 0]
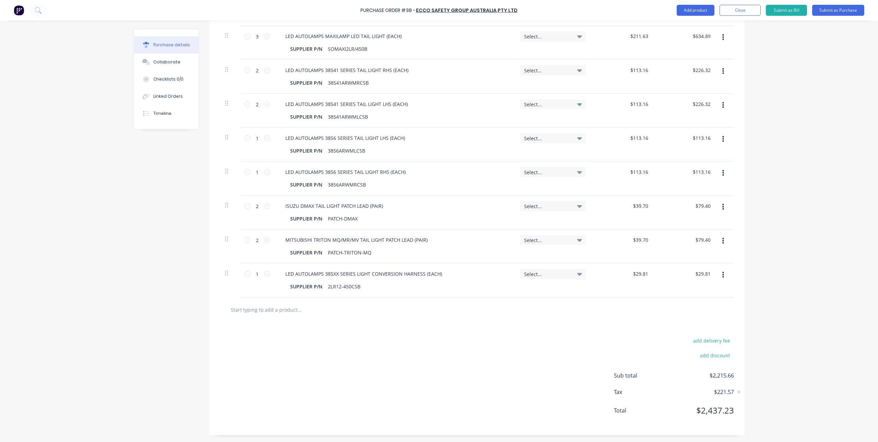
click at [261, 312] on input "text" at bounding box center [298, 310] width 137 height 14
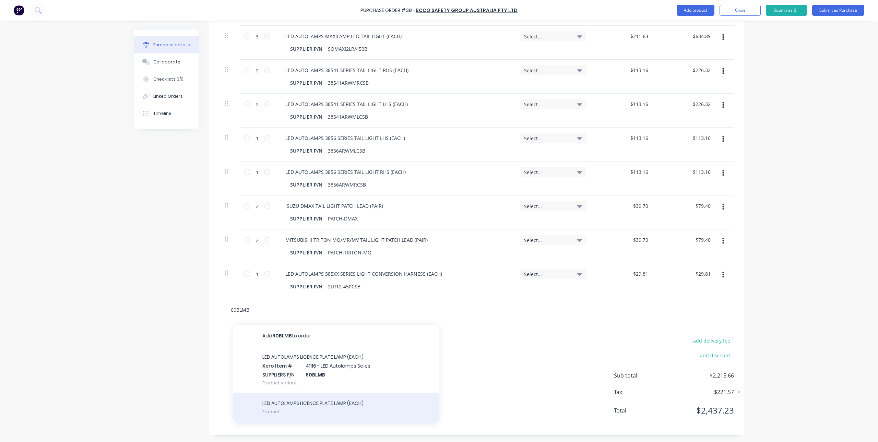
type input "60BLMB"
click at [299, 409] on div "LED AUTOLAMPS LICENCE PLATE LAMP (EACH) Product" at bounding box center [336, 408] width 206 height 31
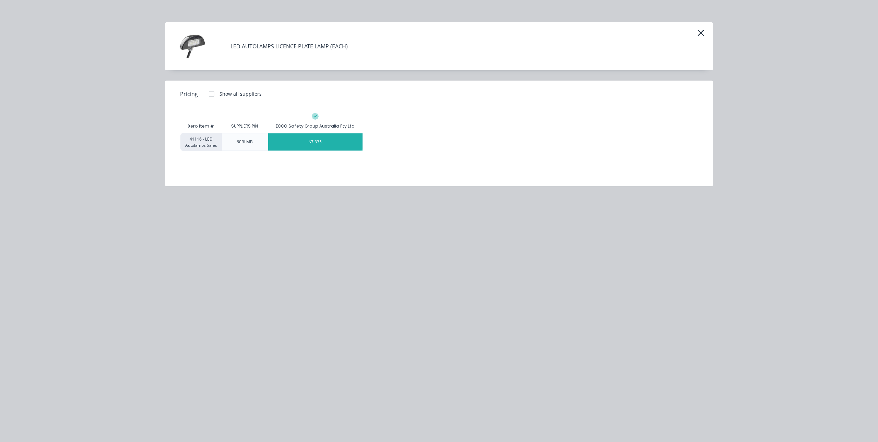
click at [330, 139] on div "$7.335" at bounding box center [315, 141] width 95 height 17
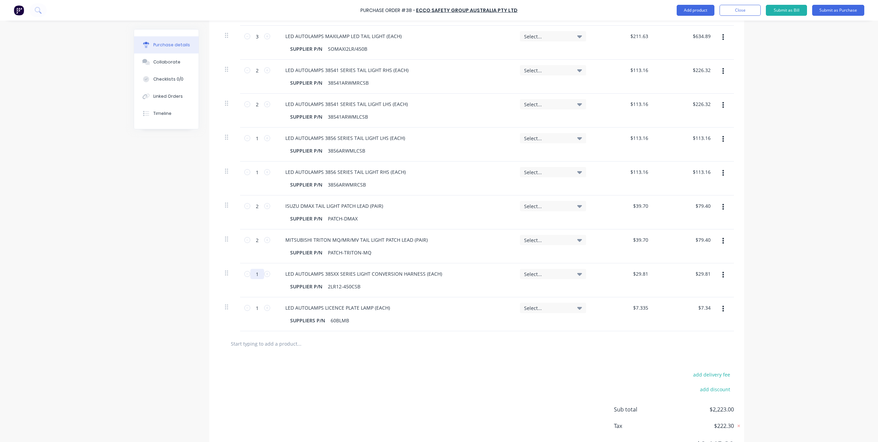
click at [256, 274] on input "1" at bounding box center [257, 274] width 14 height 10
click at [258, 309] on input "1" at bounding box center [257, 308] width 14 height 10
click at [314, 361] on div "add delivery fee add discount Sub total $2,630.65 Tax $263.07 Total $2,893.72" at bounding box center [476, 412] width 535 height 113
click at [274, 345] on input "text" at bounding box center [298, 344] width 137 height 14
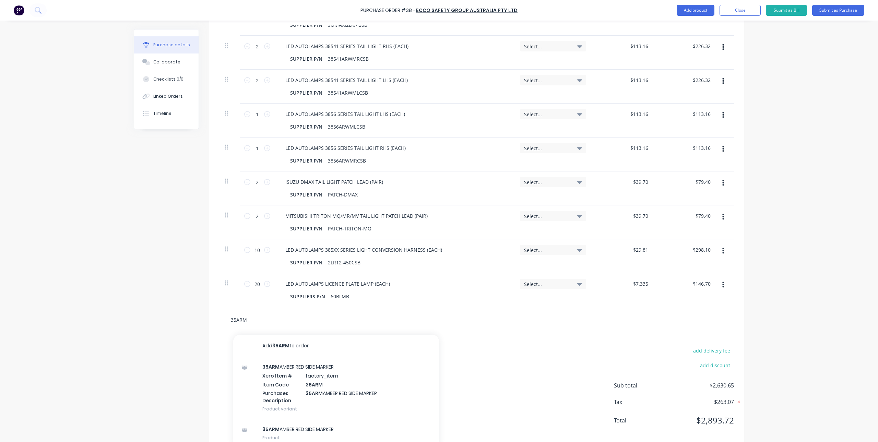
scroll to position [261, 0]
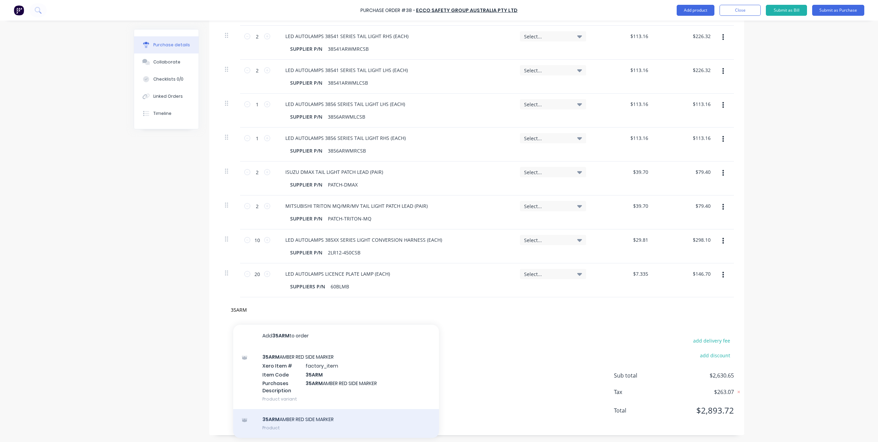
click at [289, 419] on div "35ARM AMBER RED SIDE MARKER Product" at bounding box center [336, 423] width 206 height 29
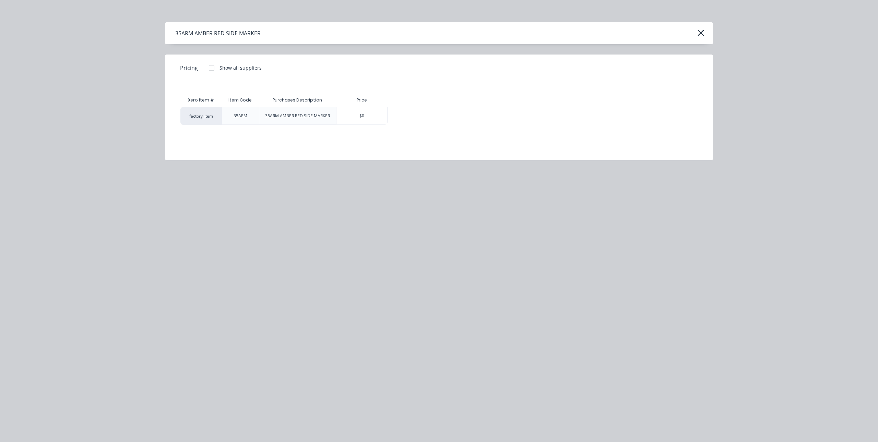
click at [261, 183] on div "35ARM AMBER RED SIDE MARKER Pricing Show all suppliers Xero Item # Item Code Pu…" at bounding box center [439, 221] width 878 height 442
click at [701, 31] on icon "button" at bounding box center [700, 33] width 7 height 10
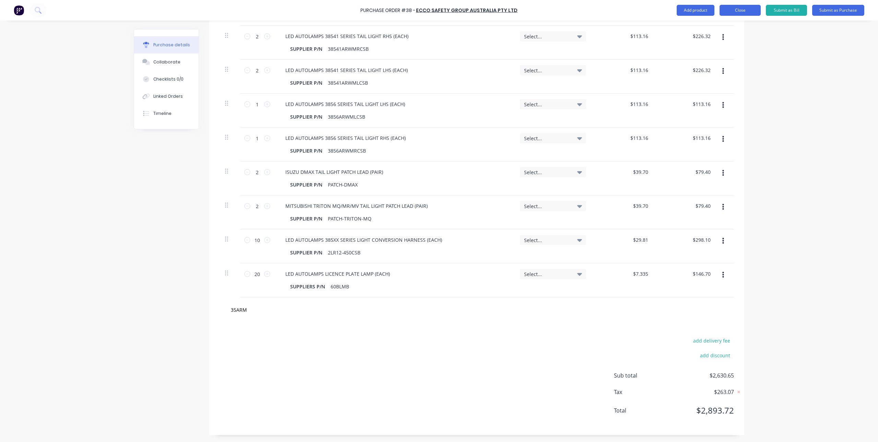
click at [734, 12] on button "Close" at bounding box center [740, 10] width 41 height 11
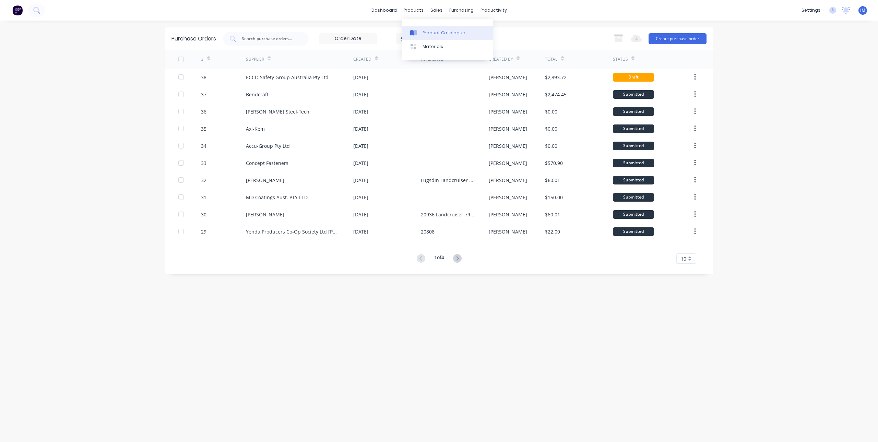
click at [418, 32] on div at bounding box center [415, 33] width 10 height 6
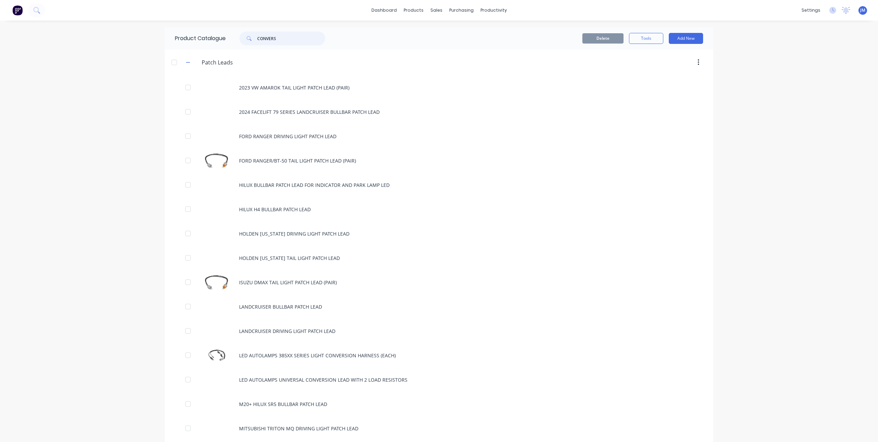
drag, startPoint x: 285, startPoint y: 38, endPoint x: 225, endPoint y: 40, distance: 60.4
click at [226, 40] on div "CONVERS" at bounding box center [281, 39] width 110 height 14
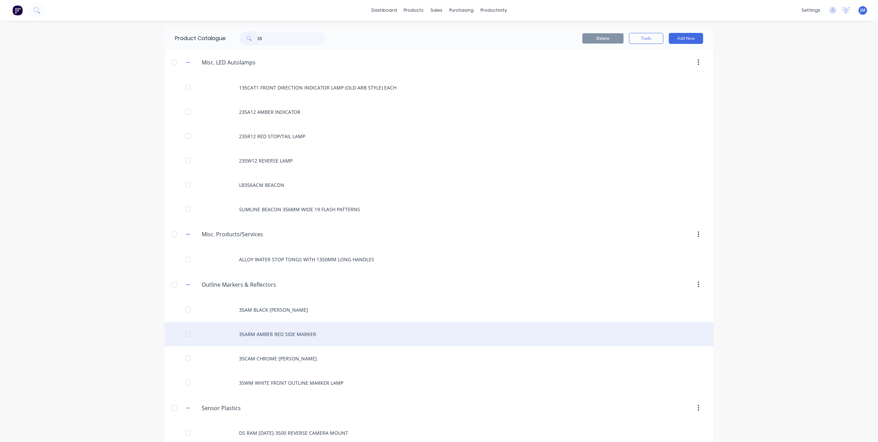
click at [283, 334] on div "35ARM AMBER RED SIDE MARKER" at bounding box center [439, 334] width 549 height 24
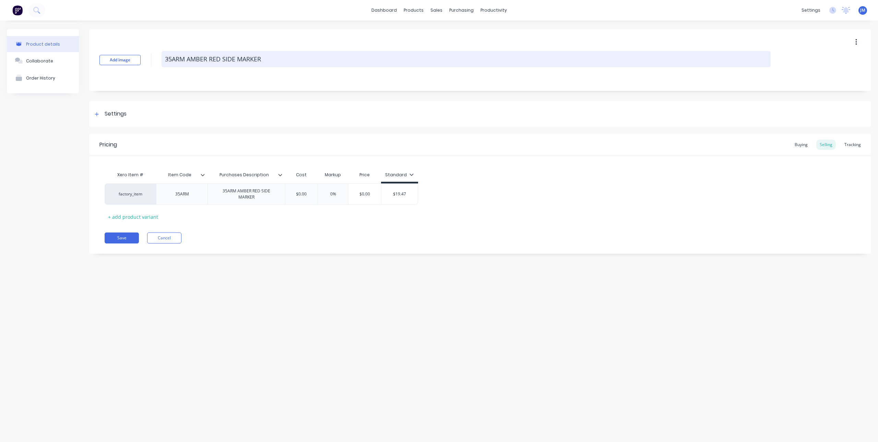
click at [209, 58] on textarea "35ARM AMBER RED SIDE MARKER" at bounding box center [466, 59] width 609 height 16
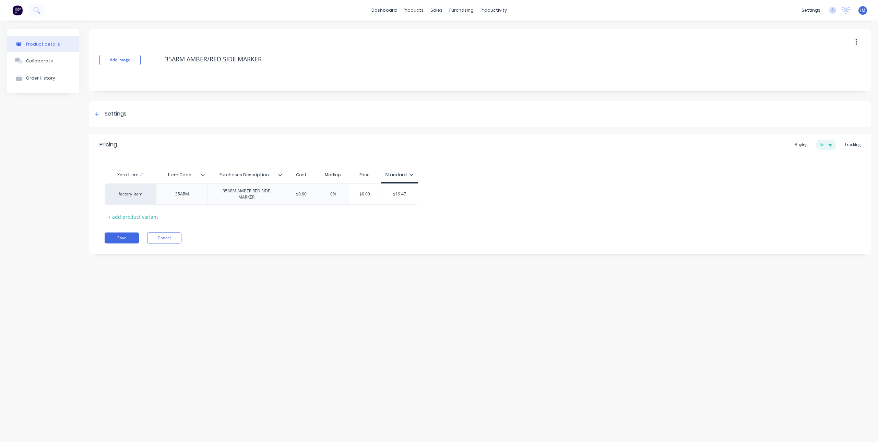
drag, startPoint x: 187, startPoint y: 58, endPoint x: 159, endPoint y: 65, distance: 28.3
click at [159, 65] on div "Add image 35ARM AMBER/RED SIDE MARKER" at bounding box center [480, 60] width 782 height 62
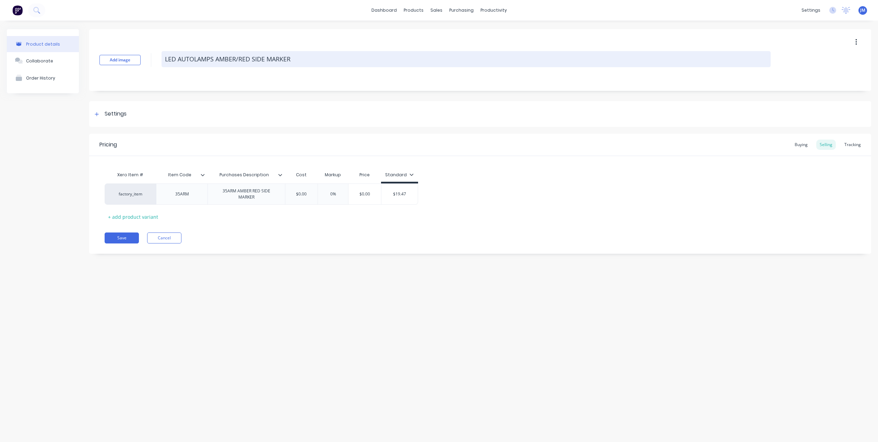
click at [309, 56] on textarea "LED AUTOLAMPS AMBER/RED SIDE MARKER" at bounding box center [466, 59] width 609 height 16
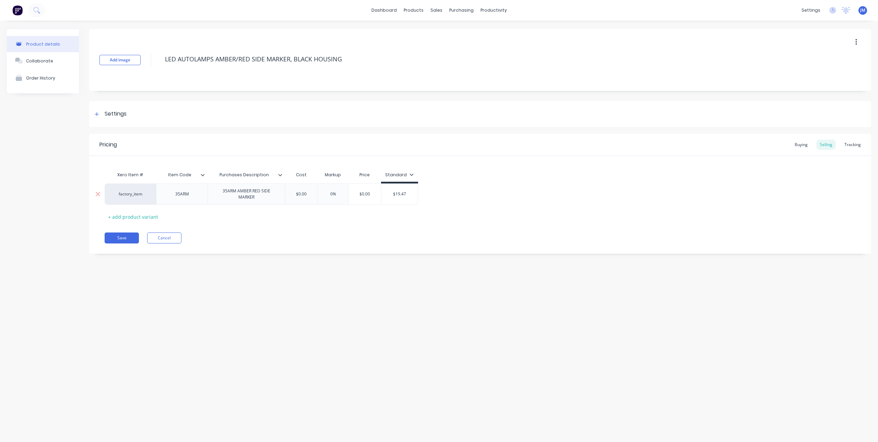
click at [143, 194] on div "factory_item" at bounding box center [130, 194] width 38 height 6
drag, startPoint x: 143, startPoint y: 194, endPoint x: 115, endPoint y: 194, distance: 28.1
click at [115, 194] on div "factory_item 35ARM 35ARM AMBER RED SIDE MARKER $0.00 0% $0.00 $19.47" at bounding box center [480, 194] width 751 height 21
click at [132, 193] on div "factory_item" at bounding box center [130, 194] width 38 height 6
click at [138, 161] on button "41116 - LED Autolamps Sales" at bounding box center [172, 165] width 120 height 10
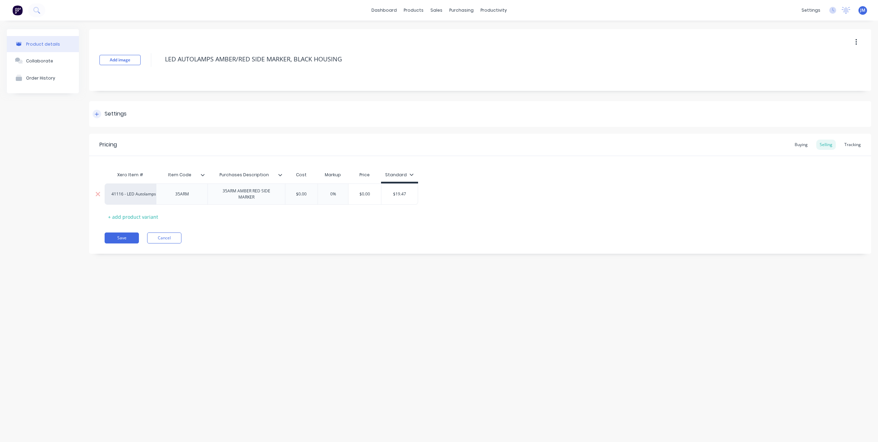
click at [95, 115] on icon at bounding box center [97, 114] width 4 height 5
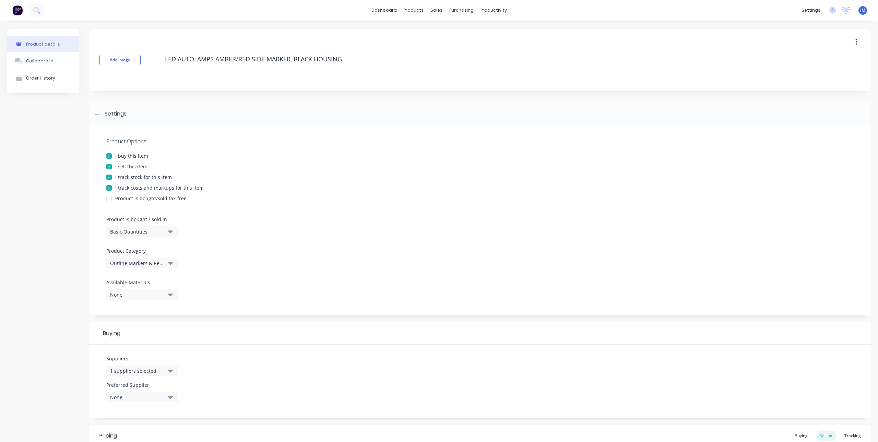
click at [108, 187] on div at bounding box center [109, 188] width 14 height 14
click at [110, 178] on div at bounding box center [109, 177] width 14 height 14
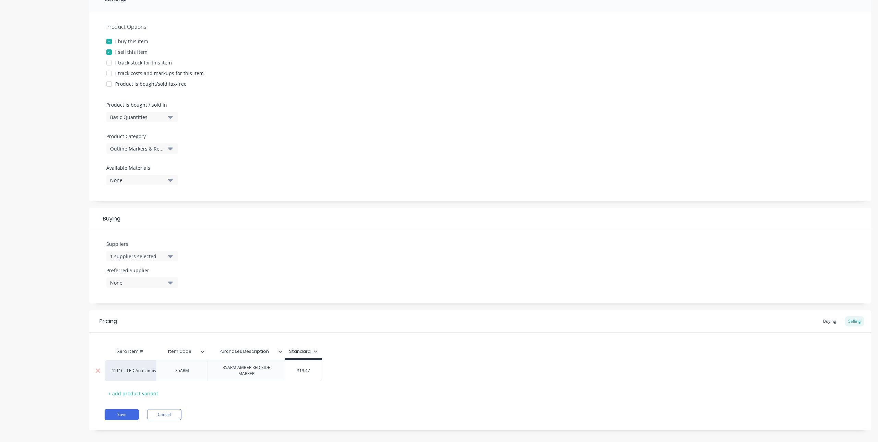
scroll to position [122, 0]
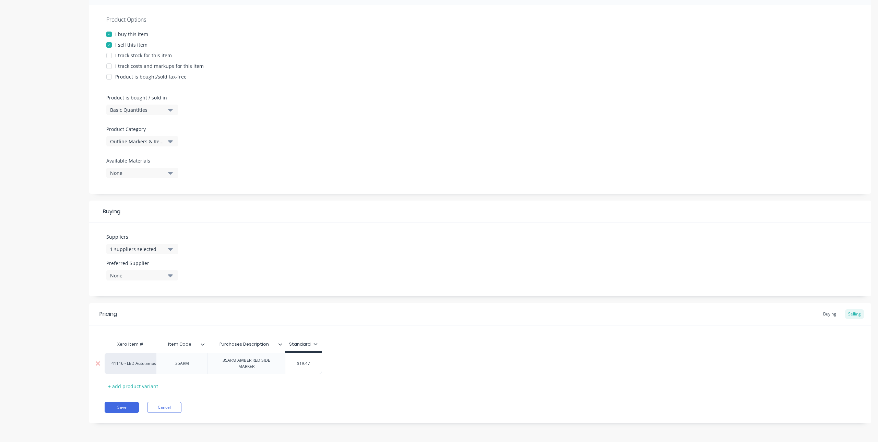
click at [169, 250] on icon "button" at bounding box center [170, 249] width 5 height 8
click at [121, 289] on div "button" at bounding box center [118, 287] width 14 height 14
click at [140, 265] on input "text" at bounding box center [162, 270] width 73 height 14
click at [162, 287] on div "ECCO Safety Group Australia Pty Ltd" at bounding box center [161, 286] width 69 height 7
drag, startPoint x: 284, startPoint y: 246, endPoint x: 206, endPoint y: 278, distance: 84.1
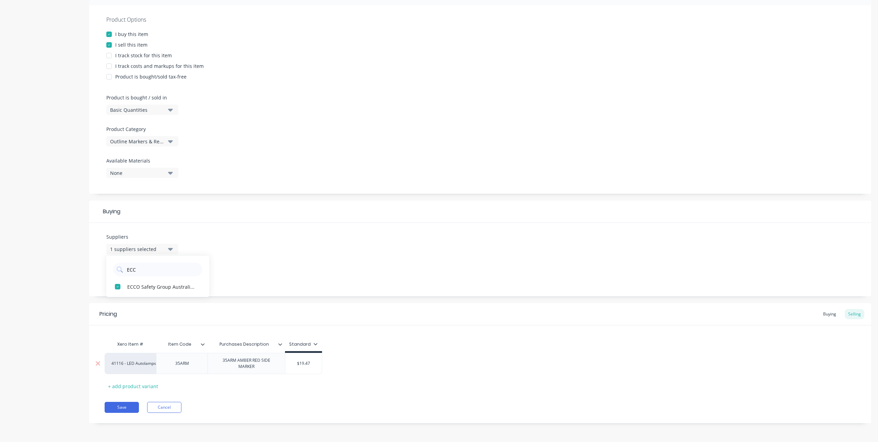
click at [283, 248] on div "Suppliers 1 suppliers selected ECC ECCO Safety Group Australia Pty Ltd Preferre…" at bounding box center [480, 259] width 782 height 73
click at [164, 277] on div "None" at bounding box center [137, 275] width 55 height 7
drag, startPoint x: 142, startPoint y: 310, endPoint x: 189, endPoint y: 299, distance: 47.7
click at [147, 308] on button "ECCO Safety Group Australia Pty Ltd" at bounding box center [157, 313] width 103 height 14
click at [276, 265] on div "Suppliers 1 suppliers selected ECC Preferred Supplier ECCO Safety Group Austral…" at bounding box center [480, 259] width 782 height 73
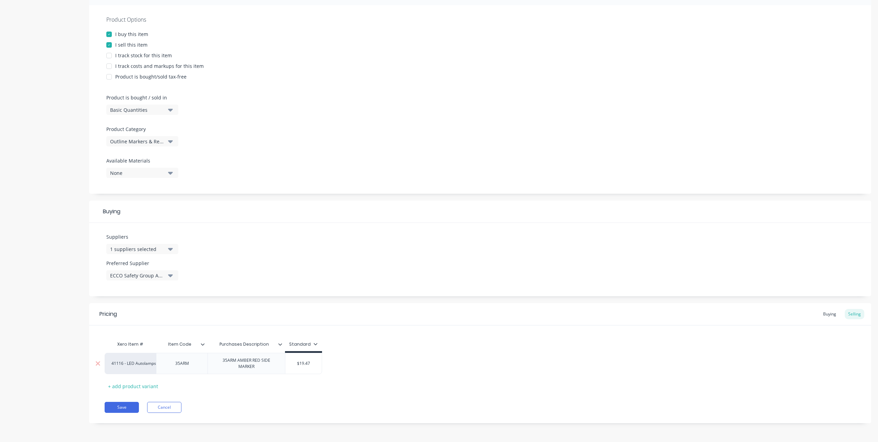
click at [166, 274] on button "ECCO Safety Group Australia Pty Ltd" at bounding box center [142, 275] width 72 height 10
click at [227, 256] on div "Suppliers 1 suppliers selected ECC Preferred Supplier ECCO Safety Group Austral…" at bounding box center [480, 259] width 782 height 73
click at [171, 250] on icon "button" at bounding box center [170, 249] width 5 height 3
drag, startPoint x: 149, startPoint y: 269, endPoint x: 114, endPoint y: 271, distance: 35.4
click at [114, 271] on div "ECC" at bounding box center [157, 270] width 89 height 14
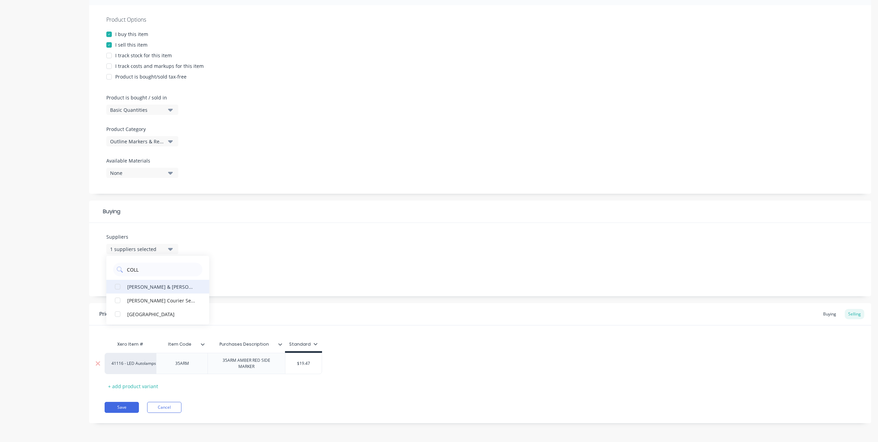
click at [146, 289] on div "Collier & Miller" at bounding box center [161, 286] width 69 height 7
drag, startPoint x: 162, startPoint y: 269, endPoint x: 122, endPoint y: 269, distance: 39.4
click at [122, 269] on div "COLL" at bounding box center [157, 270] width 89 height 14
click at [140, 286] on div "JAS Oceania" at bounding box center [161, 286] width 69 height 7
click at [286, 255] on div "Suppliers 3 suppliers selected JAS JAS Oceania Preferred Supplier ECCO Safety G…" at bounding box center [480, 259] width 782 height 73
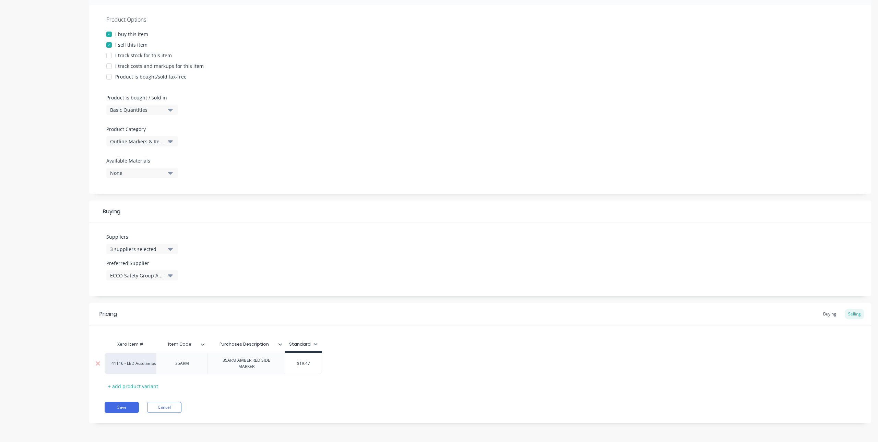
click at [279, 345] on icon at bounding box center [280, 344] width 4 height 4
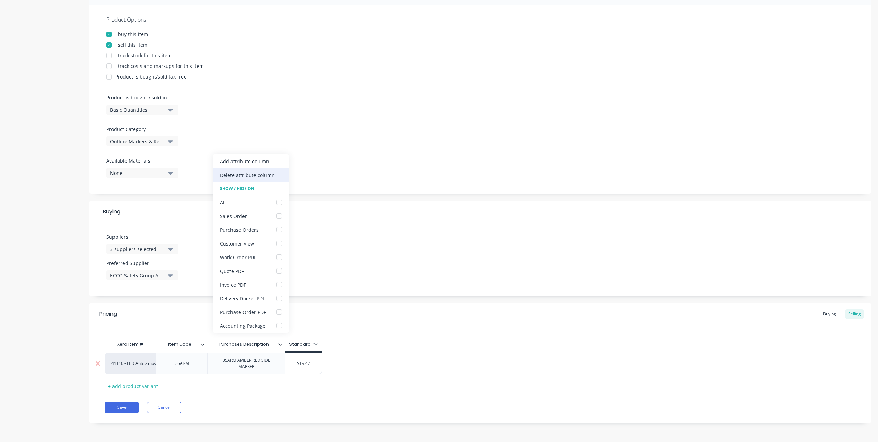
click at [249, 172] on div "Delete attribute column" at bounding box center [247, 175] width 55 height 7
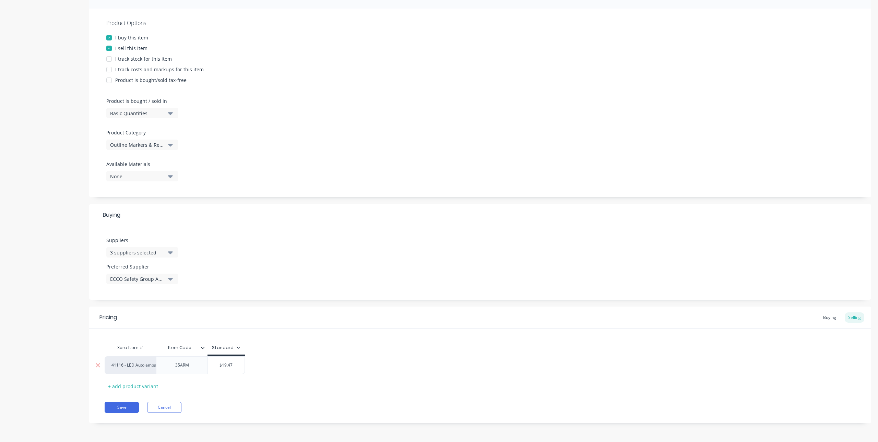
scroll to position [118, 0]
click at [187, 344] on div "Item Code" at bounding box center [179, 347] width 47 height 17
click at [191, 348] on input "Item Code" at bounding box center [179, 348] width 47 height 6
drag, startPoint x: 191, startPoint y: 348, endPoint x: 167, endPoint y: 349, distance: 23.3
click at [167, 349] on input "Item Code" at bounding box center [179, 348] width 47 height 6
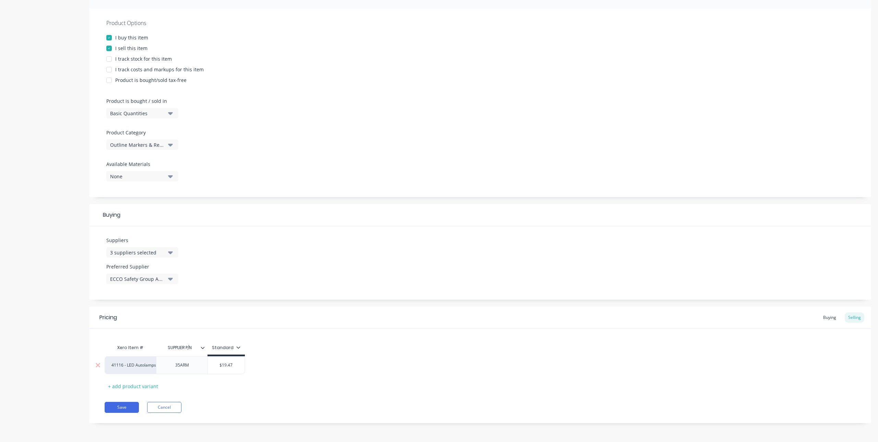
click at [203, 393] on div "Pricing Buying Selling Xero Item # Item Code SUPPLIER P/N Standard 41116 - LED …" at bounding box center [480, 365] width 782 height 117
click at [248, 367] on div "41116 - LED Autolamps Sales 35ARM $19.47" at bounding box center [480, 365] width 751 height 18
click at [236, 365] on input "$19.47" at bounding box center [226, 365] width 37 height 6
drag, startPoint x: 236, startPoint y: 365, endPoint x: 220, endPoint y: 365, distance: 16.1
click at [220, 365] on input "$19.47" at bounding box center [226, 365] width 37 height 6
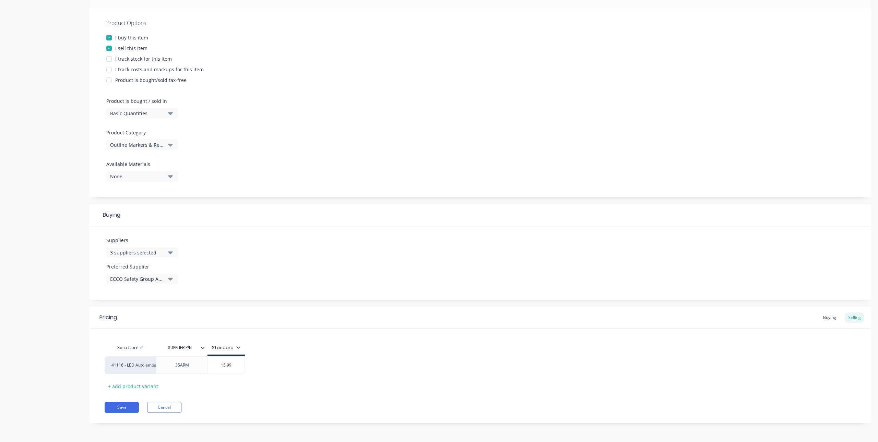
click at [394, 340] on div "Xero Item # SUPPLIER P/N Standard 41116 - LED Autolamps Sales 35ARM $15.99 15.9…" at bounding box center [480, 360] width 782 height 63
click at [822, 318] on div "Buying" at bounding box center [830, 317] width 20 height 10
click at [330, 363] on input "$0.00" at bounding box center [308, 365] width 95 height 6
click at [284, 371] on div "$0.00 $0.00" at bounding box center [308, 365] width 95 height 17
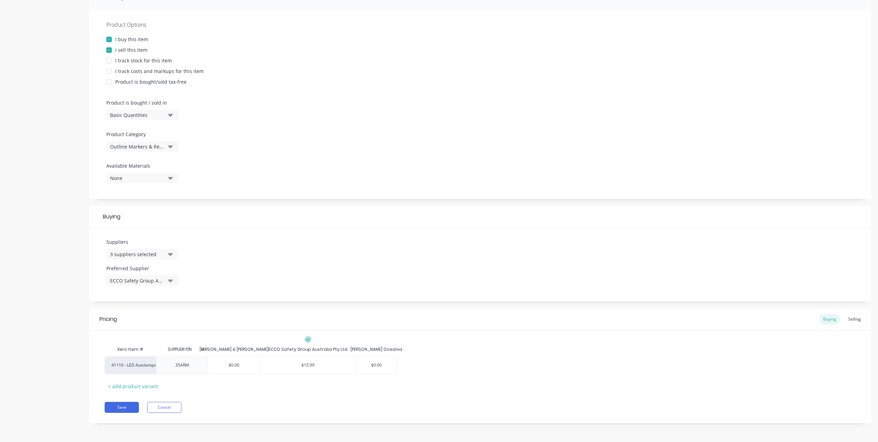
click at [292, 379] on div "Xero Item # SUPPLIER P/N Collier & Miller ECCO Safety Group Australia Pty Ltd J…" at bounding box center [480, 367] width 751 height 49
click at [848, 320] on div "Selling" at bounding box center [855, 319] width 20 height 10
click at [212, 367] on input "$15.99" at bounding box center [226, 367] width 37 height 6
drag, startPoint x: 213, startPoint y: 368, endPoint x: 265, endPoint y: 366, distance: 52.9
click at [265, 366] on div "41116 - LED Autolamps Sales 35ARM $15.99 $15.99" at bounding box center [480, 367] width 751 height 18
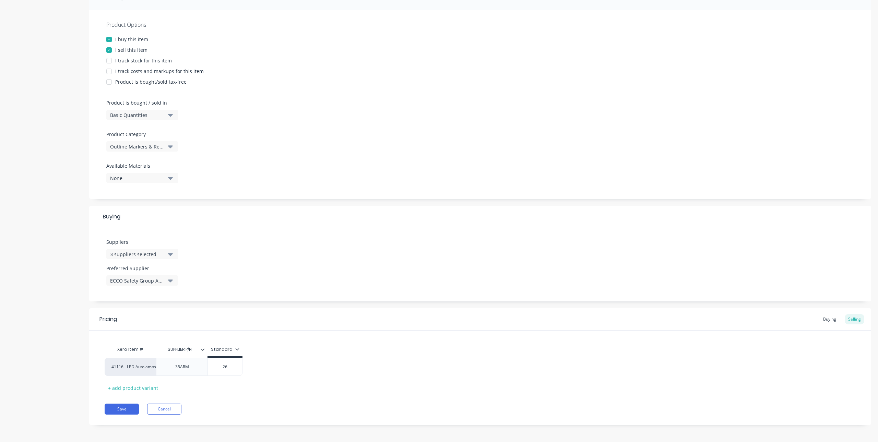
click at [276, 375] on div "41116 - LED Autolamps Sales 35ARM $26.00 26" at bounding box center [480, 367] width 751 height 18
click at [204, 352] on div at bounding box center [205, 349] width 4 height 6
click at [199, 316] on div at bounding box center [202, 317] width 14 height 14
click at [200, 235] on div at bounding box center [202, 235] width 14 height 14
click at [201, 333] on div at bounding box center [202, 331] width 14 height 14
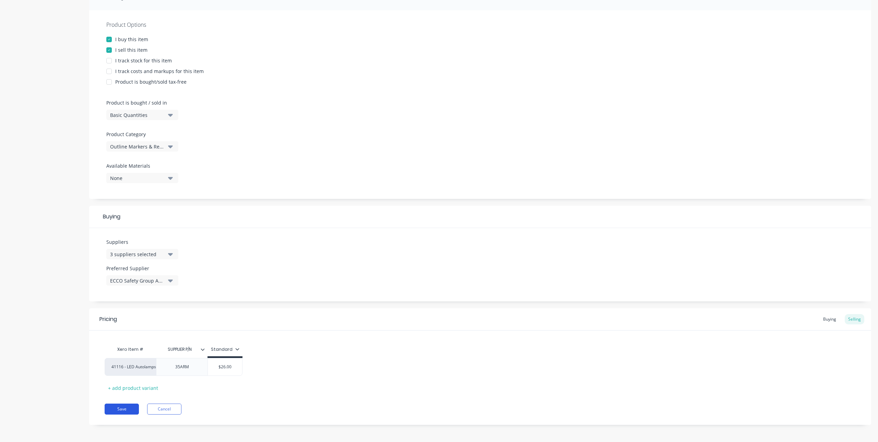
click at [126, 407] on button "Save" at bounding box center [122, 409] width 34 height 11
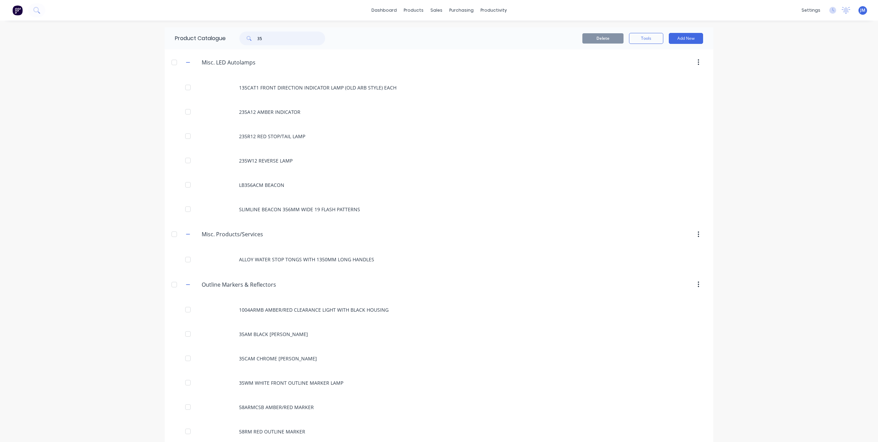
click at [280, 43] on input "35" at bounding box center [291, 39] width 68 height 14
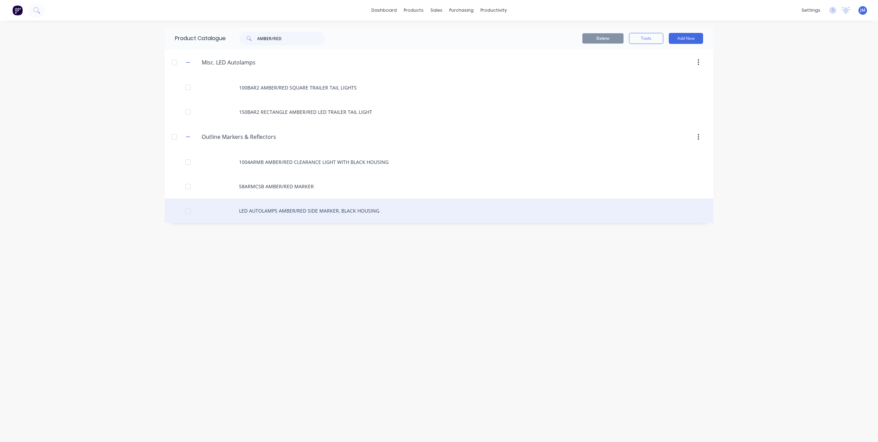
click at [300, 214] on div "LED AUTOLAMPS AMBER/RED SIDE MARKER, BLACK HOUSING" at bounding box center [439, 211] width 549 height 24
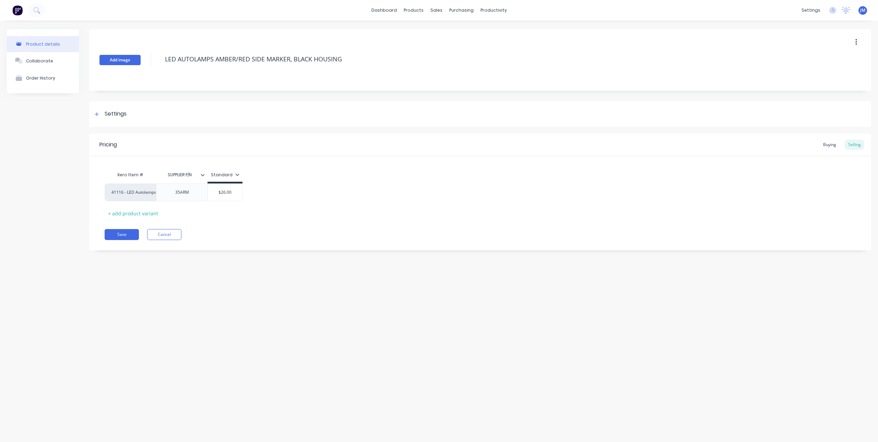
click at [131, 62] on button "Add image" at bounding box center [119, 60] width 41 height 10
click at [115, 232] on button "Save" at bounding box center [122, 234] width 34 height 11
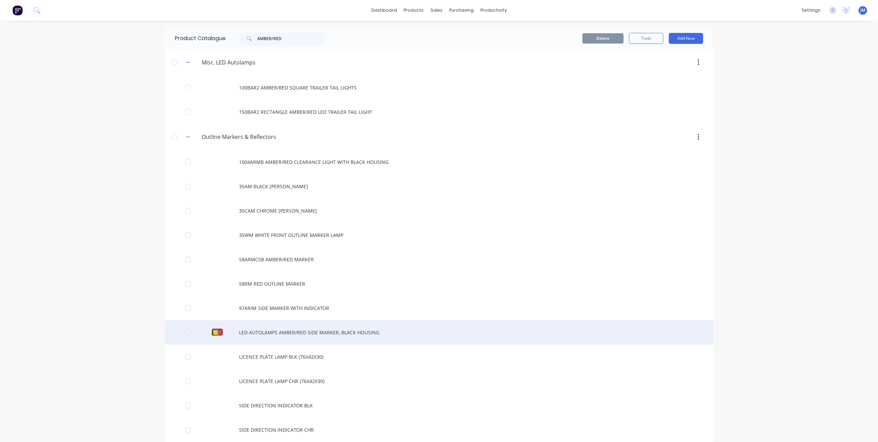
click at [299, 331] on div "LED AUTOLAMPS AMBER/RED SIDE MARKER, BLACK HOUSING" at bounding box center [439, 332] width 549 height 24
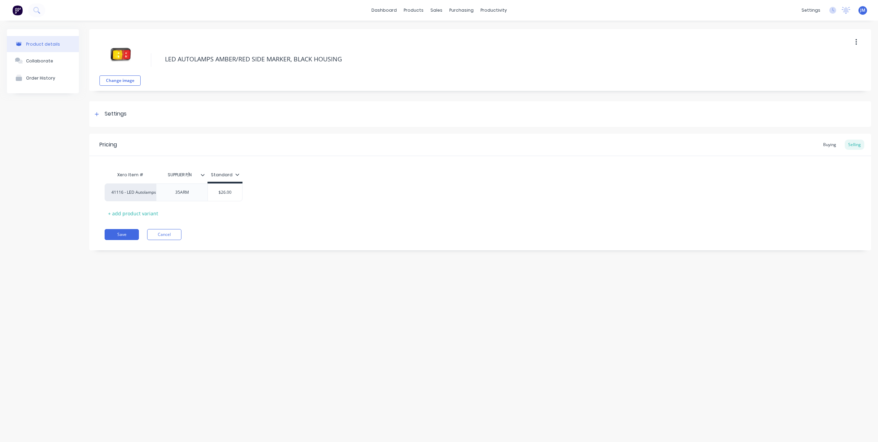
click at [854, 40] on button "button" at bounding box center [856, 42] width 16 height 12
click at [821, 61] on span "Duplicate" at bounding box center [830, 60] width 51 height 7
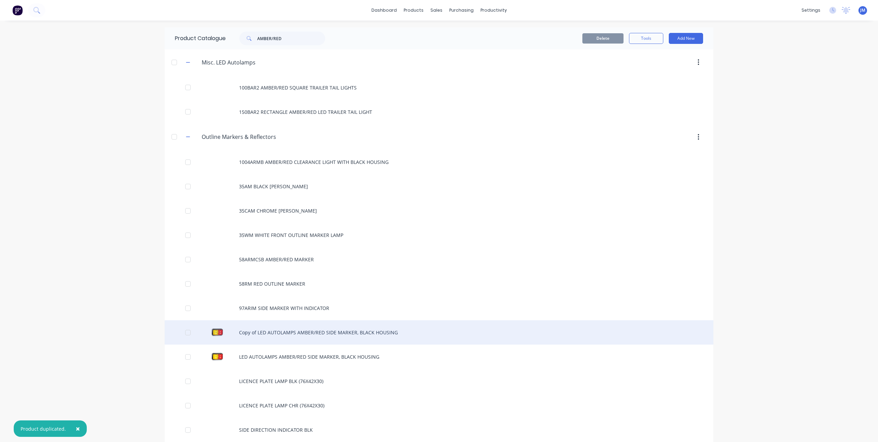
click at [289, 326] on div "Copy of LED AUTOLAMPS AMBER/RED SIDE MARKER, BLACK HOUSING" at bounding box center [439, 332] width 549 height 24
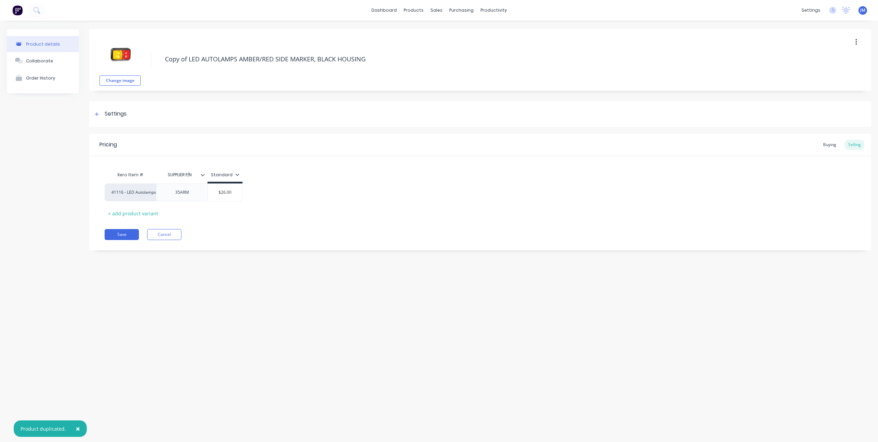
drag, startPoint x: 202, startPoint y: 58, endPoint x: 153, endPoint y: 61, distance: 48.4
click at [153, 61] on div "Change image Copy of LED AUTOLAMPS AMBER/RED SIDE MARKER, BLACK HOUSING" at bounding box center [480, 60] width 782 height 62
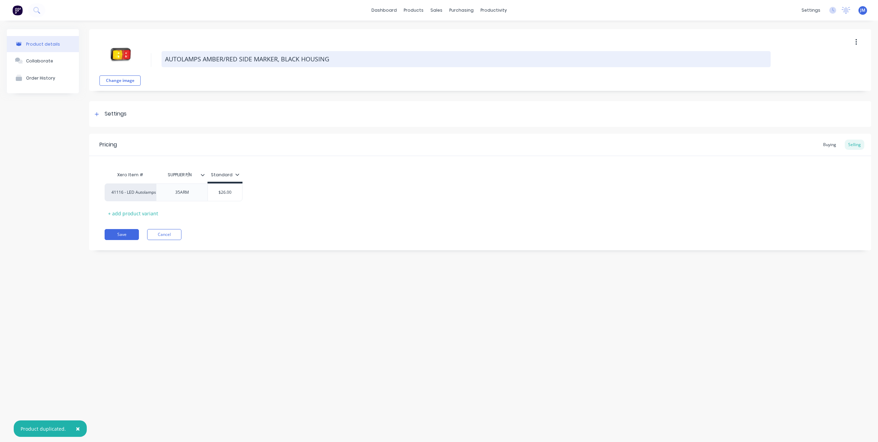
click at [238, 59] on textarea "AUTOLAMPS AMBER/RED SIDE MARKER, BLACK HOUSING" at bounding box center [466, 59] width 609 height 16
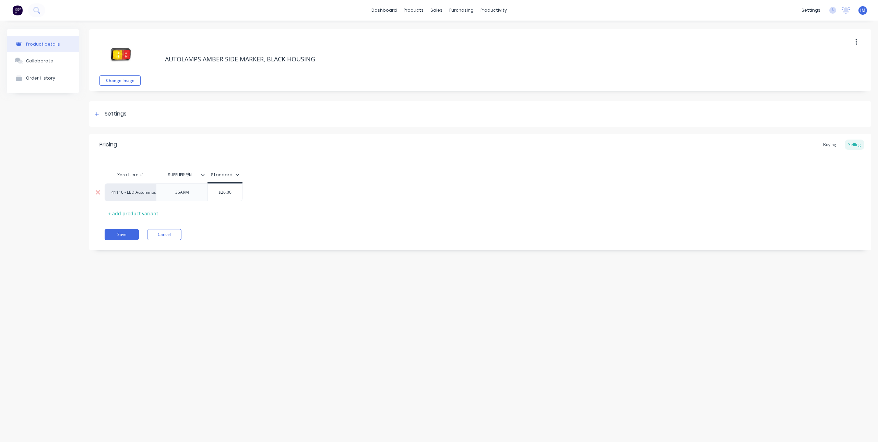
click at [186, 196] on div "35ARM" at bounding box center [182, 192] width 34 height 9
click at [196, 194] on div "35AM" at bounding box center [182, 192] width 34 height 9
drag, startPoint x: 196, startPoint y: 194, endPoint x: 171, endPoint y: 200, distance: 26.0
click at [171, 200] on div "35AM" at bounding box center [181, 193] width 51 height 18
copy div "35AM"
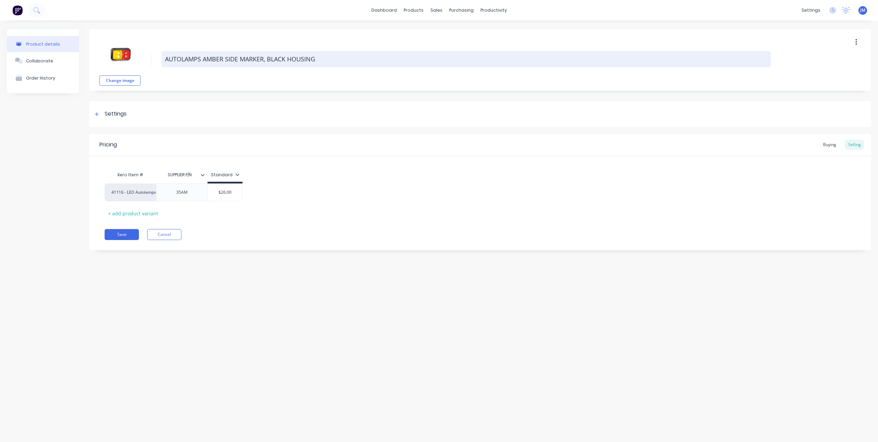
click at [237, 59] on textarea "AUTOLAMPS AMBER SIDE MARKER, BLACK HOUSING" at bounding box center [466, 59] width 609 height 16
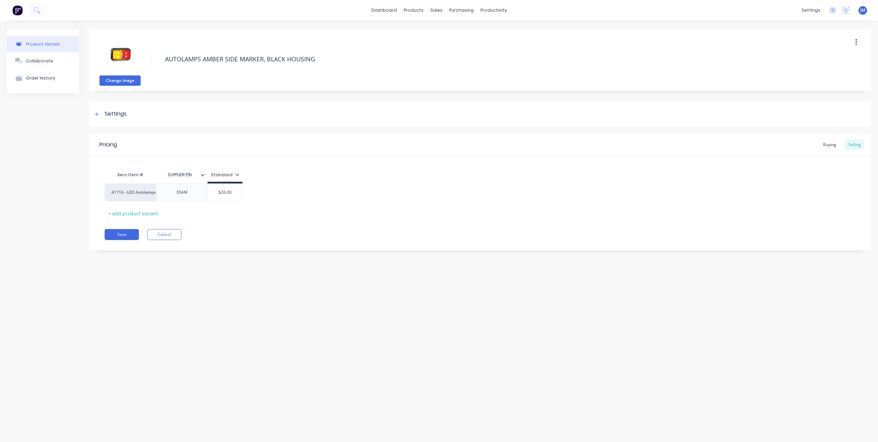
click at [124, 80] on button "Change image" at bounding box center [119, 80] width 41 height 10
click at [130, 234] on button "Save" at bounding box center [122, 234] width 34 height 11
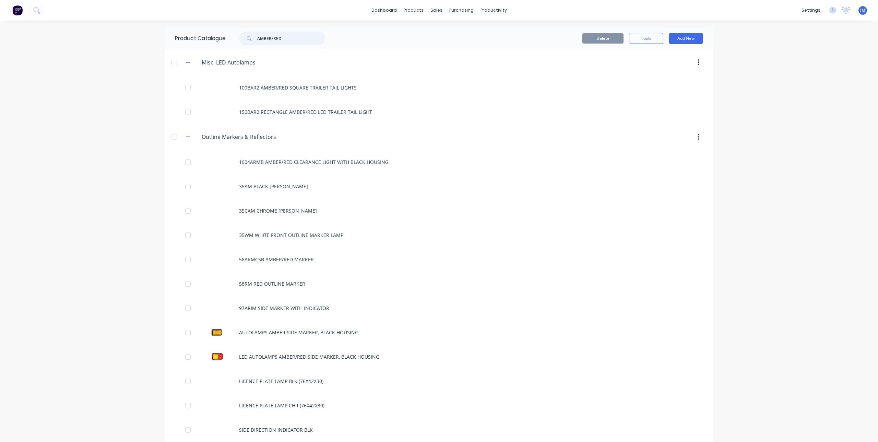
click at [285, 37] on input "AMBER/RED" at bounding box center [291, 39] width 68 height 14
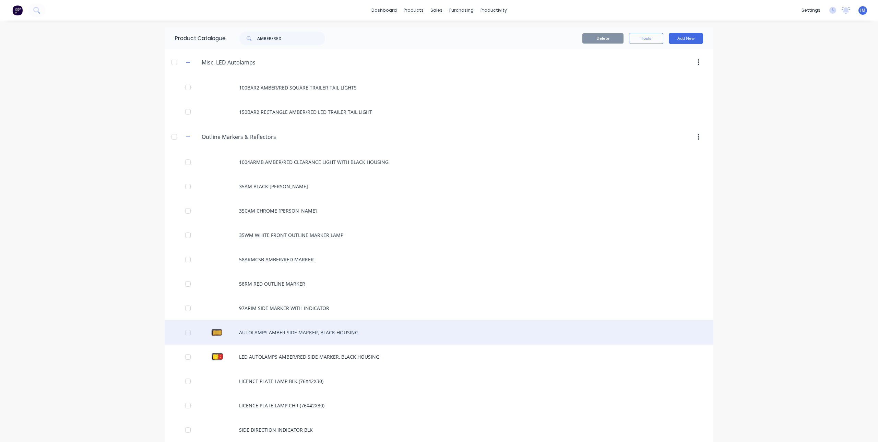
click at [291, 332] on div "AUTOLAMPS AMBER SIDE MARKER, BLACK HOUSING" at bounding box center [439, 332] width 549 height 24
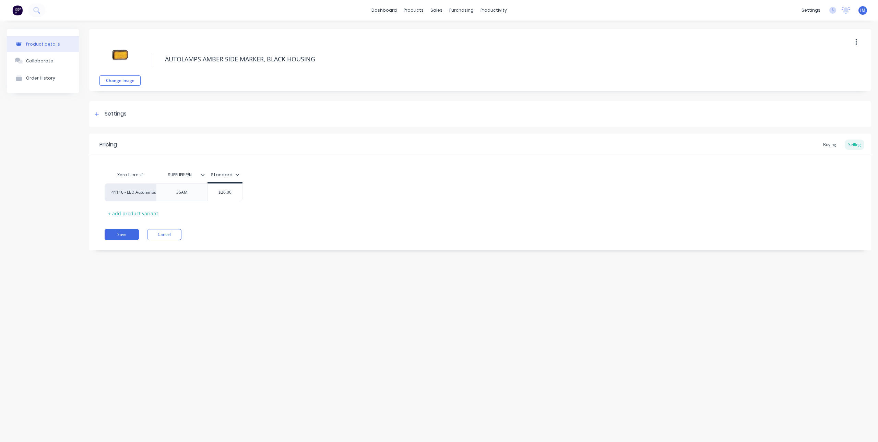
click at [855, 37] on button "button" at bounding box center [856, 42] width 16 height 12
click at [815, 63] on span "Duplicate" at bounding box center [830, 60] width 51 height 7
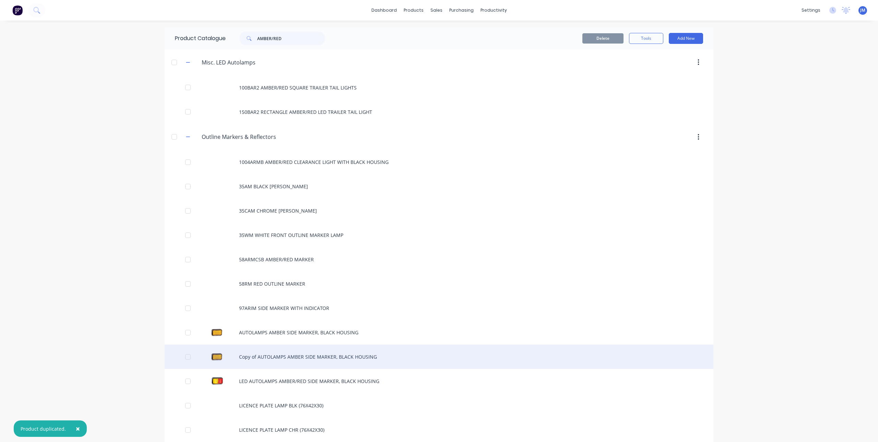
click at [269, 357] on div "Copy of AUTOLAMPS AMBER SIDE MARKER, BLACK HOUSING" at bounding box center [439, 357] width 549 height 24
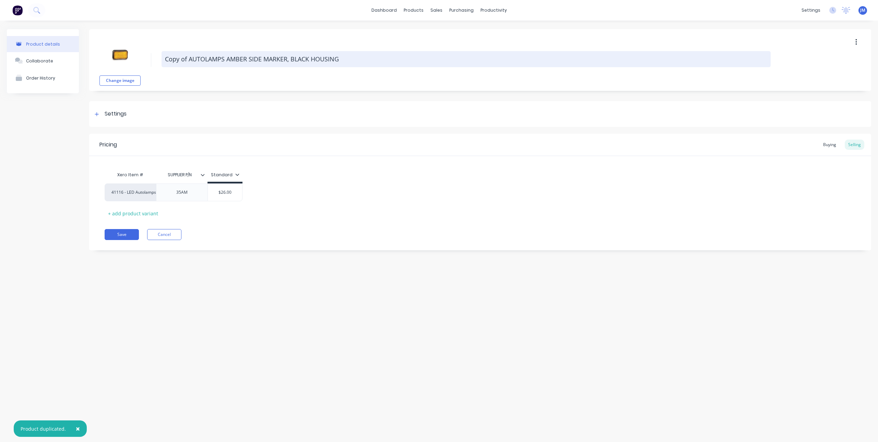
click at [191, 64] on textarea "Copy of AUTOLAMPS AMBER SIDE MARKER, BLACK HOUSING" at bounding box center [466, 59] width 609 height 16
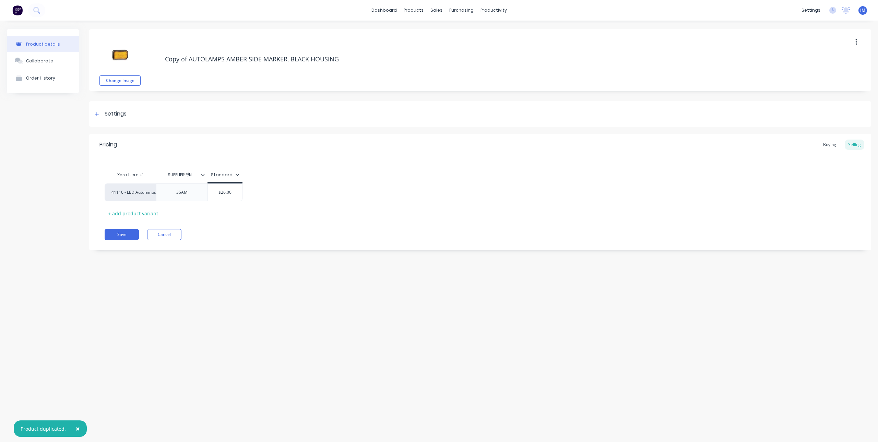
drag, startPoint x: 189, startPoint y: 60, endPoint x: 134, endPoint y: 63, distance: 54.6
click at [135, 64] on div "Change image Copy of AUTOLAMPS AMBER SIDE MARKER, BLACK HOUSING" at bounding box center [480, 60] width 782 height 62
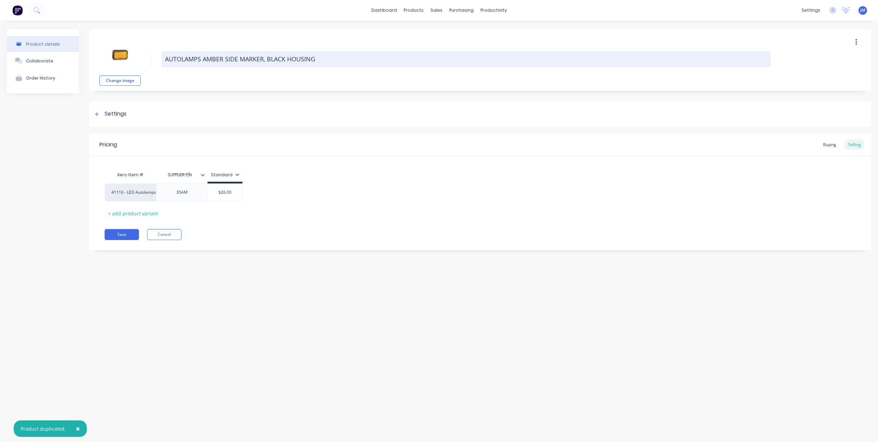
drag, startPoint x: 223, startPoint y: 59, endPoint x: 202, endPoint y: 61, distance: 20.3
click at [202, 61] on textarea "AUTOLAMPS AMBER SIDE MARKER, BLACK HOUSING" at bounding box center [466, 59] width 609 height 16
click at [223, 59] on textarea "AUTOLAMPS WHITE SIDE MARKER, BLACK HOUSING" at bounding box center [466, 59] width 609 height 16
drag, startPoint x: 239, startPoint y: 58, endPoint x: 223, endPoint y: 60, distance: 16.3
click at [223, 60] on textarea "AUTOLAMPS WHITE SIDE MARKER, BLACK HOUSING" at bounding box center [466, 59] width 609 height 16
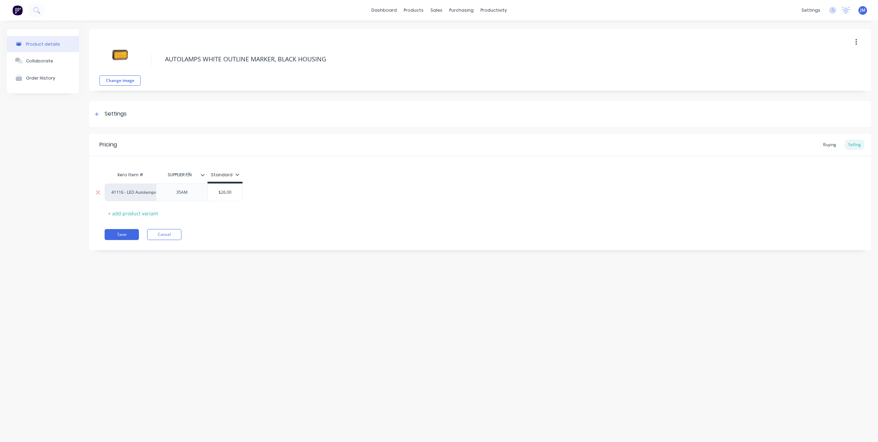
click at [187, 195] on div "35AM" at bounding box center [182, 192] width 34 height 9
click at [186, 195] on div "35AM" at bounding box center [182, 192] width 34 height 9
click at [184, 196] on div "35AM" at bounding box center [182, 192] width 34 height 9
click at [210, 221] on div "Pricing Buying Selling Xero Item # SUPPLIER P/N Standard 41116 - LED Autolamps …" at bounding box center [480, 192] width 782 height 117
click at [123, 84] on button "Change image" at bounding box center [119, 80] width 41 height 10
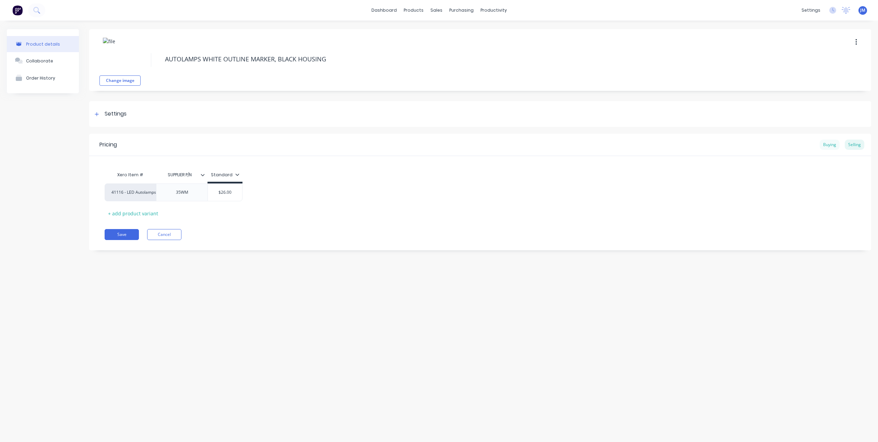
click at [831, 145] on div "Buying" at bounding box center [830, 145] width 20 height 10
click at [318, 189] on input "$15.99" at bounding box center [308, 191] width 95 height 6
drag, startPoint x: 320, startPoint y: 189, endPoint x: 297, endPoint y: 191, distance: 23.1
click at [297, 191] on input "$15.99" at bounding box center [308, 191] width 95 height 6
click at [326, 216] on div "Xero Item # SUPPLIER P/N Collier & Miller ECCO Safety Group Australia Pty Ltd J…" at bounding box center [480, 192] width 751 height 49
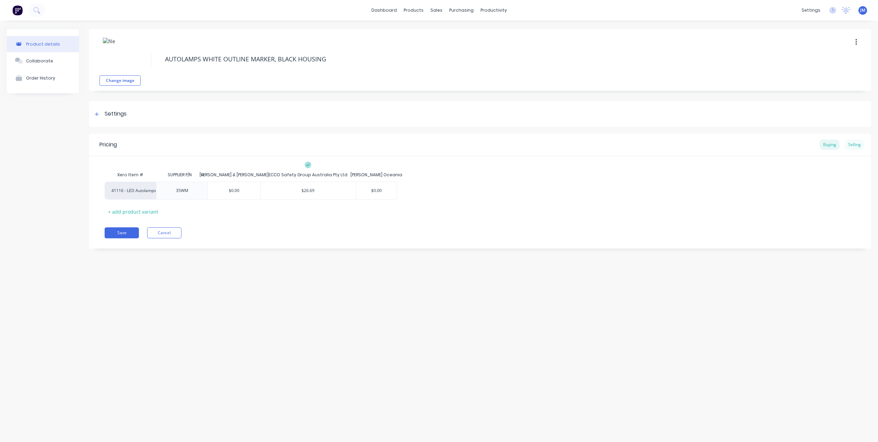
click at [854, 143] on div "Selling" at bounding box center [855, 145] width 20 height 10
click at [234, 193] on input "$26.00" at bounding box center [225, 192] width 34 height 6
click at [212, 196] on div "$26.00 $26.00" at bounding box center [225, 192] width 34 height 17
click at [211, 203] on div "Xero Item # SUPPLIER P/N Standard 41116 - LED Autolamps Sales 35WM $37.00 37 + …" at bounding box center [480, 193] width 751 height 51
click at [120, 232] on button "Save" at bounding box center [122, 234] width 34 height 11
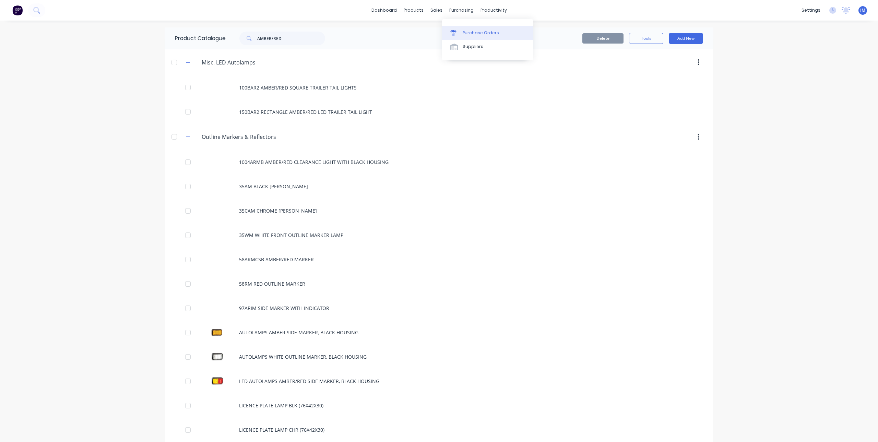
click at [459, 36] on link "Purchase Orders" at bounding box center [487, 33] width 91 height 14
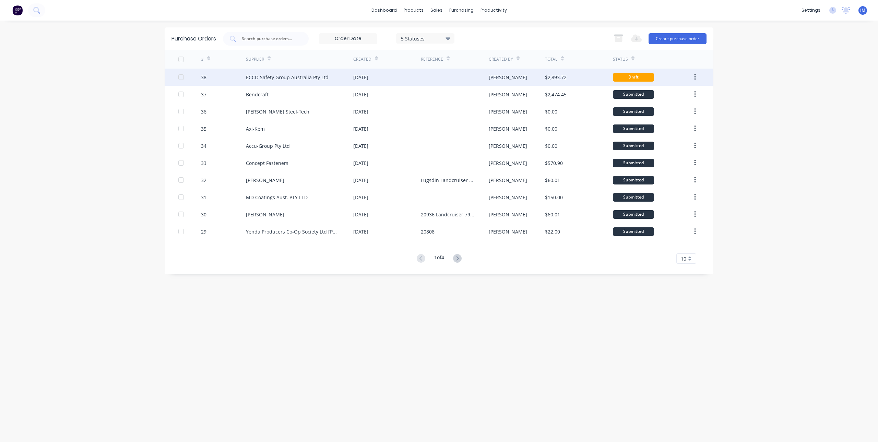
click at [296, 77] on div "ECCO Safety Group Australia Pty Ltd" at bounding box center [287, 77] width 83 height 7
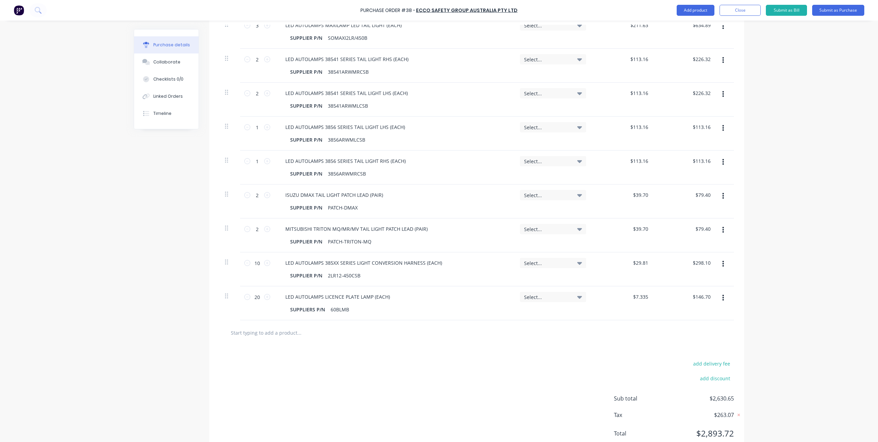
scroll to position [240, 0]
click at [269, 328] on input "text" at bounding box center [298, 331] width 137 height 14
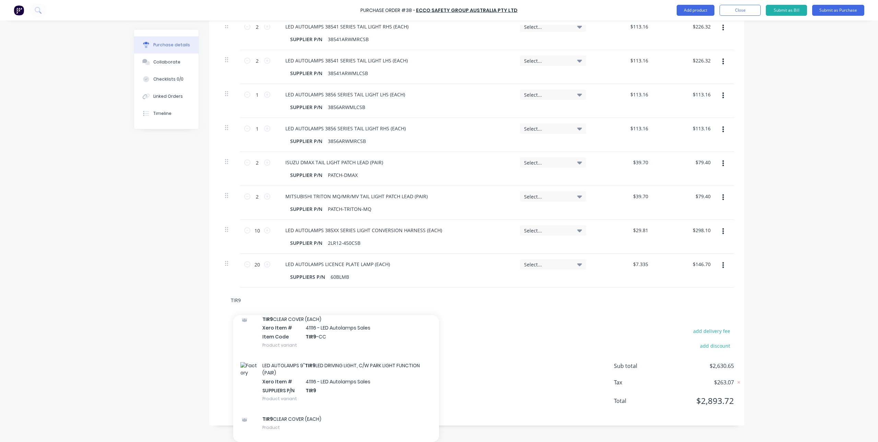
scroll to position [226, 0]
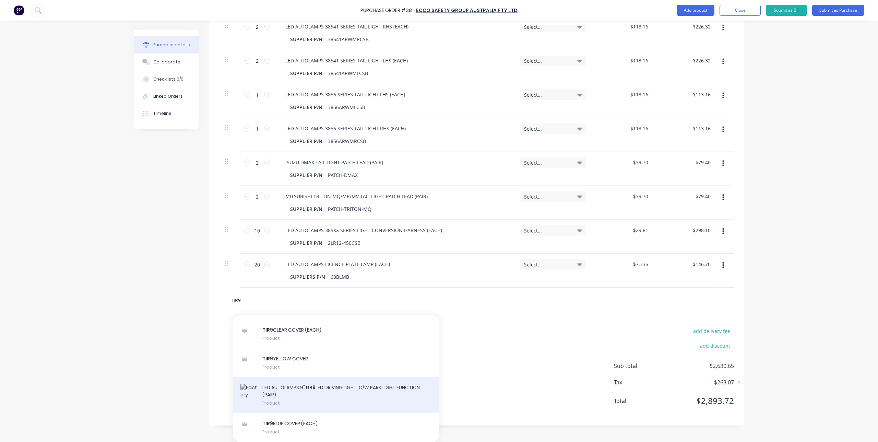
click at [314, 391] on div "LED AUTOLAMPS 9" TIR9 LED DRIVING LIGHT, C/W PARK LIGHT FUNCTION (PAIR) Product" at bounding box center [336, 395] width 206 height 36
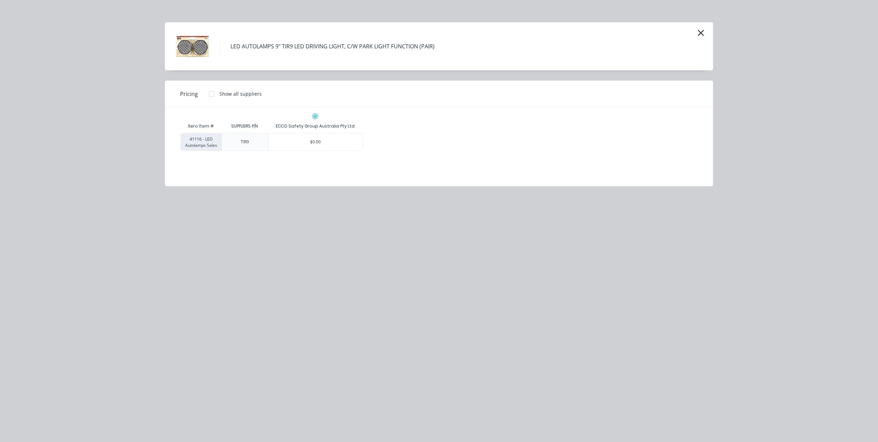
click at [211, 93] on div at bounding box center [212, 94] width 14 height 14
click at [311, 141] on div "$0.00" at bounding box center [315, 141] width 95 height 17
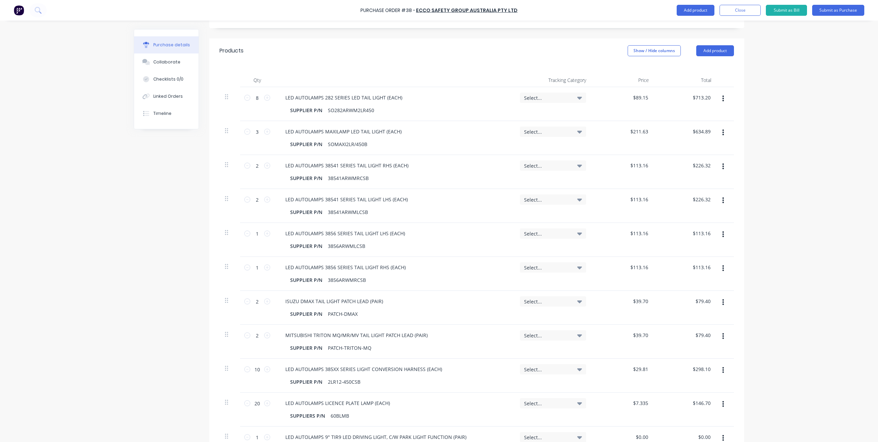
scroll to position [31, 0]
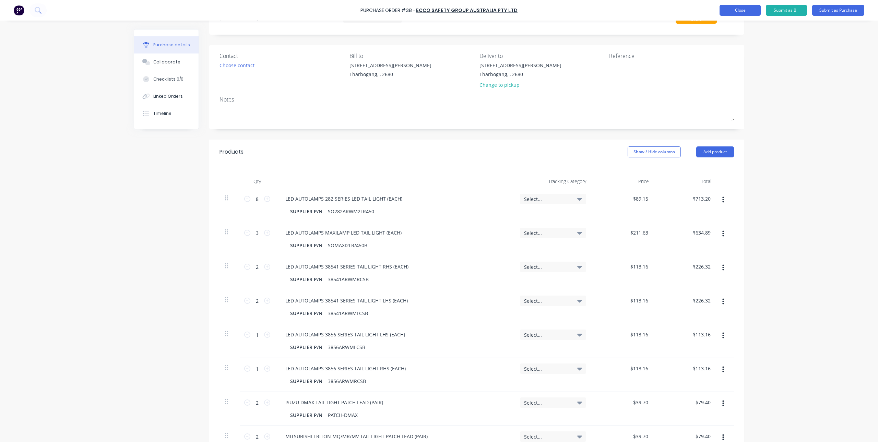
click at [740, 8] on button "Close" at bounding box center [740, 10] width 41 height 11
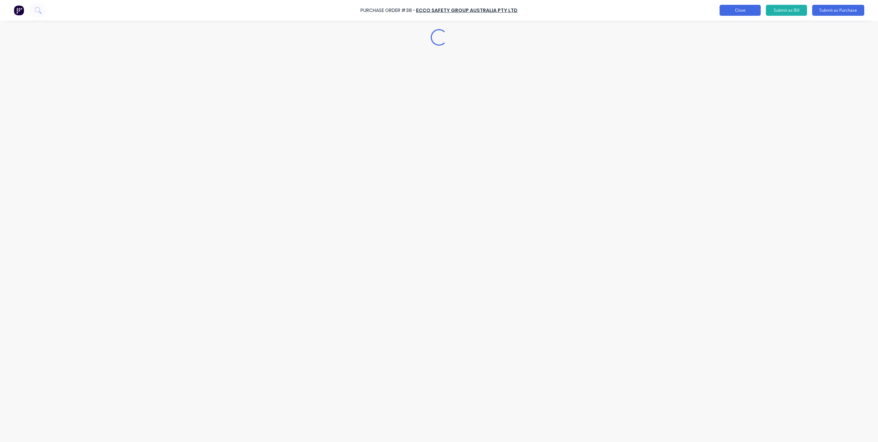
scroll to position [0, 0]
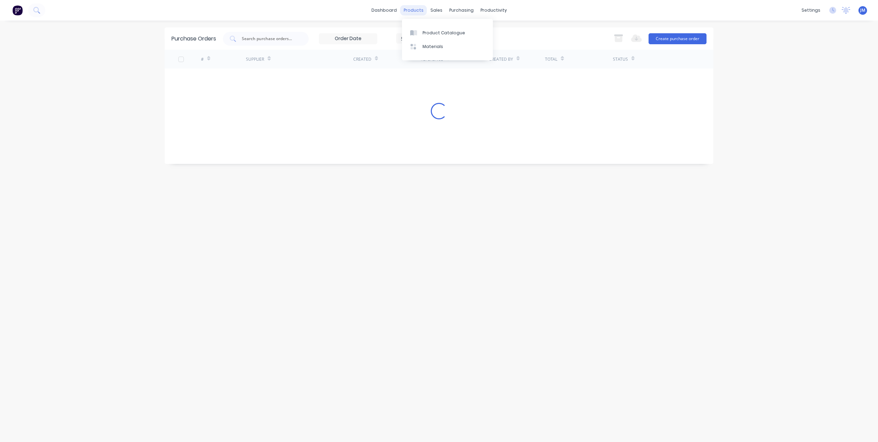
click at [412, 11] on div "products" at bounding box center [413, 10] width 27 height 10
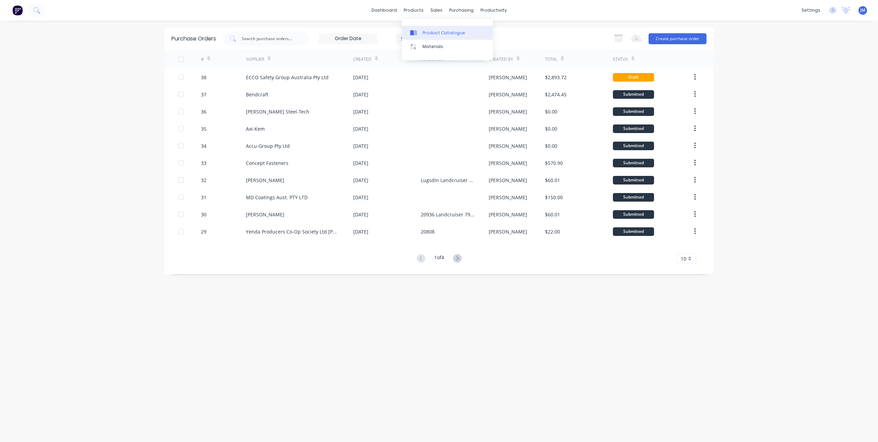
click at [416, 34] on icon at bounding box center [415, 32] width 3 height 5
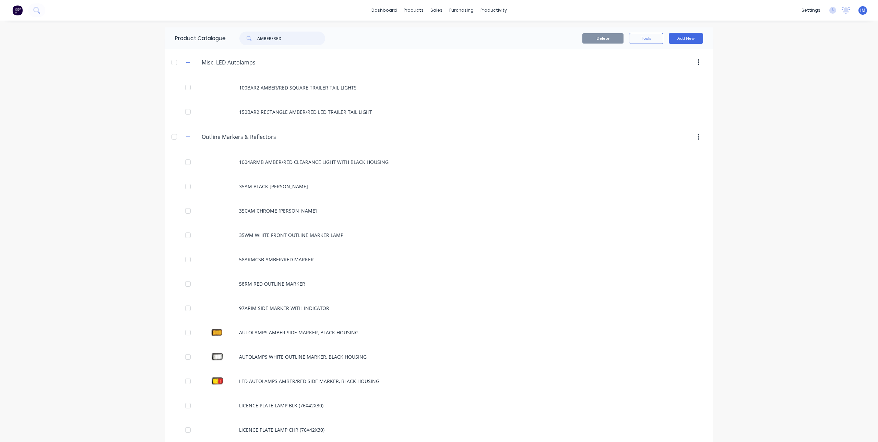
drag, startPoint x: 293, startPoint y: 36, endPoint x: 247, endPoint y: 36, distance: 46.0
click at [247, 36] on div "AMBER/RED" at bounding box center [282, 39] width 86 height 14
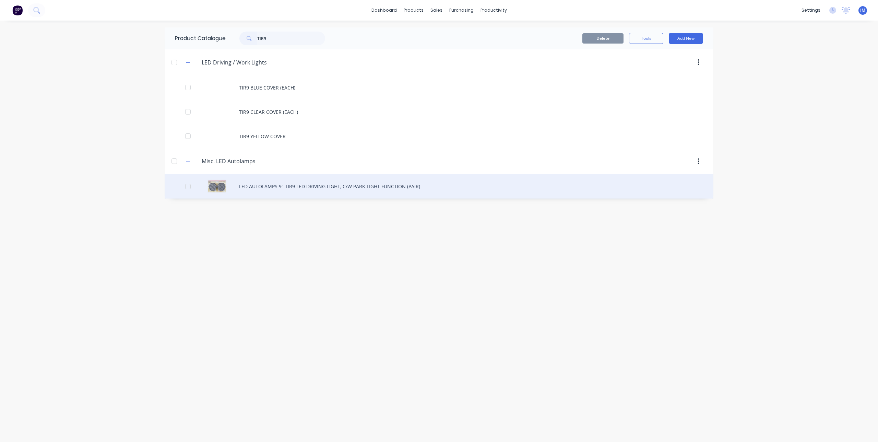
click at [275, 182] on div "LED AUTOLAMPS 9" TIR9 LED DRIVING LIGHT, C/W PARK LIGHT FUNCTION (PAIR)" at bounding box center [439, 186] width 549 height 24
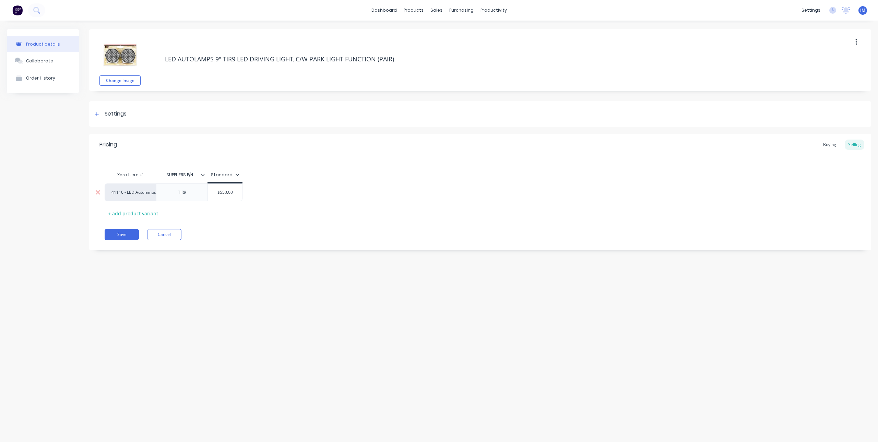
click at [234, 194] on input "$550.00" at bounding box center [225, 192] width 34 height 6
click at [256, 221] on div "Pricing Buying Selling Xero Item # SUPPLIERS P/N Standard 41116 - LED Autolamps…" at bounding box center [480, 192] width 782 height 117
click at [829, 147] on div "Buying" at bounding box center [830, 145] width 20 height 10
click at [272, 188] on input "$0.00" at bounding box center [255, 191] width 95 height 6
drag, startPoint x: 279, startPoint y: 189, endPoint x: 222, endPoint y: 198, distance: 58.0
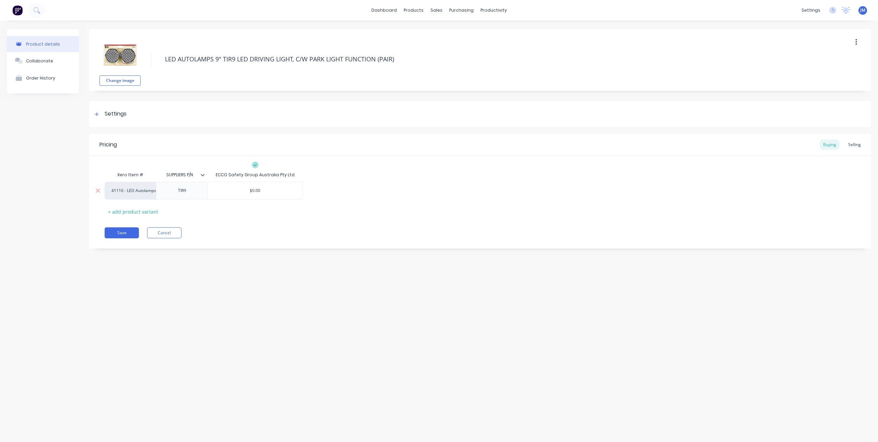
click at [222, 198] on div "$0.00 $0.00" at bounding box center [255, 190] width 95 height 17
click at [228, 224] on div "Pricing Buying Selling Xero Item # SUPPLIERS P/N ECCO Safety Group Australia Pt…" at bounding box center [480, 191] width 782 height 115
click at [126, 229] on button "Save" at bounding box center [122, 232] width 34 height 11
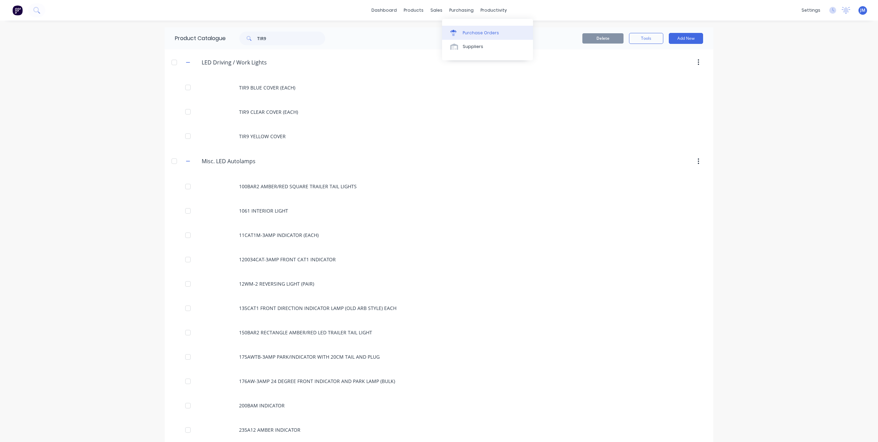
click at [463, 32] on div "Purchase Orders" at bounding box center [481, 33] width 36 height 6
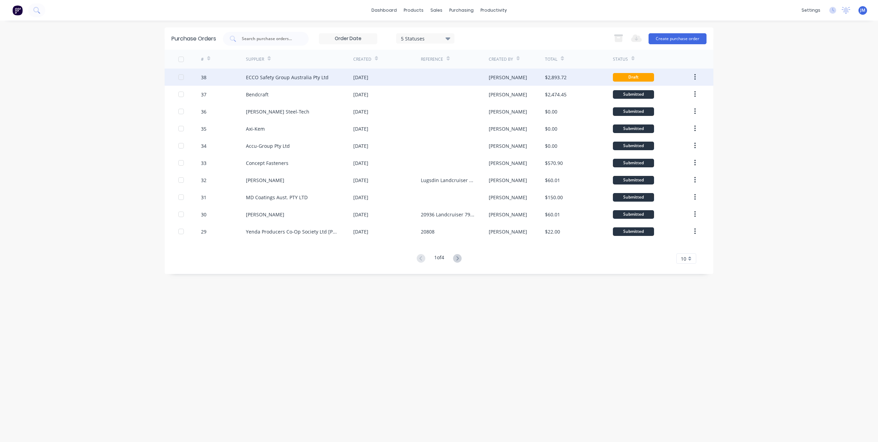
click at [296, 74] on div "ECCO Safety Group Australia Pty Ltd" at bounding box center [287, 77] width 83 height 7
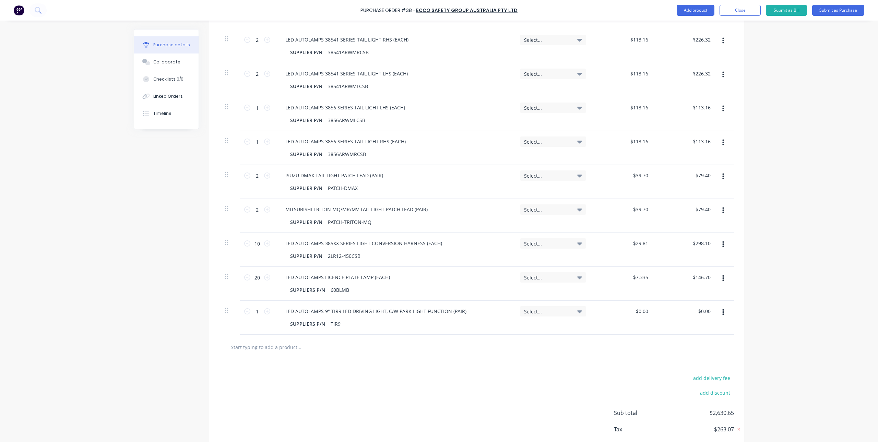
scroll to position [295, 0]
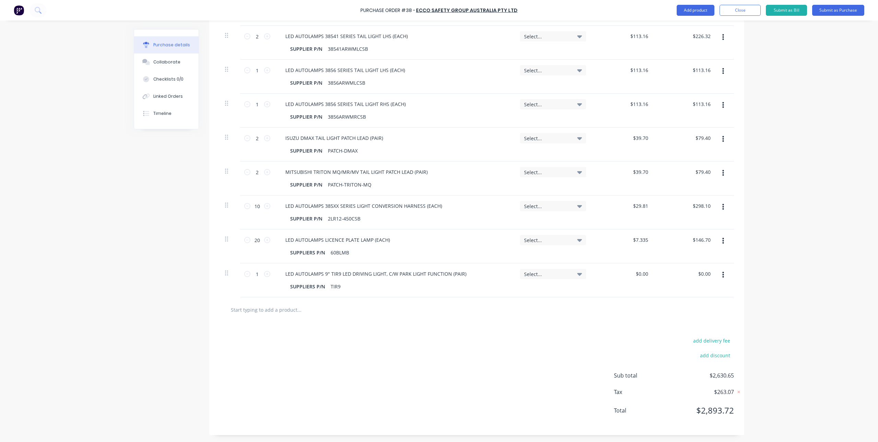
click at [722, 276] on icon "button" at bounding box center [723, 275] width 2 height 8
click at [699, 332] on button "Delete" at bounding box center [702, 335] width 58 height 14
click at [282, 311] on input "text" at bounding box center [298, 310] width 137 height 14
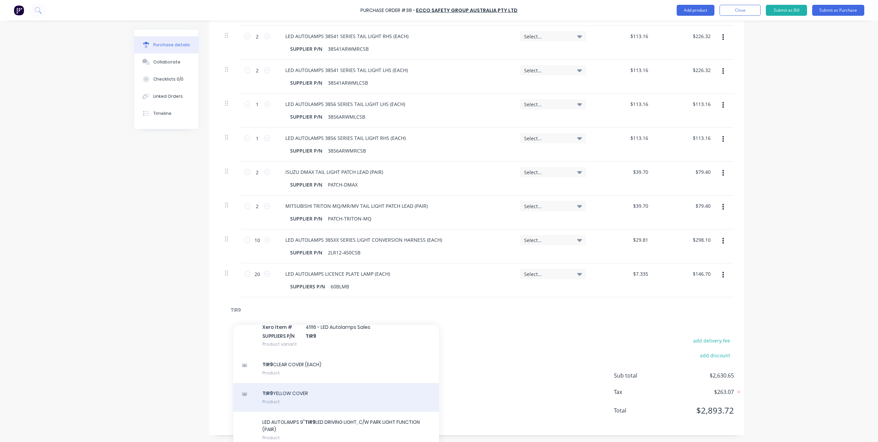
scroll to position [226, 0]
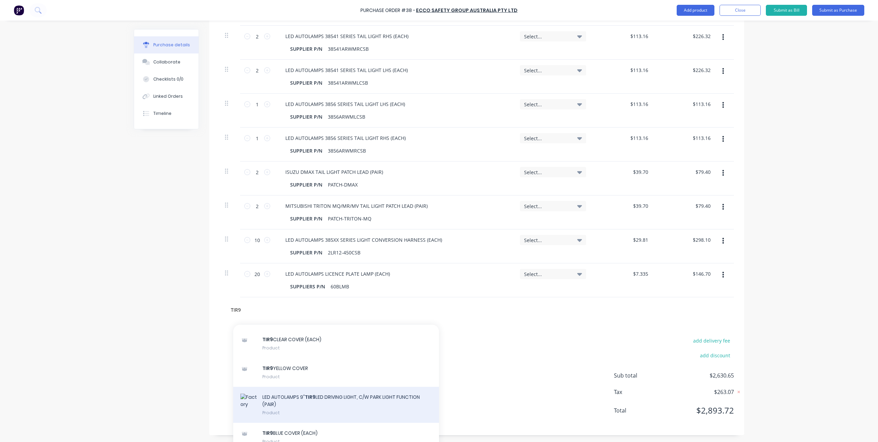
click at [295, 398] on div "LED AUTOLAMPS 9" TIR9 LED DRIVING LIGHT, C/W PARK LIGHT FUNCTION (PAIR) Product" at bounding box center [336, 405] width 206 height 36
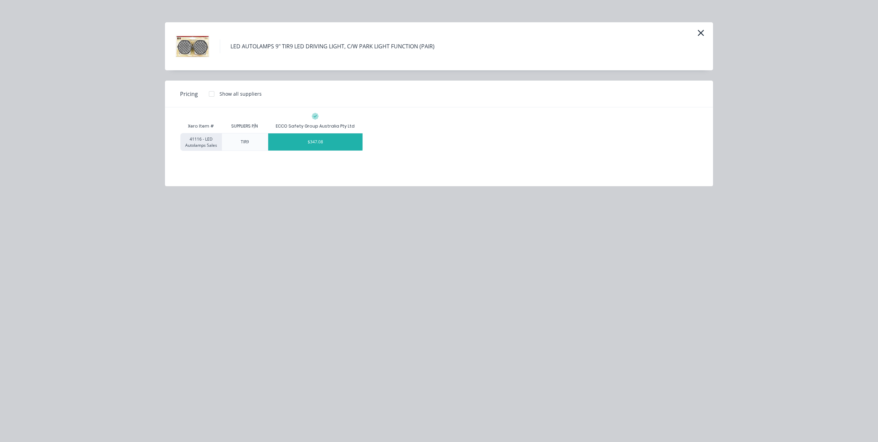
click at [334, 145] on div "$347.08" at bounding box center [315, 141] width 95 height 17
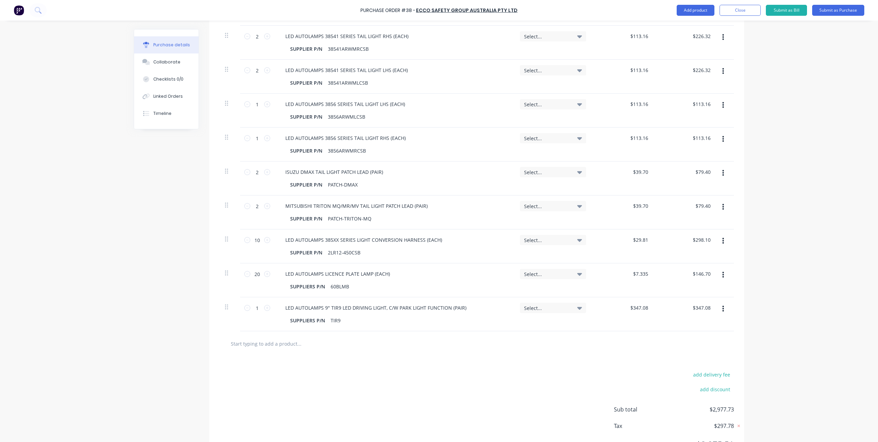
click at [267, 350] on input "text" at bounding box center [298, 344] width 137 height 14
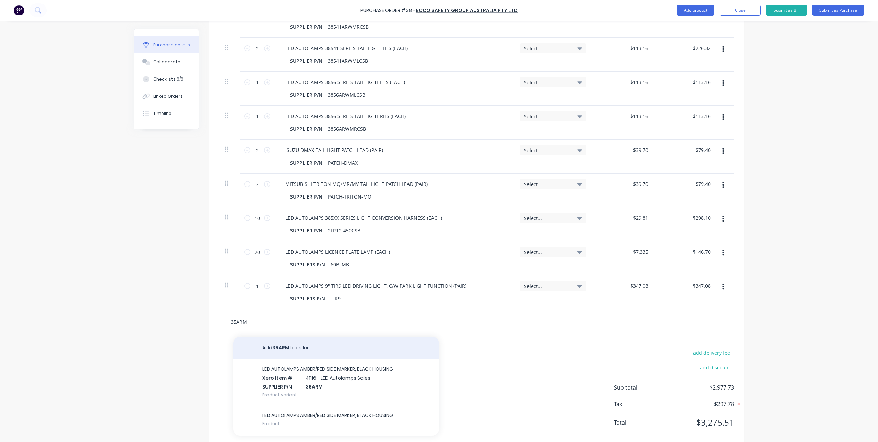
scroll to position [295, 0]
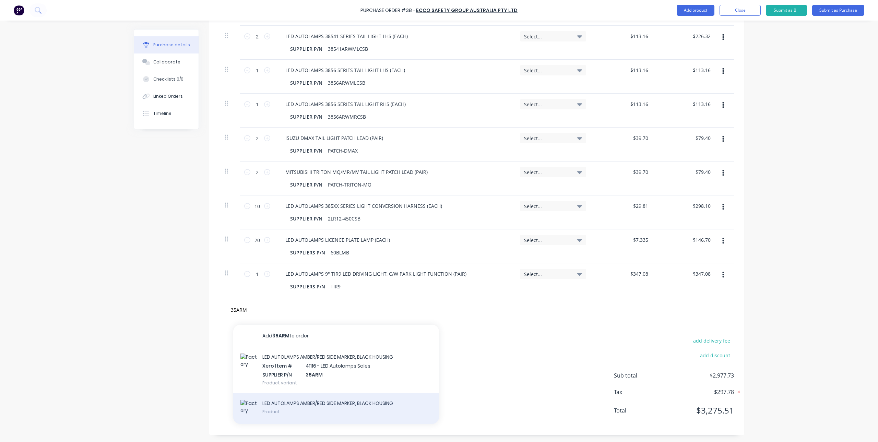
click at [311, 413] on div "LED AUTOLAMPS AMBER/RED SIDE MARKER, BLACK HOUSING Product" at bounding box center [336, 408] width 206 height 31
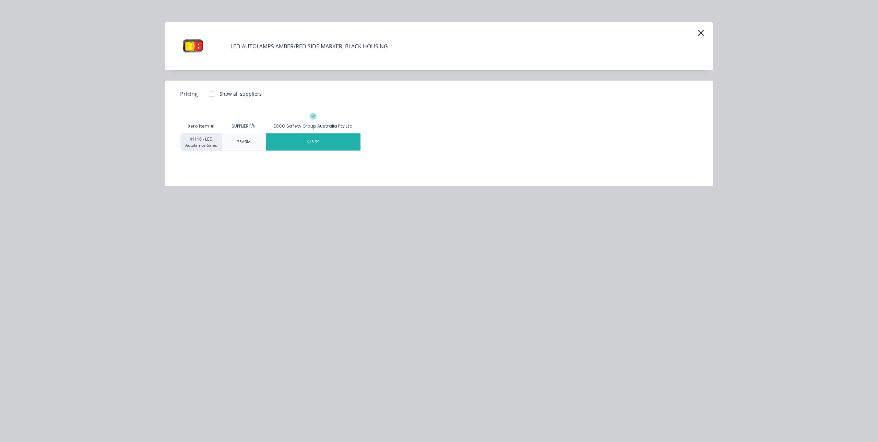
click at [312, 141] on div "$15.99" at bounding box center [313, 141] width 95 height 17
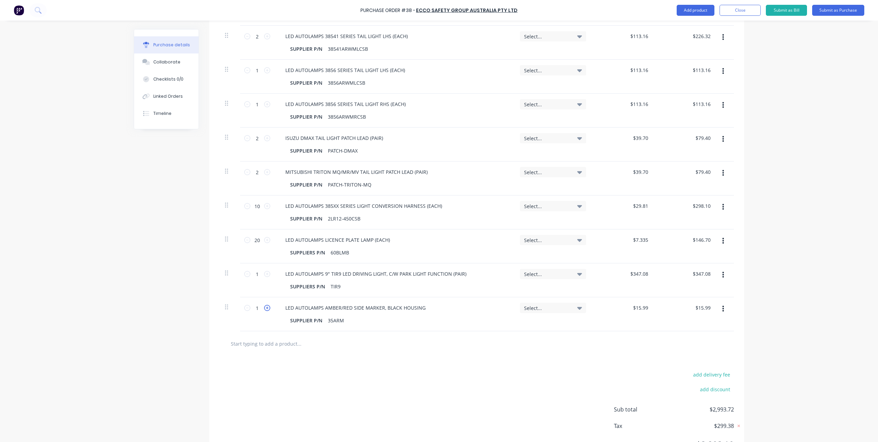
click at [265, 307] on icon at bounding box center [267, 308] width 6 height 6
click at [267, 342] on input "text" at bounding box center [298, 344] width 137 height 14
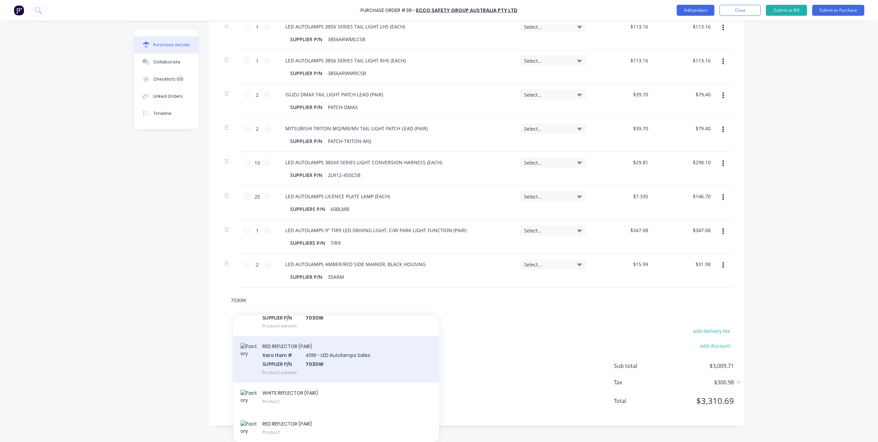
scroll to position [50, 0]
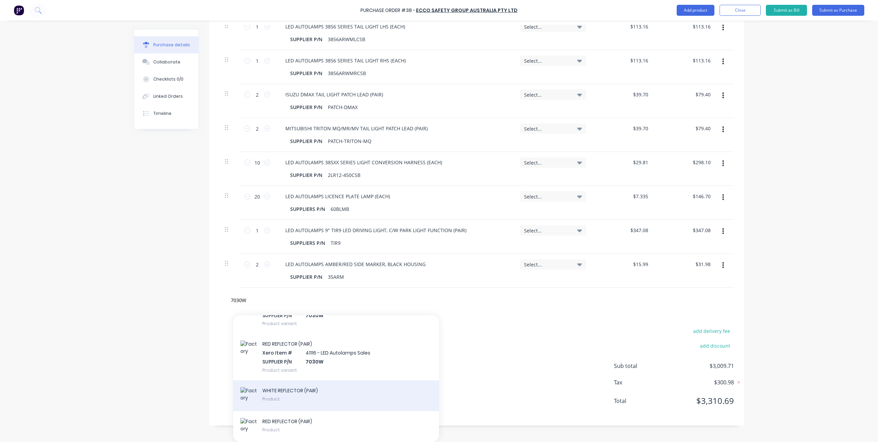
click at [325, 388] on div "WHITE REFLECTOR (PAIR) Product" at bounding box center [336, 395] width 206 height 31
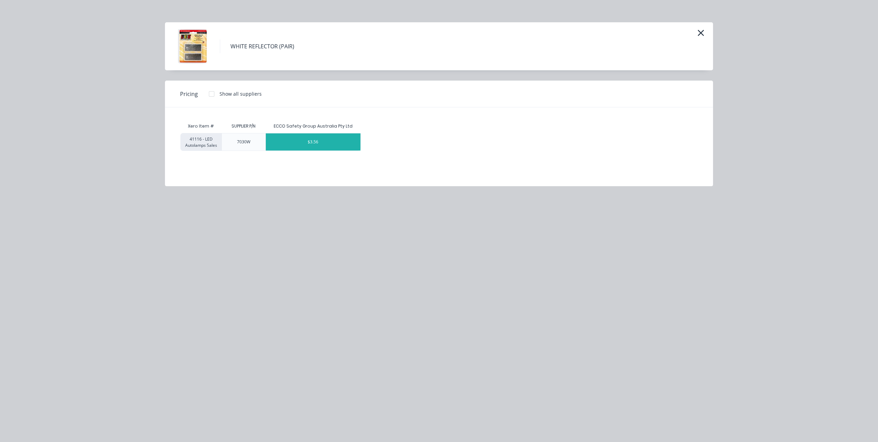
click at [312, 145] on div "$3.56" at bounding box center [313, 141] width 95 height 17
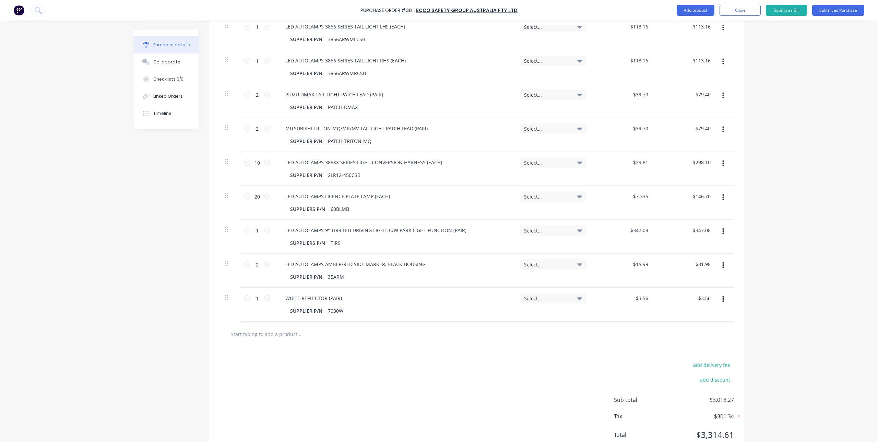
click at [278, 334] on input "text" at bounding box center [298, 334] width 137 height 14
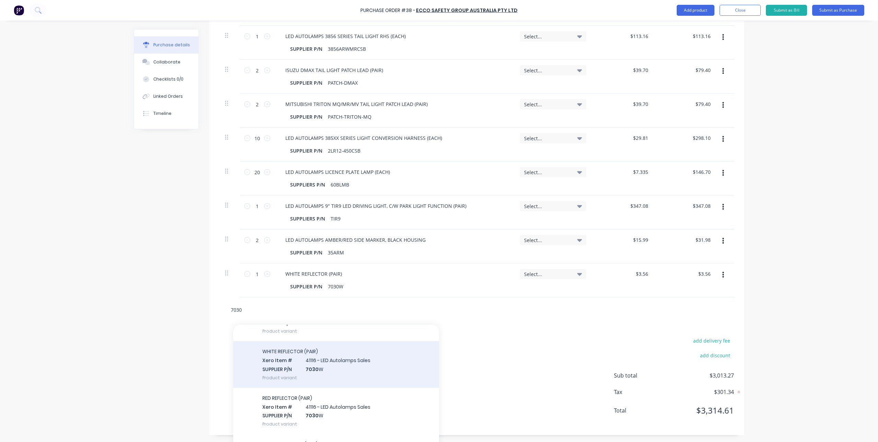
scroll to position [69, 0]
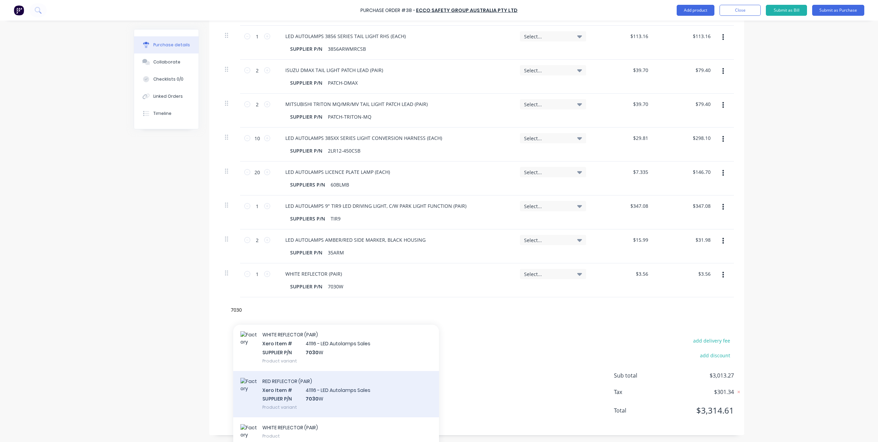
click at [335, 397] on div "RED REFLECTOR (PAIR) Xero Item # 41116 - LED Autolamps Sales SUPPLIER P/N 7030 …" at bounding box center [336, 394] width 206 height 46
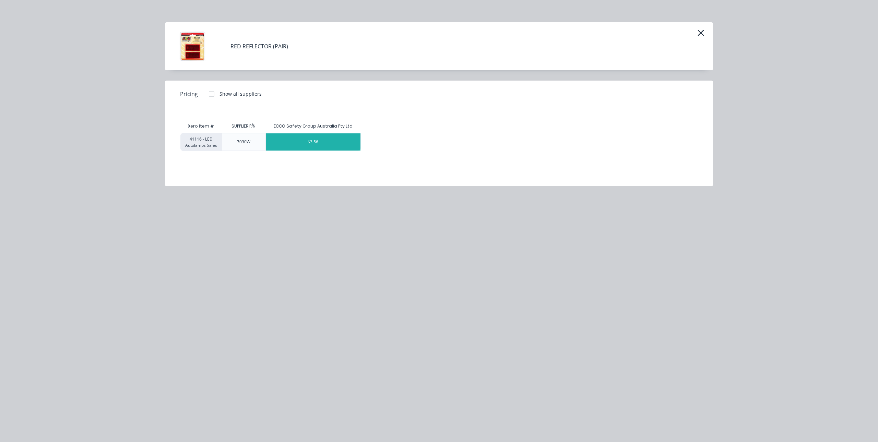
click at [320, 139] on div "$3.56" at bounding box center [313, 141] width 95 height 17
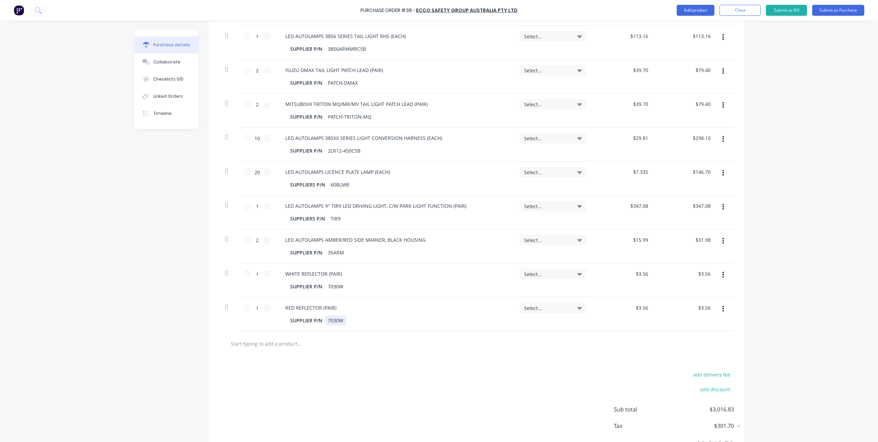
click at [338, 319] on div "7030W" at bounding box center [335, 321] width 21 height 10
click at [341, 320] on div "7030W" at bounding box center [335, 321] width 21 height 10
click at [340, 359] on div "add delivery fee add discount Sub total $3,016.83 Tax $301.70 Total $3,318.53" at bounding box center [476, 412] width 535 height 113
click at [258, 308] on input "1" at bounding box center [257, 308] width 14 height 10
click at [287, 341] on input "text" at bounding box center [298, 344] width 137 height 14
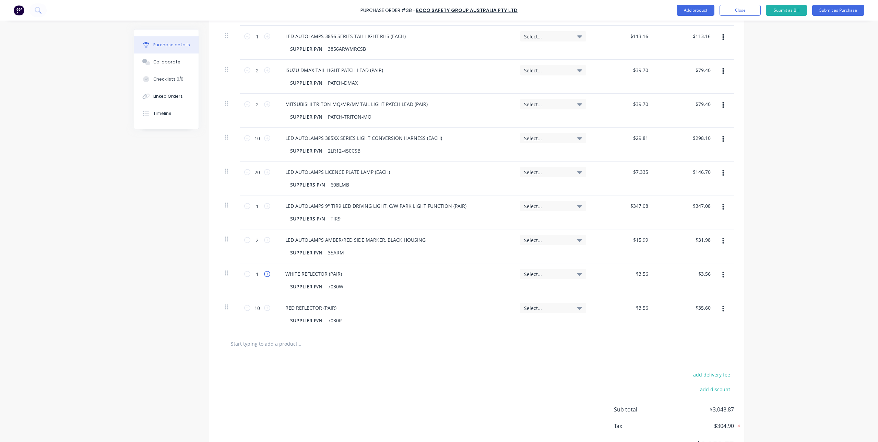
click at [265, 274] on icon at bounding box center [267, 274] width 6 height 6
drag, startPoint x: 265, startPoint y: 274, endPoint x: 316, endPoint y: 377, distance: 114.9
click at [316, 377] on div "add delivery fee add discount Sub total $3,055.99 Tax $305.61 Total $3,361.60" at bounding box center [476, 412] width 535 height 113
click at [263, 343] on input "text" at bounding box center [298, 344] width 137 height 14
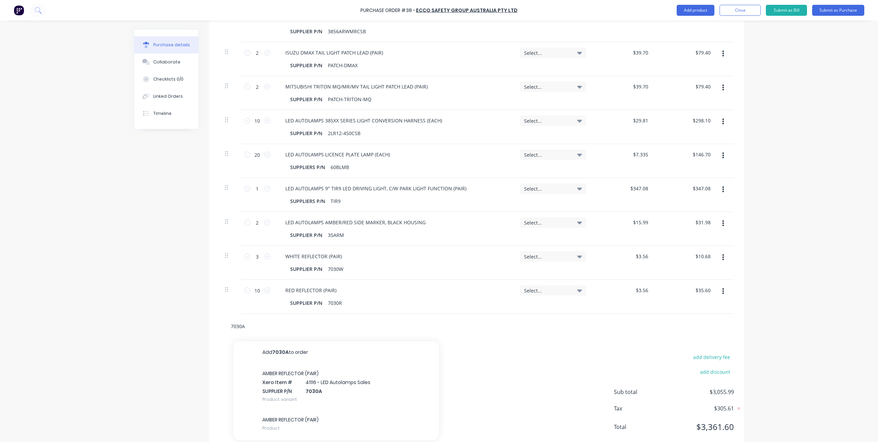
scroll to position [397, 0]
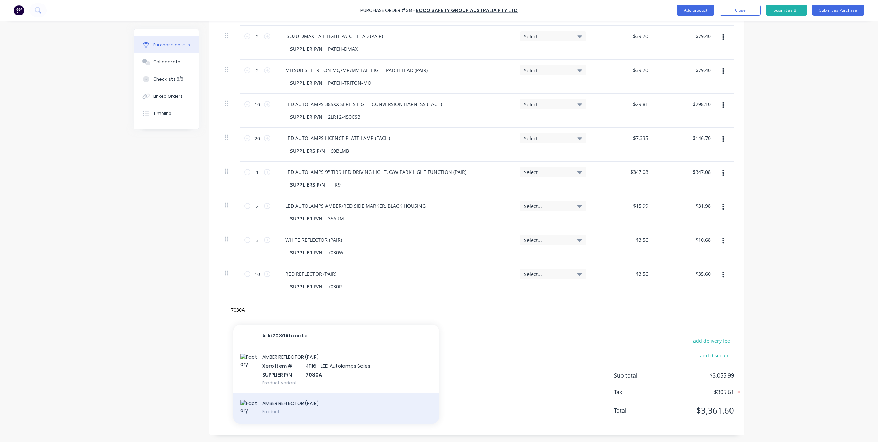
click at [309, 402] on div "AMBER REFLECTOR (PAIR) Product" at bounding box center [336, 408] width 206 height 31
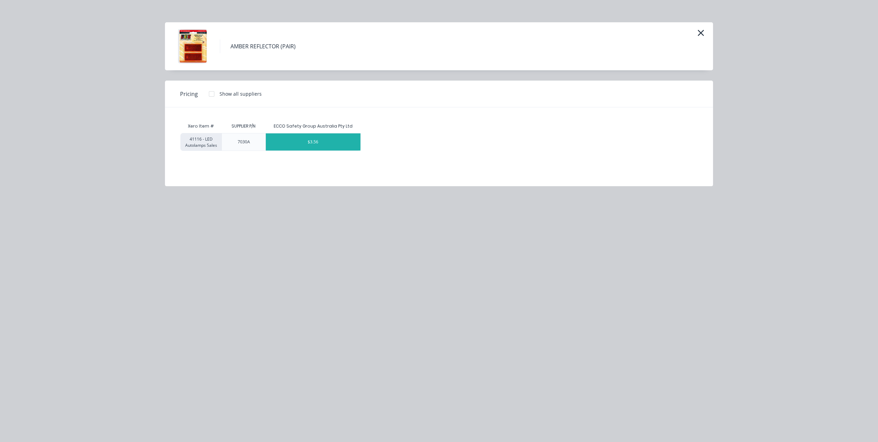
click at [325, 140] on div "$3.56" at bounding box center [313, 141] width 95 height 17
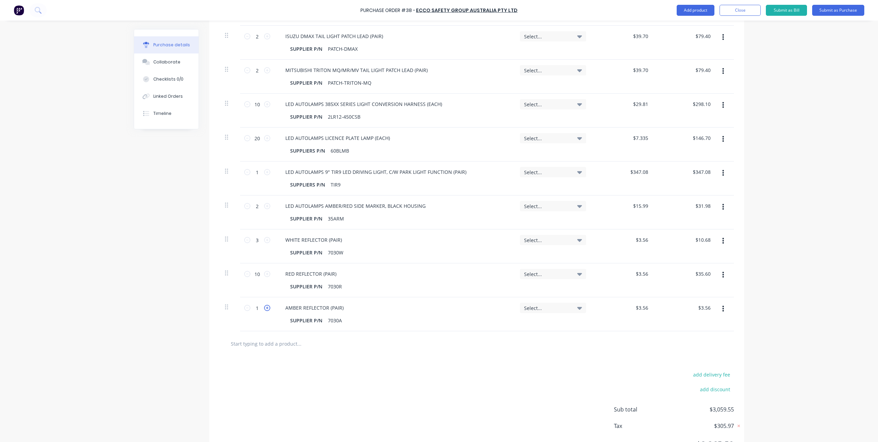
click at [265, 307] on icon at bounding box center [267, 308] width 6 height 6
drag, startPoint x: 265, startPoint y: 307, endPoint x: 328, endPoint y: 381, distance: 96.8
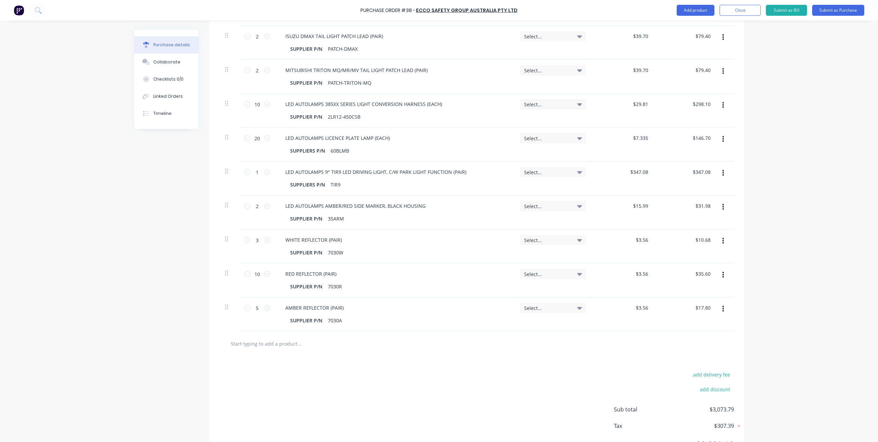
click at [328, 381] on div "add delivery fee add discount Sub total $3,073.79 Tax $307.39 Total $3,381.18" at bounding box center [476, 412] width 535 height 113
click at [732, 9] on button "Close" at bounding box center [740, 10] width 41 height 11
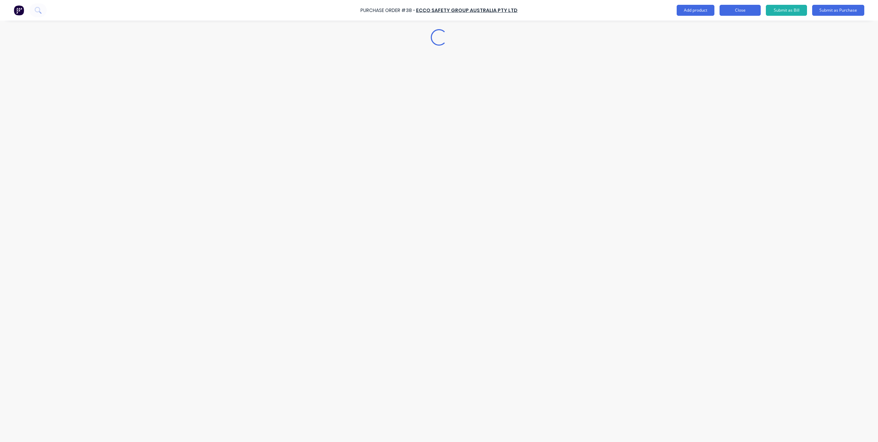
scroll to position [0, 0]
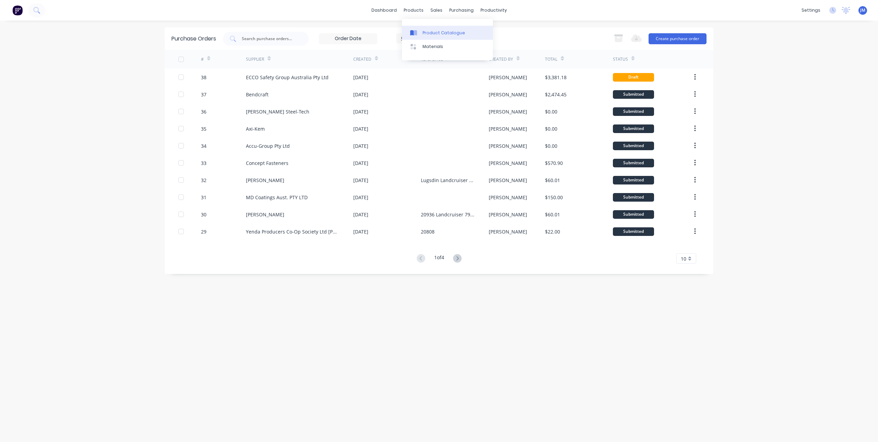
click at [421, 31] on link "Product Catalogue" at bounding box center [447, 33] width 91 height 14
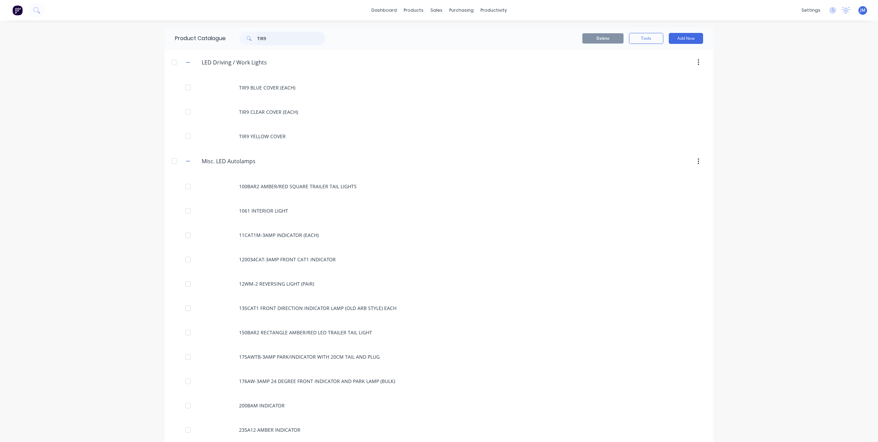
drag, startPoint x: 264, startPoint y: 39, endPoint x: 244, endPoint y: 39, distance: 20.2
click at [245, 39] on div "TIR9" at bounding box center [282, 39] width 86 height 14
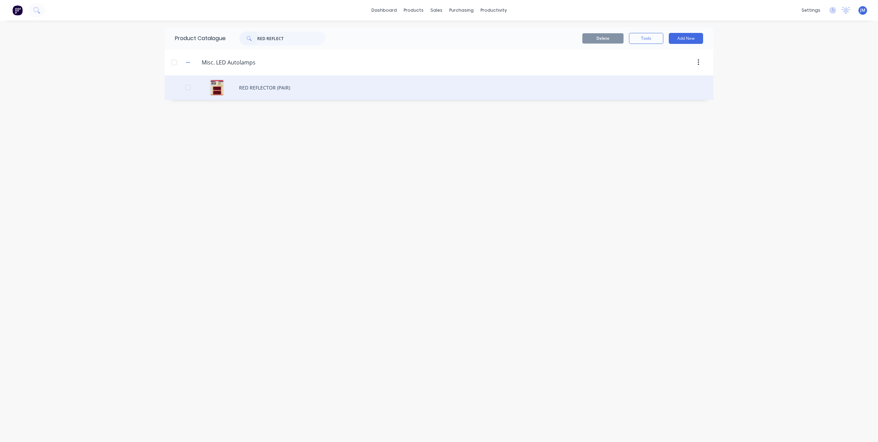
click at [254, 87] on div "RED REFLECTOR (PAIR)" at bounding box center [439, 87] width 549 height 24
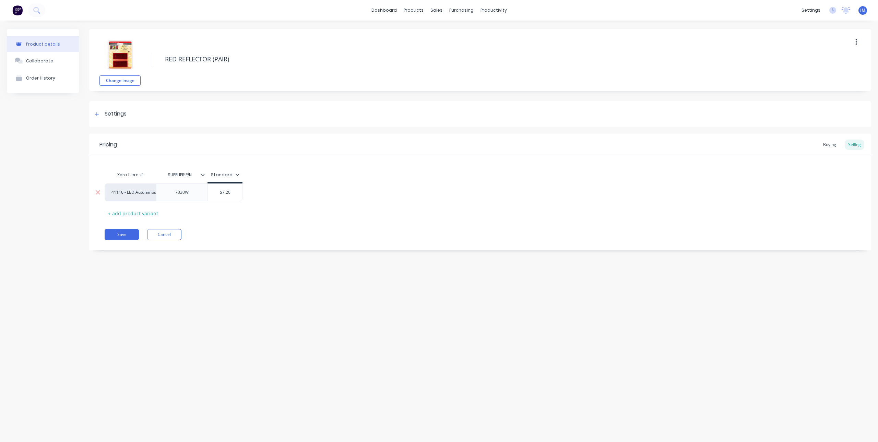
click at [191, 194] on div "7030W" at bounding box center [182, 192] width 34 height 9
click at [201, 223] on div "Pricing Buying Selling Xero Item # SUPPLIER P/N Standard 41116 - LED Autolamps …" at bounding box center [480, 192] width 782 height 117
click at [116, 232] on button "Save" at bounding box center [122, 234] width 34 height 11
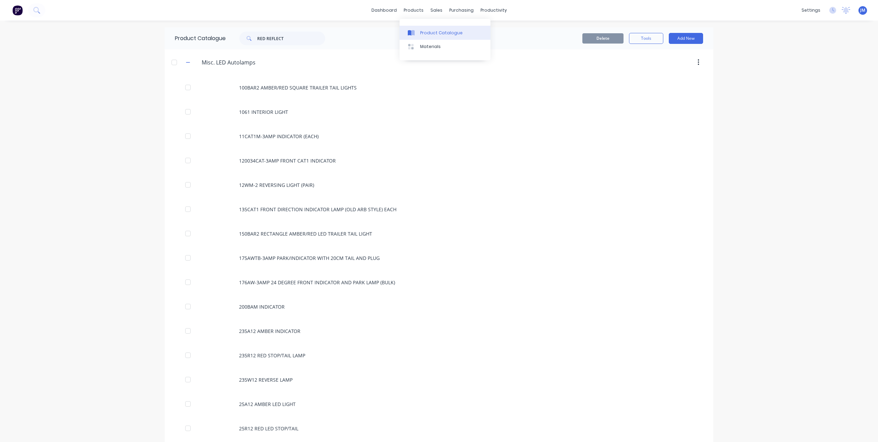
click at [414, 33] on icon at bounding box center [412, 32] width 3 height 5
click at [429, 9] on div "sales" at bounding box center [436, 10] width 19 height 10
click at [457, 32] on div at bounding box center [455, 33] width 10 height 6
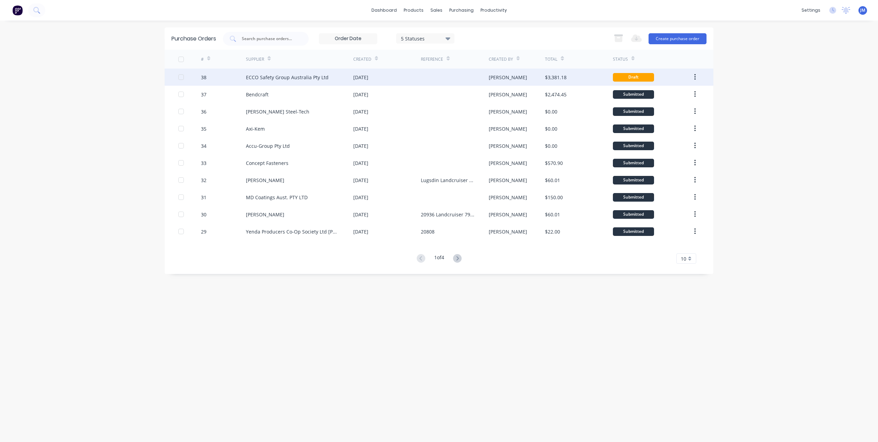
click at [367, 80] on div "14 Oct 2025" at bounding box center [360, 77] width 15 height 7
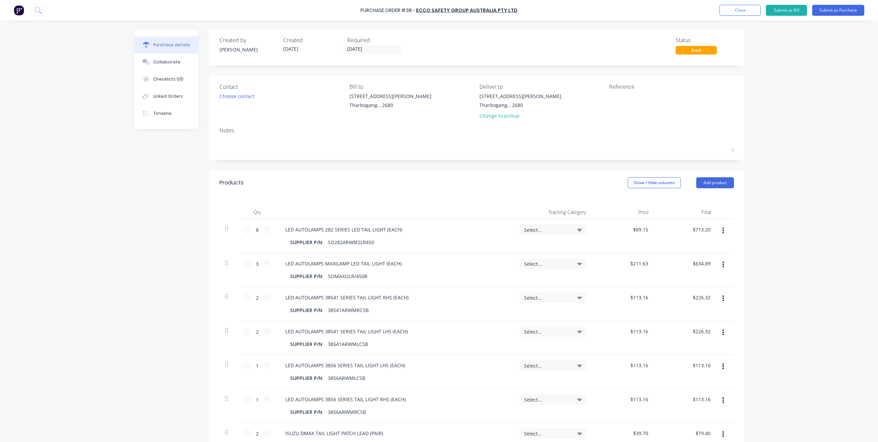
click at [574, 226] on div "Select..." at bounding box center [553, 230] width 66 height 10
click at [507, 181] on div "Products Show / Hide columns Add product" at bounding box center [476, 182] width 535 height 25
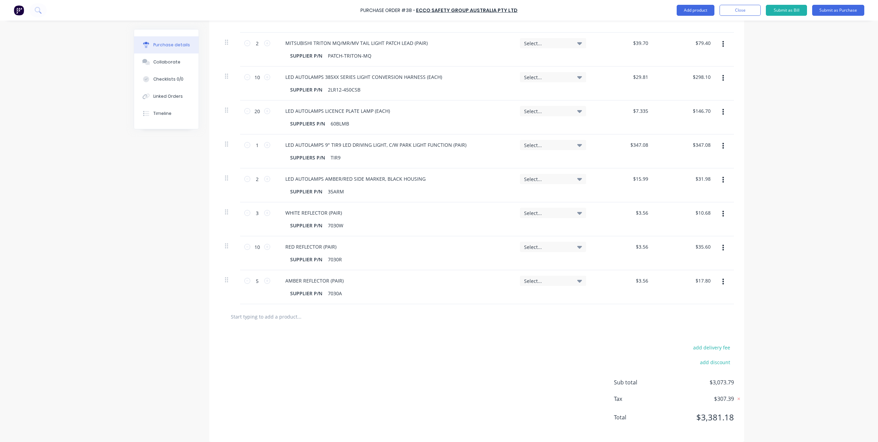
scroll to position [431, 0]
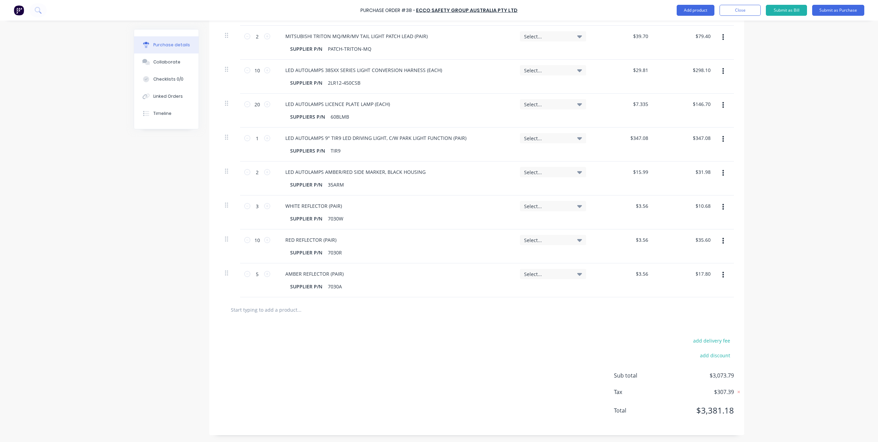
click at [272, 310] on input "text" at bounding box center [298, 310] width 137 height 14
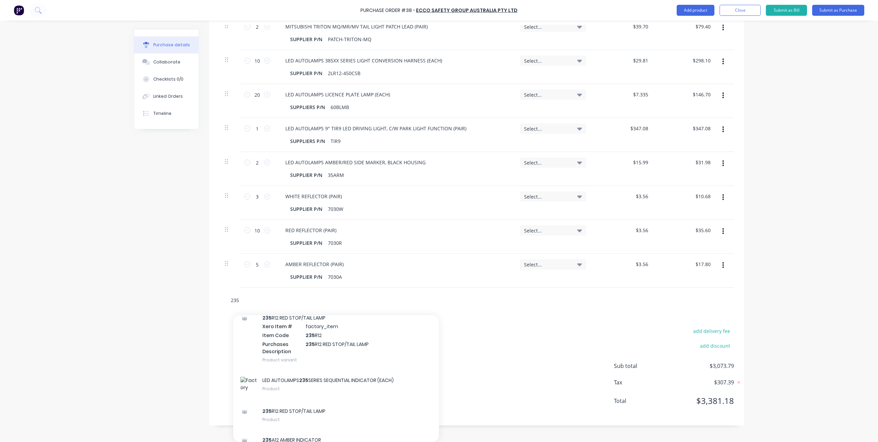
scroll to position [367, 0]
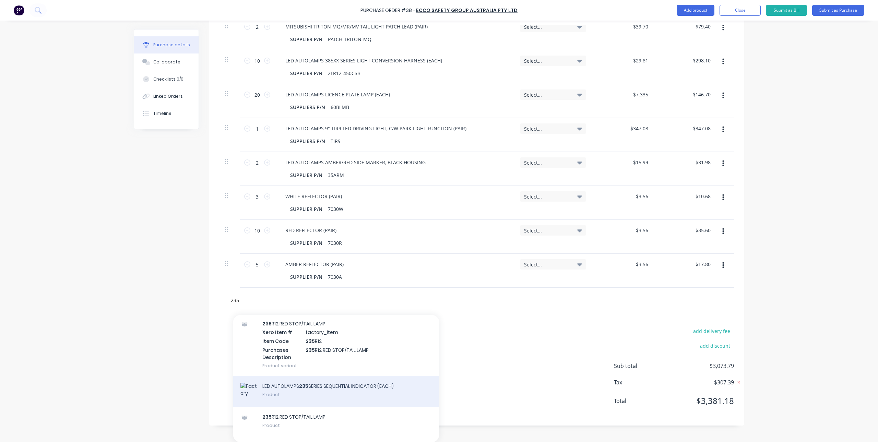
click at [323, 391] on div "LED AUTOLAMPS 235 SERIES SEQUENTIAL INDICATOR (EACH) Product" at bounding box center [336, 391] width 206 height 31
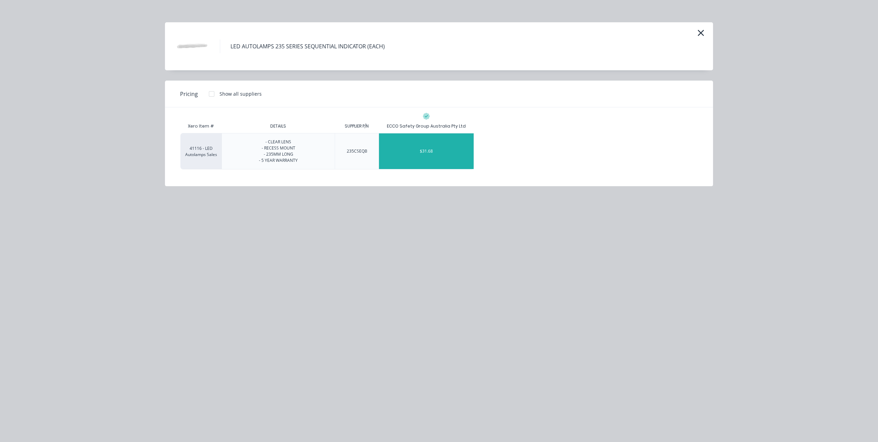
click at [445, 154] on div "$31.68" at bounding box center [426, 151] width 95 height 36
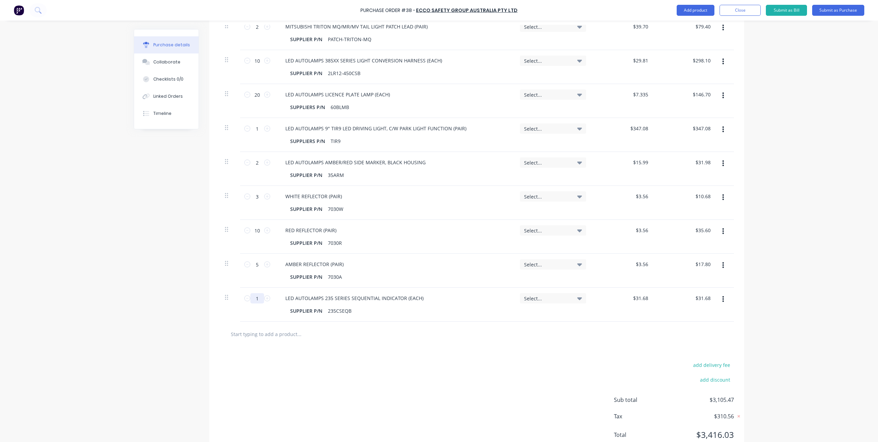
click at [261, 298] on input "1" at bounding box center [257, 298] width 14 height 10
click at [320, 356] on div "add delivery fee add discount Sub total $3,263.87 Tax $326.40 Total $3,590.27" at bounding box center [476, 403] width 535 height 113
click at [268, 335] on input "text" at bounding box center [298, 334] width 137 height 14
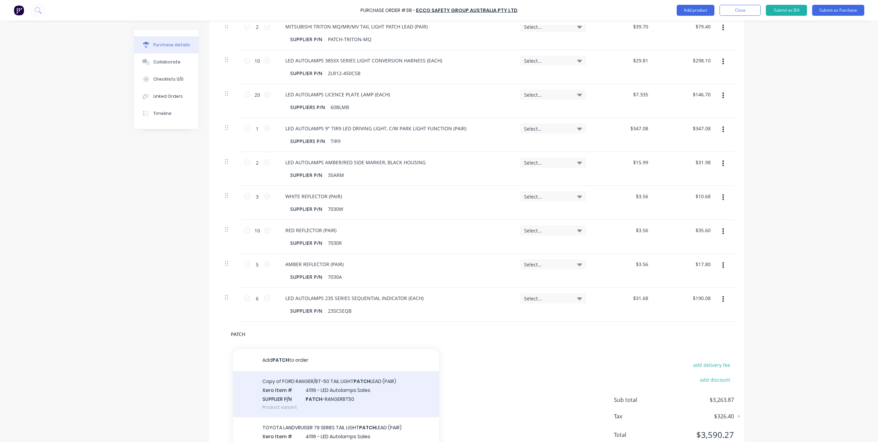
click at [309, 385] on div "Copy of FORD RANGER/BT-50 TAIL LIGHT PATCH LEAD (PAIR) Xero Item # 41116 - LED …" at bounding box center [336, 394] width 206 height 46
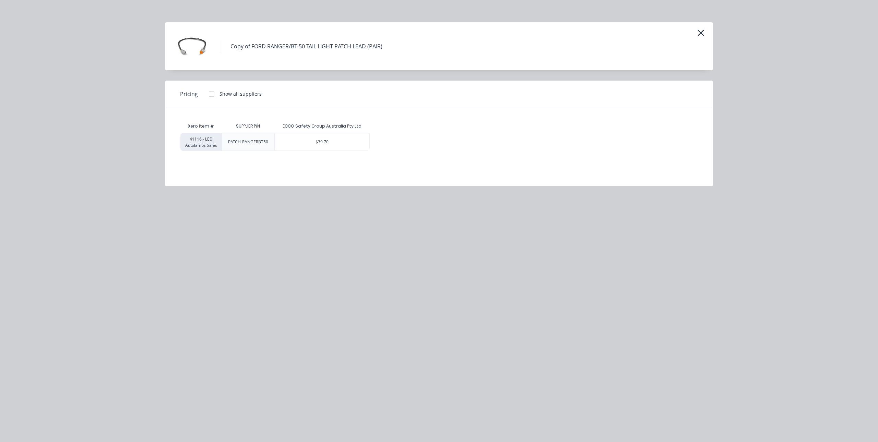
drag, startPoint x: 332, startPoint y: 136, endPoint x: 334, endPoint y: 139, distance: 4.1
click at [332, 136] on div "$39.70" at bounding box center [322, 141] width 95 height 17
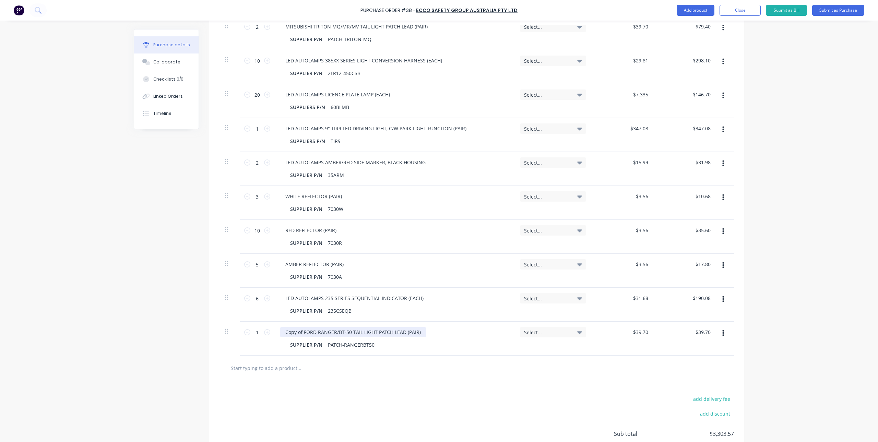
click at [301, 332] on div "Copy of FORD RANGER/BT-50 TAIL LIGHT PATCH LEAD (PAIR)" at bounding box center [353, 332] width 146 height 10
drag, startPoint x: 418, startPoint y: 335, endPoint x: 260, endPoint y: 338, distance: 158.5
click at [260, 338] on div "1 1 Copy of FORD RANGER/BT-50 TAIL LIGHT PATCH LEAD (PAIR) SUPPLIER P/N PATCH-R…" at bounding box center [477, 339] width 515 height 34
click at [336, 333] on div "215 SERIES TAIL LIGHT" at bounding box center [311, 332] width 62 height 10
click at [336, 365] on input "text" at bounding box center [298, 368] width 137 height 14
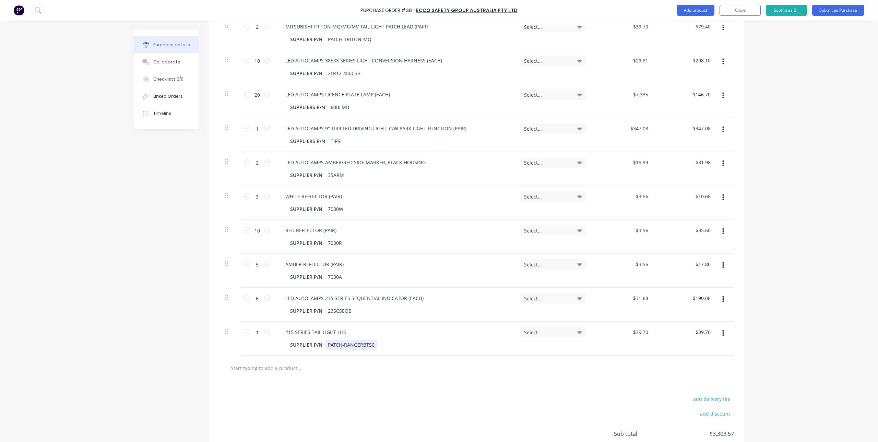
click at [344, 349] on div "PATCH-RANGERBT50" at bounding box center [351, 345] width 52 height 10
drag, startPoint x: 371, startPoint y: 345, endPoint x: 319, endPoint y: 344, distance: 52.5
click at [319, 344] on div "SUPPLIER P/N PATCH-RANGERBT50" at bounding box center [392, 345] width 211 height 10
click at [327, 379] on div at bounding box center [477, 368] width 515 height 25
click at [266, 331] on icon at bounding box center [267, 332] width 6 height 6
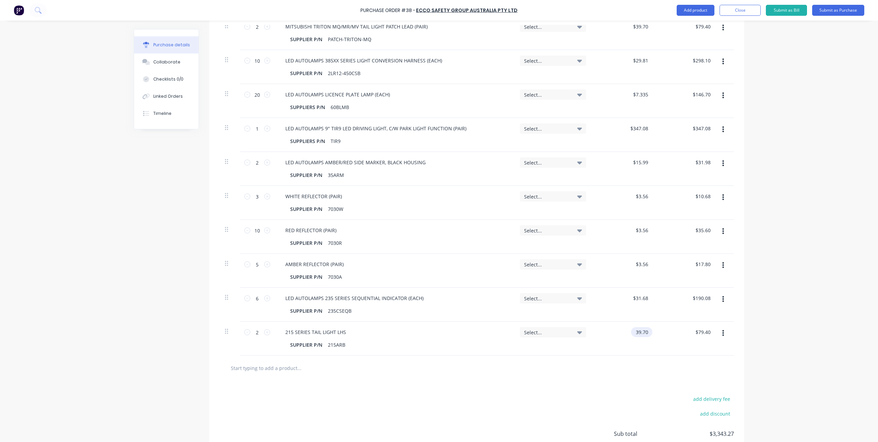
click at [644, 332] on input "39.70" at bounding box center [640, 332] width 19 height 10
drag, startPoint x: 634, startPoint y: 333, endPoint x: 657, endPoint y: 332, distance: 23.0
click at [657, 332] on div "2 2 215 SERIES TAIL LIGHT LHS SUPPLIER P/N 215ARB Select... 39.70 39.70 $79.40 …" at bounding box center [477, 339] width 515 height 34
click at [454, 379] on div at bounding box center [477, 368] width 515 height 25
click at [719, 334] on button "button" at bounding box center [723, 333] width 16 height 12
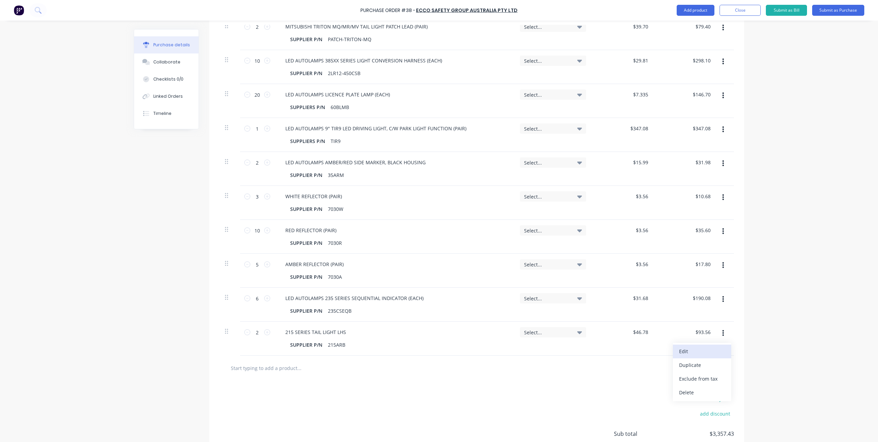
click at [704, 356] on button "Edit" at bounding box center [702, 352] width 58 height 14
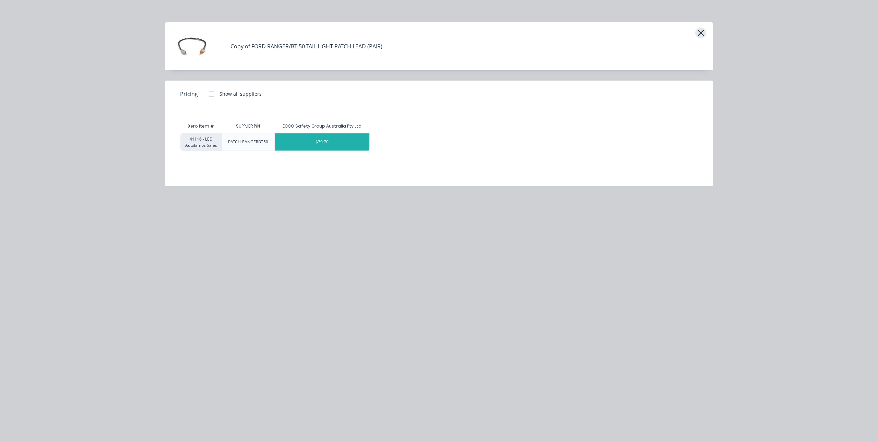
click at [702, 34] on icon "button" at bounding box center [701, 33] width 6 height 6
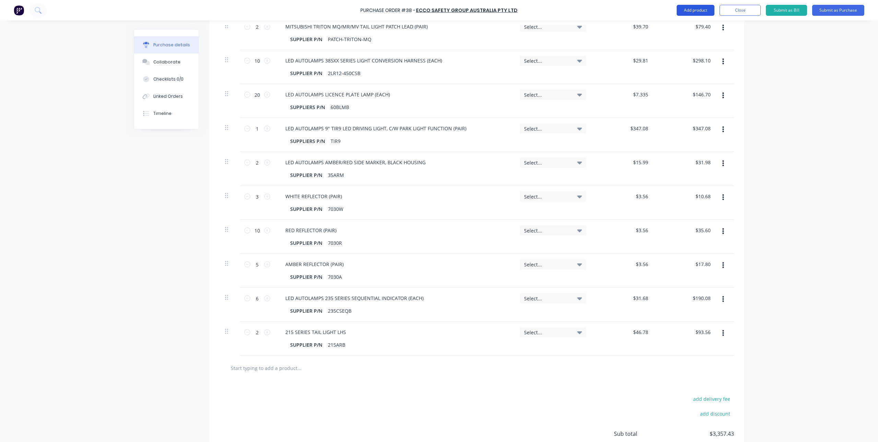
click at [706, 10] on button "Add product" at bounding box center [696, 10] width 38 height 11
drag, startPoint x: 457, startPoint y: 350, endPoint x: 397, endPoint y: 370, distance: 63.6
click at [397, 370] on div at bounding box center [328, 368] width 206 height 14
click at [265, 369] on input "text" at bounding box center [298, 368] width 137 height 14
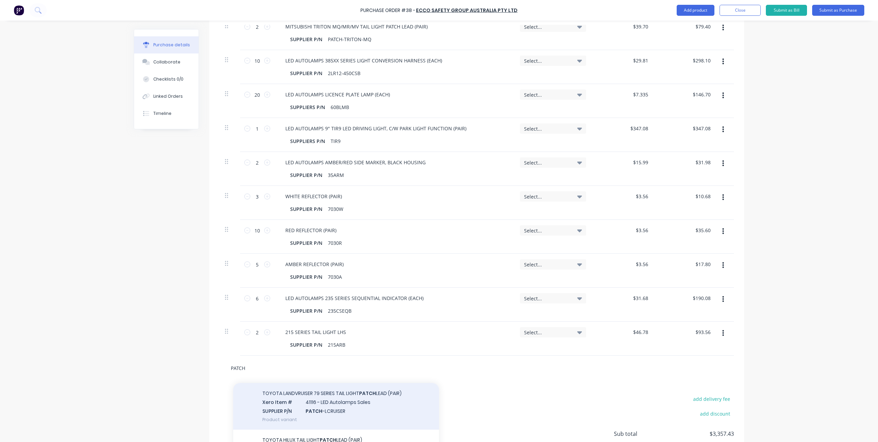
scroll to position [69, 0]
click at [328, 405] on div "TOYOTA LANDVRUISER 79 SERIES TAIL LIGHT PATCH LEAD (PAIR) Xero Item # 41116 - L…" at bounding box center [336, 406] width 206 height 46
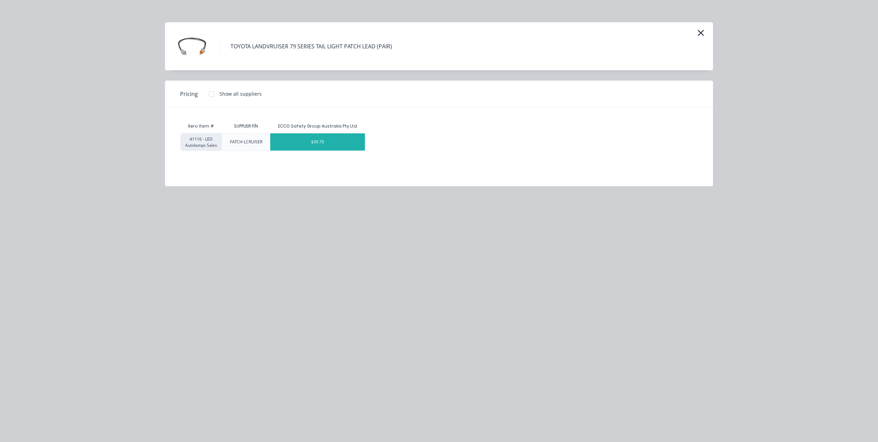
click at [295, 139] on div "$39.70" at bounding box center [317, 141] width 95 height 17
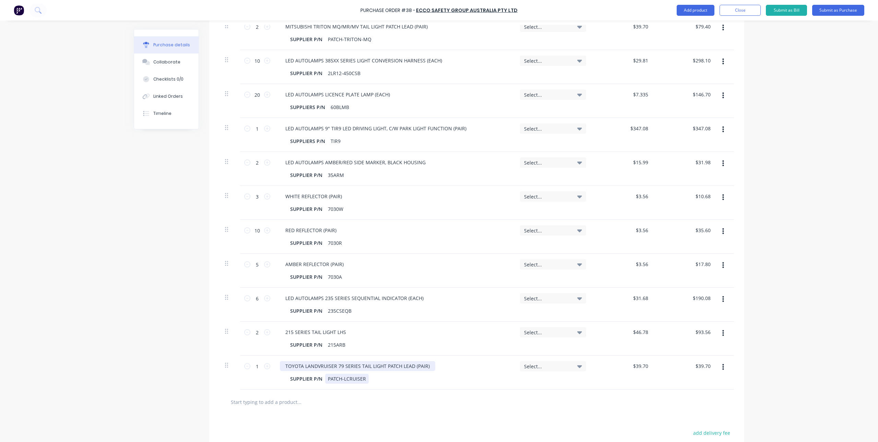
drag, startPoint x: 331, startPoint y: 368, endPoint x: 335, endPoint y: 376, distance: 8.6
click at [332, 371] on div "TOYOTA LANDVRUISER 79 SERIES TAIL LIGHT PATCH LEAD (PAIR)" at bounding box center [357, 366] width 155 height 10
click at [336, 368] on div "TOYOTA LANDVRUISER 79 SERIES TAIL LIGHT PATCH LEAD (PAIR)" at bounding box center [357, 366] width 155 height 10
click at [346, 366] on div "TOYOTA LANDVRUISER 79 SERIES TAIL LIGHT PATCH LEAD (PAIR)" at bounding box center [357, 366] width 155 height 10
drag, startPoint x: 425, startPoint y: 365, endPoint x: 271, endPoint y: 368, distance: 153.7
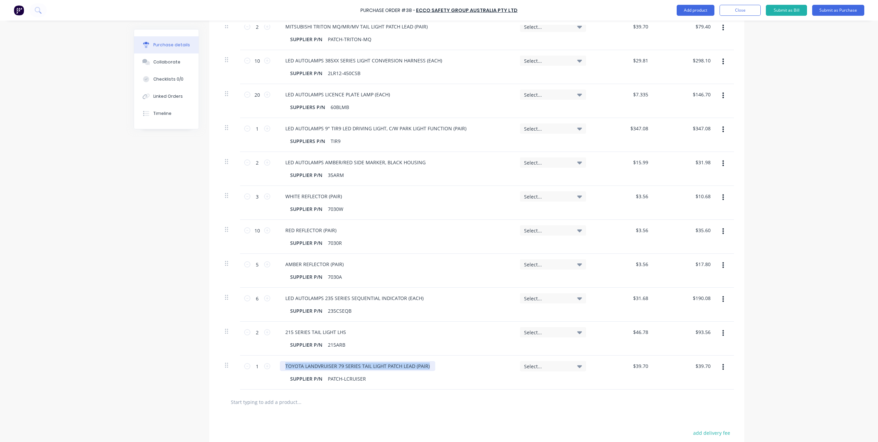
click at [271, 368] on div "1 1 TOYOTA LANDVRUISER 79 SERIES TAIL LIGHT PATCH LEAD (PAIR) SUPPLIER P/N PATC…" at bounding box center [477, 373] width 515 height 34
click at [382, 365] on div "LED AUTOLAMPS EMERGENCY LAMP AMBER" at bounding box center [335, 366] width 111 height 10
click at [636, 367] on input "$39.70" at bounding box center [640, 366] width 19 height 10
drag, startPoint x: 628, startPoint y: 370, endPoint x: 622, endPoint y: 371, distance: 6.3
click at [622, 371] on div "39.70 39.70" at bounding box center [623, 373] width 63 height 34
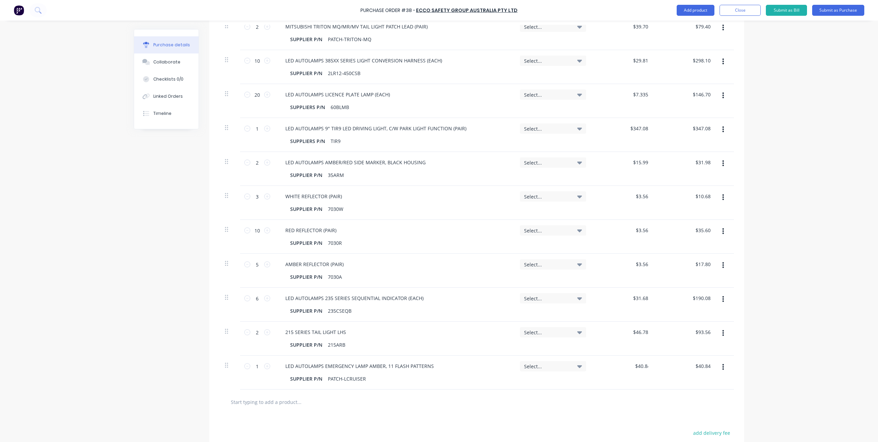
click at [602, 392] on div at bounding box center [477, 402] width 515 height 25
click at [338, 379] on div "PATCH-LCRUISER" at bounding box center [347, 379] width 44 height 10
drag, startPoint x: 363, startPoint y: 381, endPoint x: 314, endPoint y: 382, distance: 49.7
click at [314, 382] on div "SUPPLIER P/N PATCH-LCRUISER" at bounding box center [392, 379] width 211 height 10
click at [351, 400] on input "text" at bounding box center [298, 402] width 137 height 14
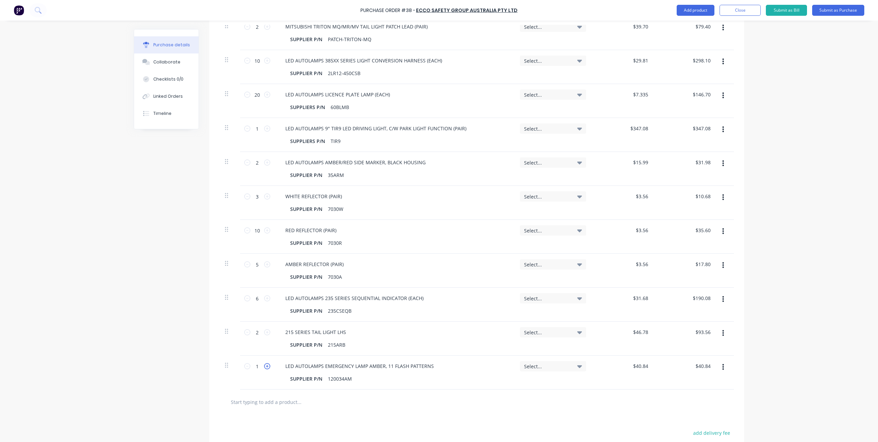
click at [265, 368] on icon at bounding box center [267, 366] width 6 height 6
click at [375, 405] on div at bounding box center [328, 402] width 206 height 14
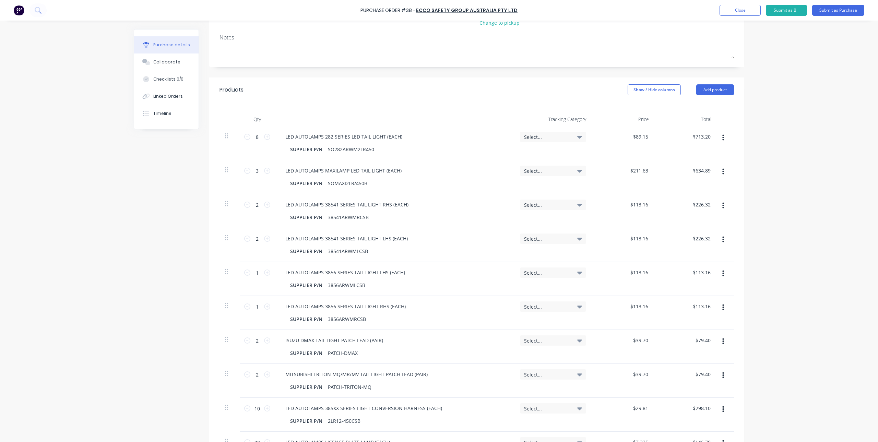
scroll to position [0, 0]
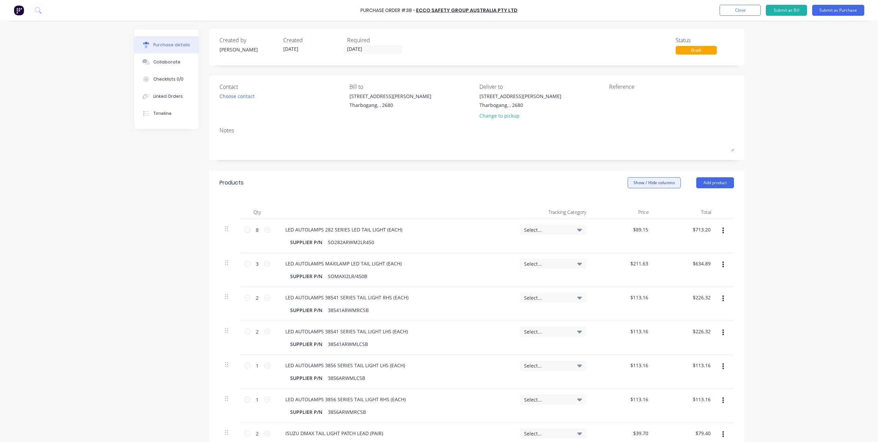
click at [647, 183] on button "Show / Hide columns" at bounding box center [654, 182] width 53 height 11
click at [637, 217] on span at bounding box center [636, 217] width 6 height 6
click at [627, 214] on input "Tracking Category" at bounding box center [627, 214] width 0 height 0
click at [591, 184] on div "Products Show / Hide columns Add product" at bounding box center [476, 182] width 535 height 25
click at [841, 12] on button "Submit as Purchase" at bounding box center [838, 10] width 52 height 11
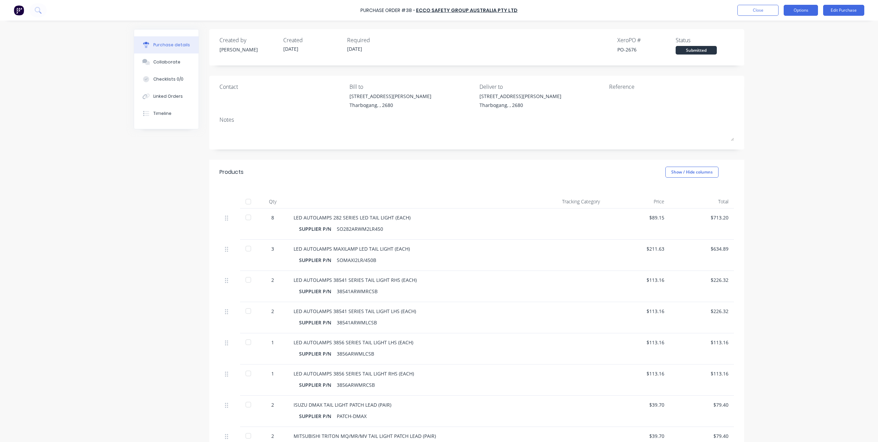
click at [808, 8] on button "Options" at bounding box center [801, 10] width 34 height 11
click at [793, 26] on div "Print / Email" at bounding box center [785, 28] width 53 height 10
click at [780, 41] on div "With pricing" at bounding box center [785, 42] width 53 height 10
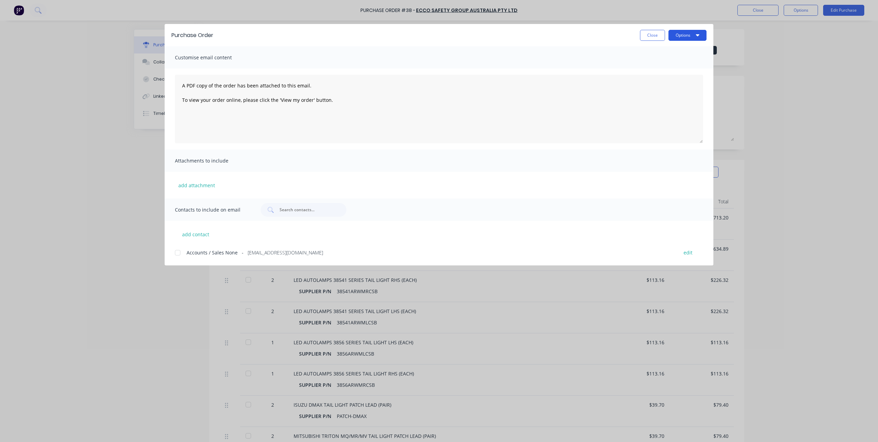
click at [699, 35] on icon "button" at bounding box center [697, 35] width 3 height 2
click at [676, 51] on div "Preview" at bounding box center [674, 53] width 53 height 10
click at [178, 253] on div at bounding box center [178, 253] width 14 height 14
click at [693, 31] on button "Options" at bounding box center [688, 35] width 38 height 11
click at [664, 81] on div "Email" at bounding box center [674, 80] width 53 height 10
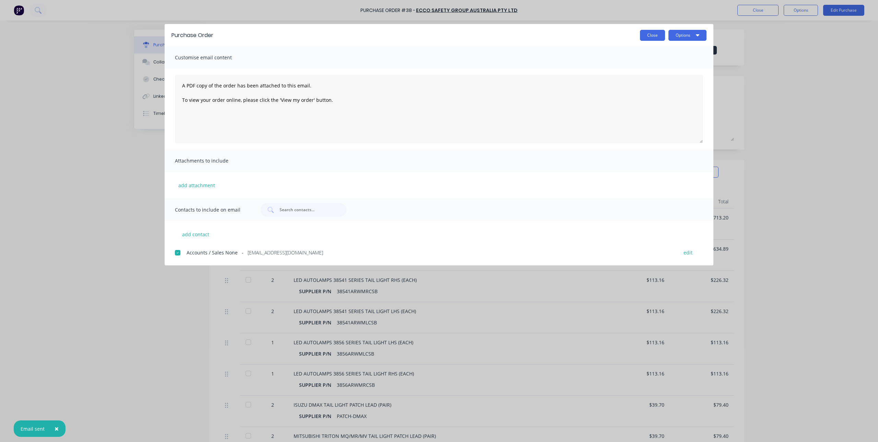
click at [643, 33] on button "Close" at bounding box center [652, 35] width 25 height 11
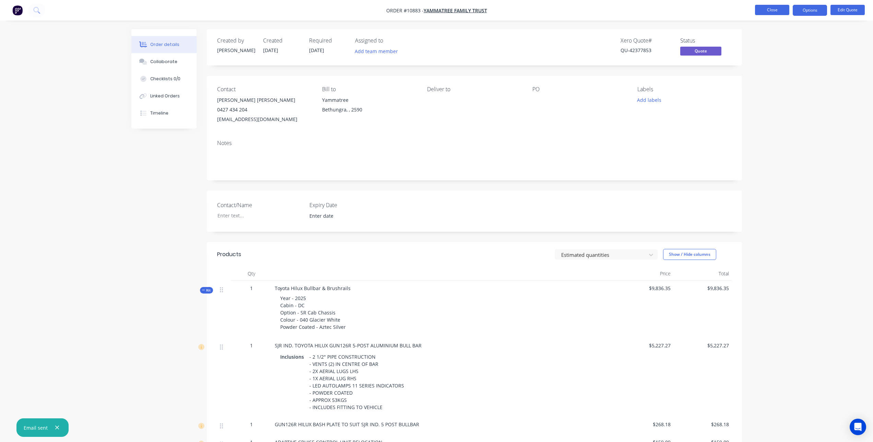
click at [768, 10] on button "Close" at bounding box center [772, 10] width 34 height 10
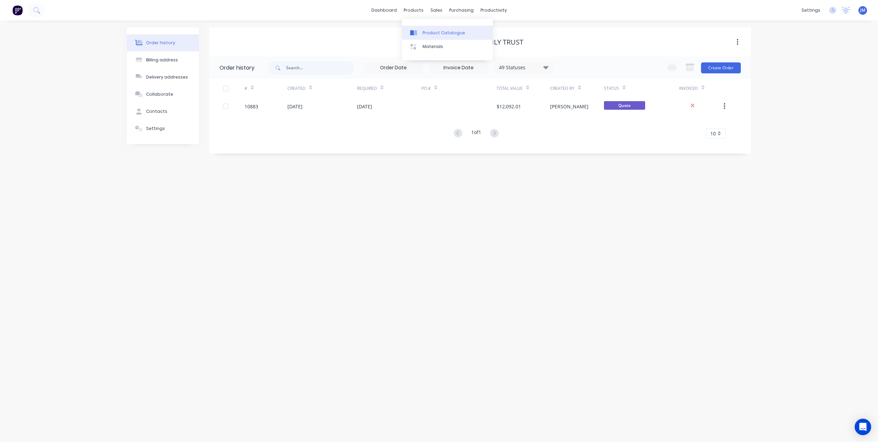
click at [416, 32] on icon at bounding box center [415, 32] width 3 height 5
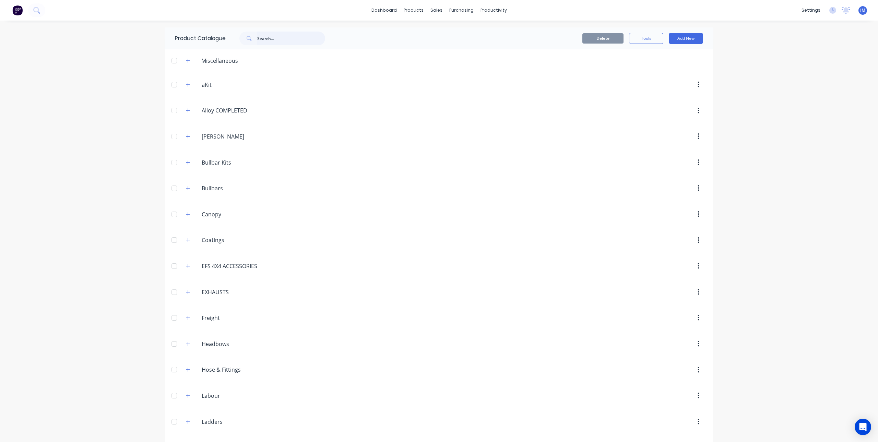
click at [263, 37] on input "text" at bounding box center [291, 39] width 68 height 14
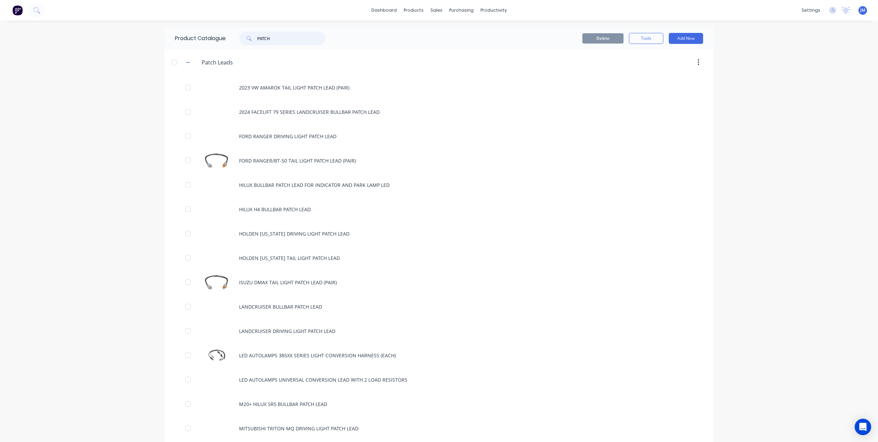
click at [237, 42] on div "PATCH" at bounding box center [279, 39] width 93 height 14
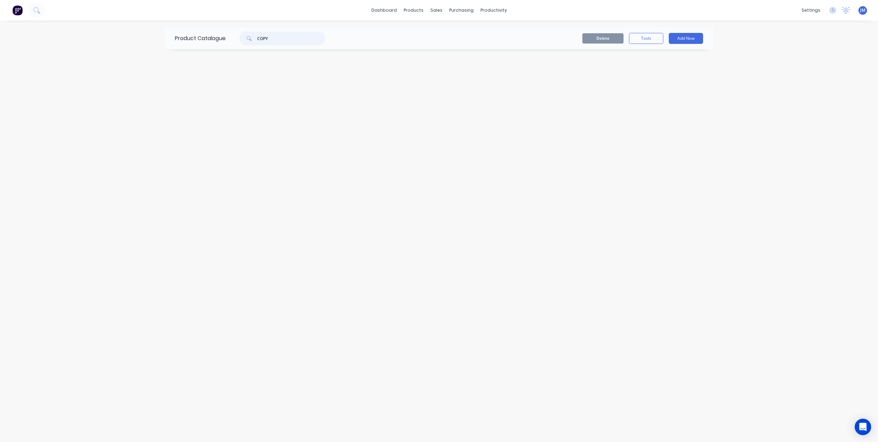
drag, startPoint x: 296, startPoint y: 38, endPoint x: 250, endPoint y: 41, distance: 45.7
click at [250, 41] on div "COPY" at bounding box center [282, 39] width 86 height 14
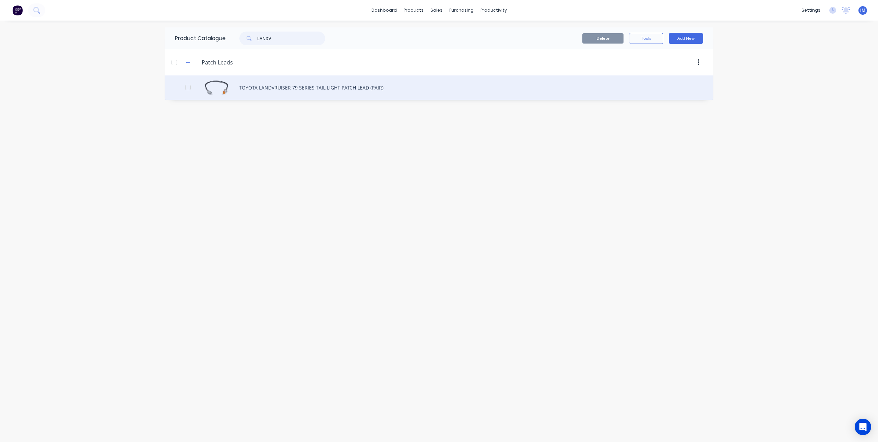
type input "LANDV"
click at [282, 83] on div "TOYOTA LANDVRUISER 79 SERIES TAIL LIGHT PATCH LEAD (PAIR)" at bounding box center [439, 87] width 549 height 24
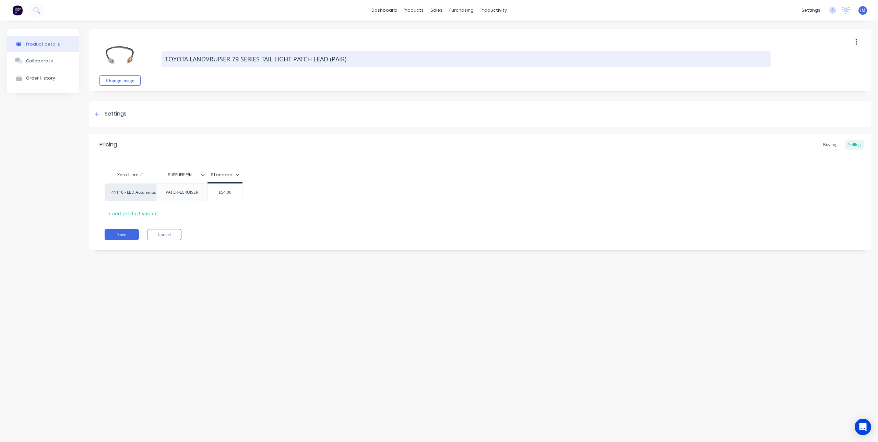
click at [209, 59] on textarea "TOYOTA LANDVRUISER 79 SERIES TAIL LIGHT PATCH LEAD (PAIR)" at bounding box center [466, 59] width 609 height 16
type textarea "x"
type textarea "TOYOTA LANDRUISER 79 SERIES TAIL LIGHT PATCH LEAD (PAIR)"
type textarea "x"
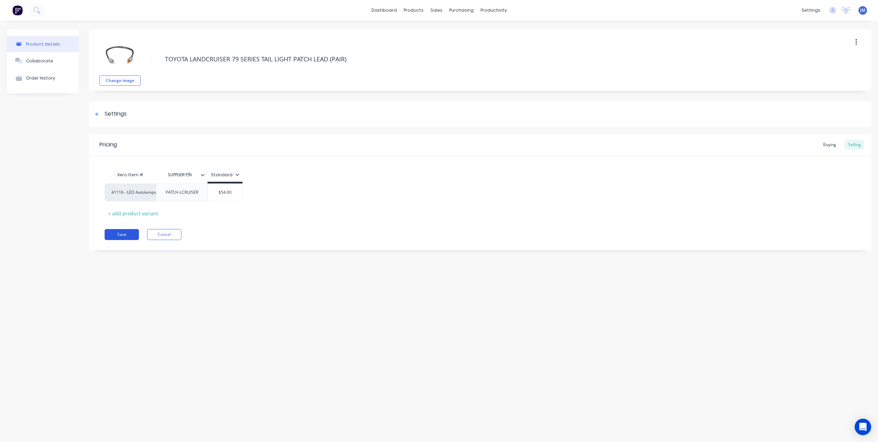
type textarea "TOYOTA LANDCRUISER 79 SERIES TAIL LIGHT PATCH LEAD (PAIR)"
type textarea "x"
type textarea "TOYOTA LANDCRUISER 79 SERIES TAIL LIGHT PATCH LEAD (PAIR)"
click at [120, 232] on button "Save" at bounding box center [122, 234] width 34 height 11
type textarea "x"
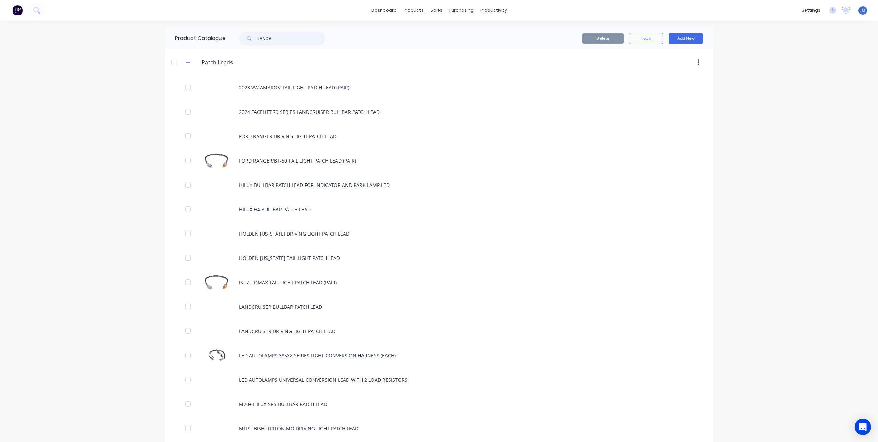
drag, startPoint x: 288, startPoint y: 38, endPoint x: 233, endPoint y: 44, distance: 55.2
click at [233, 44] on div "LANDV" at bounding box center [279, 39] width 93 height 14
